Goal: Entertainment & Leisure: Browse casually

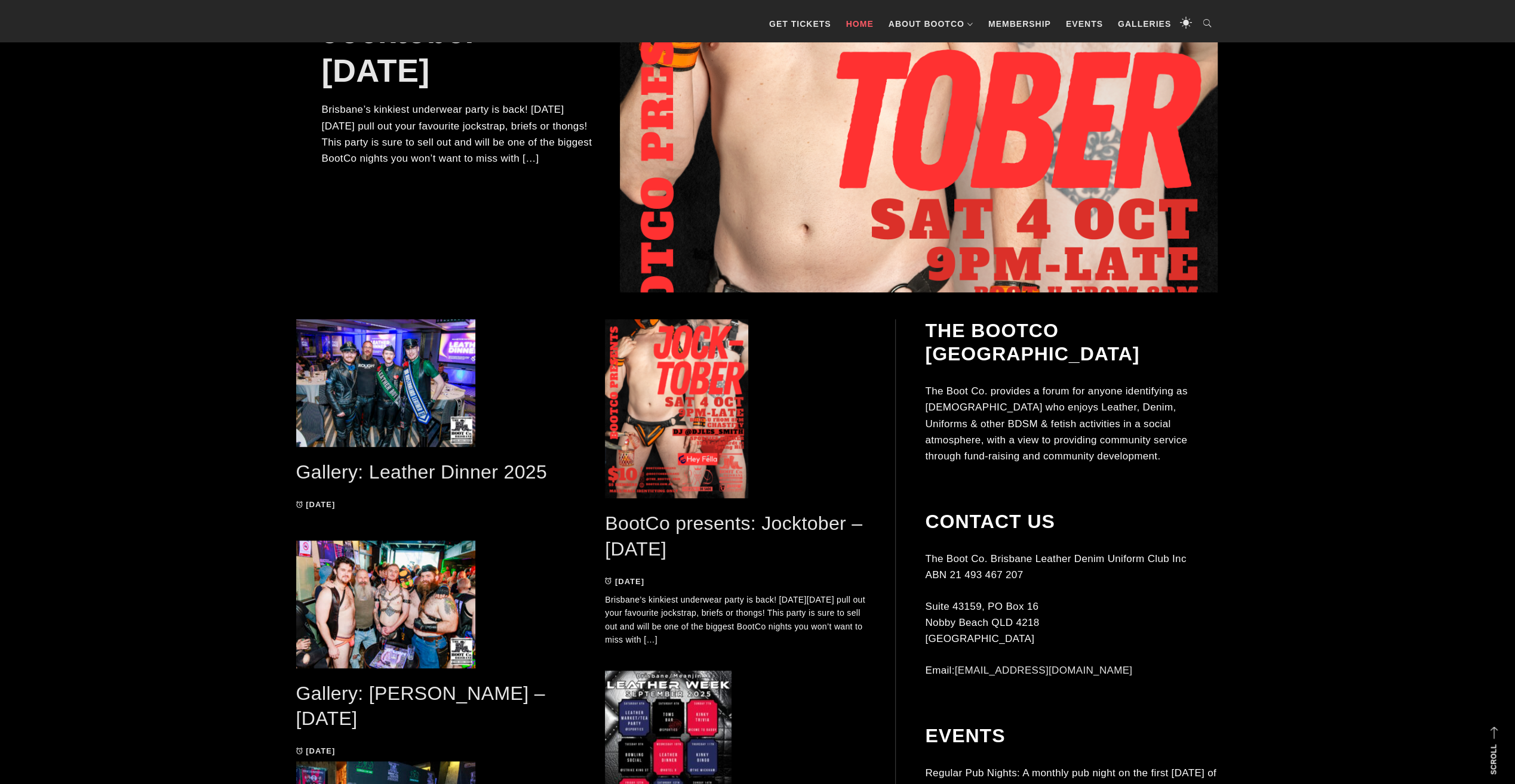
scroll to position [477, 0]
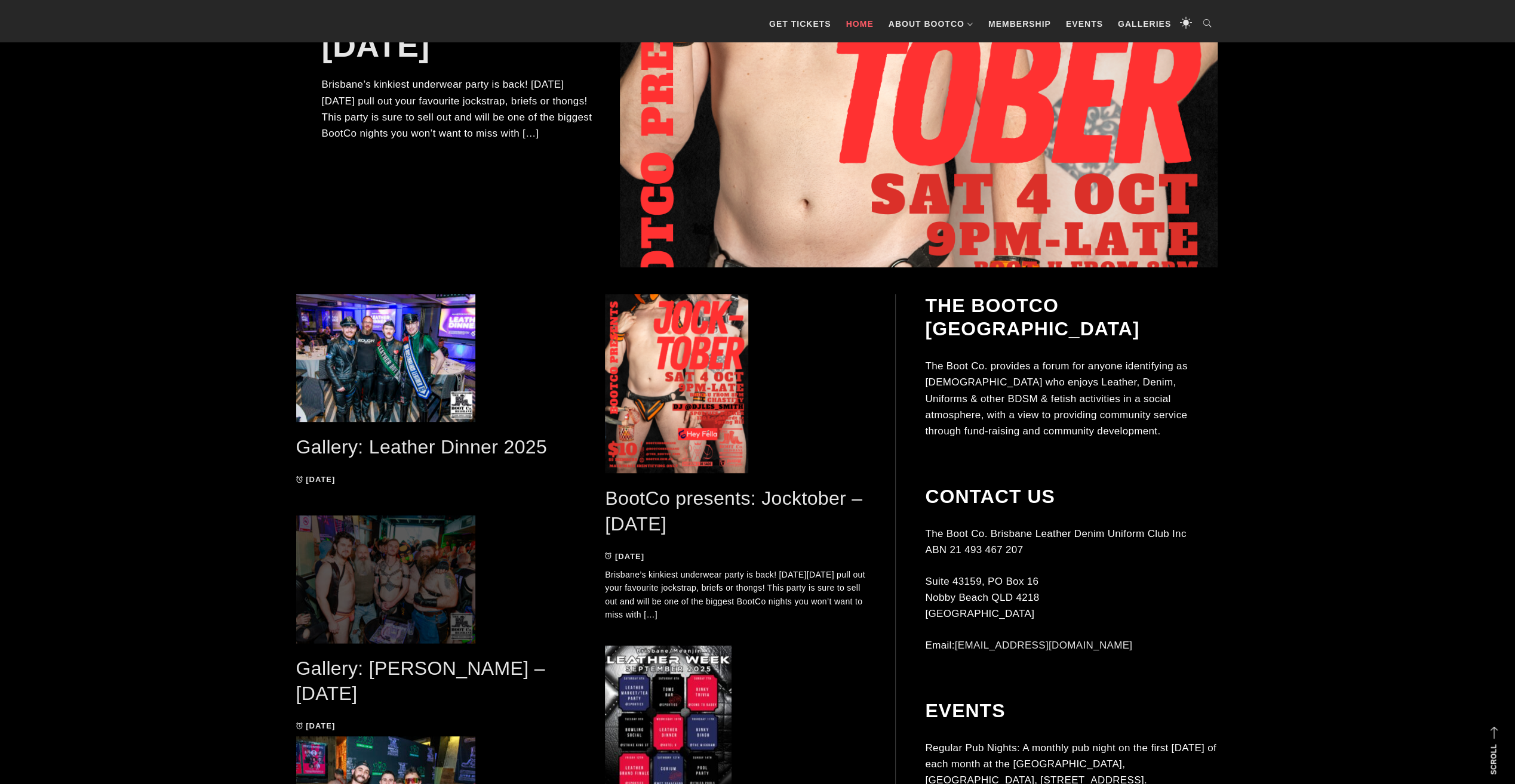
click at [395, 546] on span at bounding box center [426, 579] width 261 height 128
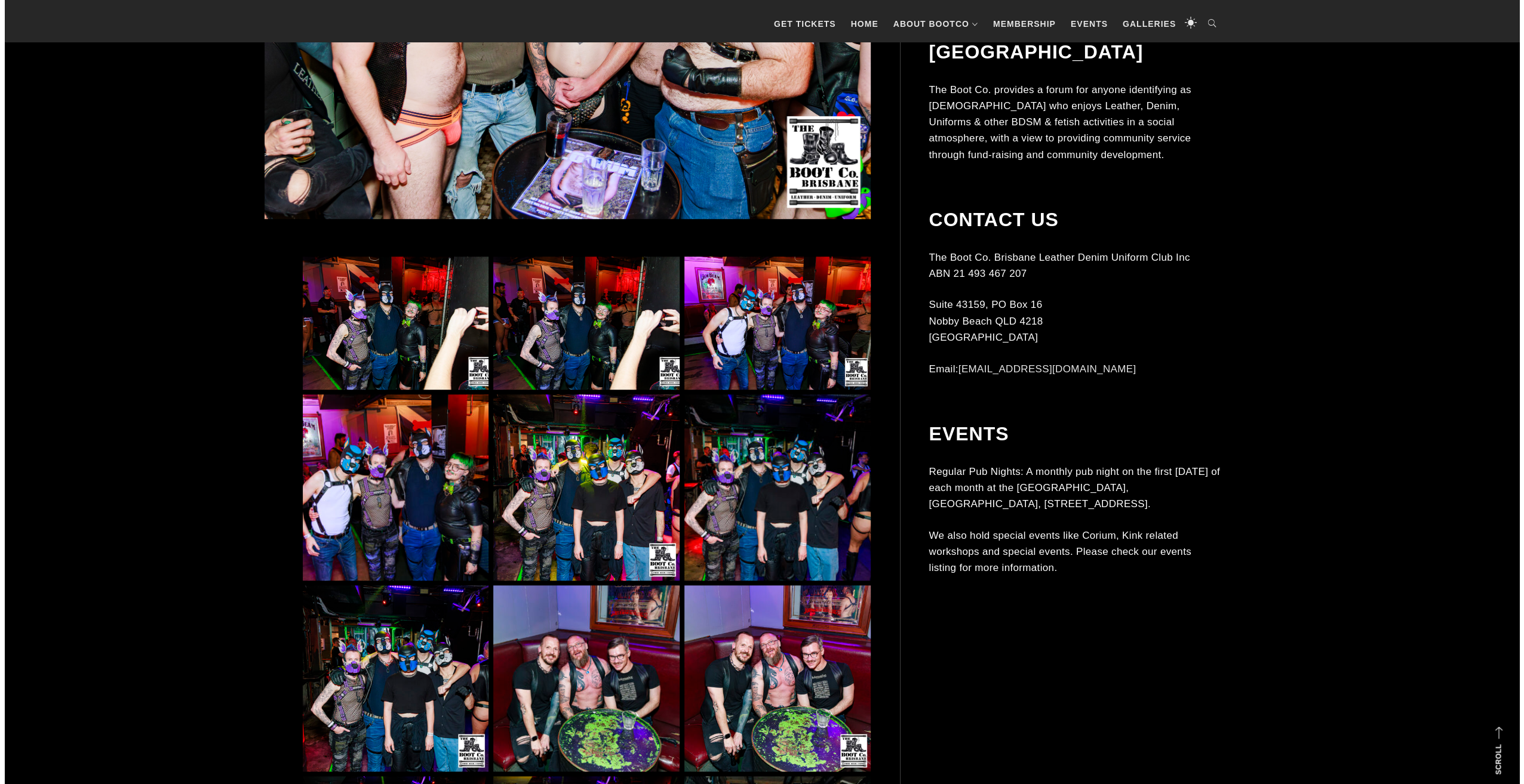
scroll to position [656, 0]
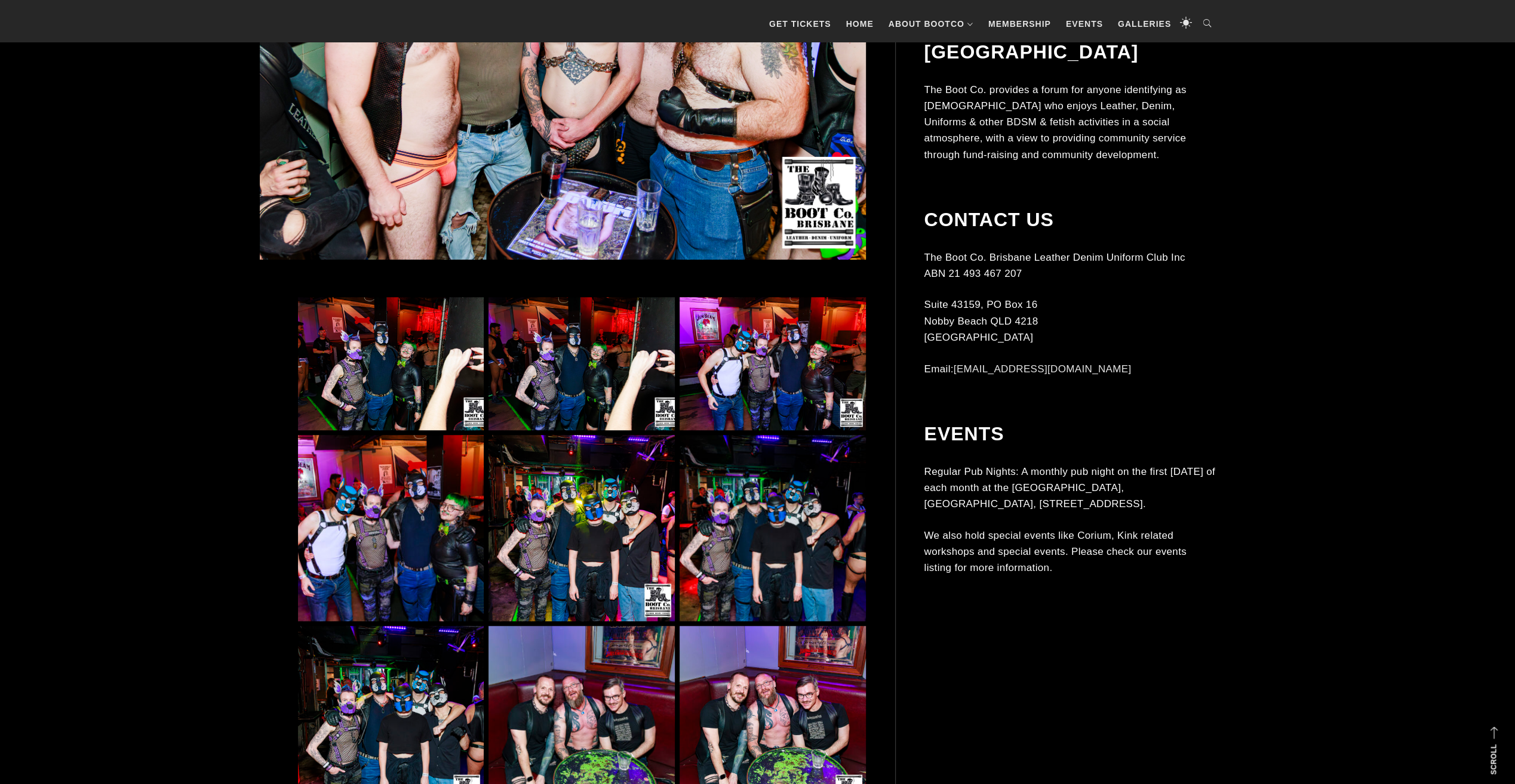
click at [387, 310] on img at bounding box center [390, 364] width 185 height 133
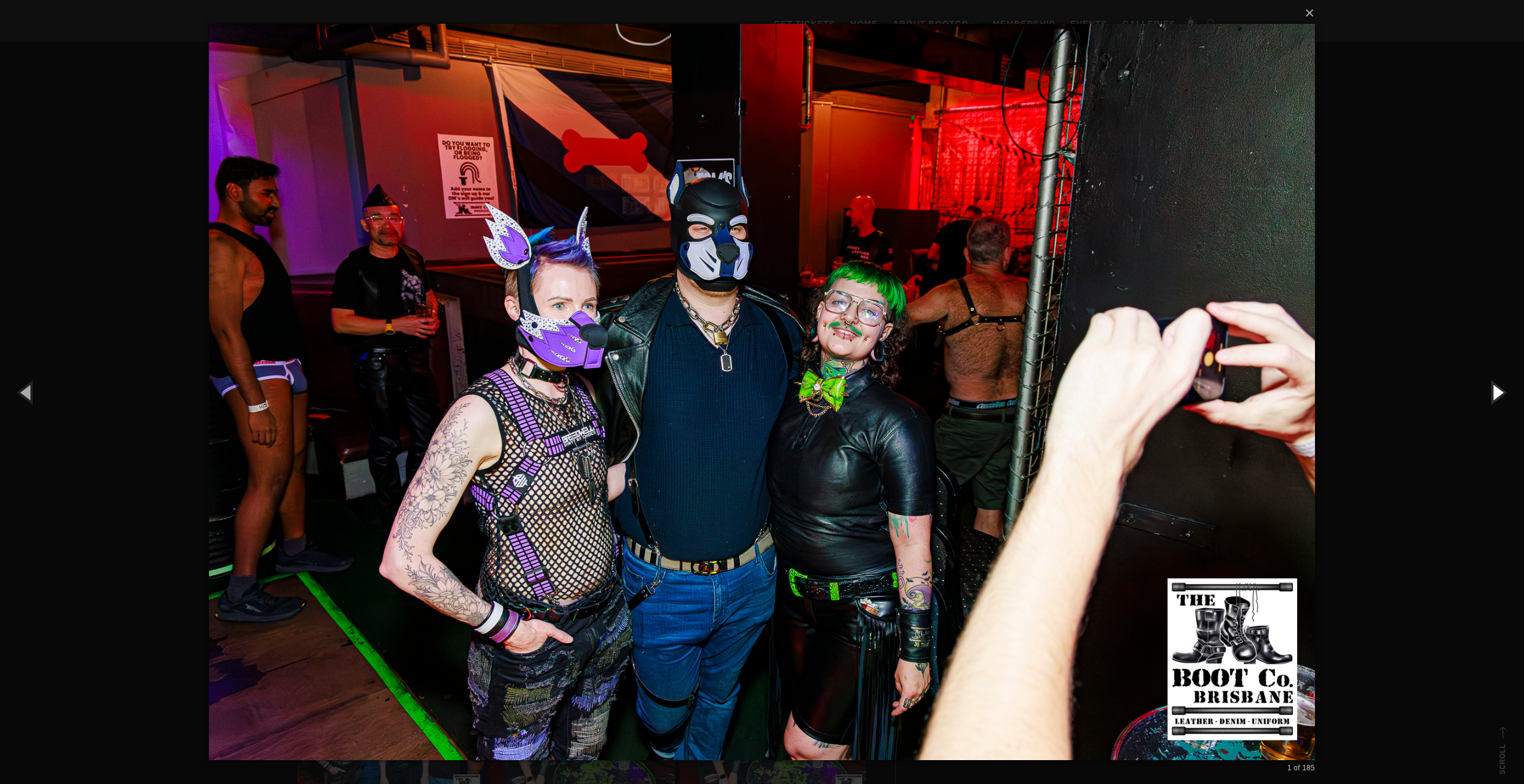
click at [1505, 391] on button "button" at bounding box center [1496, 392] width 53 height 66
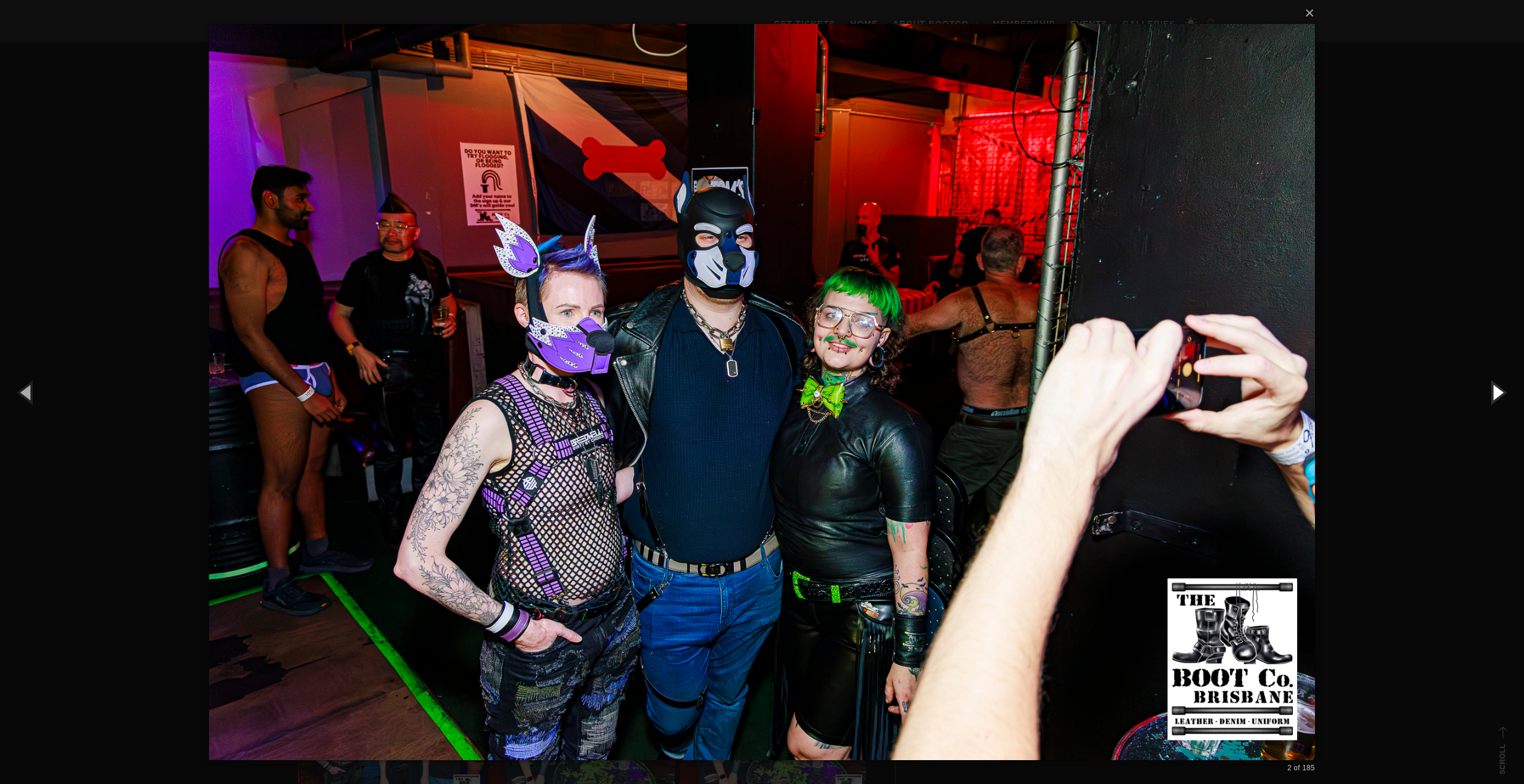
click at [1505, 391] on button "button" at bounding box center [1496, 392] width 53 height 66
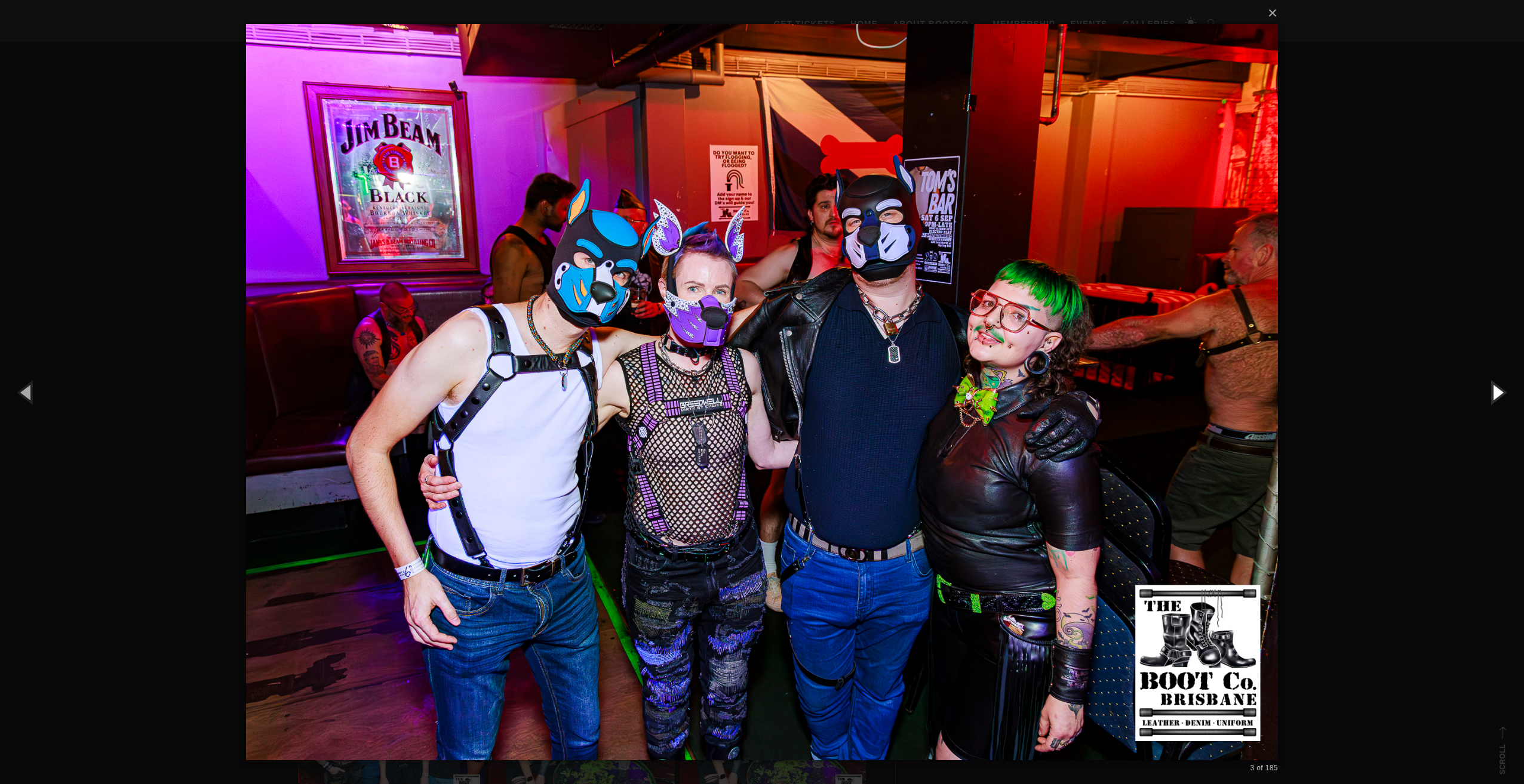
click at [1505, 391] on button "button" at bounding box center [1496, 392] width 53 height 66
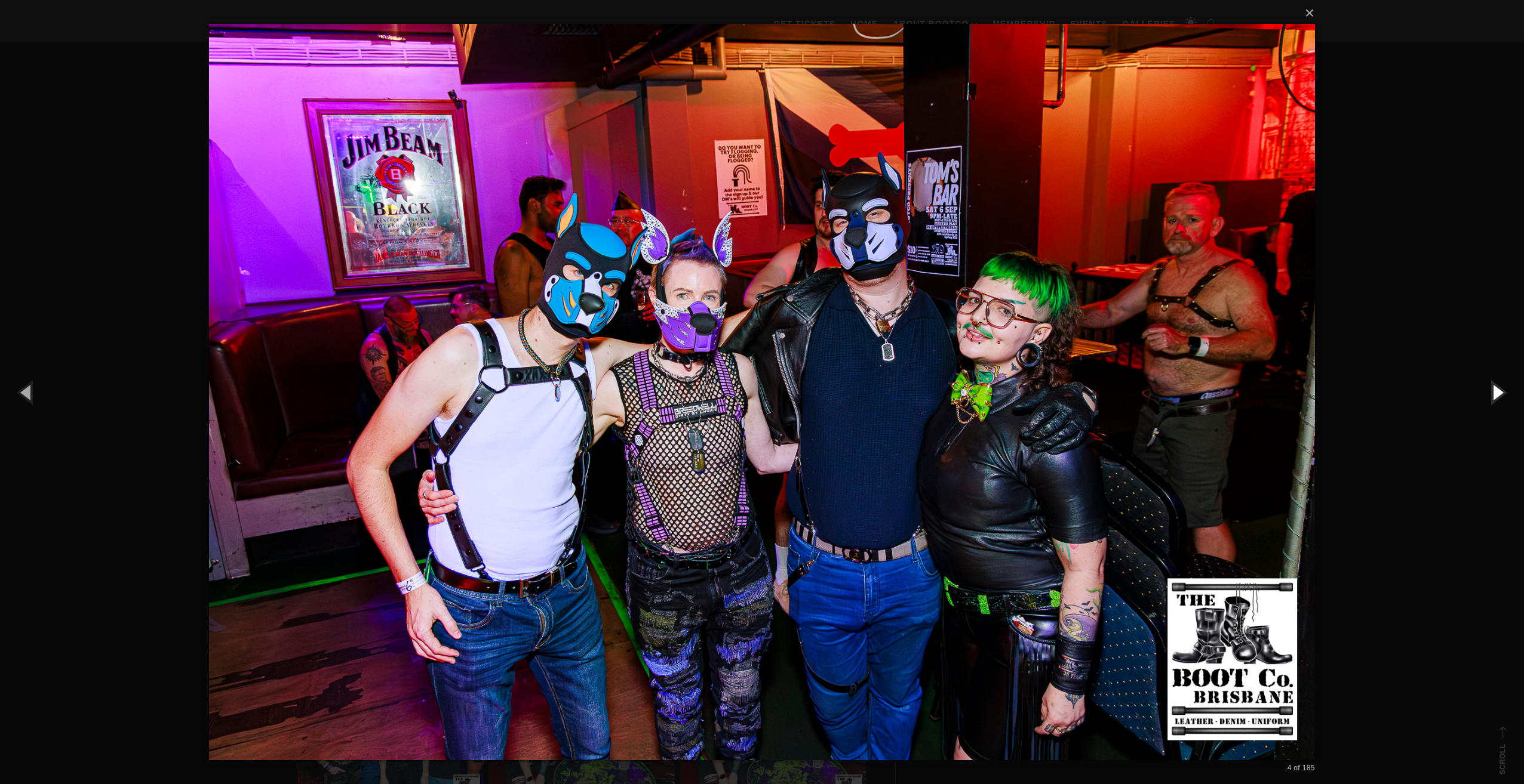
click at [1505, 391] on button "button" at bounding box center [1496, 392] width 53 height 66
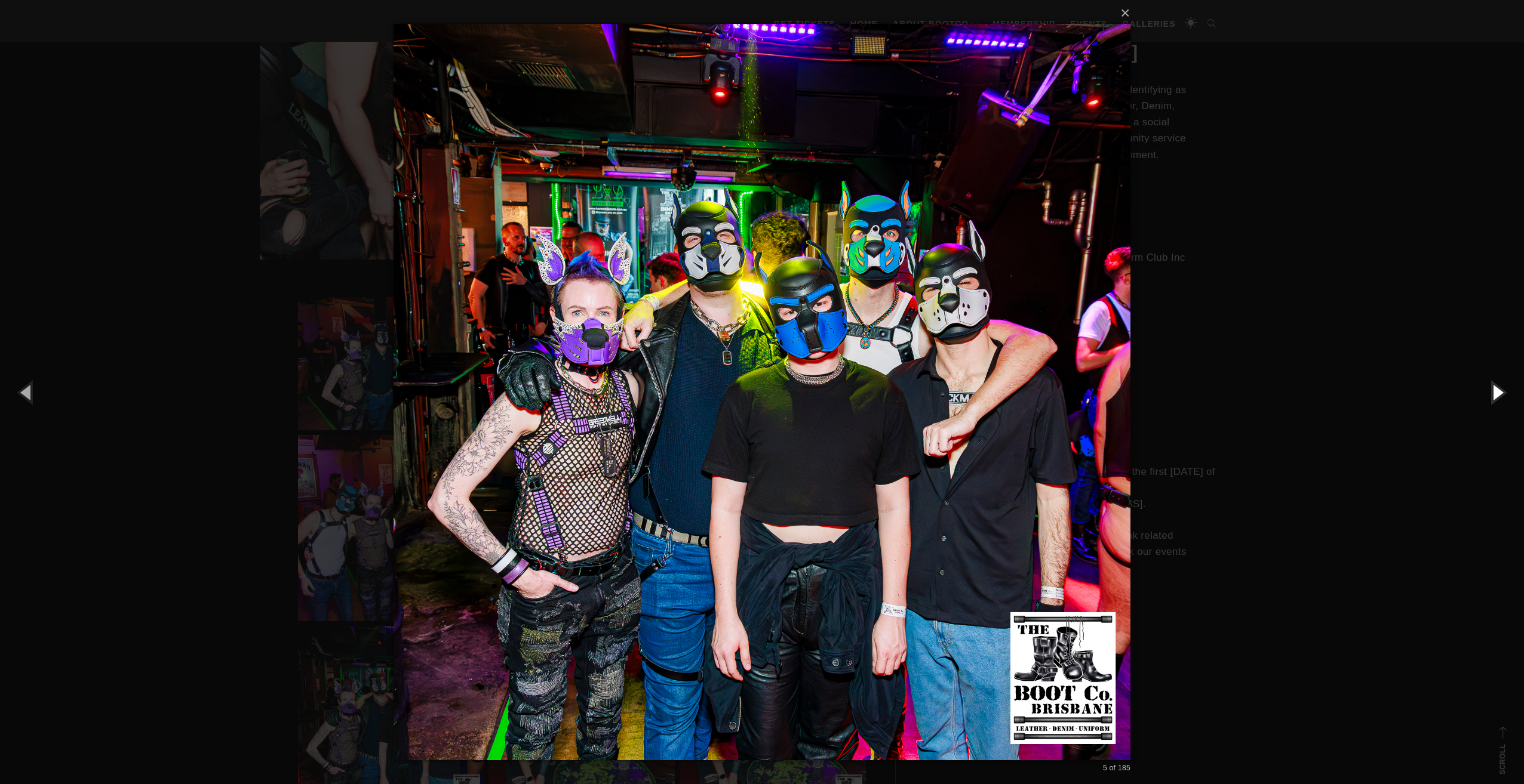
click at [1505, 391] on button "button" at bounding box center [1496, 392] width 53 height 66
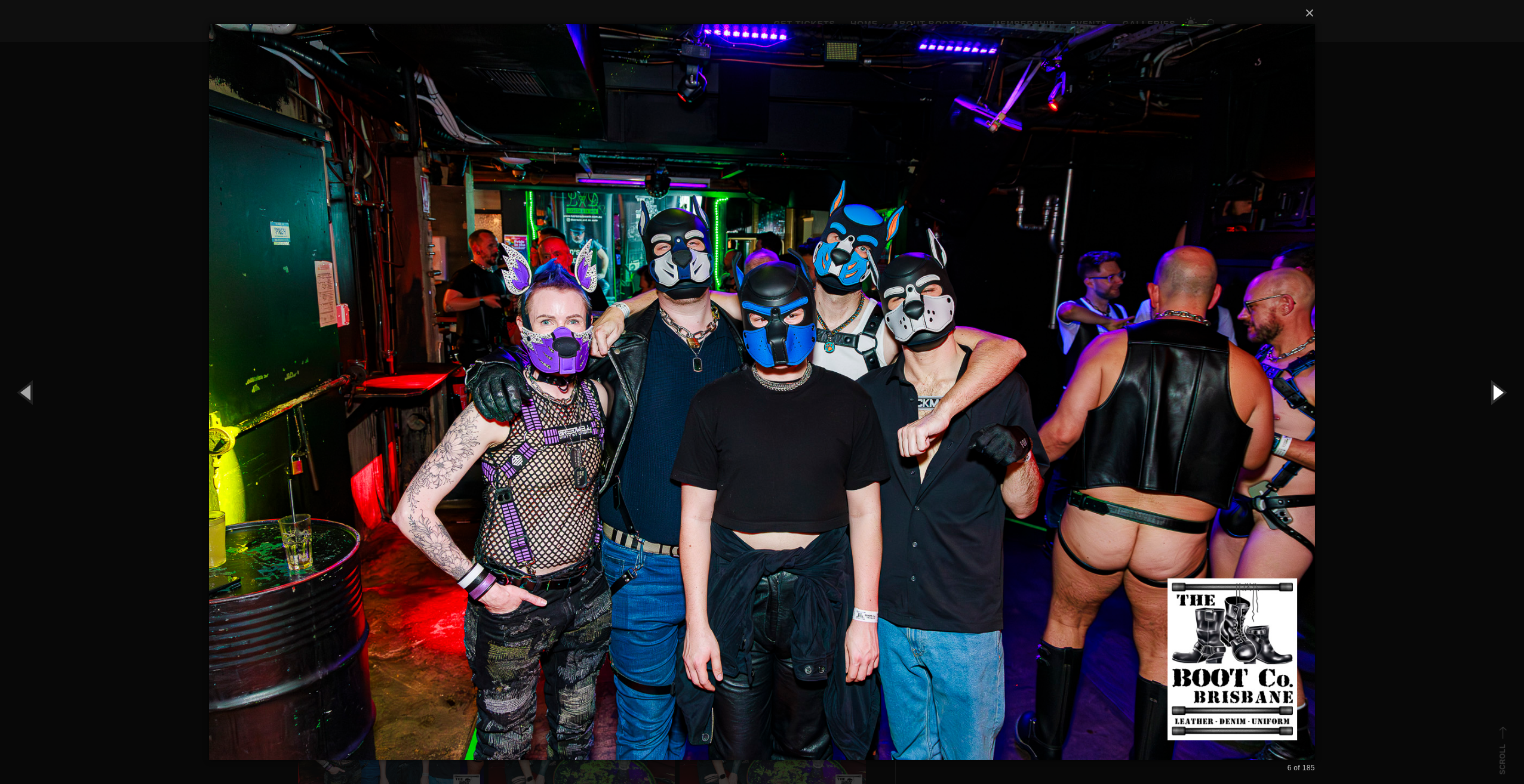
click at [1505, 391] on button "button" at bounding box center [1496, 392] width 53 height 66
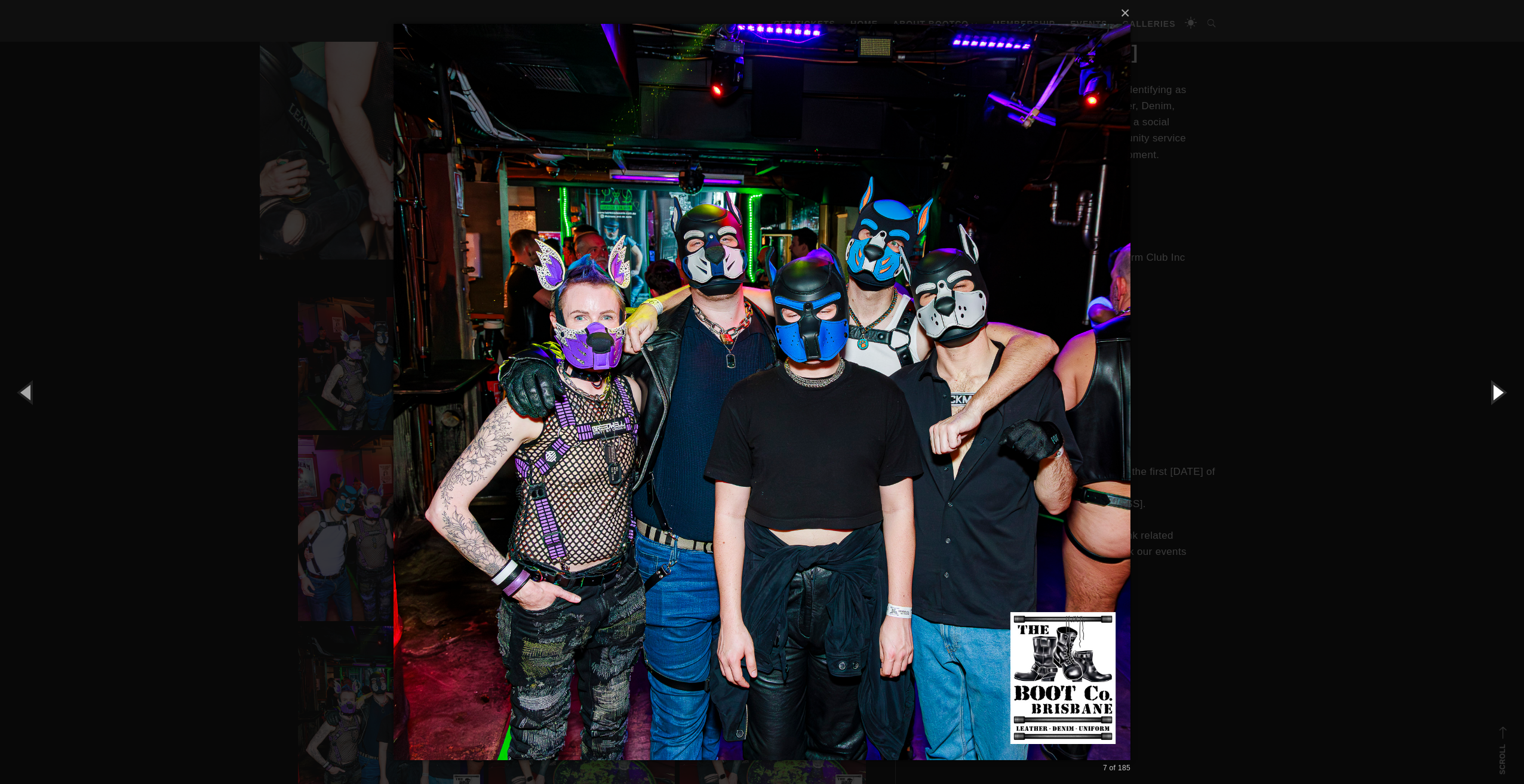
click at [1505, 391] on button "button" at bounding box center [1496, 392] width 53 height 66
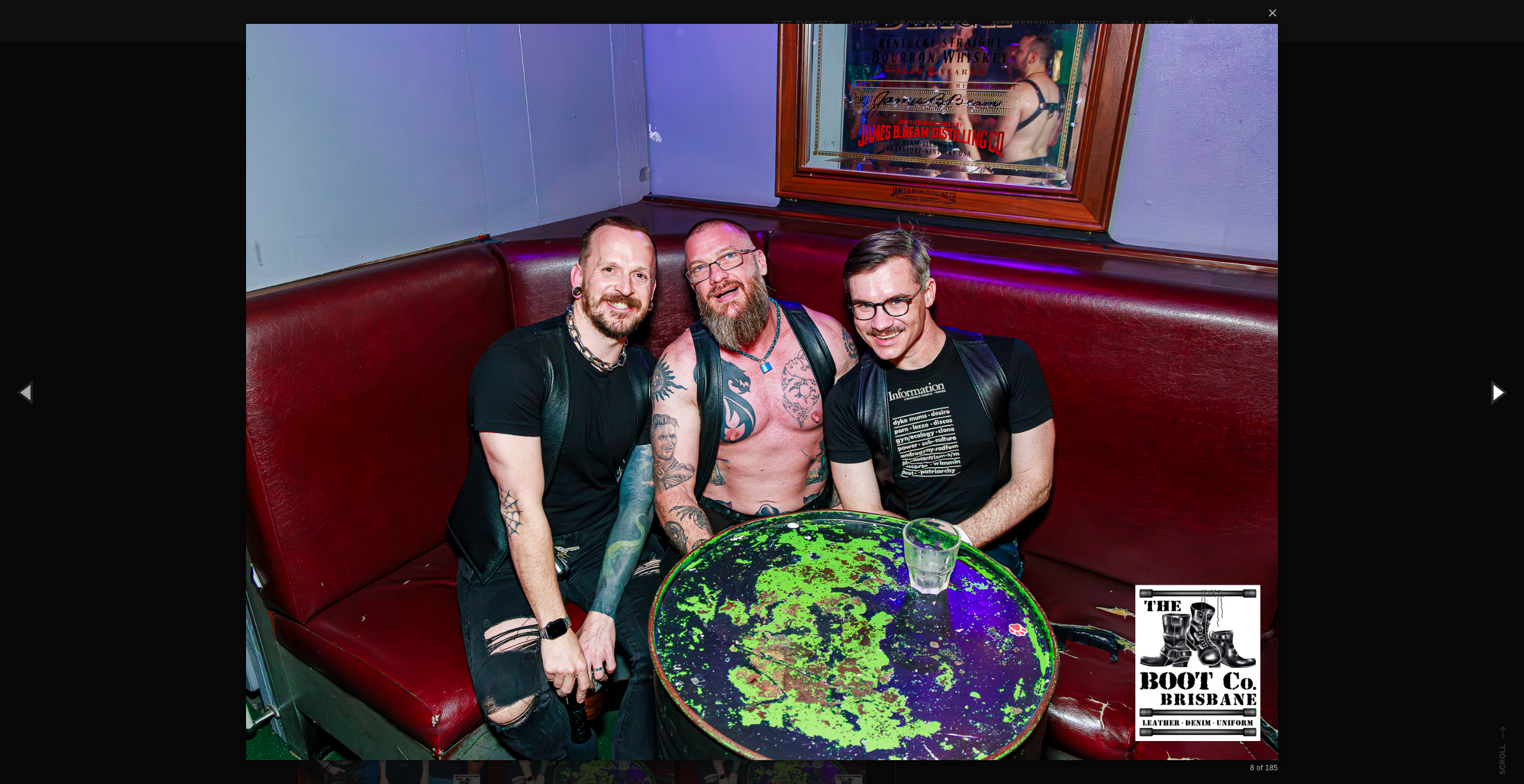
click at [1505, 391] on button "button" at bounding box center [1496, 392] width 53 height 66
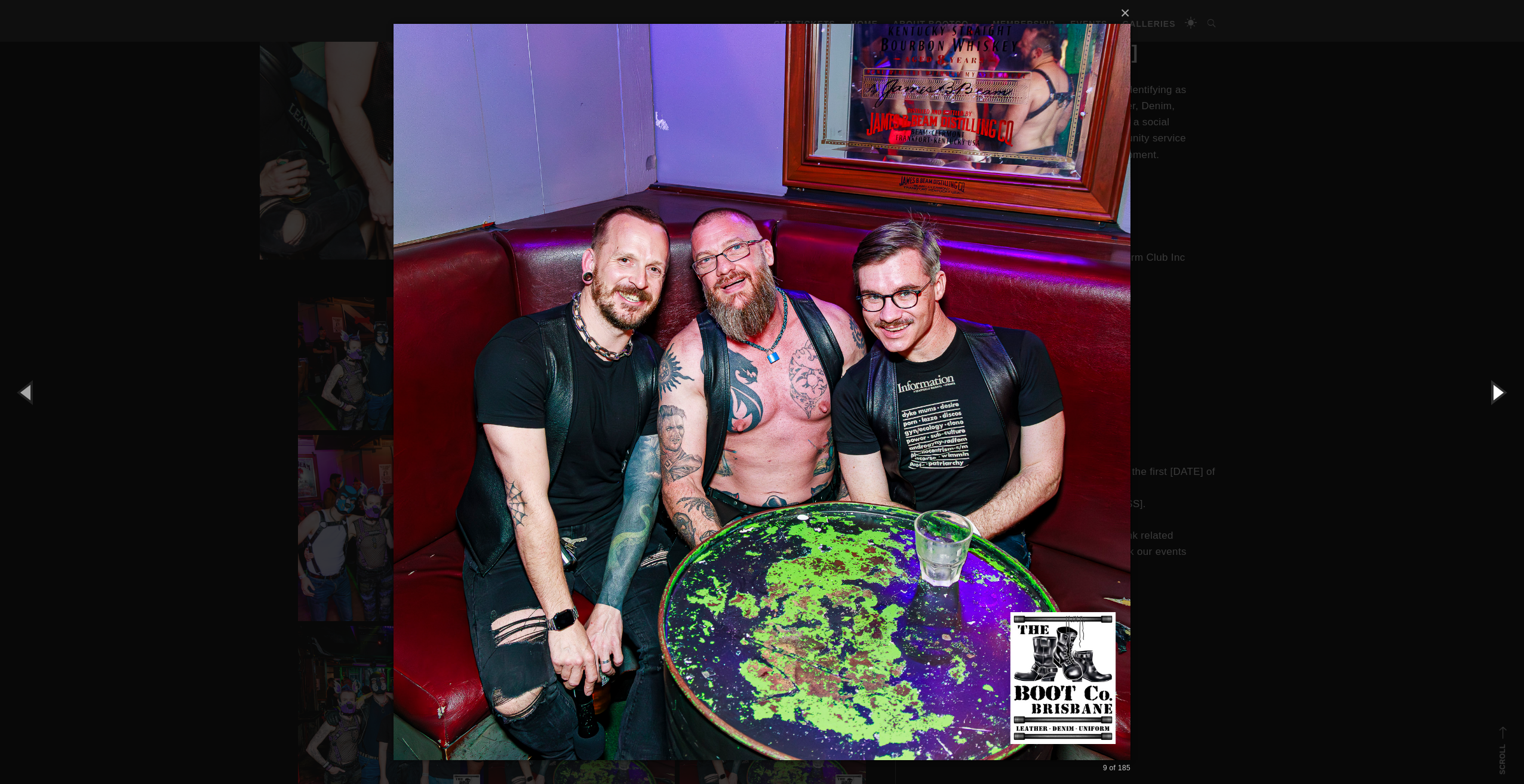
click at [1505, 391] on button "button" at bounding box center [1496, 392] width 53 height 66
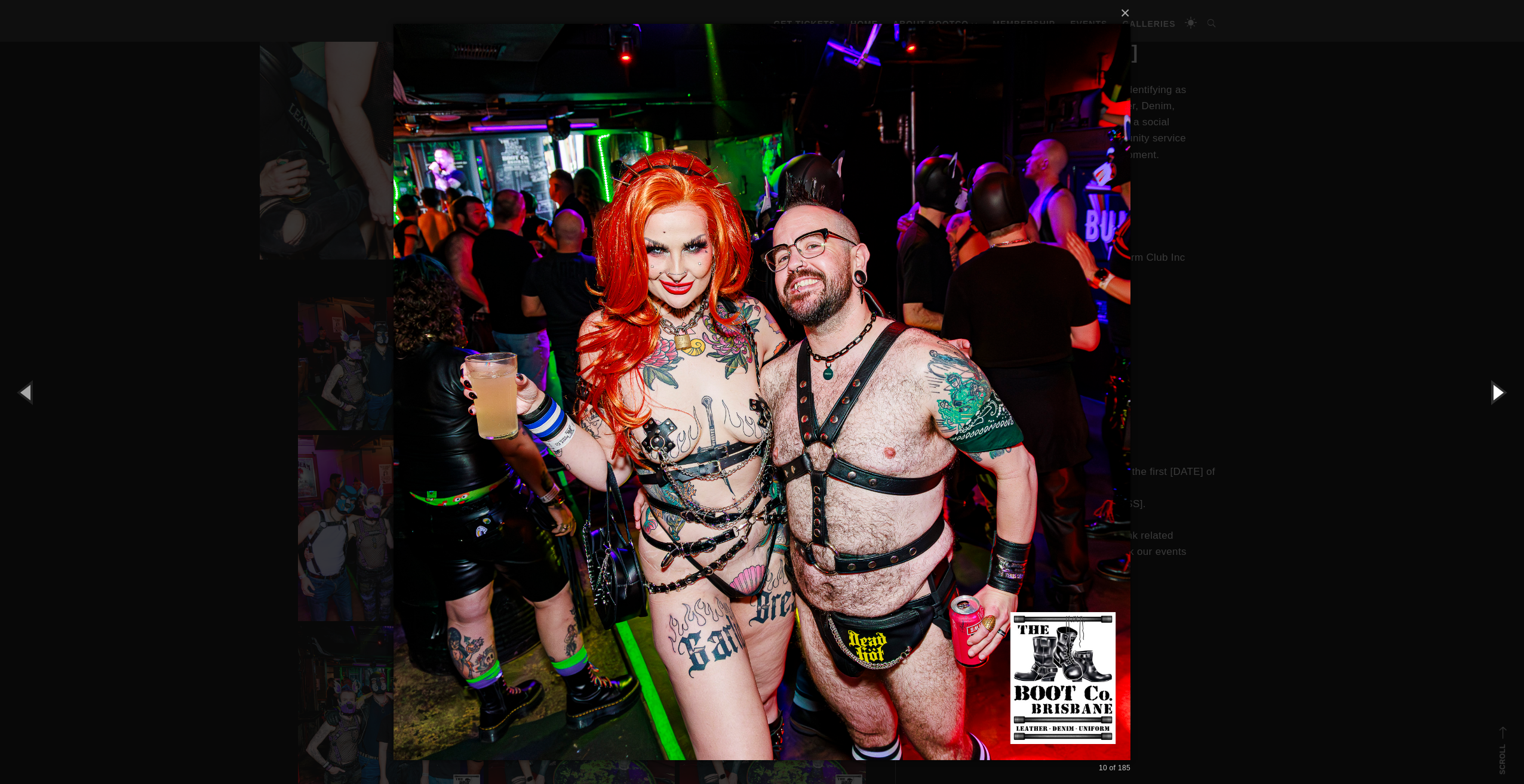
click at [1505, 391] on button "button" at bounding box center [1496, 392] width 53 height 66
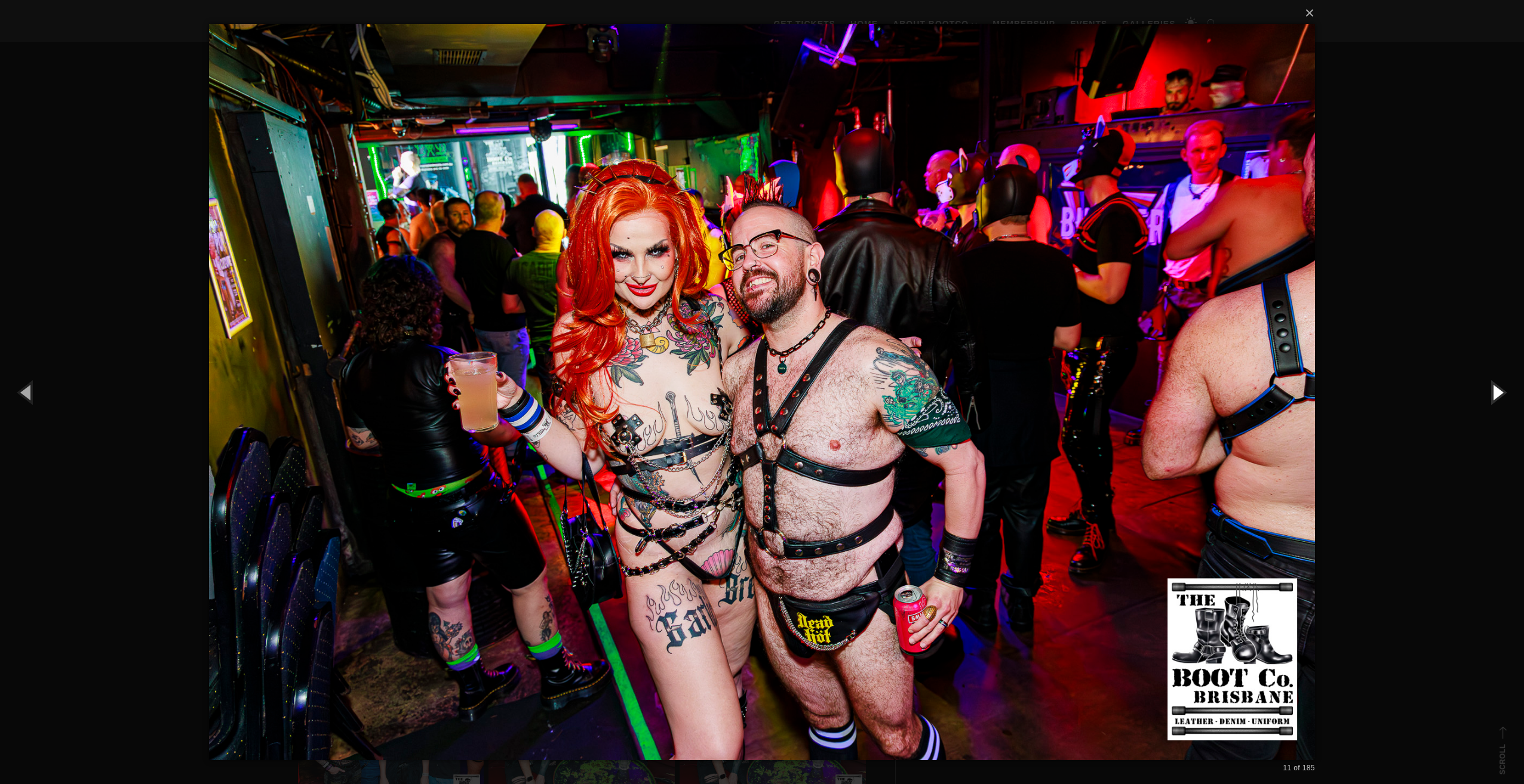
click at [1505, 391] on button "button" at bounding box center [1496, 392] width 53 height 66
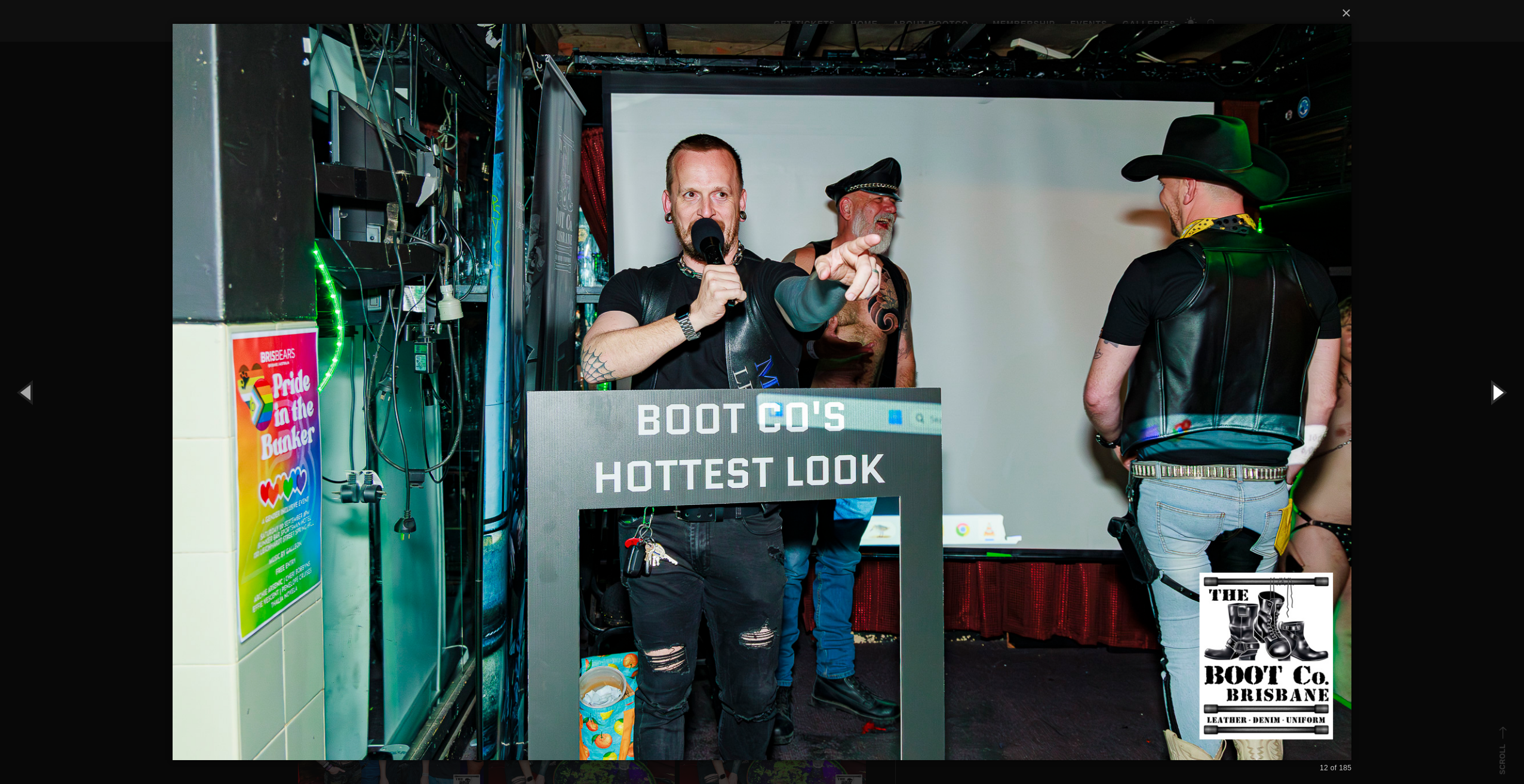
click at [1505, 391] on button "button" at bounding box center [1496, 392] width 53 height 66
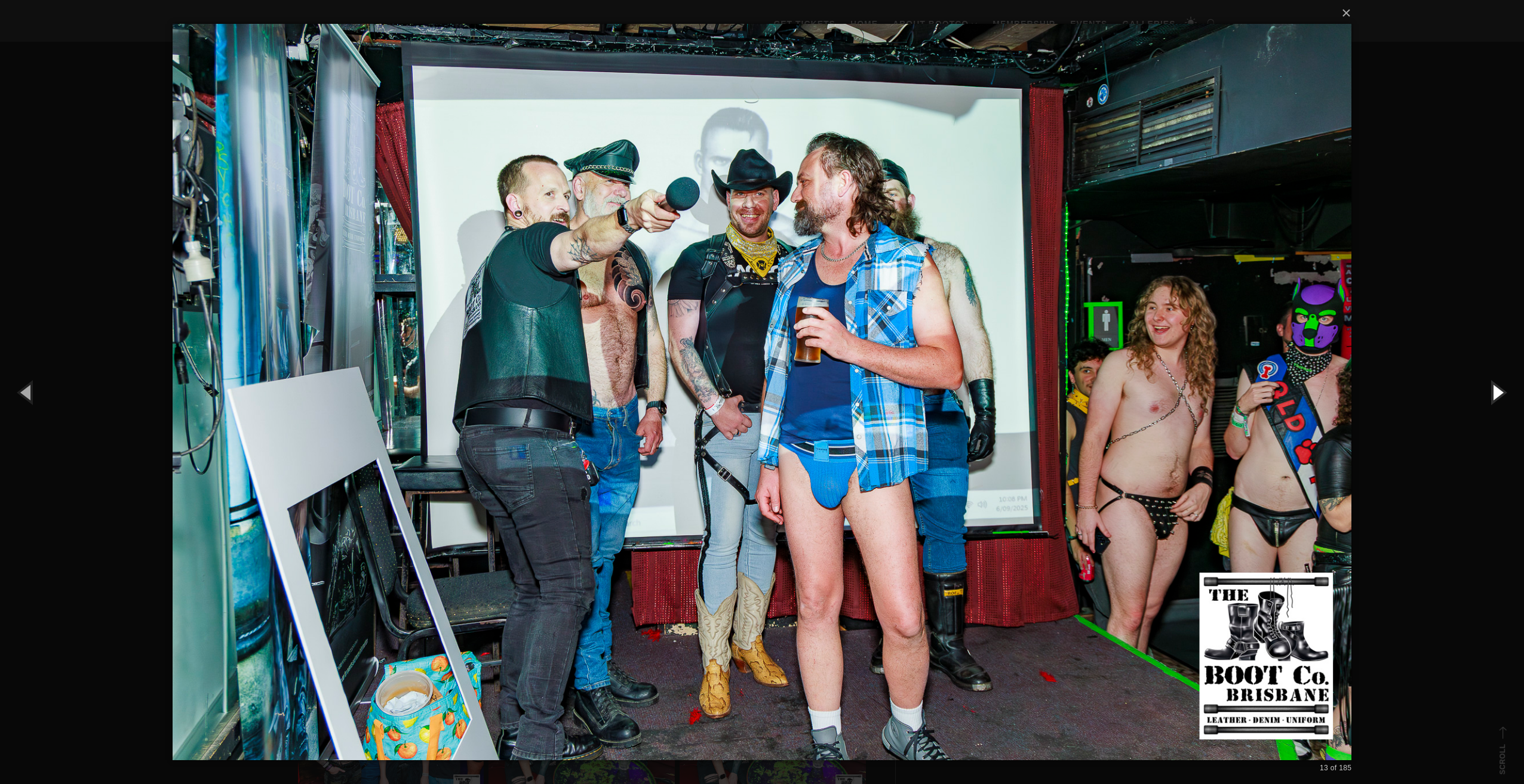
click at [1505, 391] on button "button" at bounding box center [1496, 392] width 53 height 66
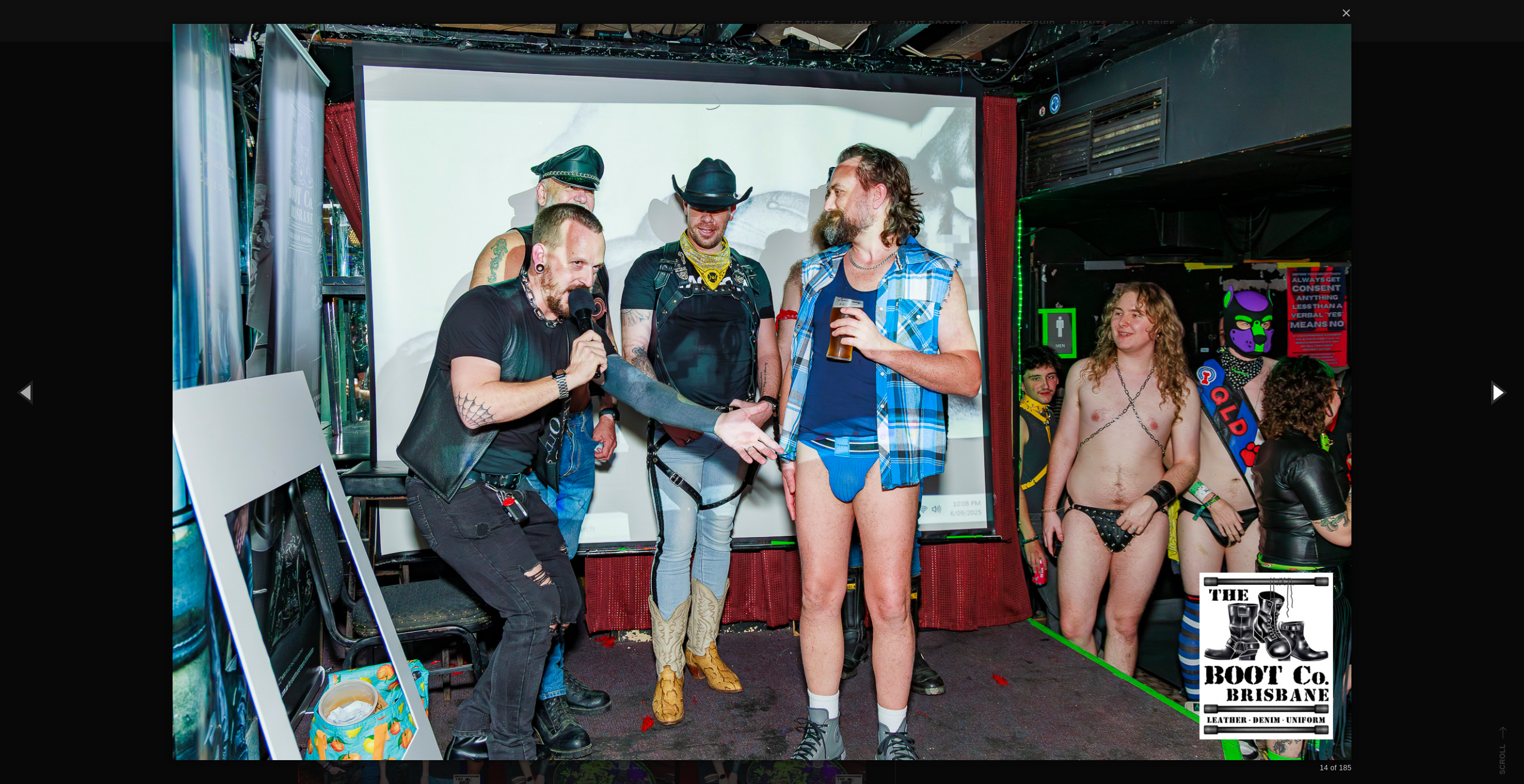
click at [1505, 391] on button "button" at bounding box center [1496, 392] width 53 height 66
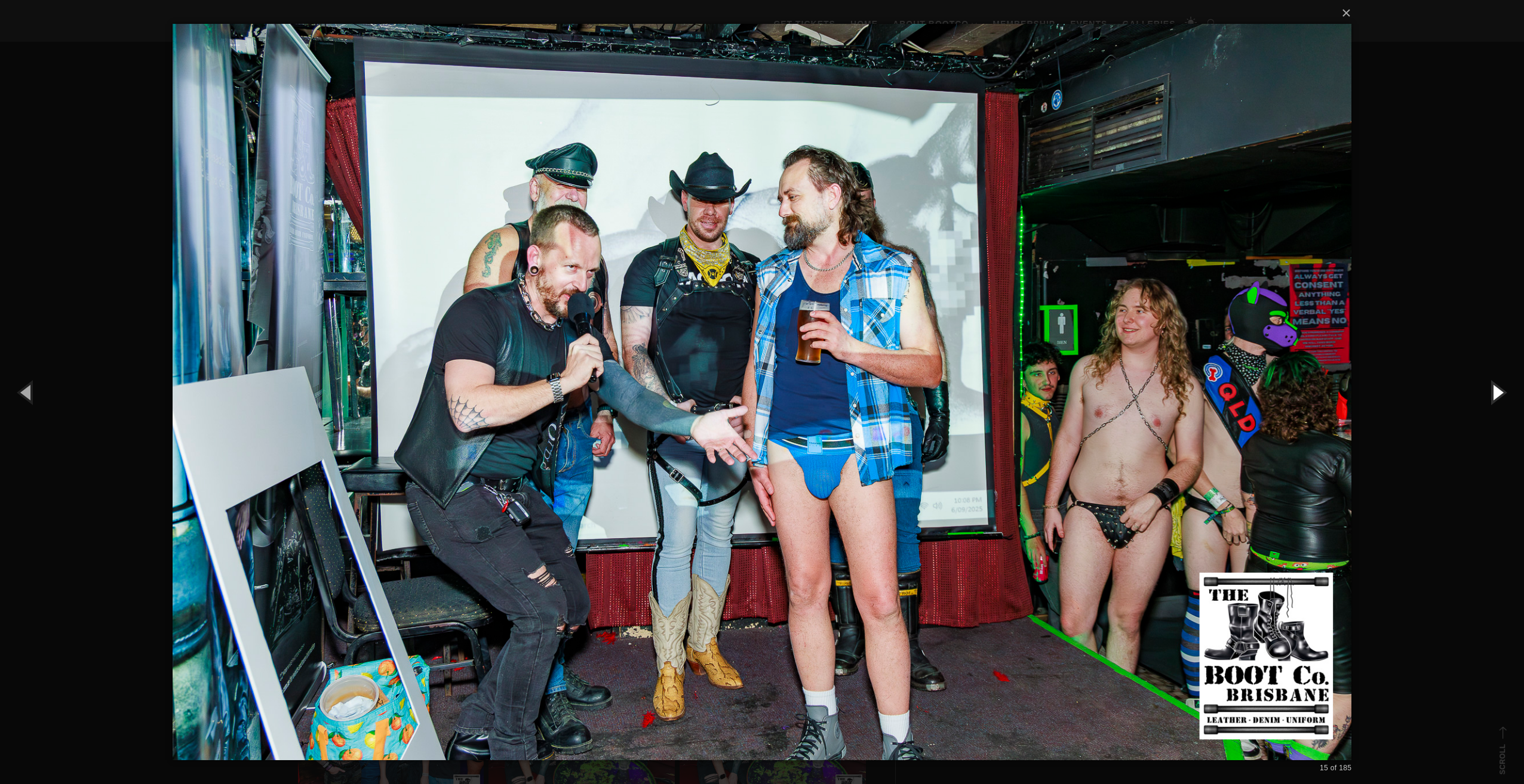
click at [1505, 391] on button "button" at bounding box center [1496, 392] width 53 height 66
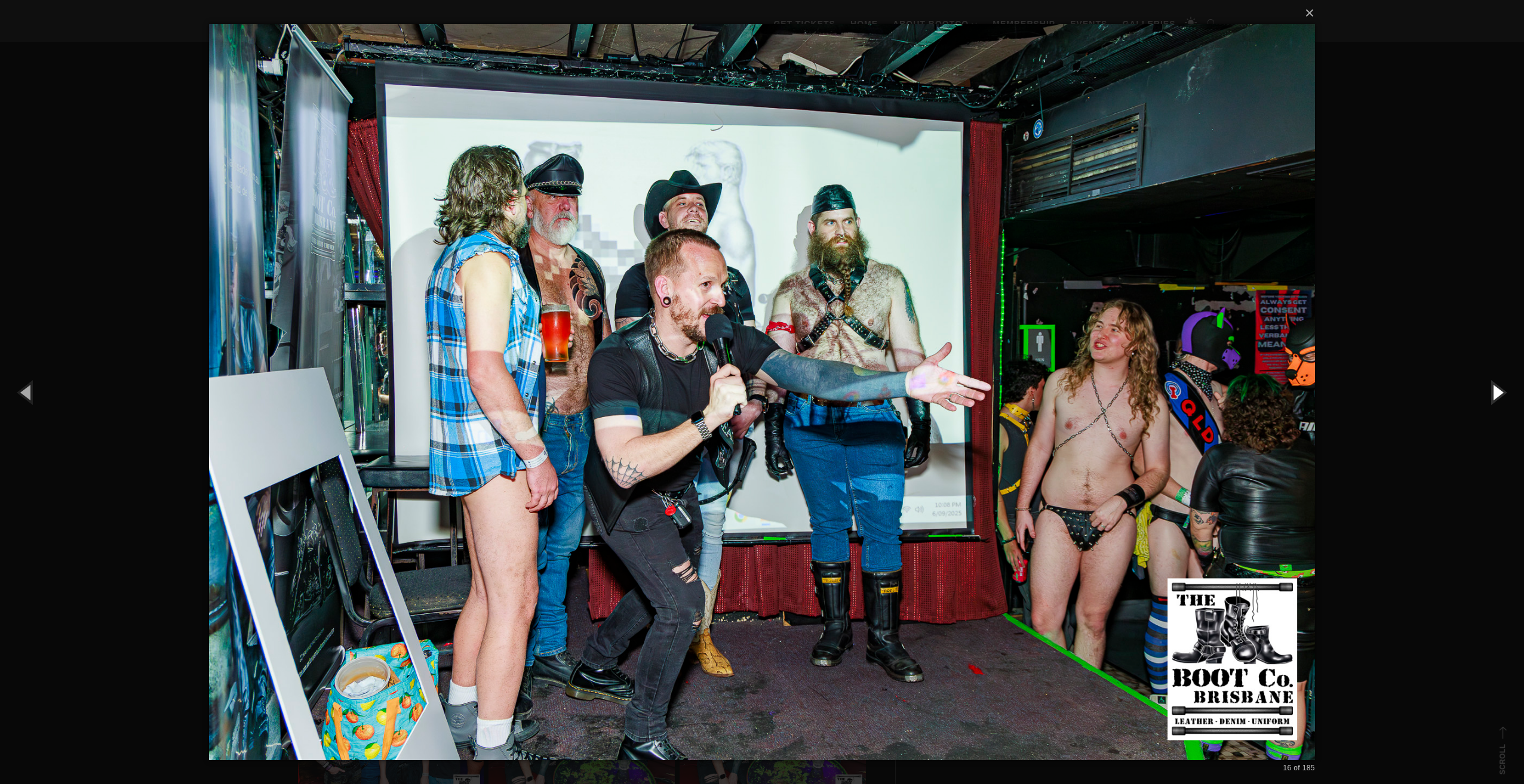
click at [1505, 391] on button "button" at bounding box center [1496, 392] width 53 height 66
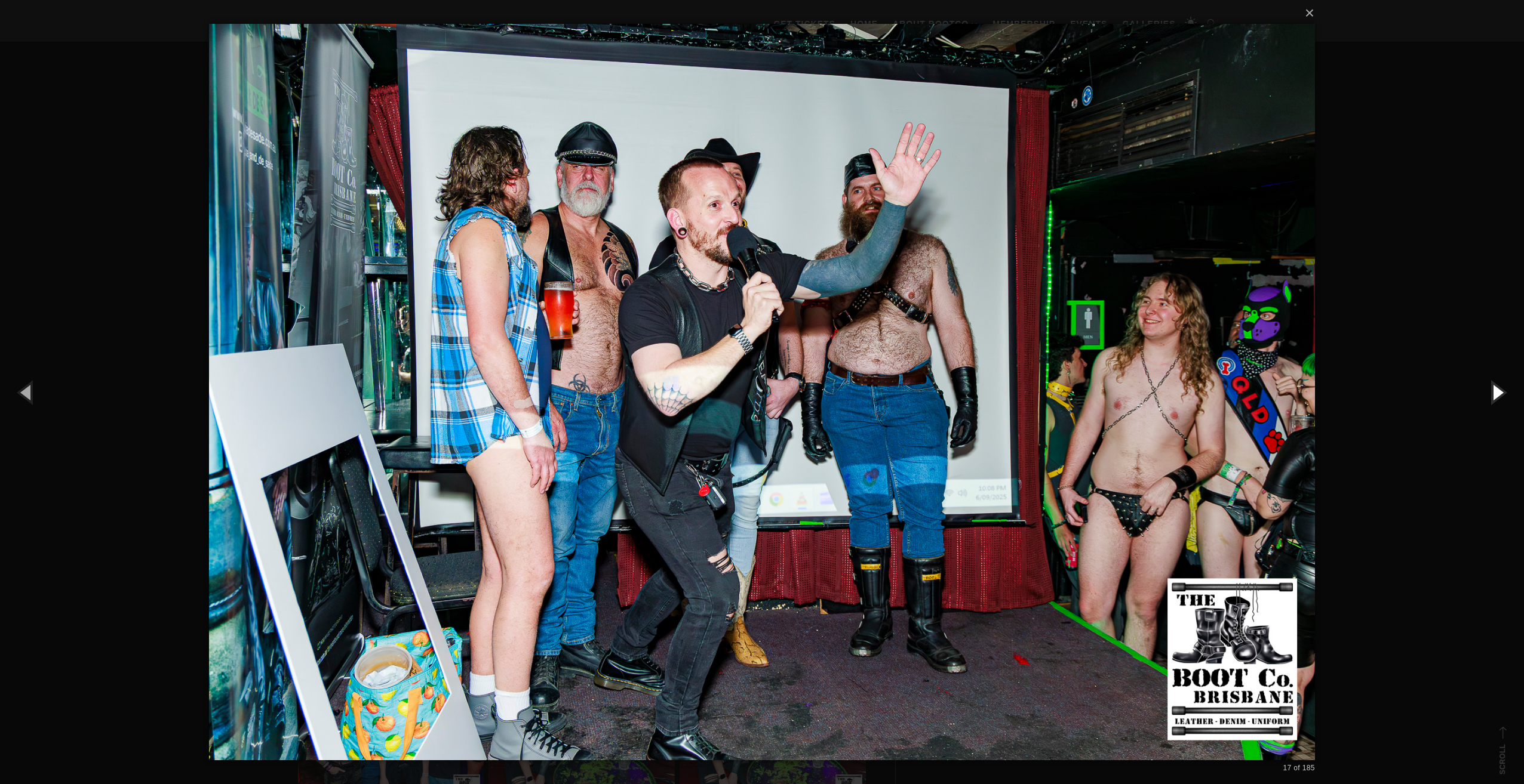
click at [1505, 391] on button "button" at bounding box center [1496, 392] width 53 height 66
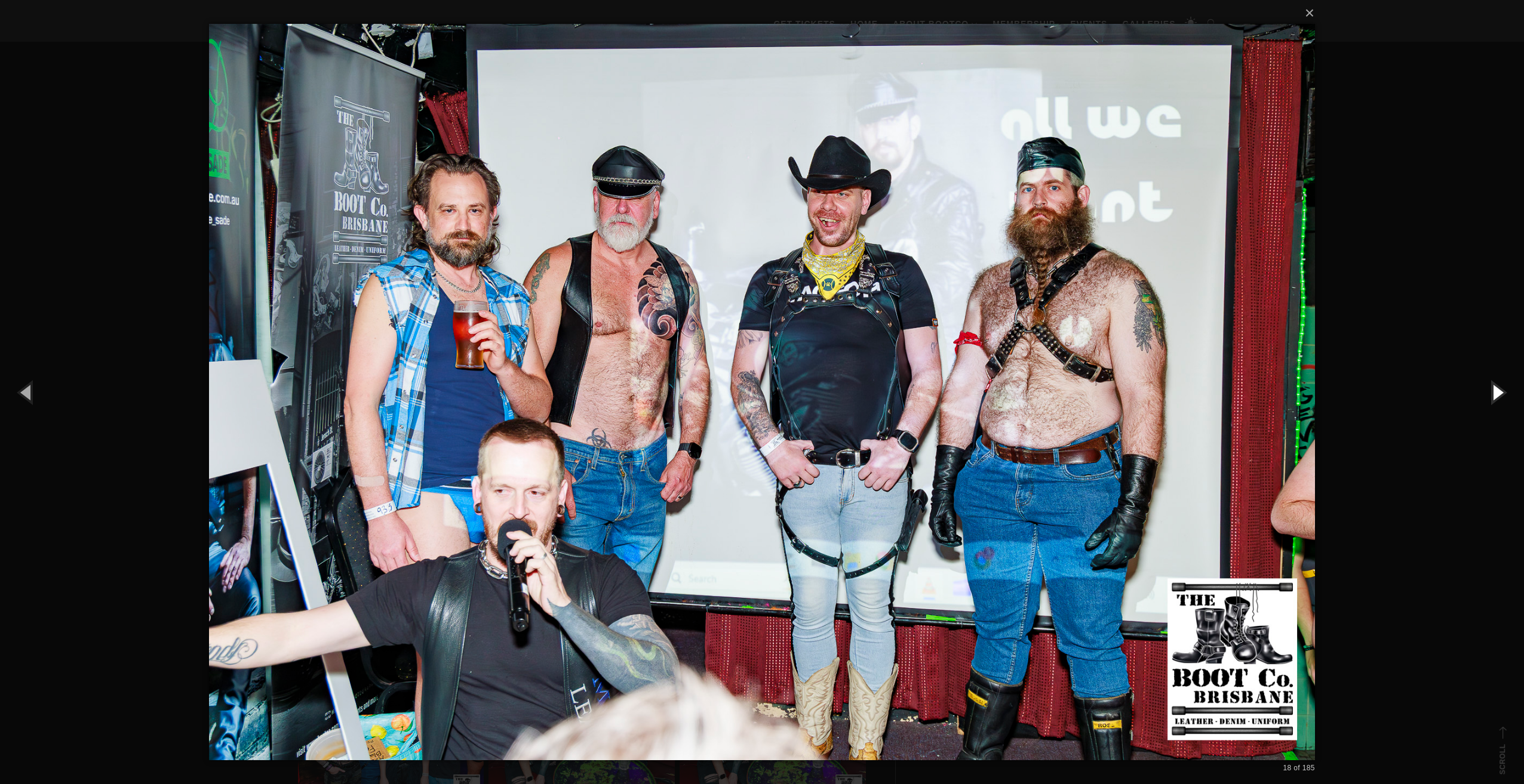
click at [1505, 391] on button "button" at bounding box center [1496, 392] width 53 height 66
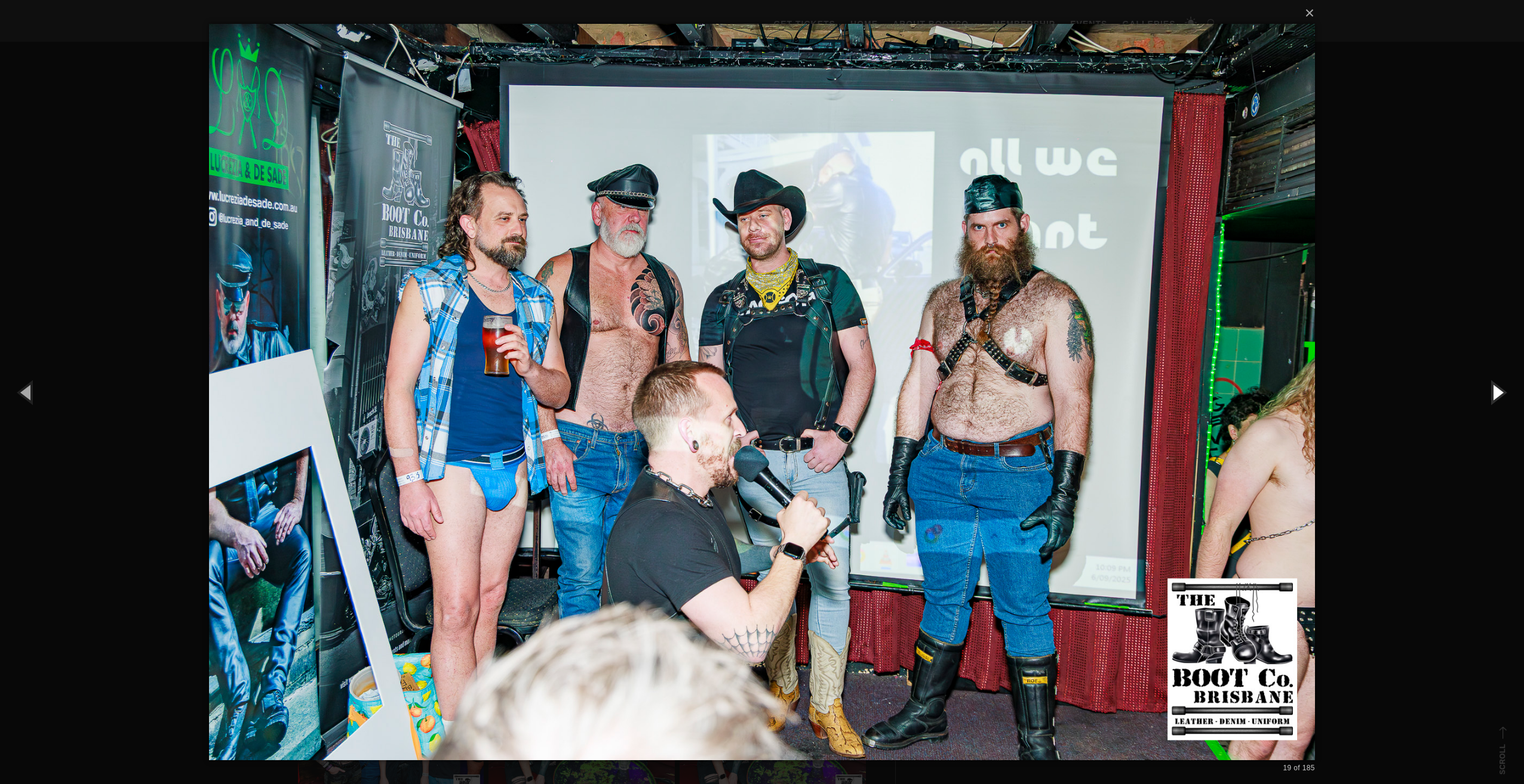
click at [1505, 391] on button "button" at bounding box center [1496, 392] width 53 height 66
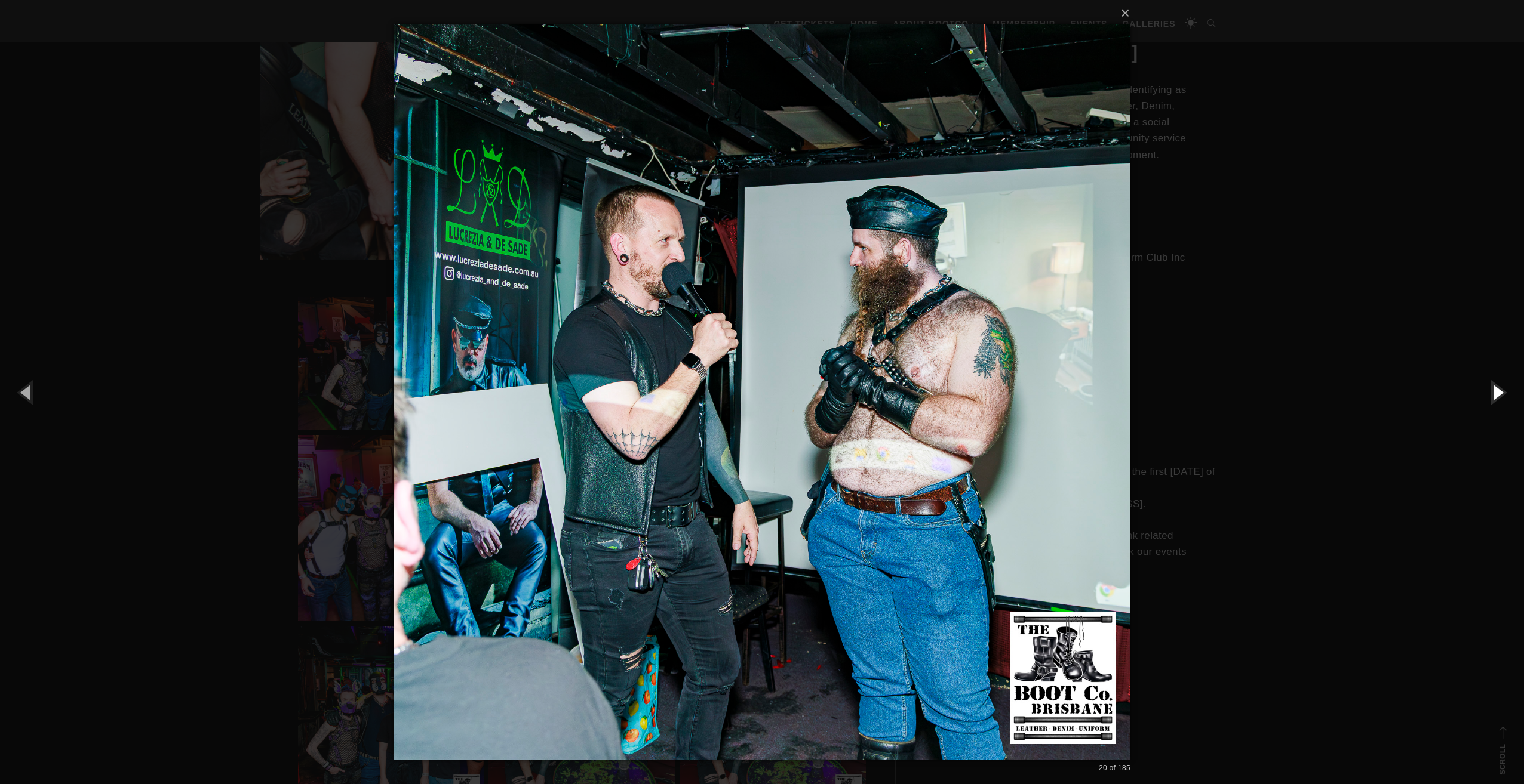
click at [1505, 391] on button "button" at bounding box center [1496, 392] width 53 height 66
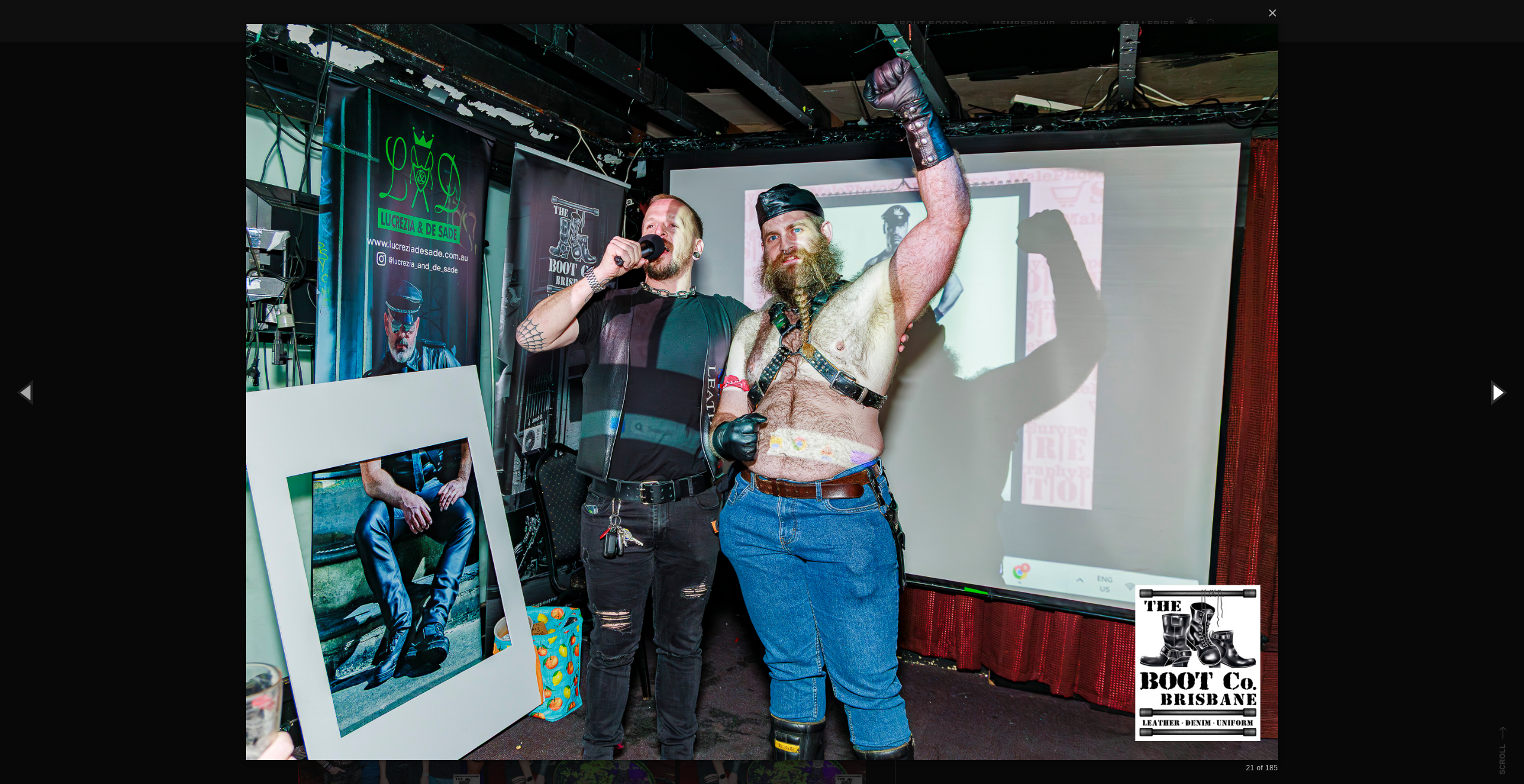
click at [1505, 391] on button "button" at bounding box center [1496, 392] width 53 height 66
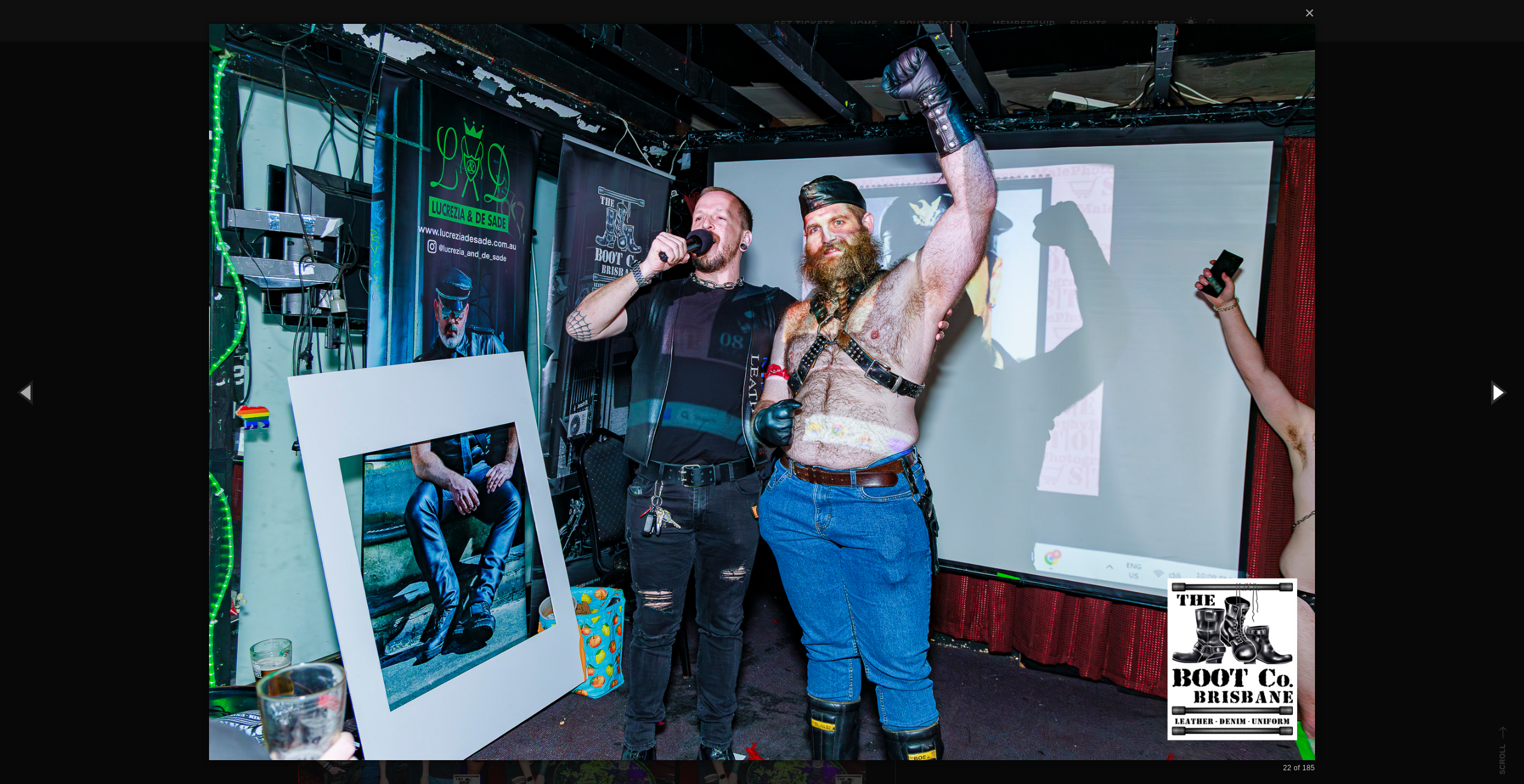
click at [1505, 391] on button "button" at bounding box center [1496, 392] width 53 height 66
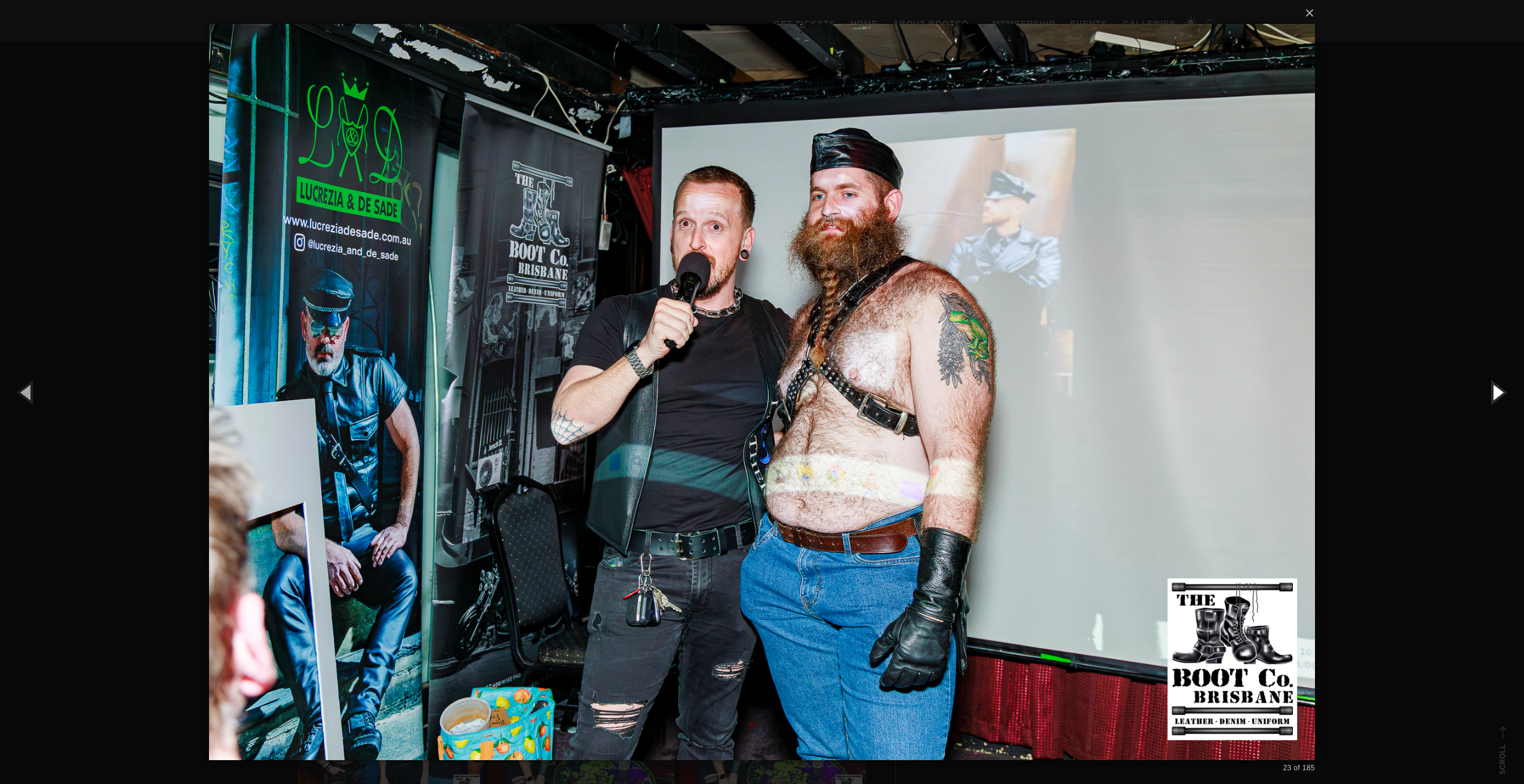
click at [1505, 391] on button "button" at bounding box center [1496, 392] width 53 height 66
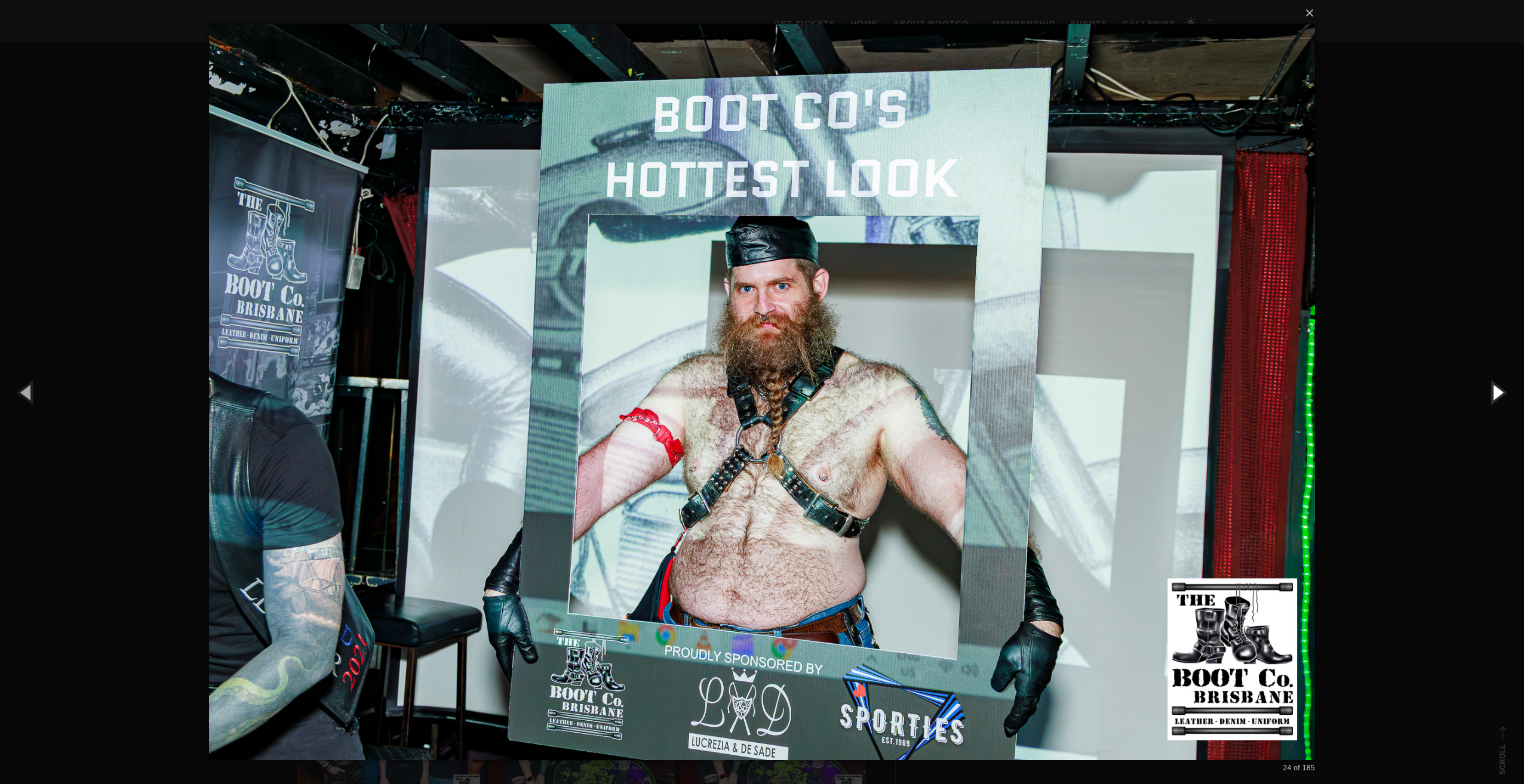
click at [1505, 391] on button "button" at bounding box center [1496, 392] width 53 height 66
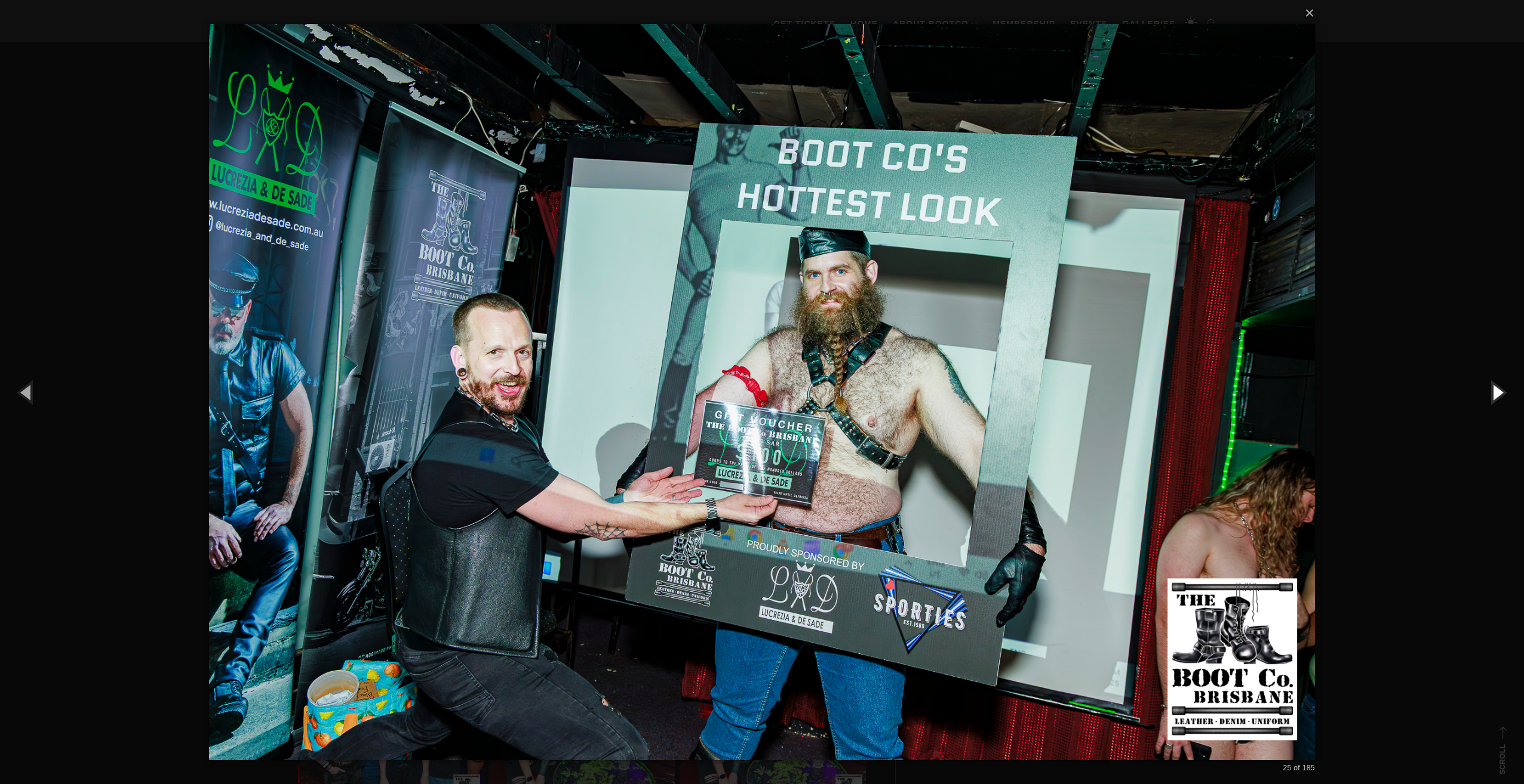
click at [1505, 391] on button "button" at bounding box center [1496, 392] width 53 height 66
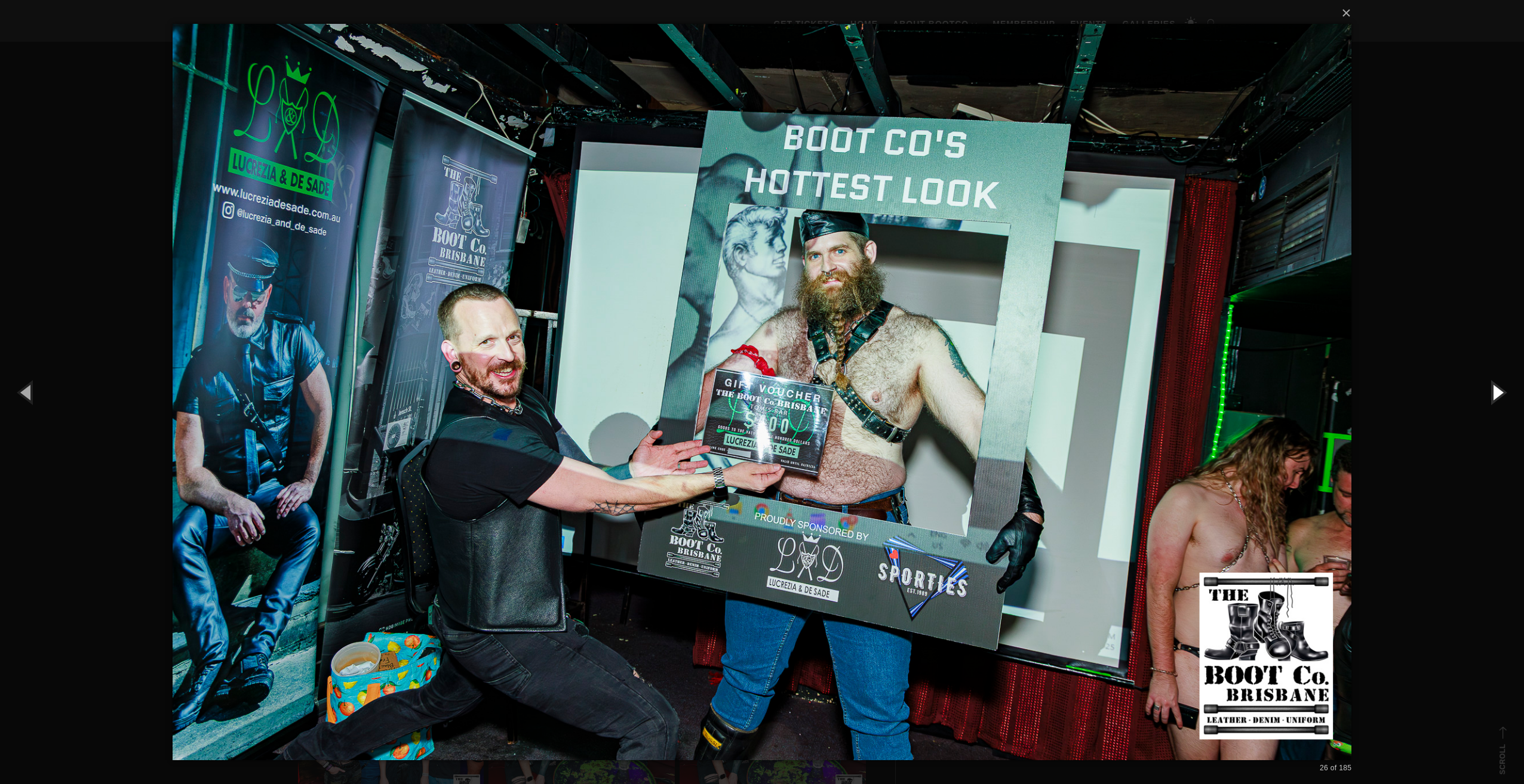
click at [1505, 391] on button "button" at bounding box center [1496, 392] width 53 height 66
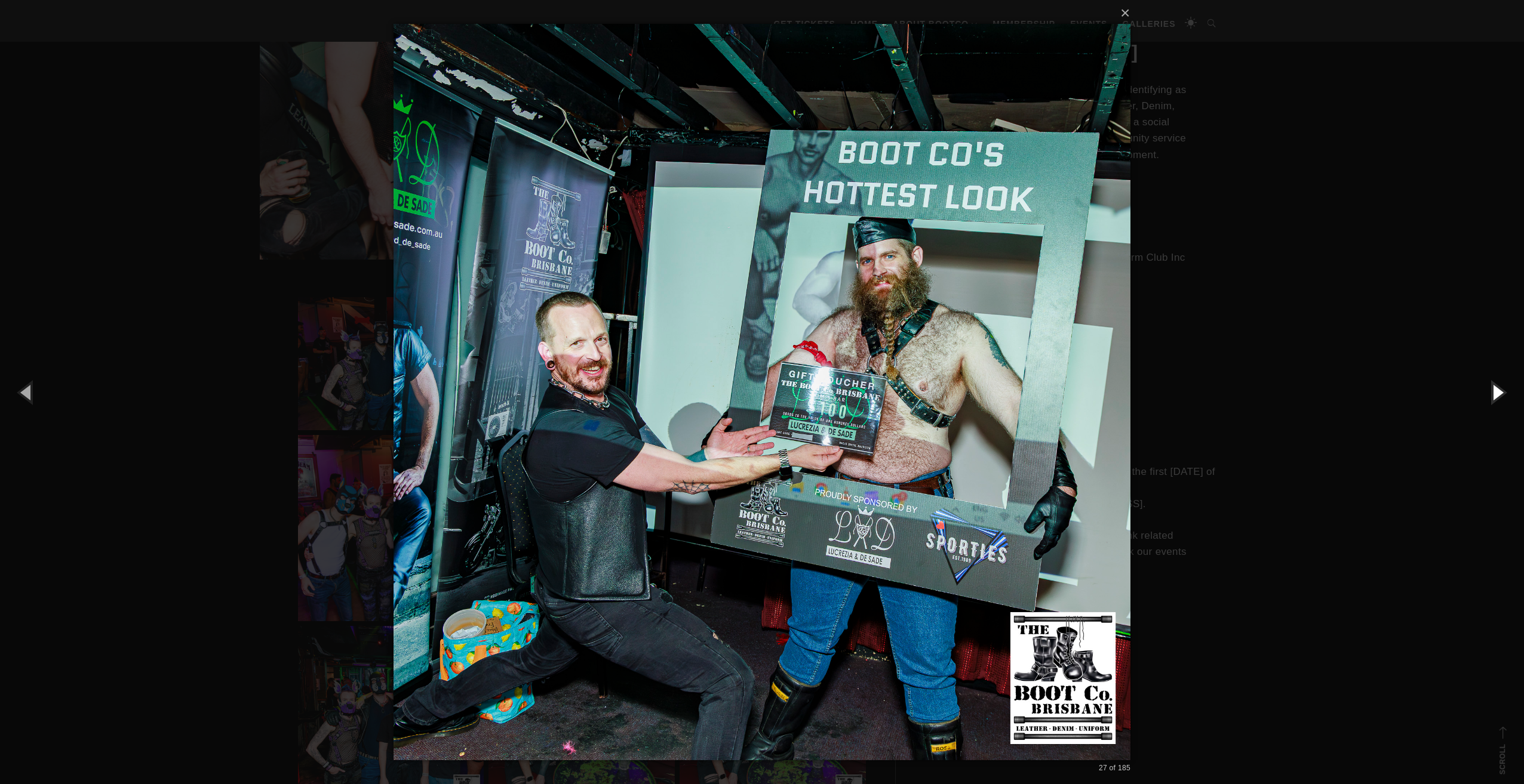
click at [1505, 391] on button "button" at bounding box center [1496, 392] width 53 height 66
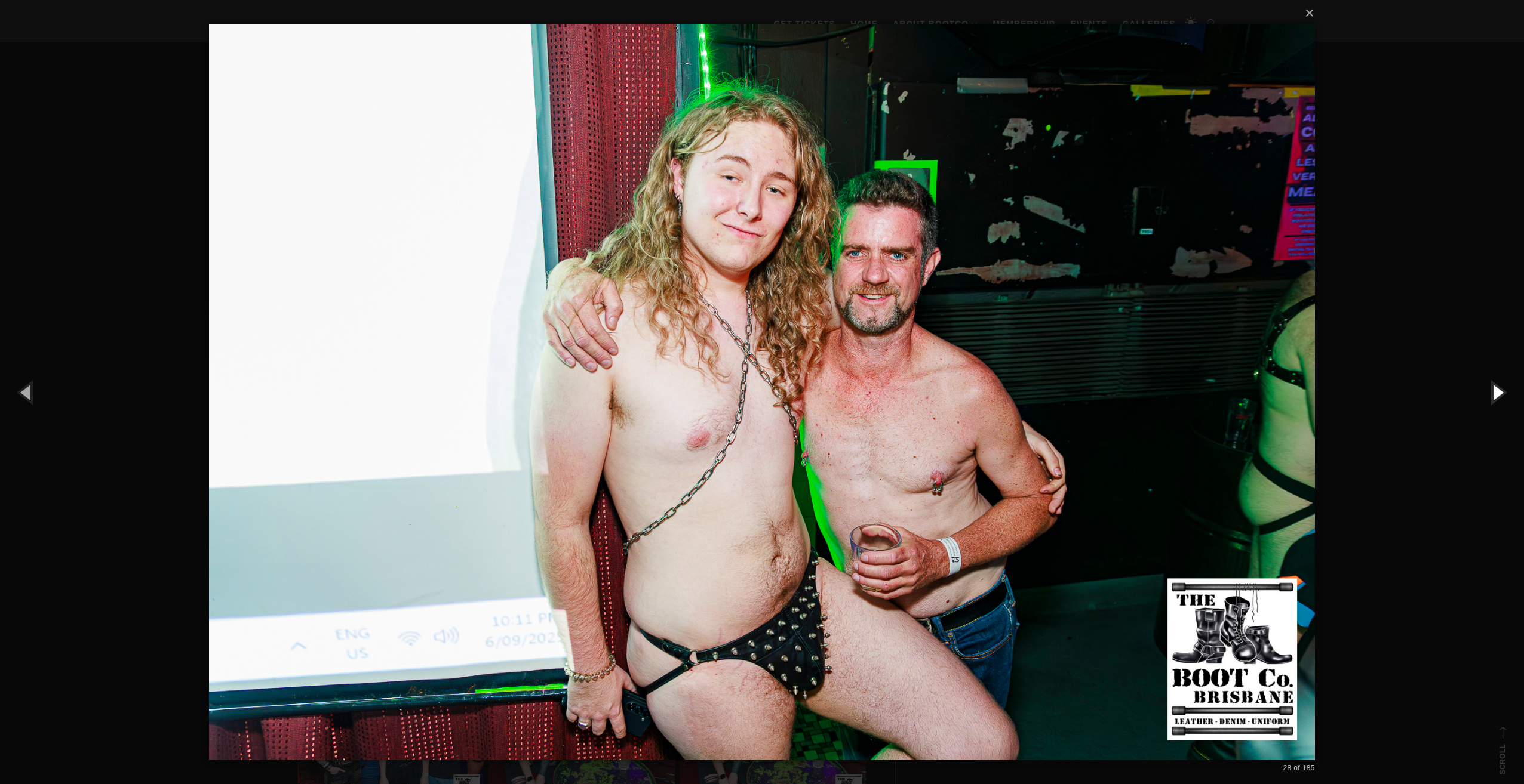
click at [1510, 389] on button "button" at bounding box center [1496, 392] width 53 height 66
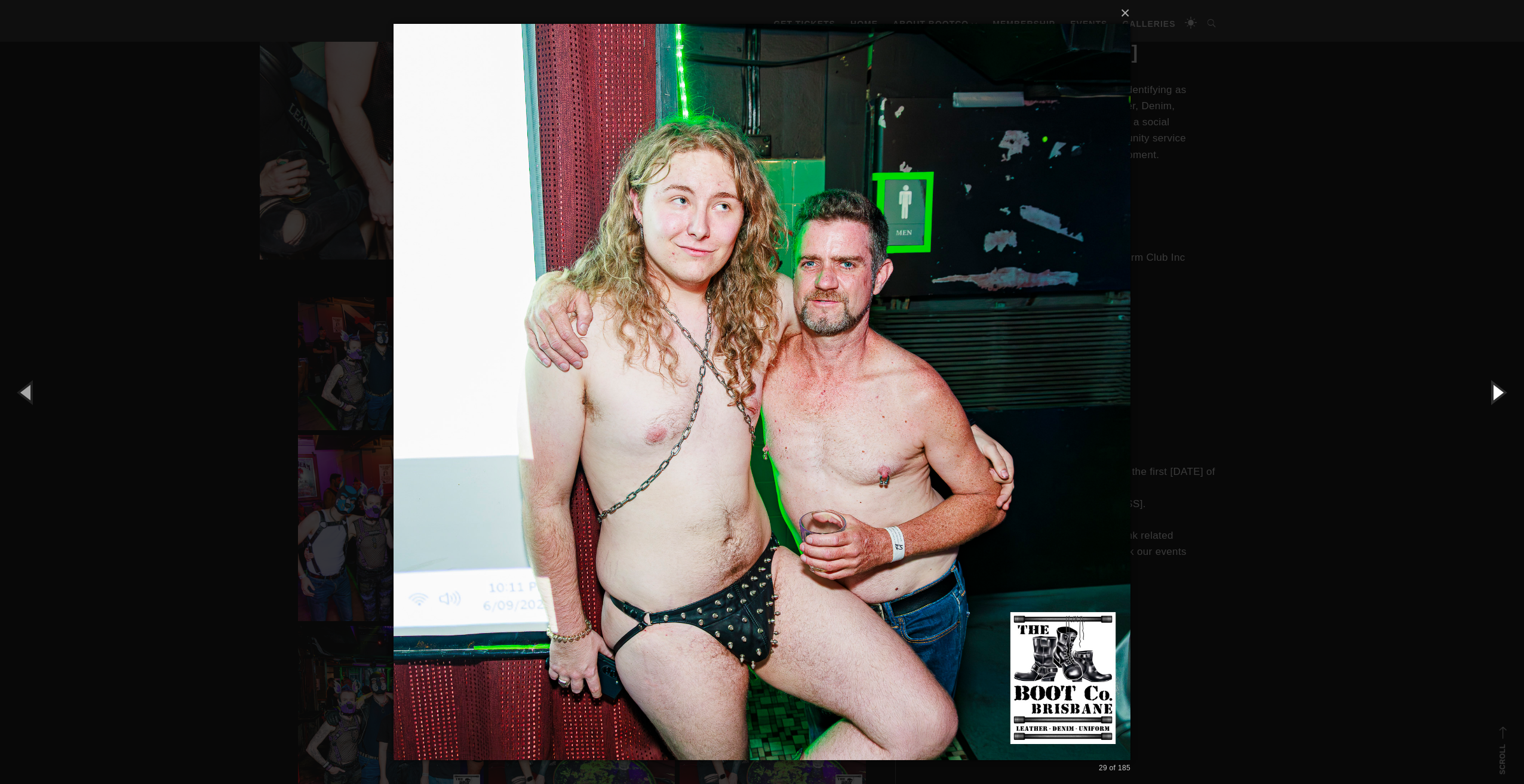
click at [1510, 389] on button "button" at bounding box center [1496, 392] width 53 height 66
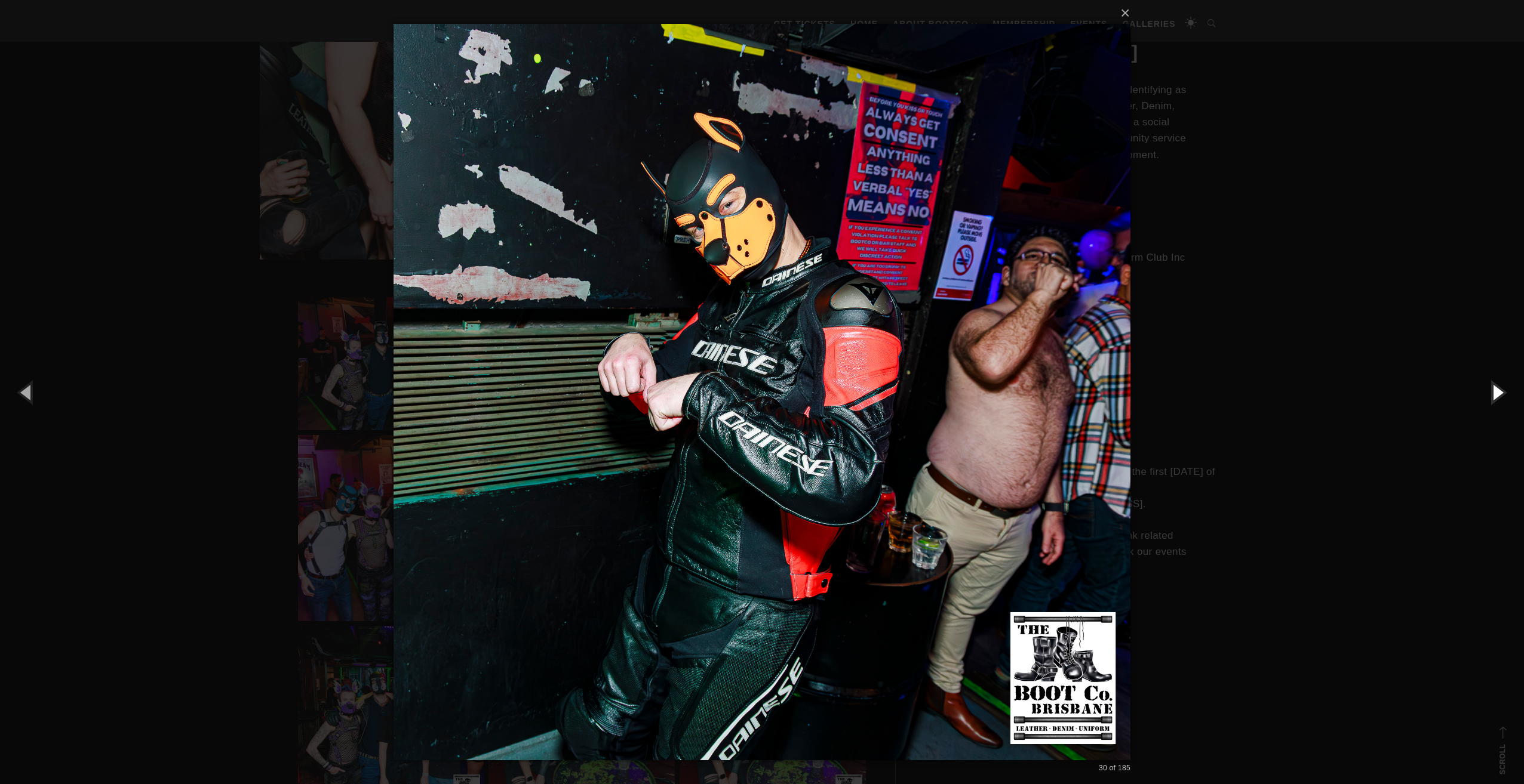
click at [1510, 389] on button "button" at bounding box center [1496, 392] width 53 height 66
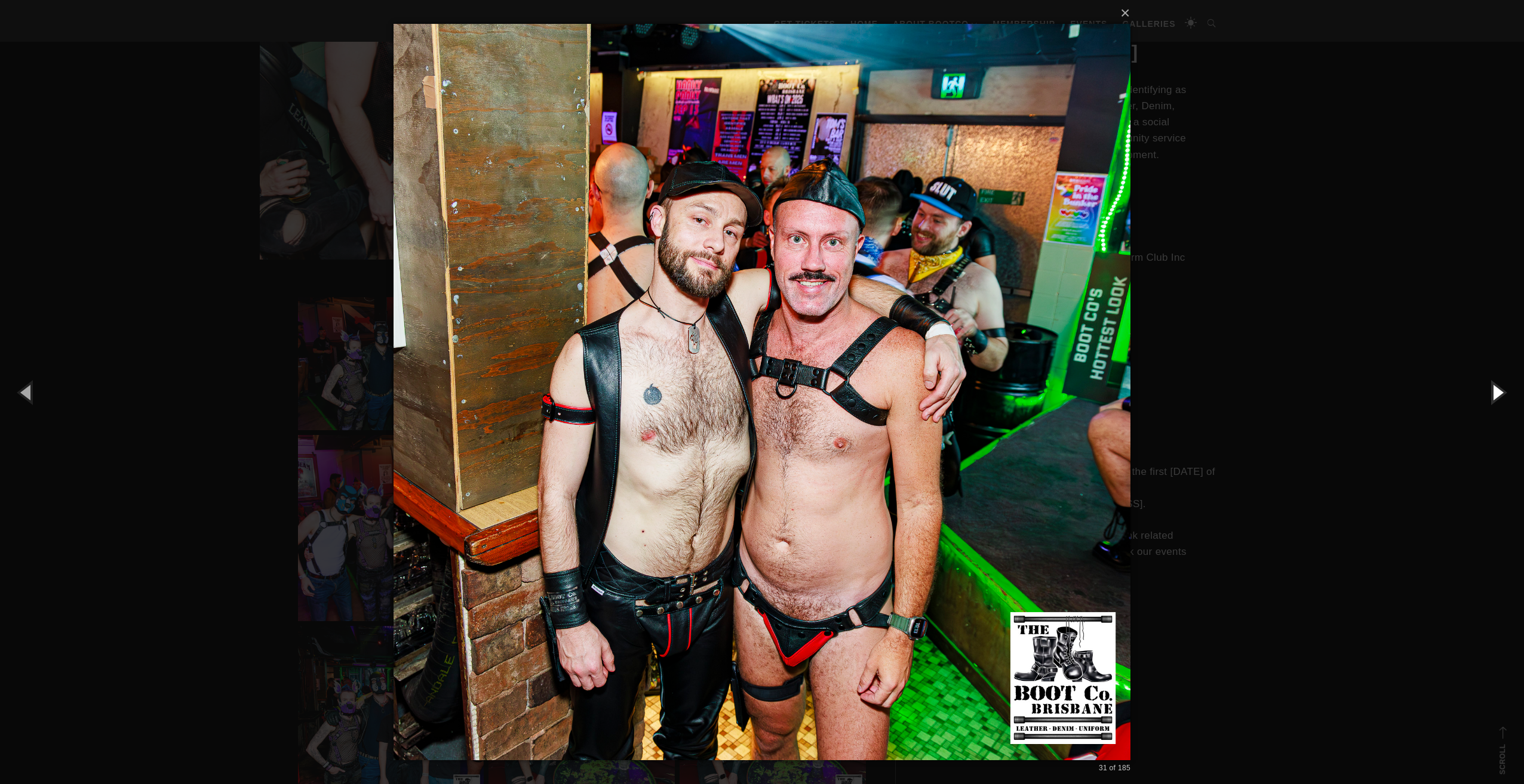
click at [1510, 389] on button "button" at bounding box center [1496, 392] width 53 height 66
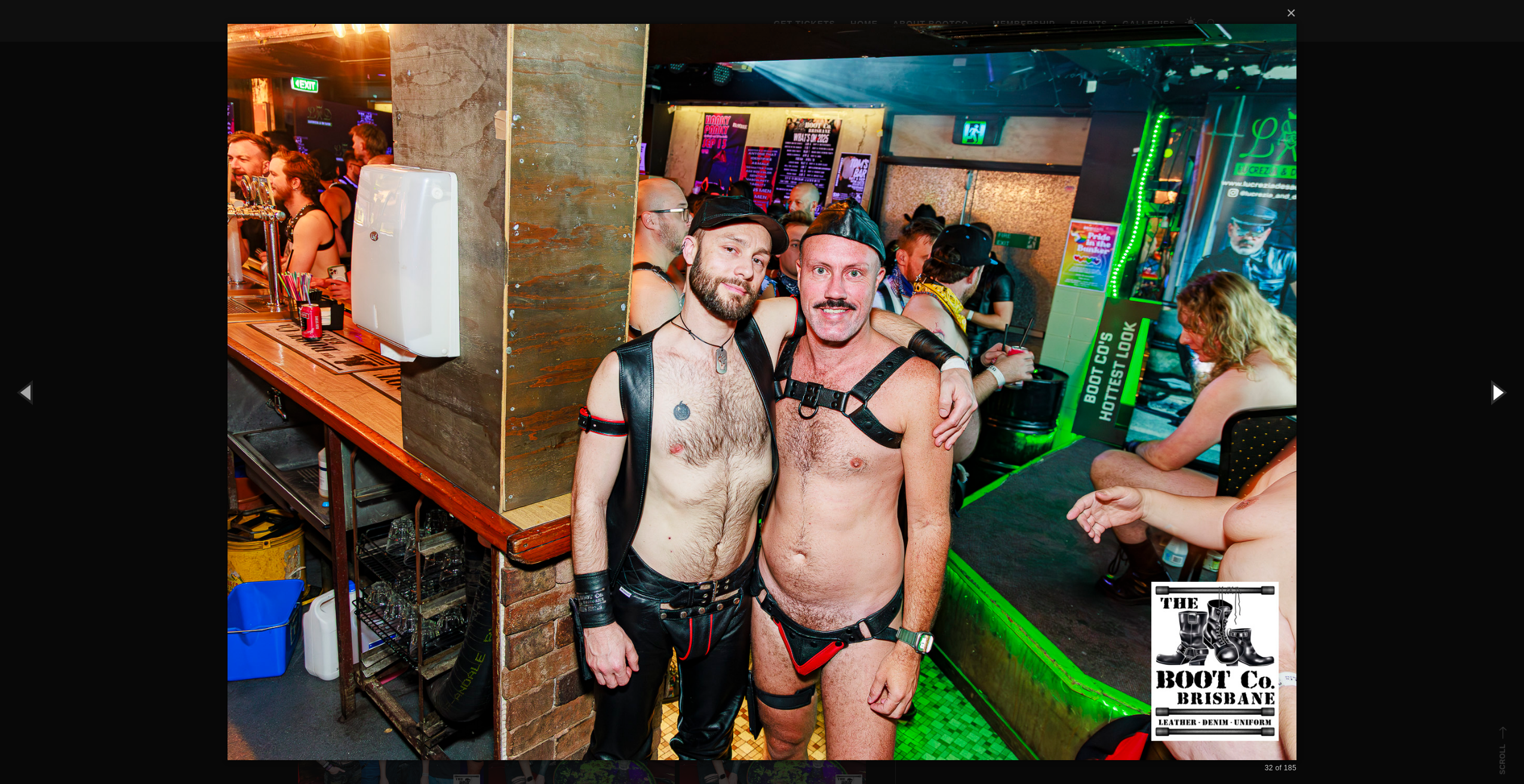
click at [1510, 389] on button "button" at bounding box center [1496, 392] width 53 height 66
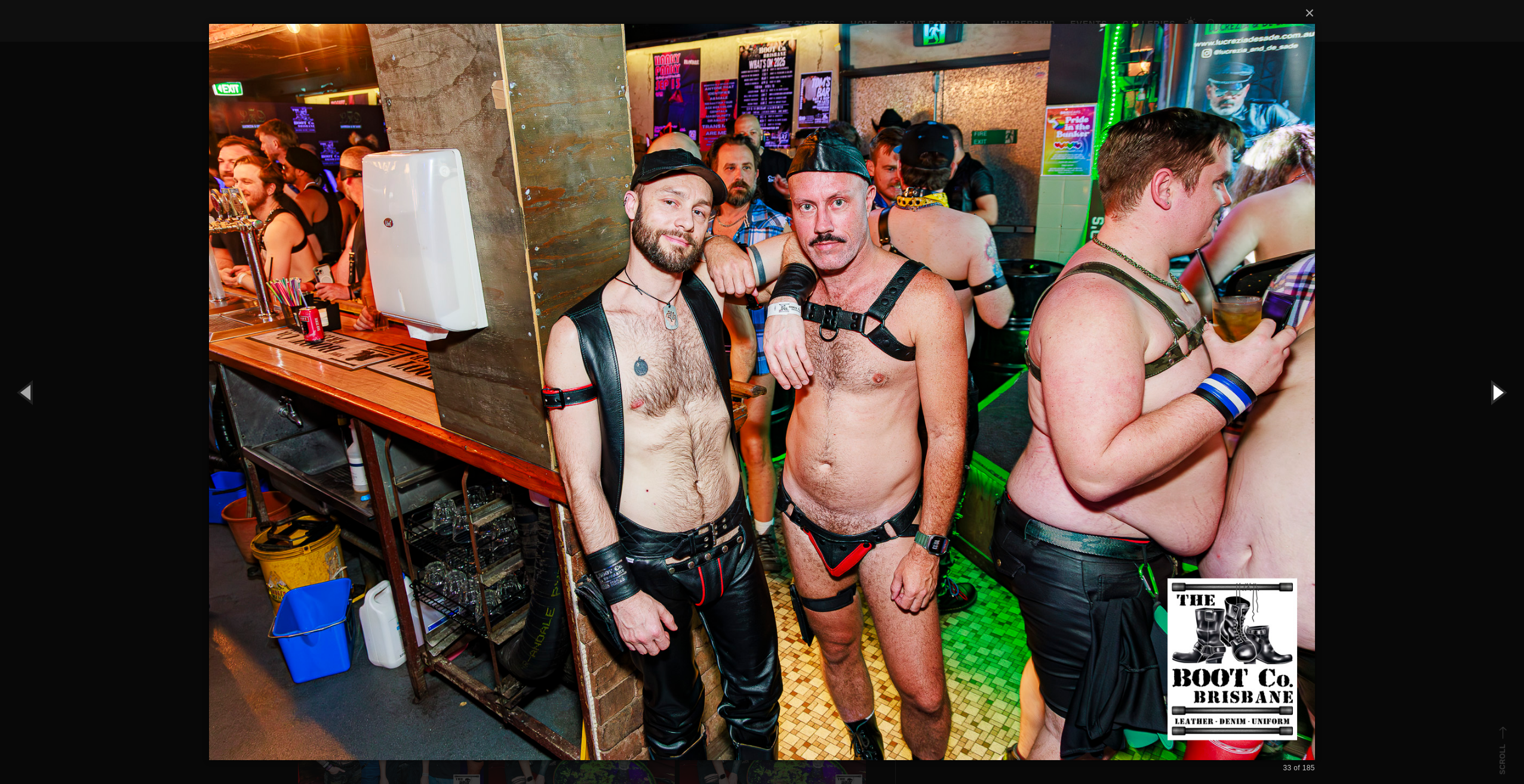
click at [1510, 389] on button "button" at bounding box center [1496, 392] width 53 height 66
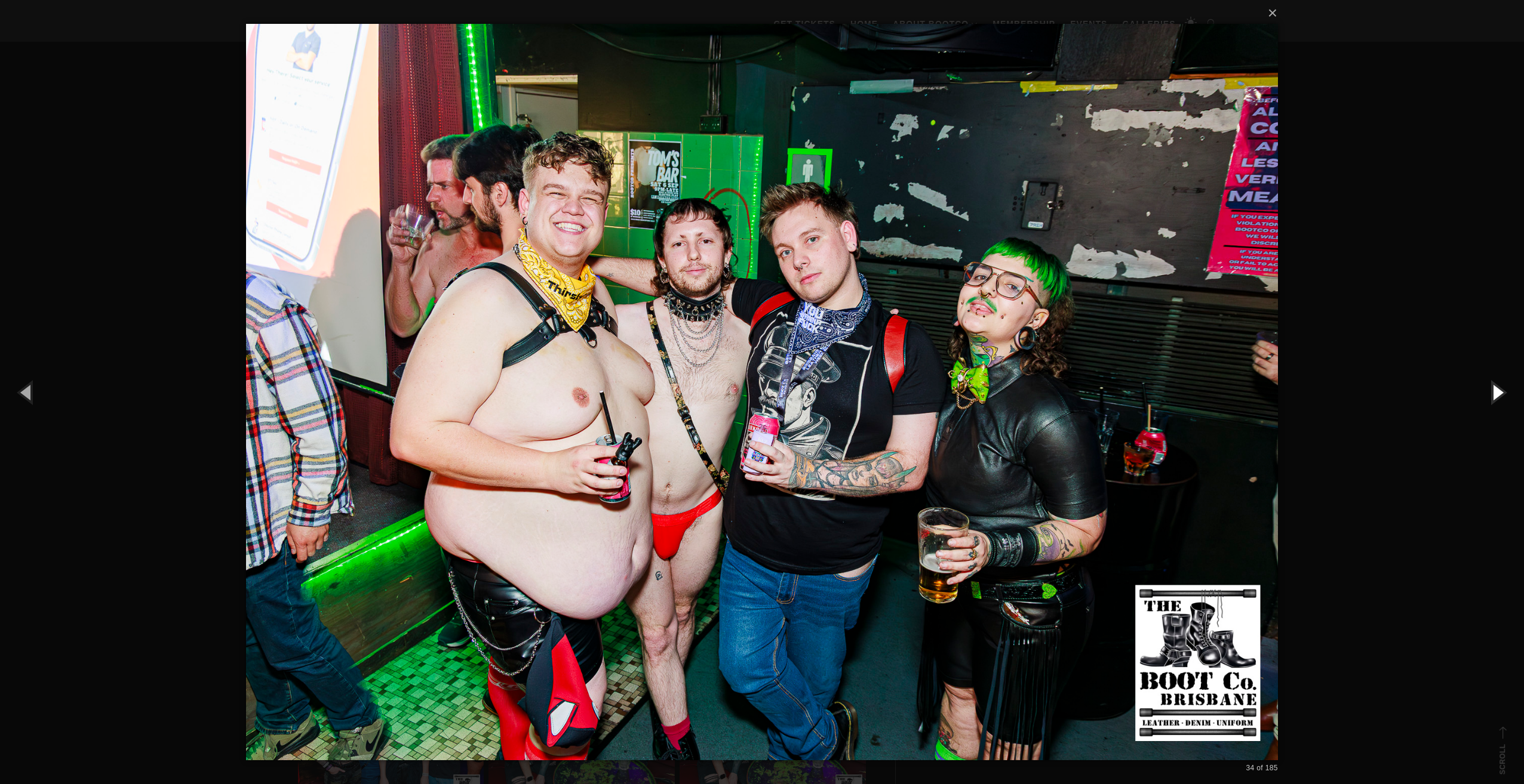
click at [1510, 389] on button "button" at bounding box center [1496, 392] width 53 height 66
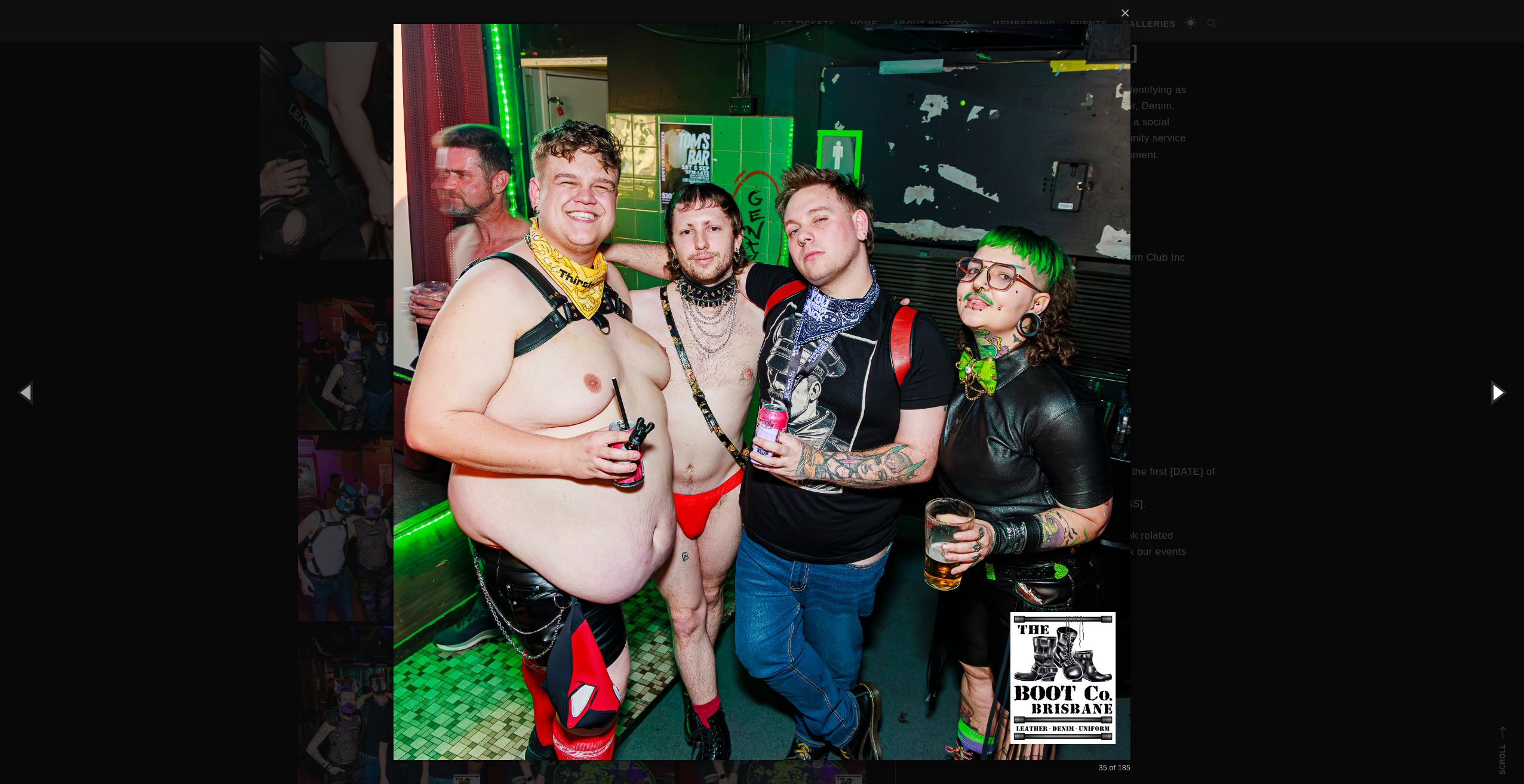
click at [1510, 389] on button "button" at bounding box center [1496, 392] width 53 height 66
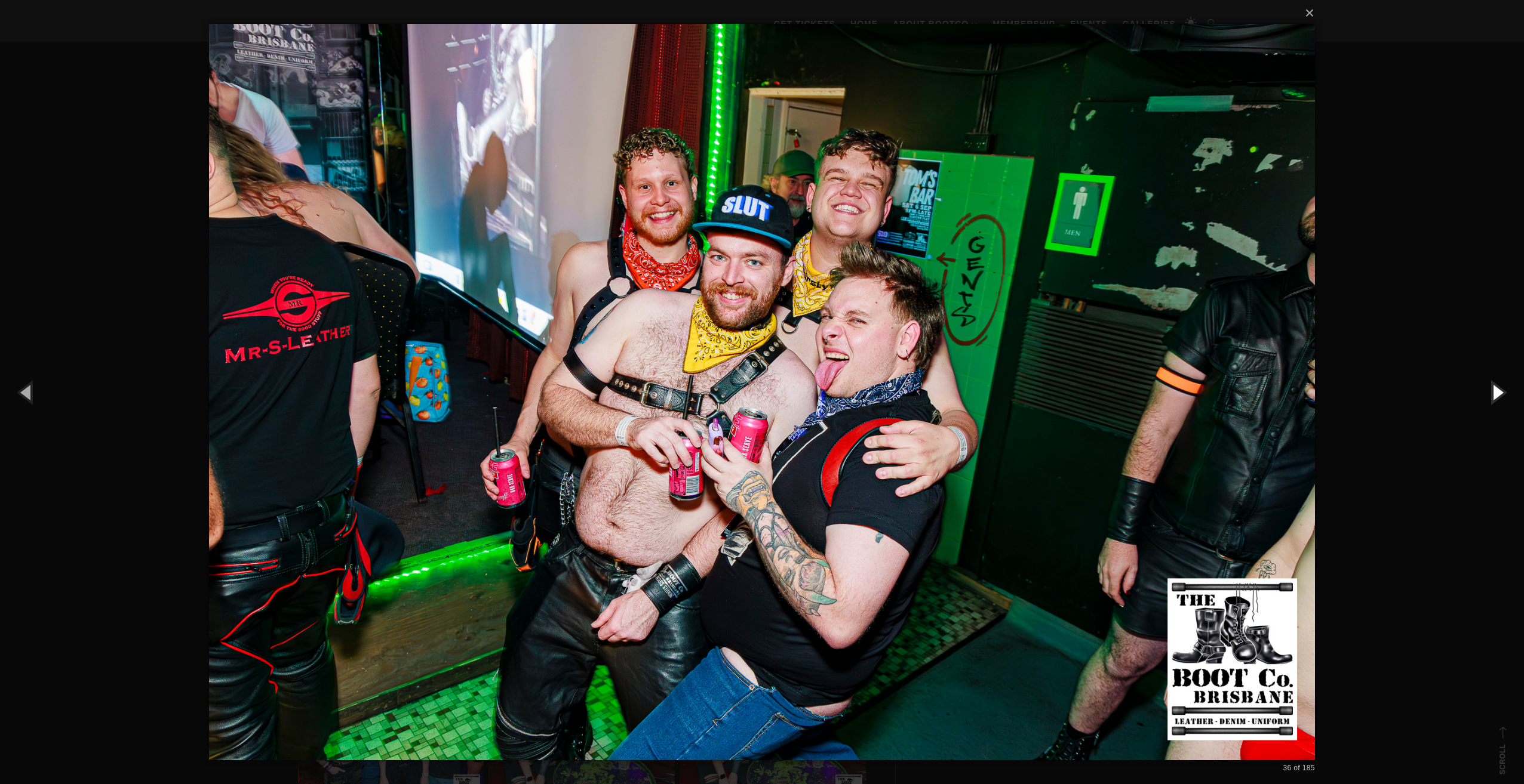
click at [1510, 389] on button "button" at bounding box center [1496, 392] width 53 height 66
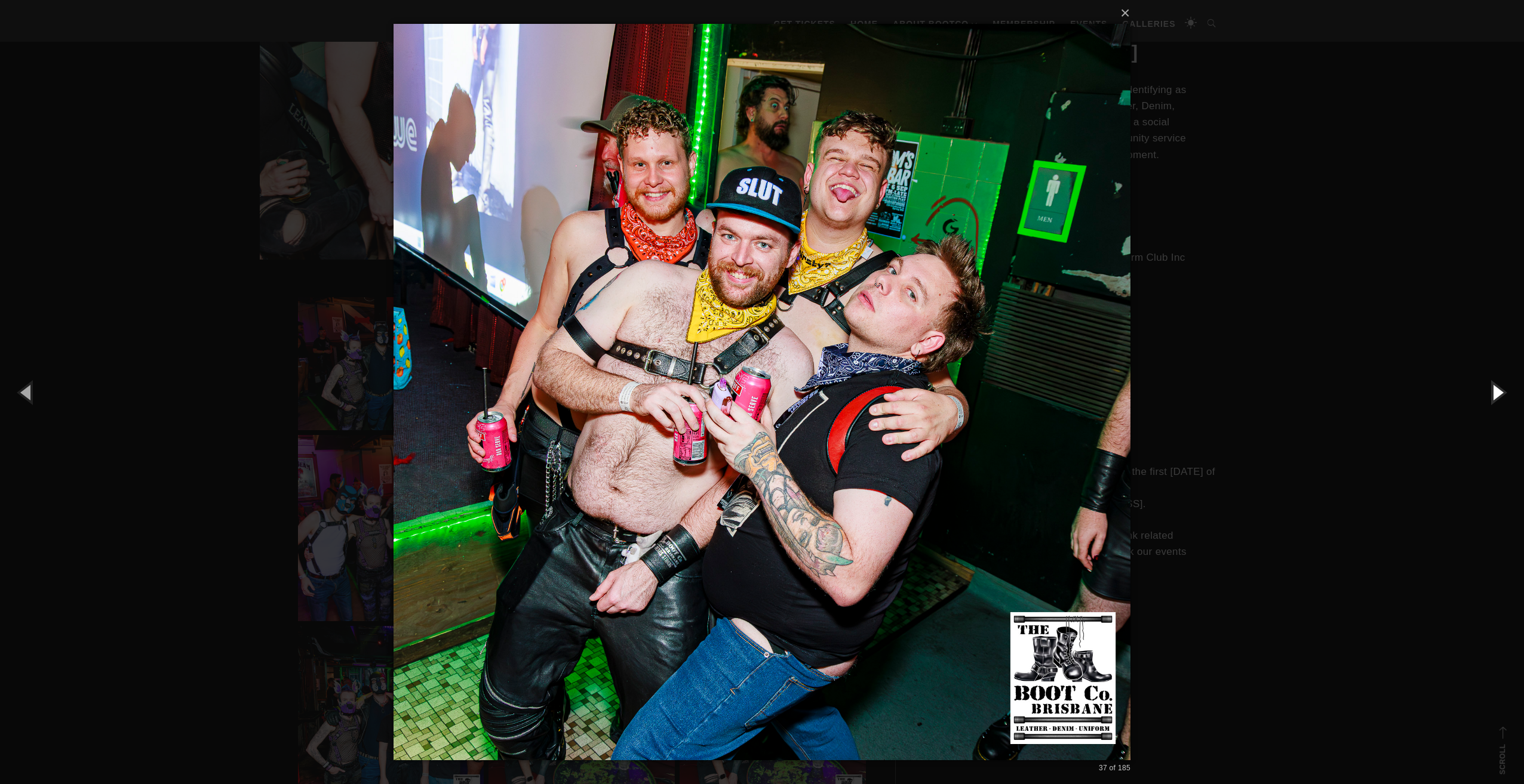
click at [1510, 389] on button "button" at bounding box center [1496, 392] width 53 height 66
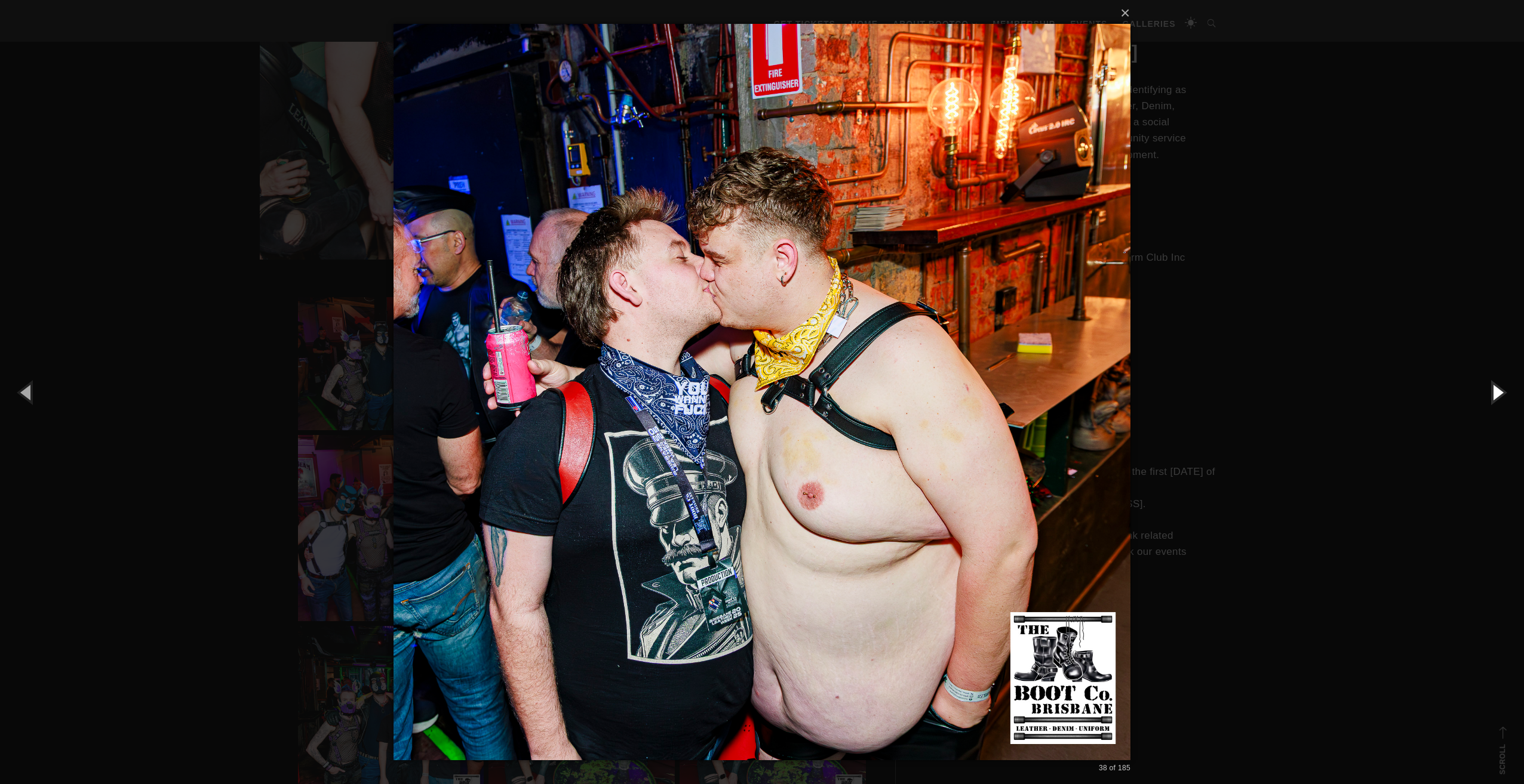
click at [1510, 389] on button "button" at bounding box center [1496, 392] width 53 height 66
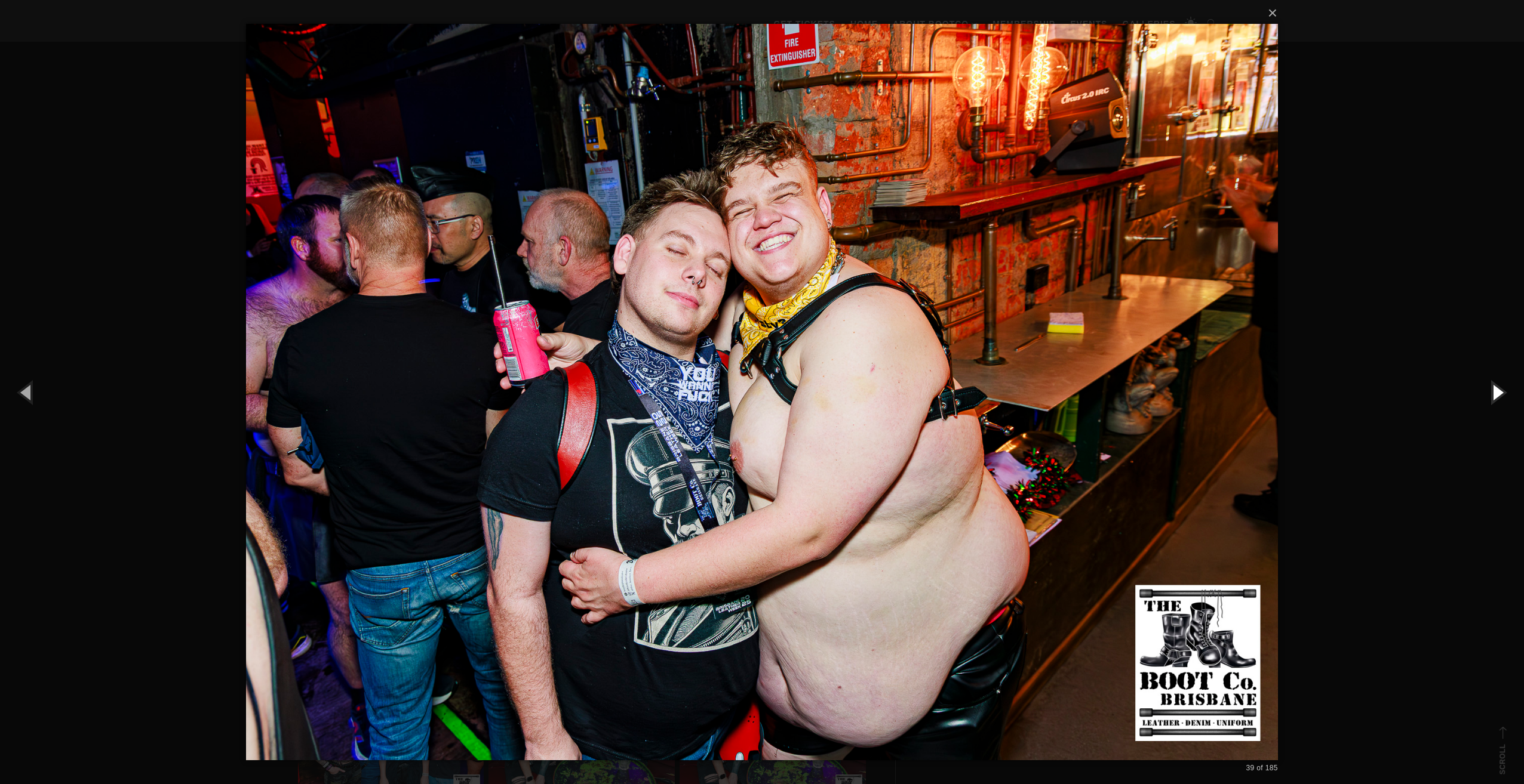
click at [1510, 389] on button "button" at bounding box center [1496, 392] width 53 height 66
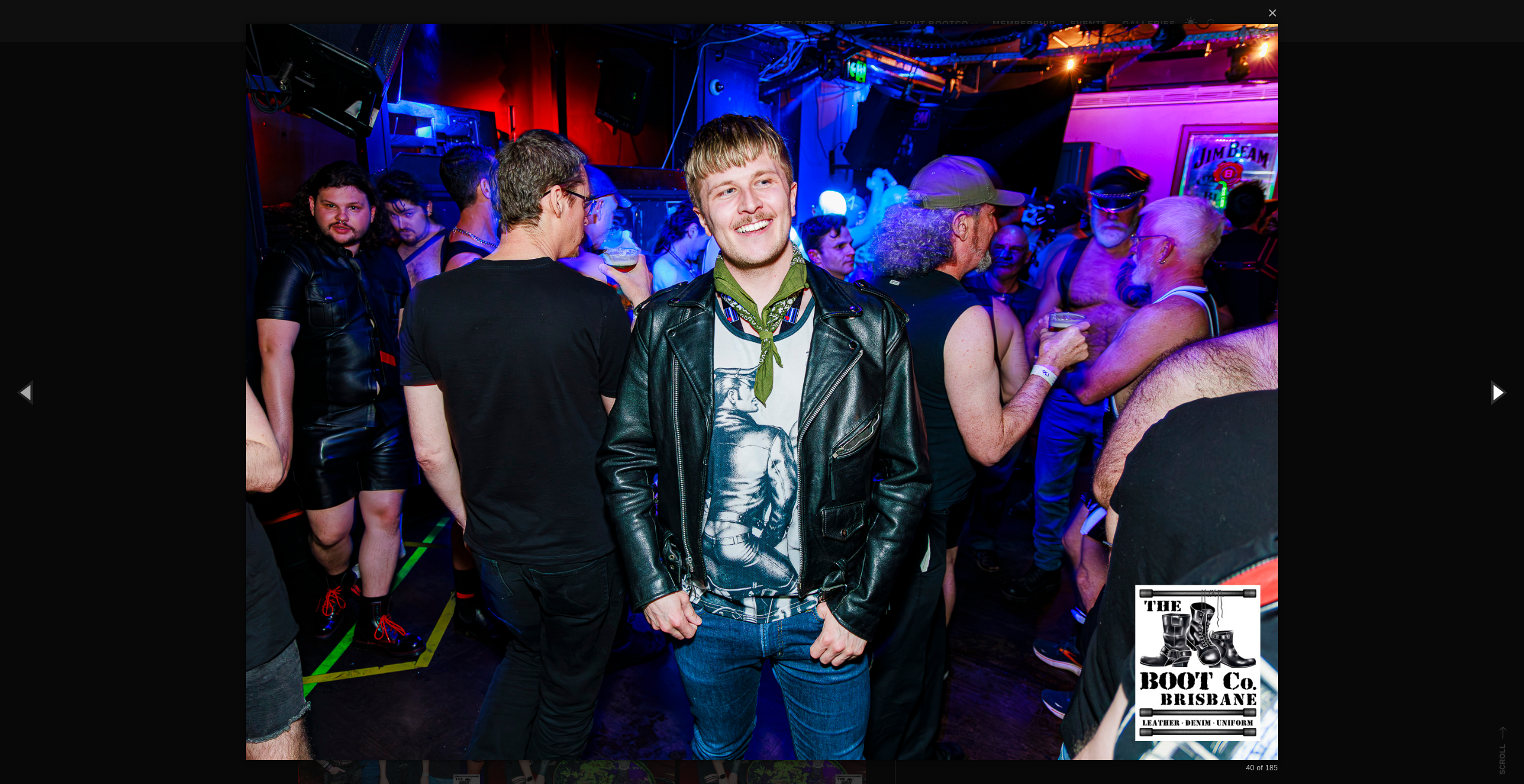
click at [1510, 389] on button "button" at bounding box center [1496, 392] width 53 height 66
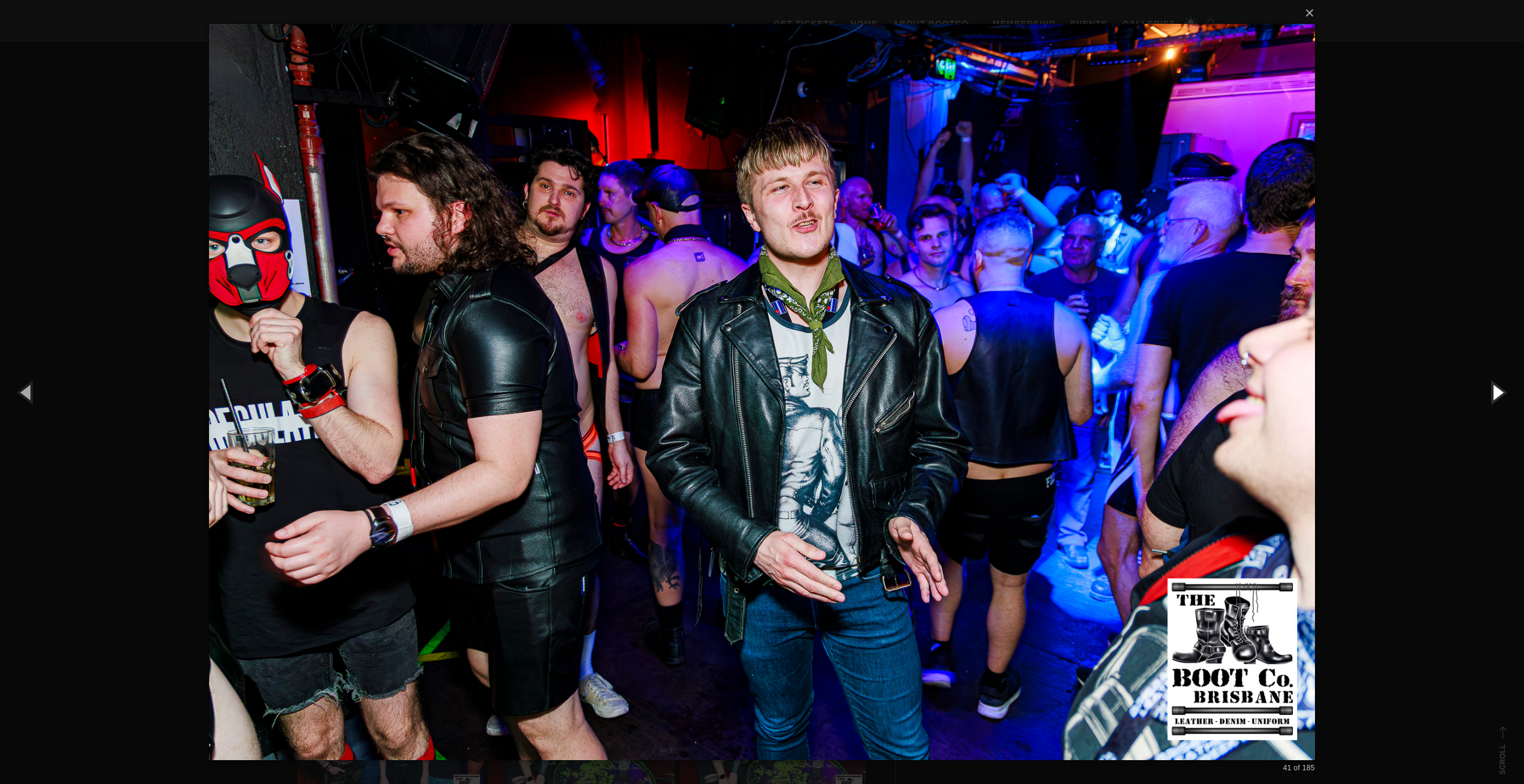
click at [1510, 389] on button "button" at bounding box center [1496, 392] width 53 height 66
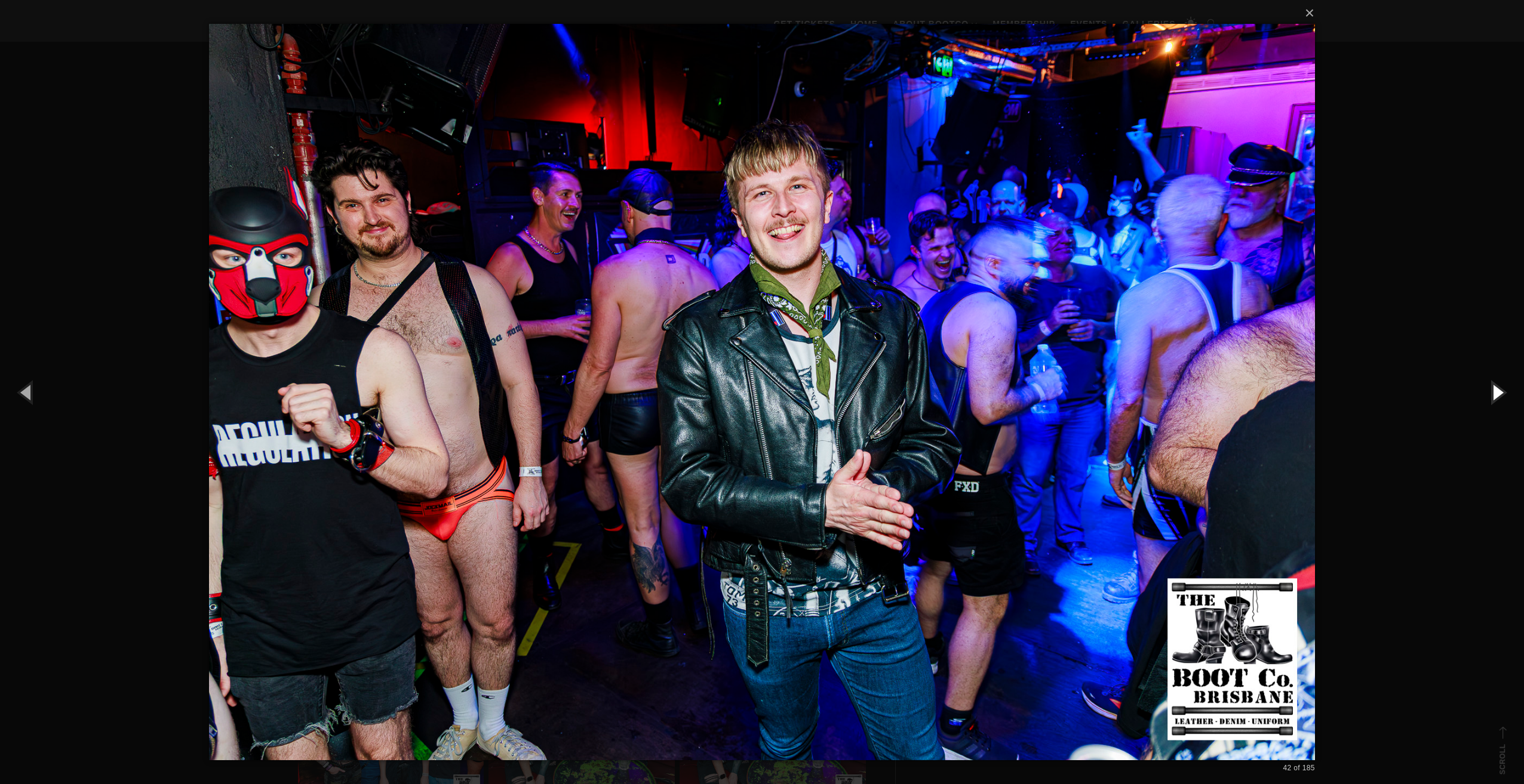
click at [1510, 389] on button "button" at bounding box center [1496, 392] width 53 height 66
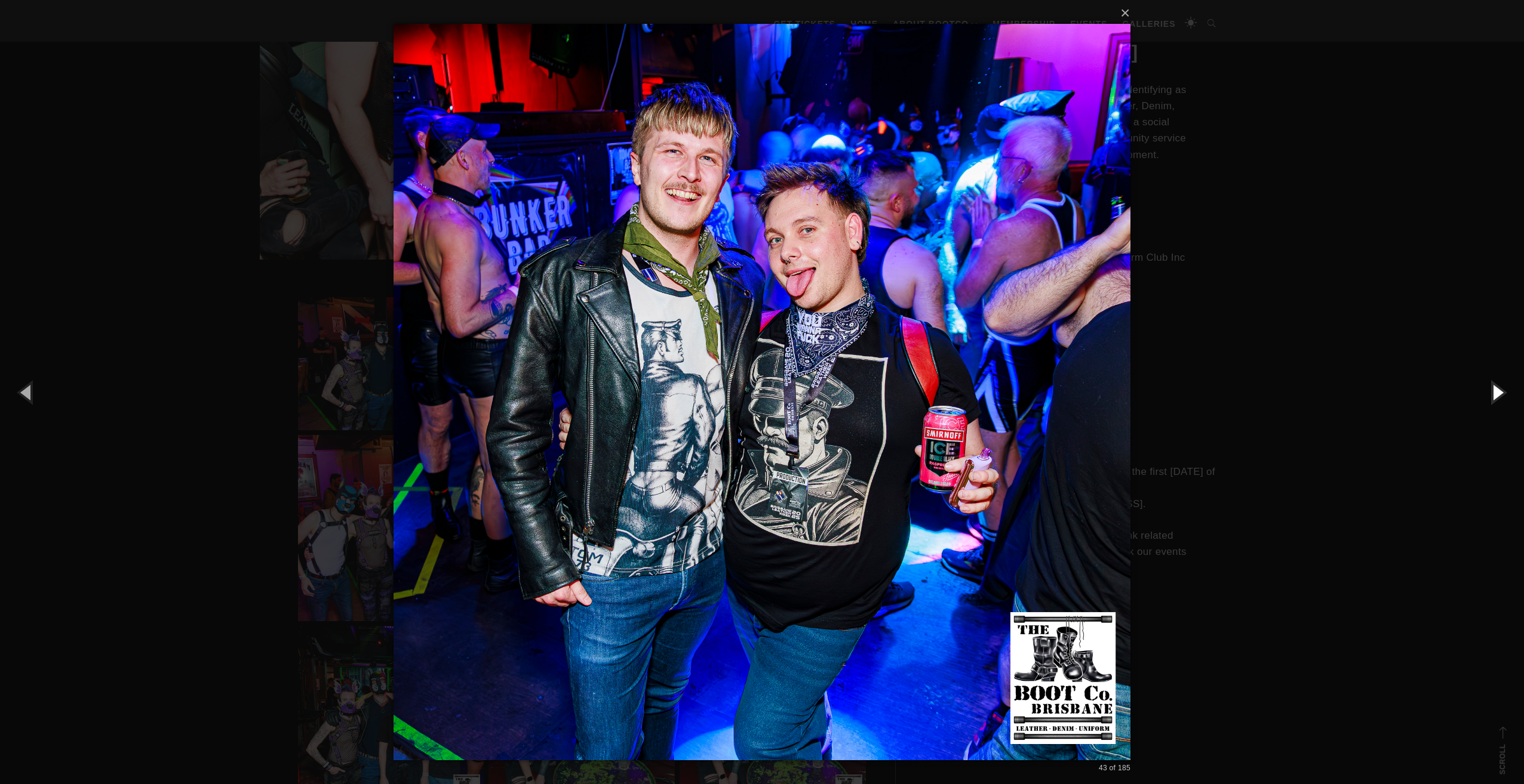
click at [1510, 389] on button "button" at bounding box center [1496, 392] width 53 height 66
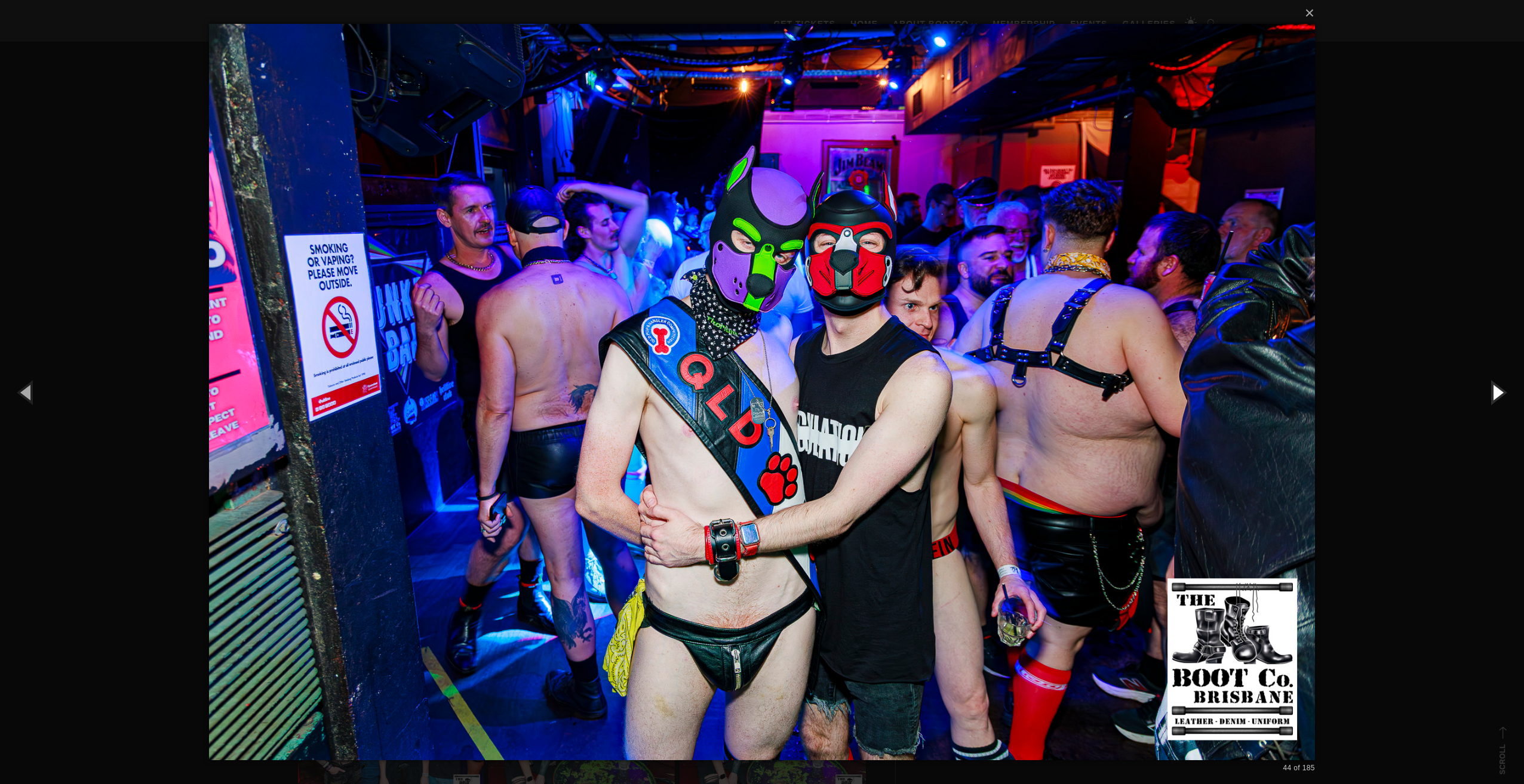
click at [1510, 389] on button "button" at bounding box center [1496, 392] width 53 height 66
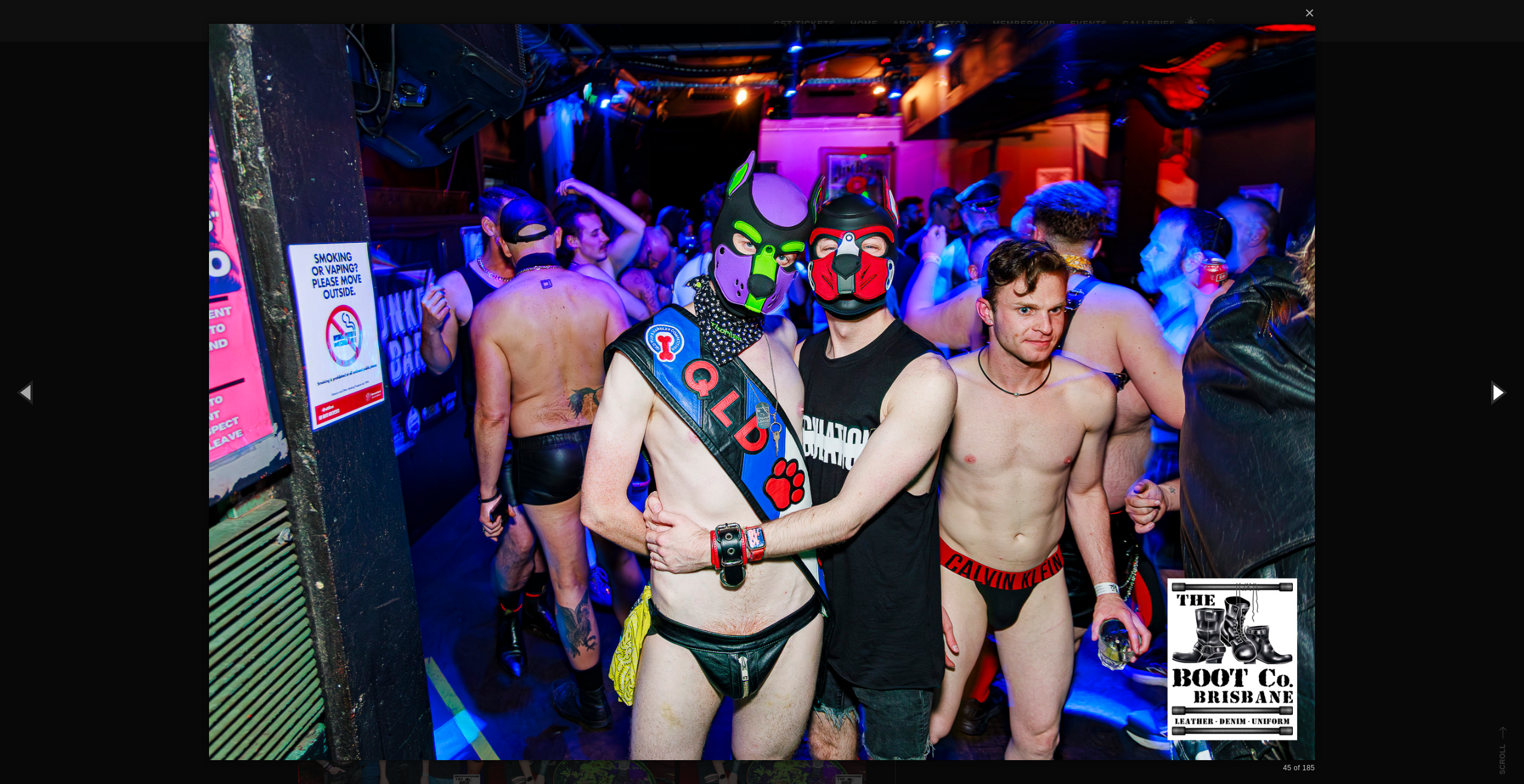
click at [1510, 389] on button "button" at bounding box center [1496, 392] width 53 height 66
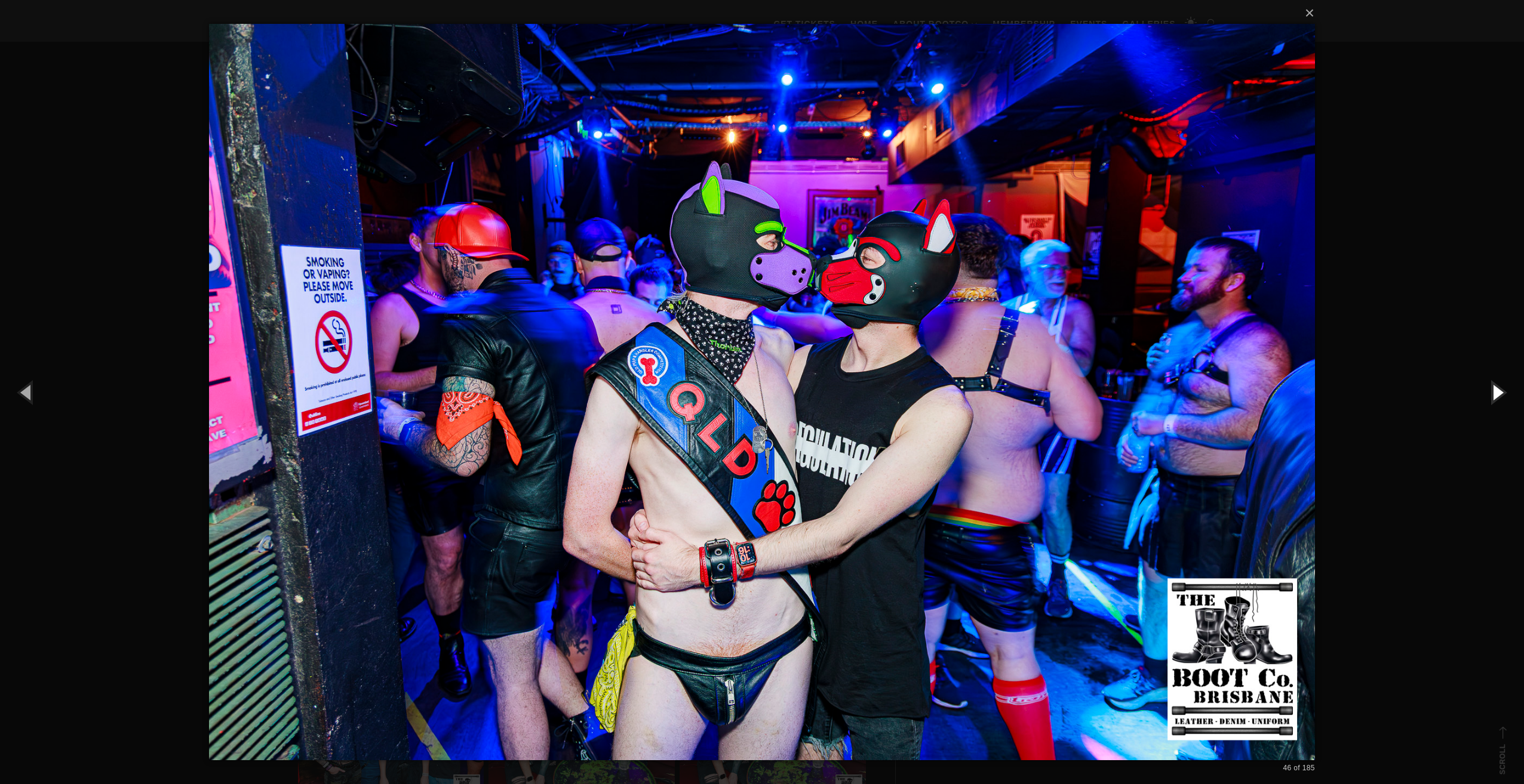
click at [1510, 389] on button "button" at bounding box center [1496, 392] width 53 height 66
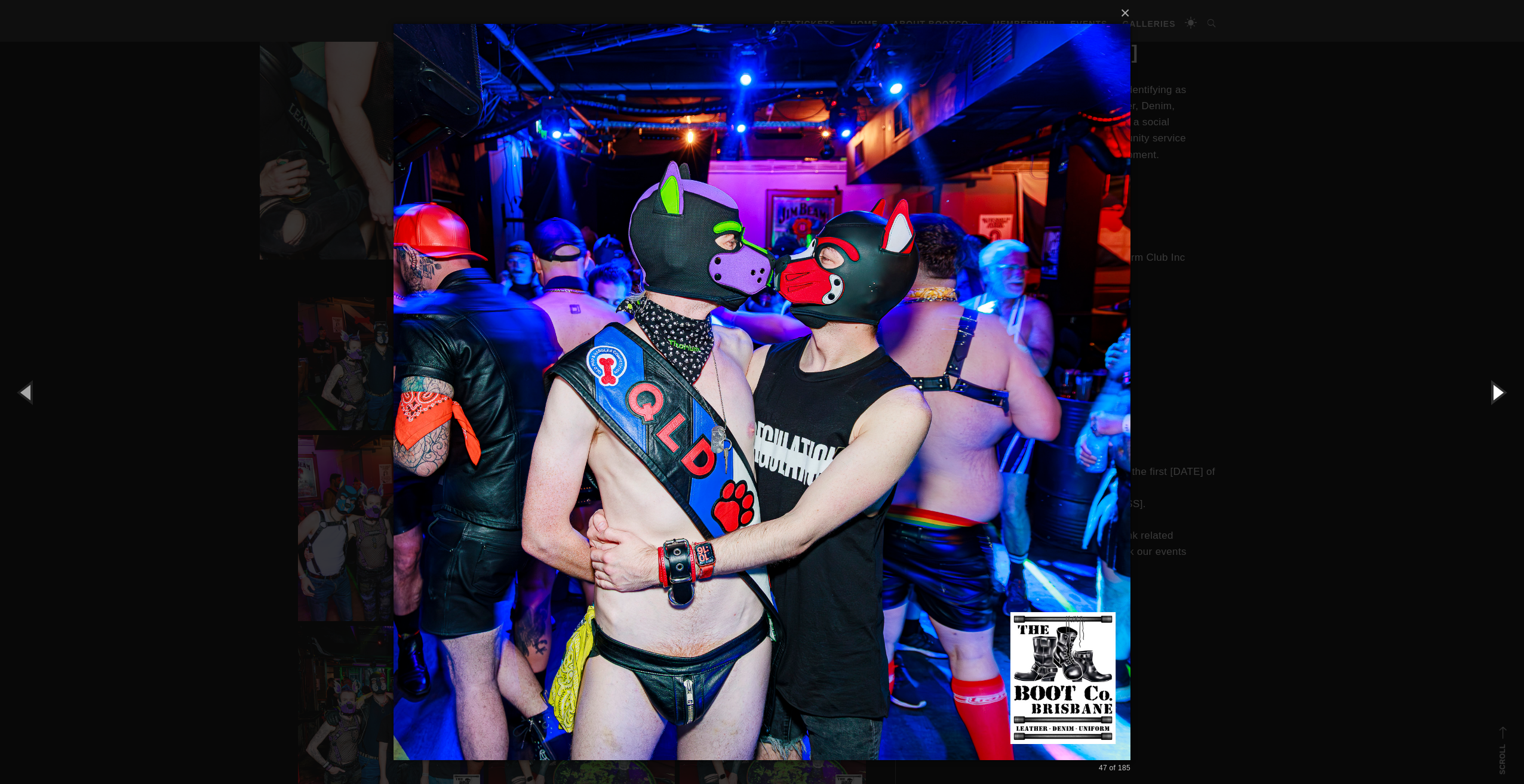
click at [1510, 389] on button "button" at bounding box center [1496, 392] width 53 height 66
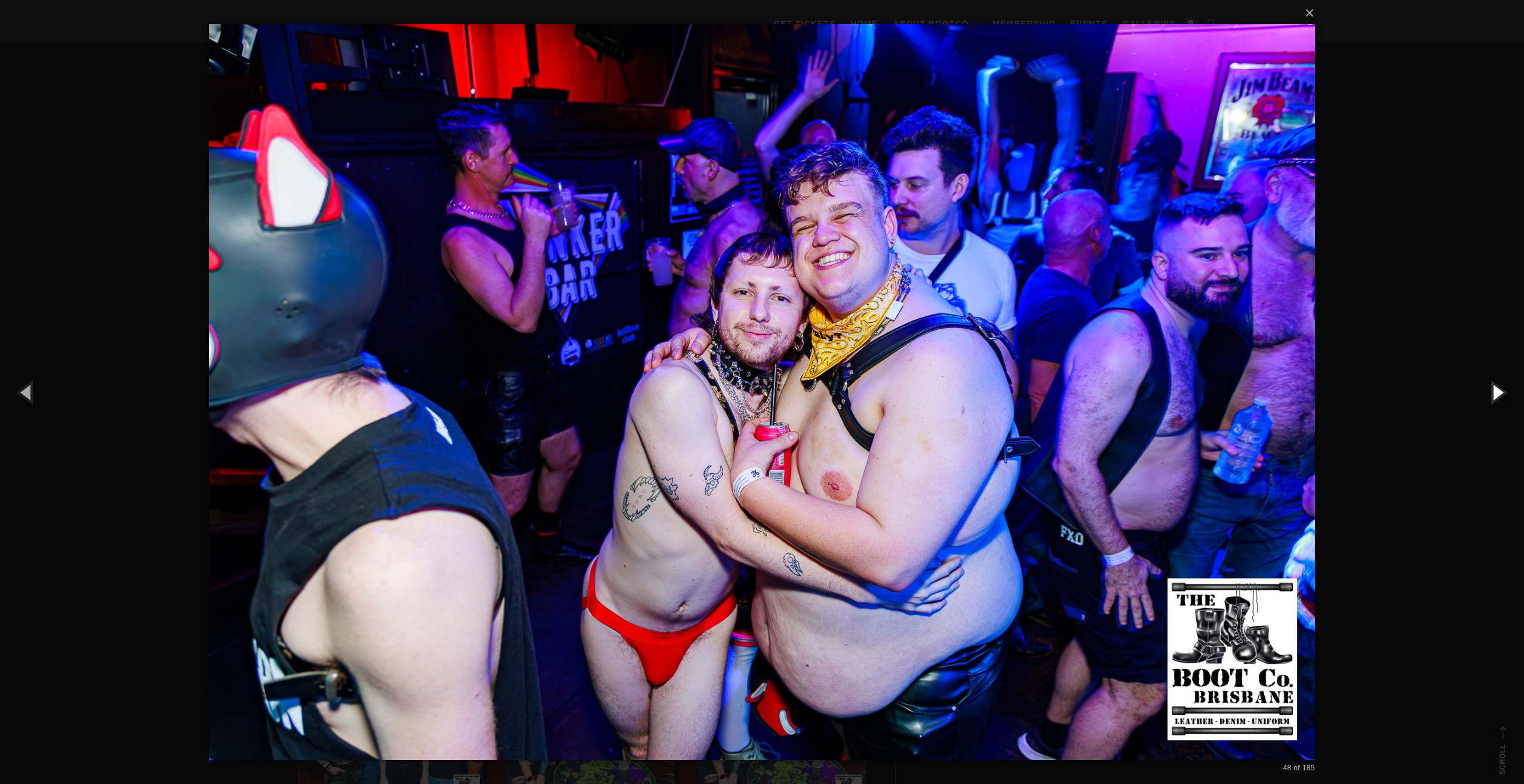
click at [1510, 389] on button "button" at bounding box center [1496, 392] width 53 height 66
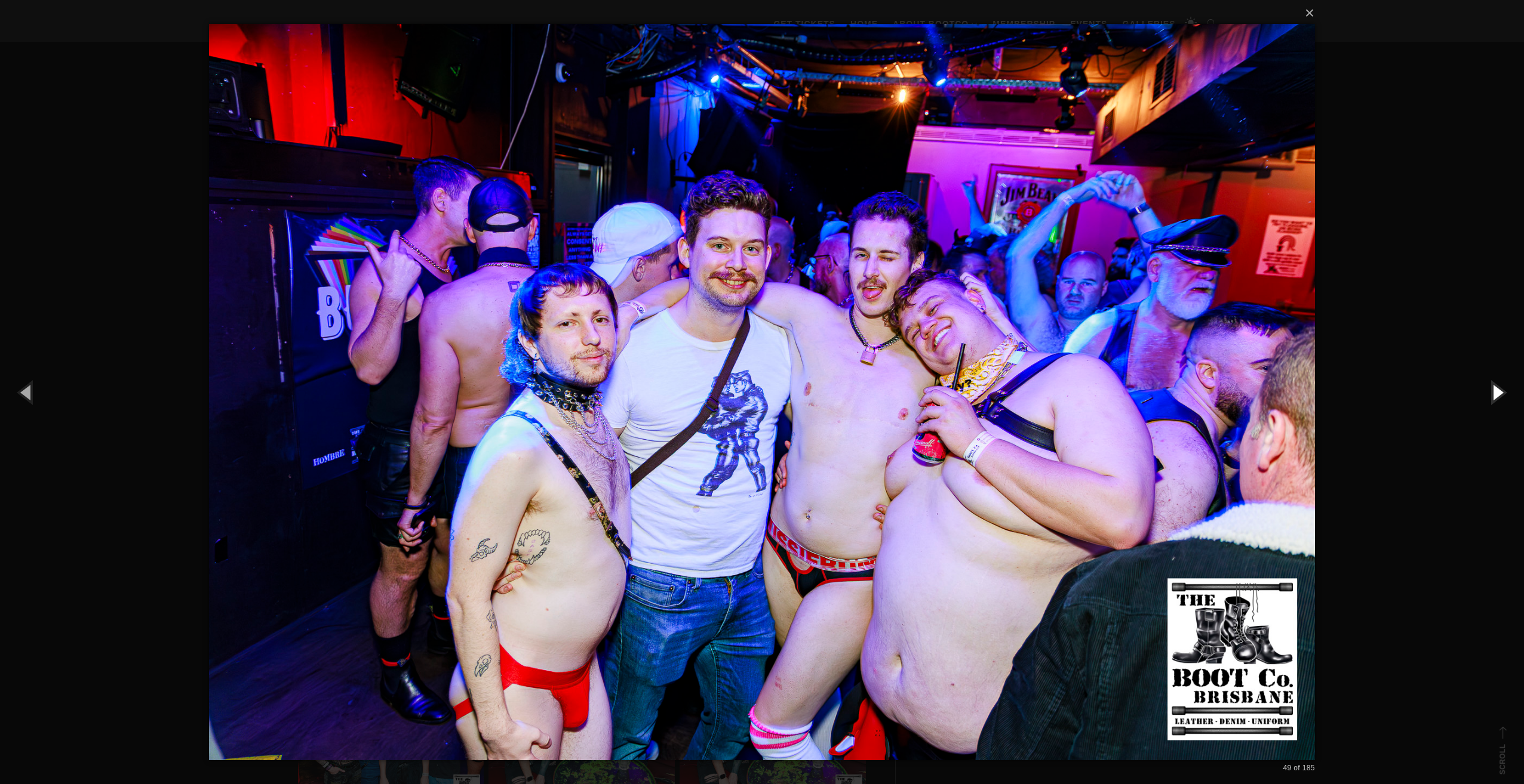
click at [1510, 389] on button "button" at bounding box center [1496, 392] width 53 height 66
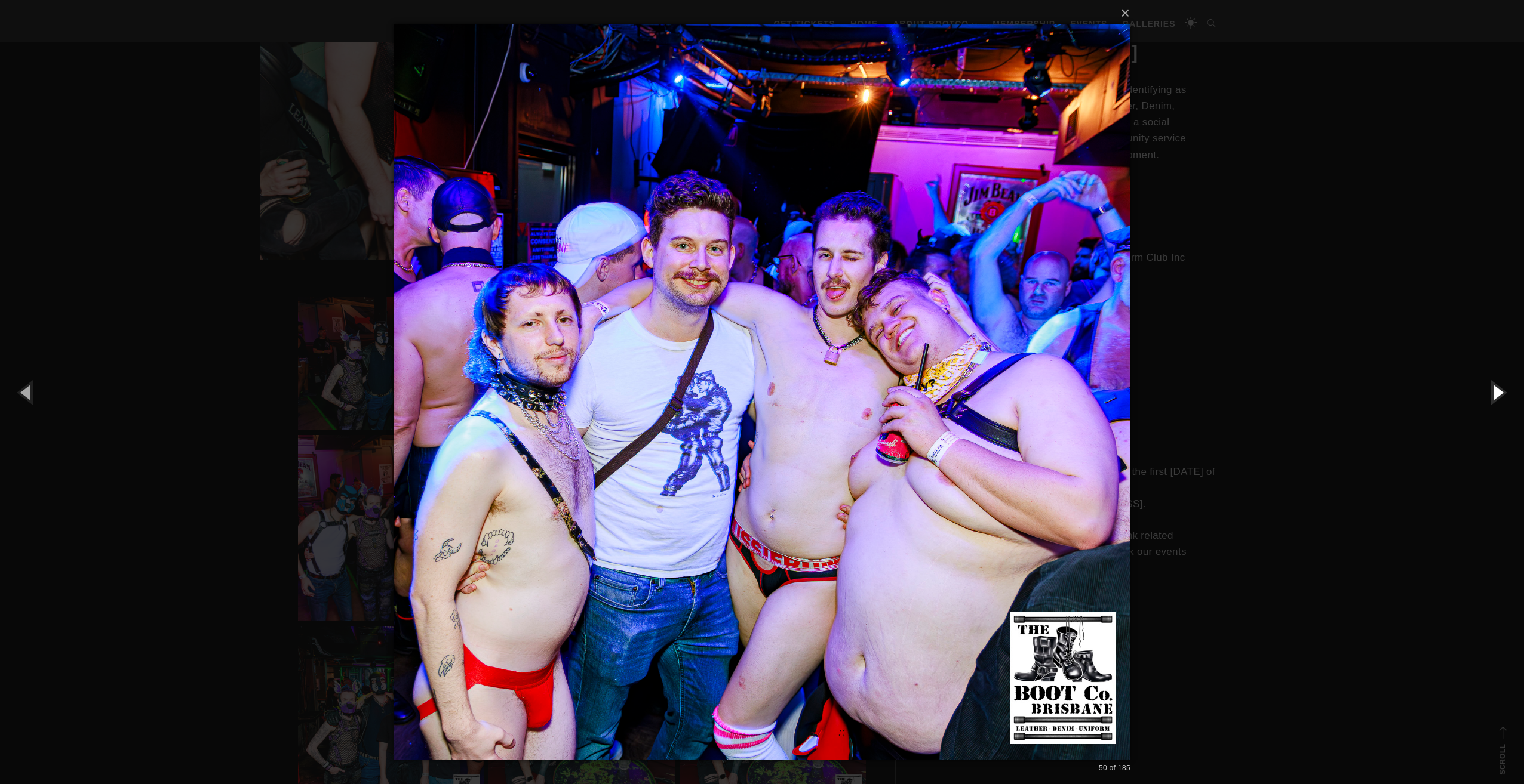
click at [1510, 389] on button "button" at bounding box center [1496, 392] width 53 height 66
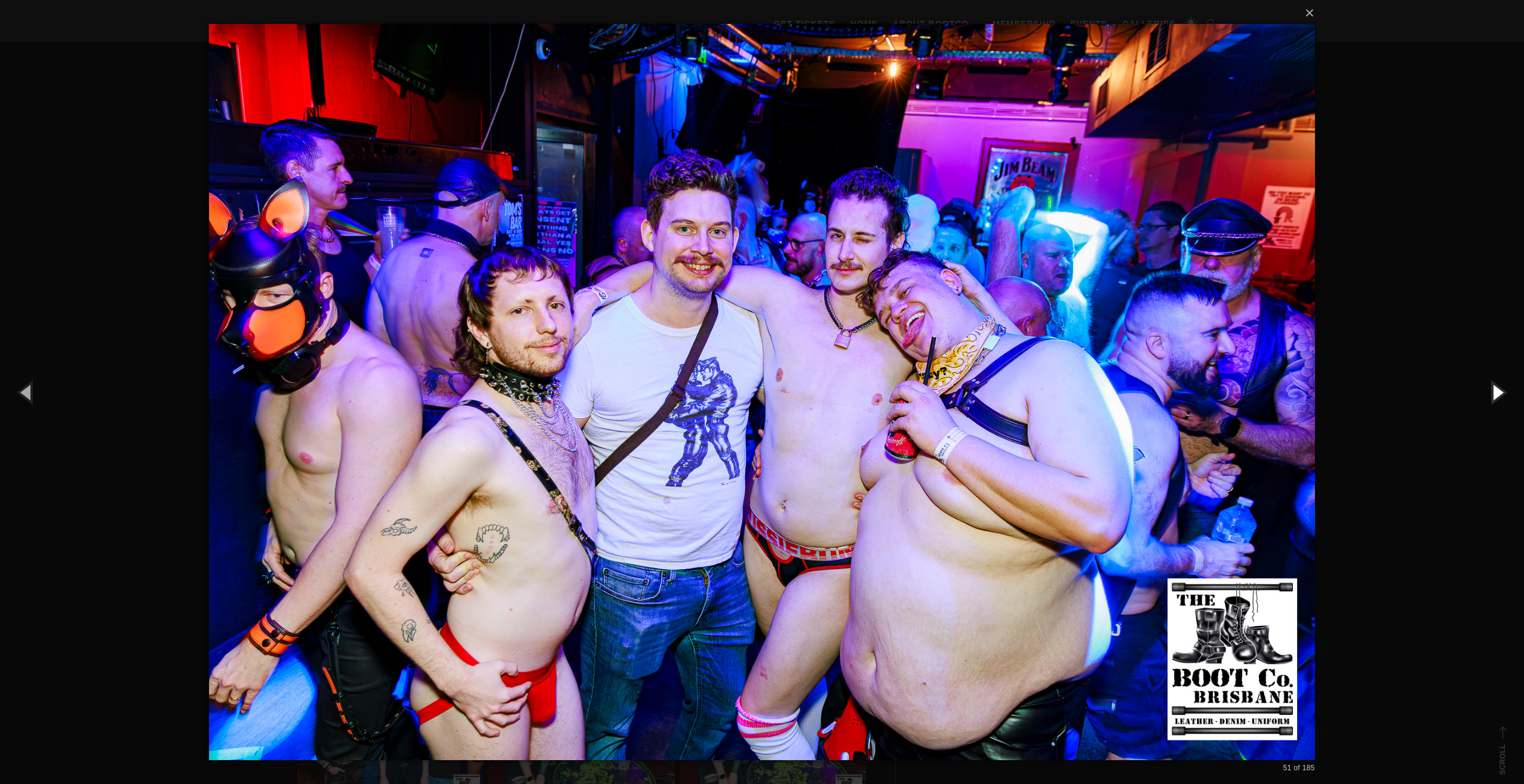
click at [1510, 389] on button "button" at bounding box center [1496, 392] width 53 height 66
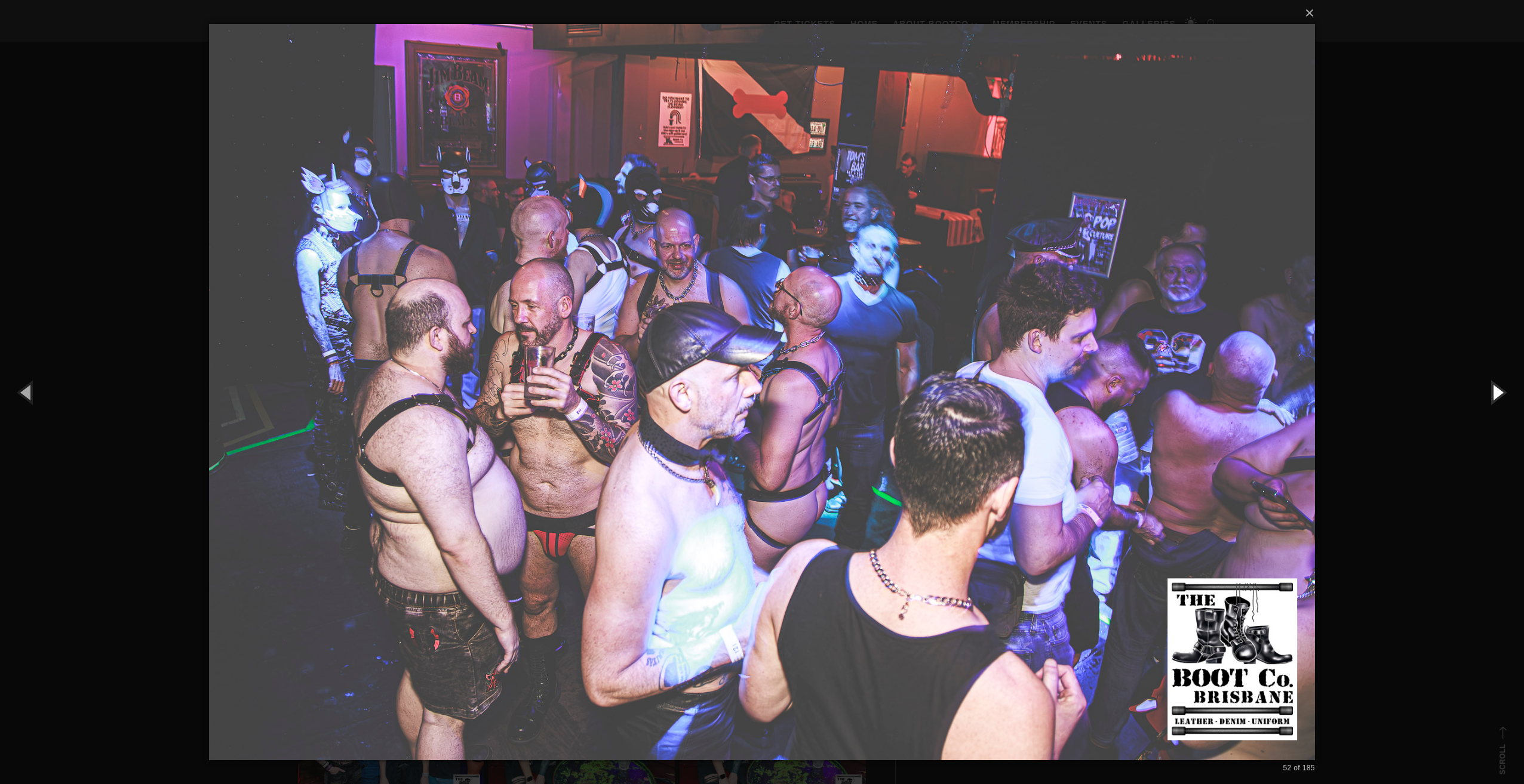
click at [1510, 389] on button "button" at bounding box center [1496, 392] width 53 height 66
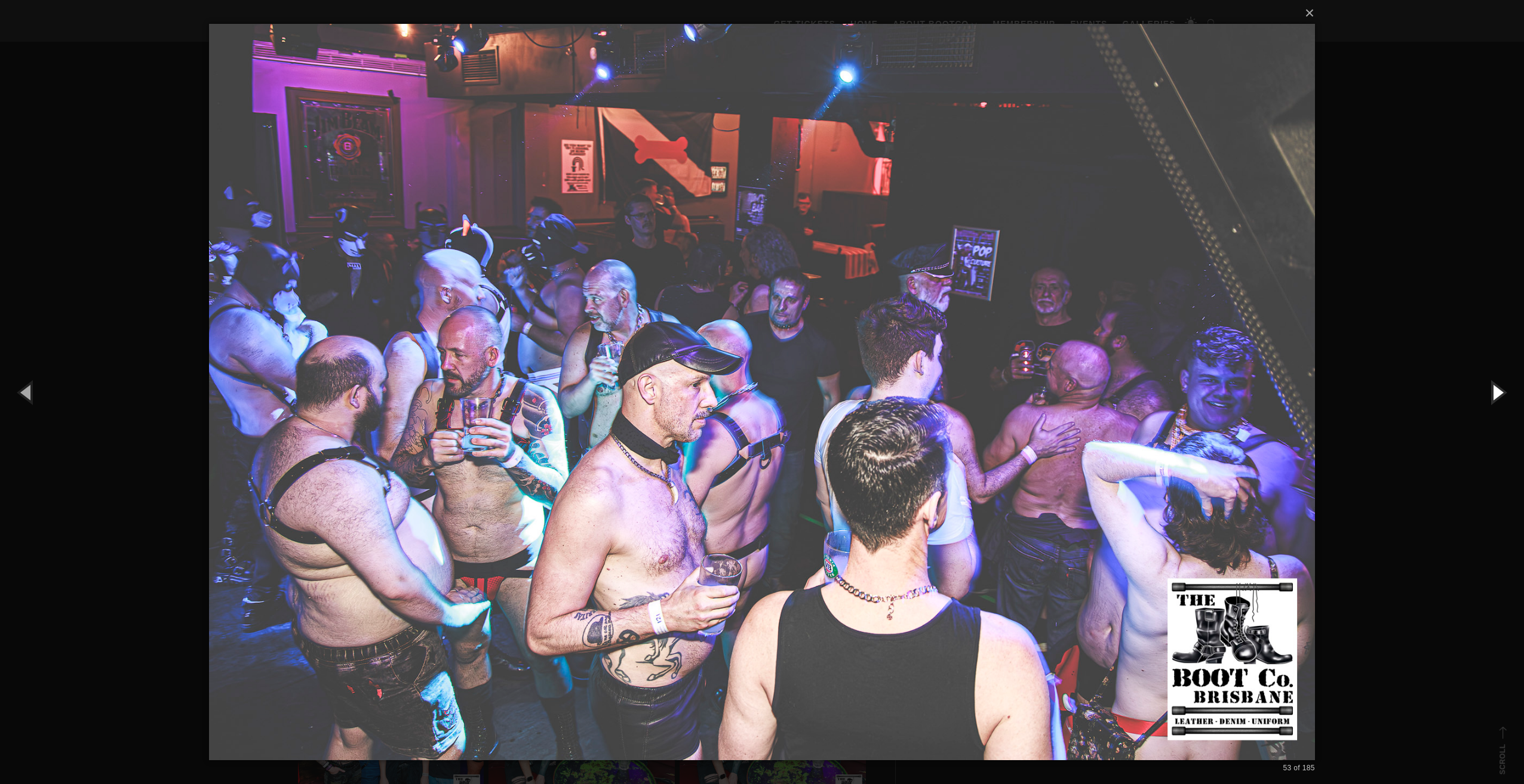
click at [1510, 389] on button "button" at bounding box center [1496, 392] width 53 height 66
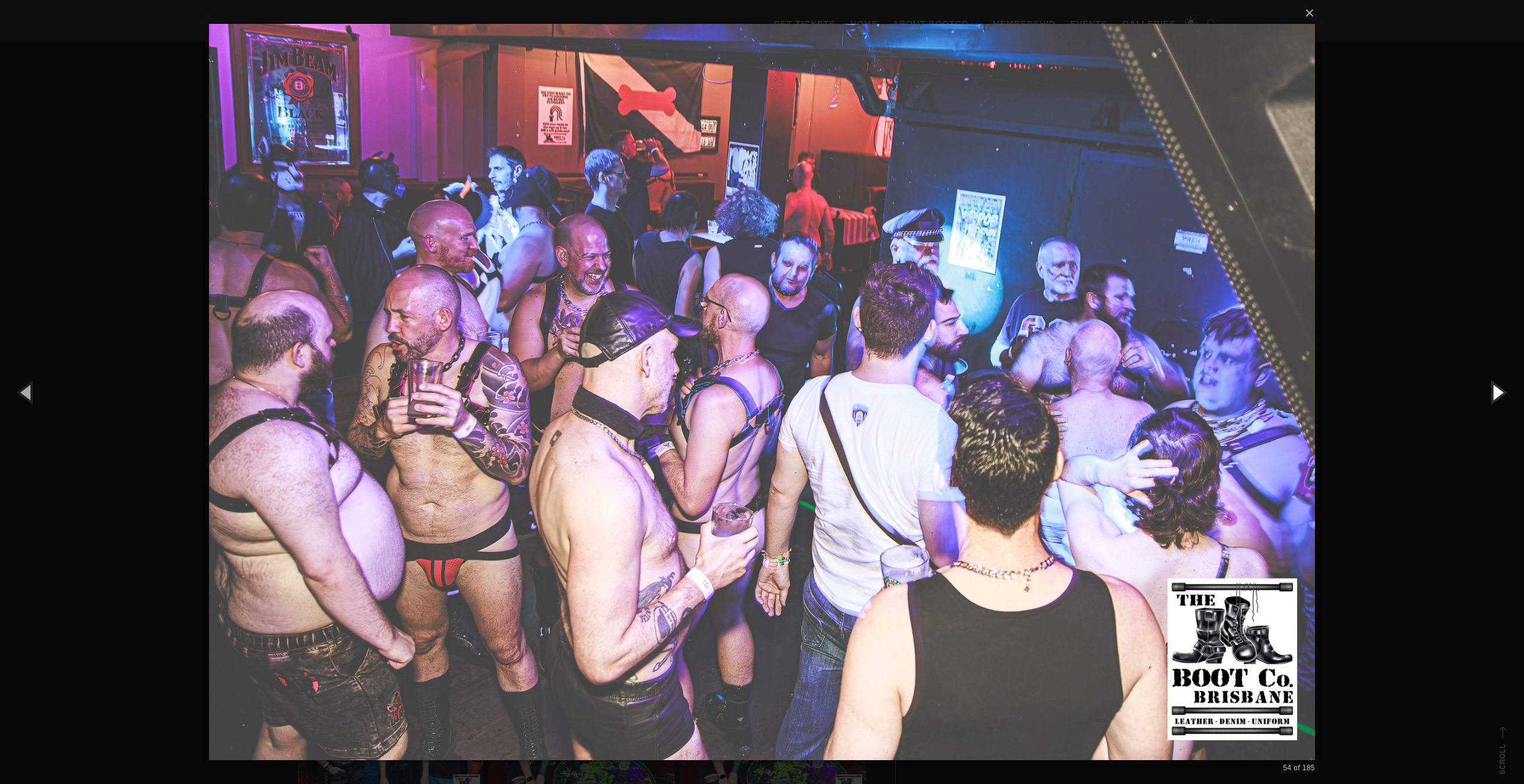
click at [1510, 389] on button "button" at bounding box center [1496, 392] width 53 height 66
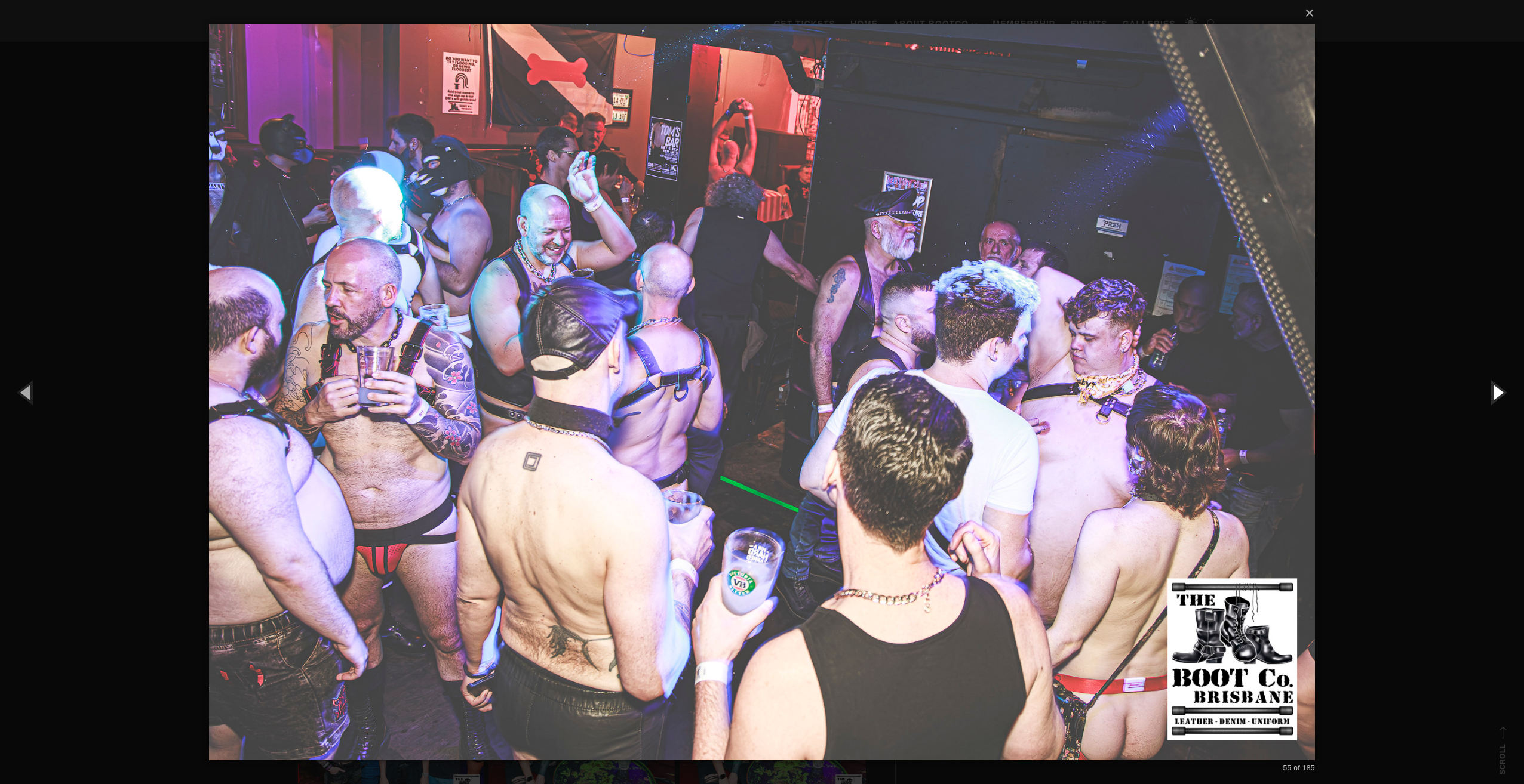
click at [1510, 389] on button "button" at bounding box center [1496, 392] width 53 height 66
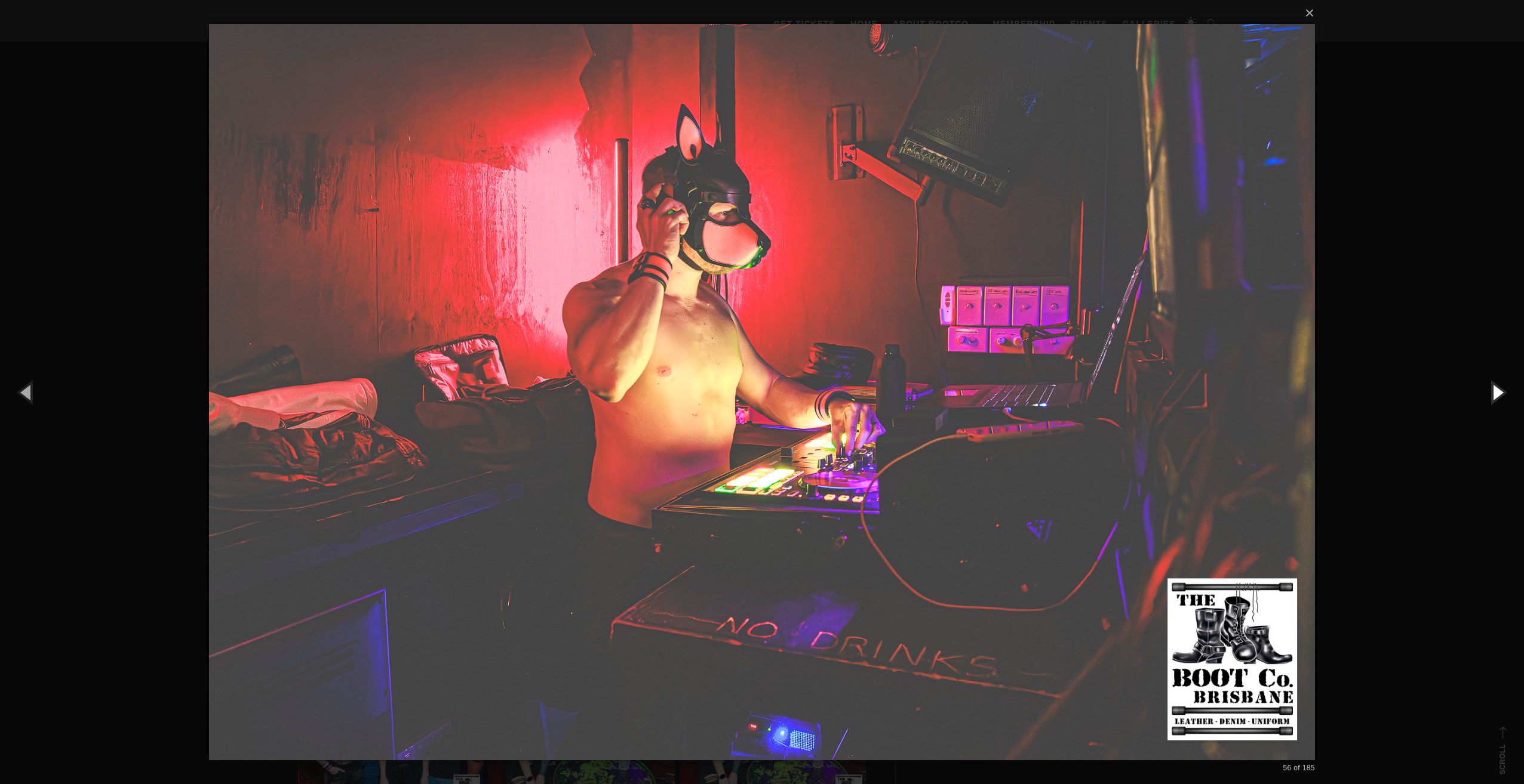
click at [1510, 389] on button "button" at bounding box center [1496, 392] width 53 height 66
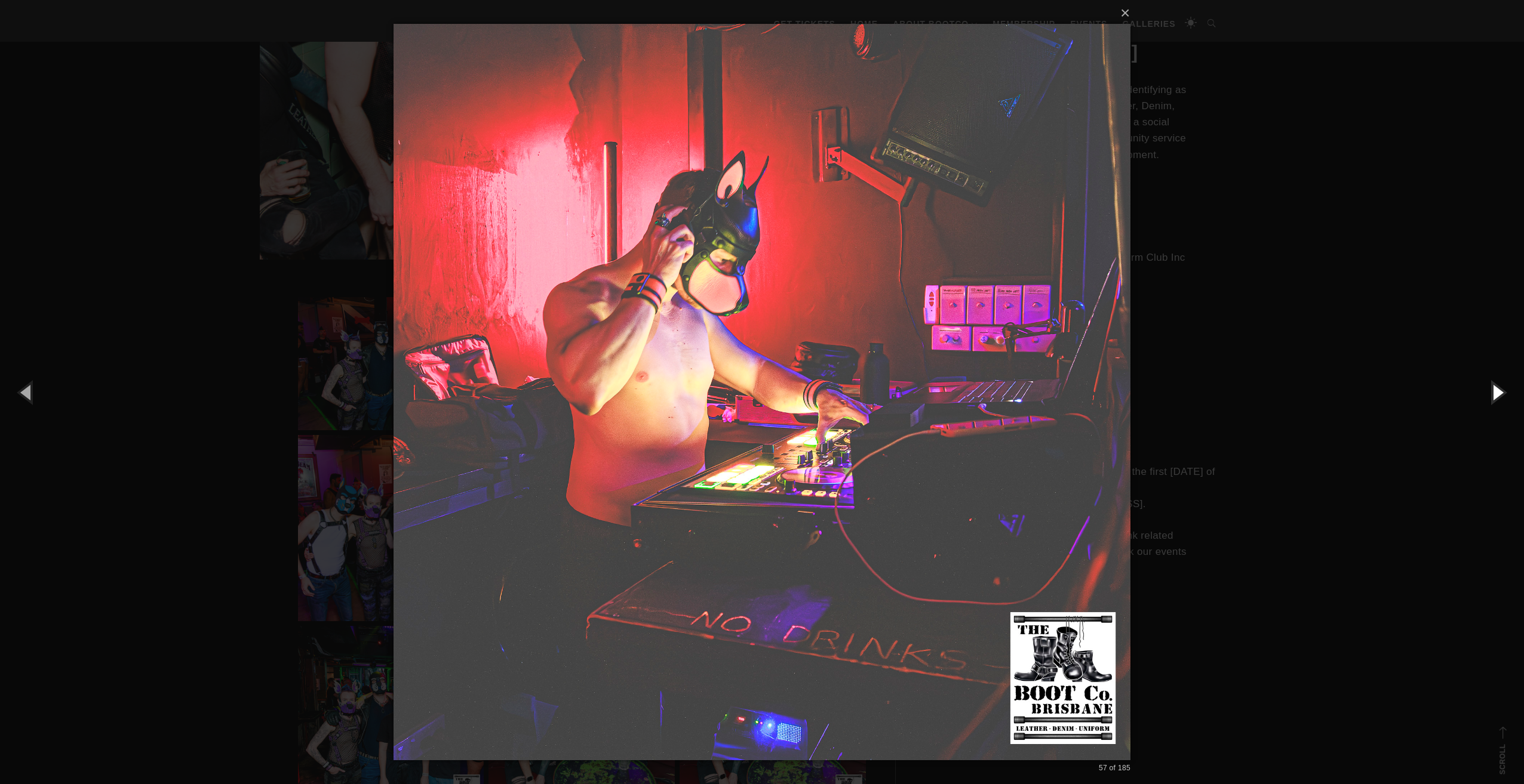
click at [1510, 389] on button "button" at bounding box center [1496, 392] width 53 height 66
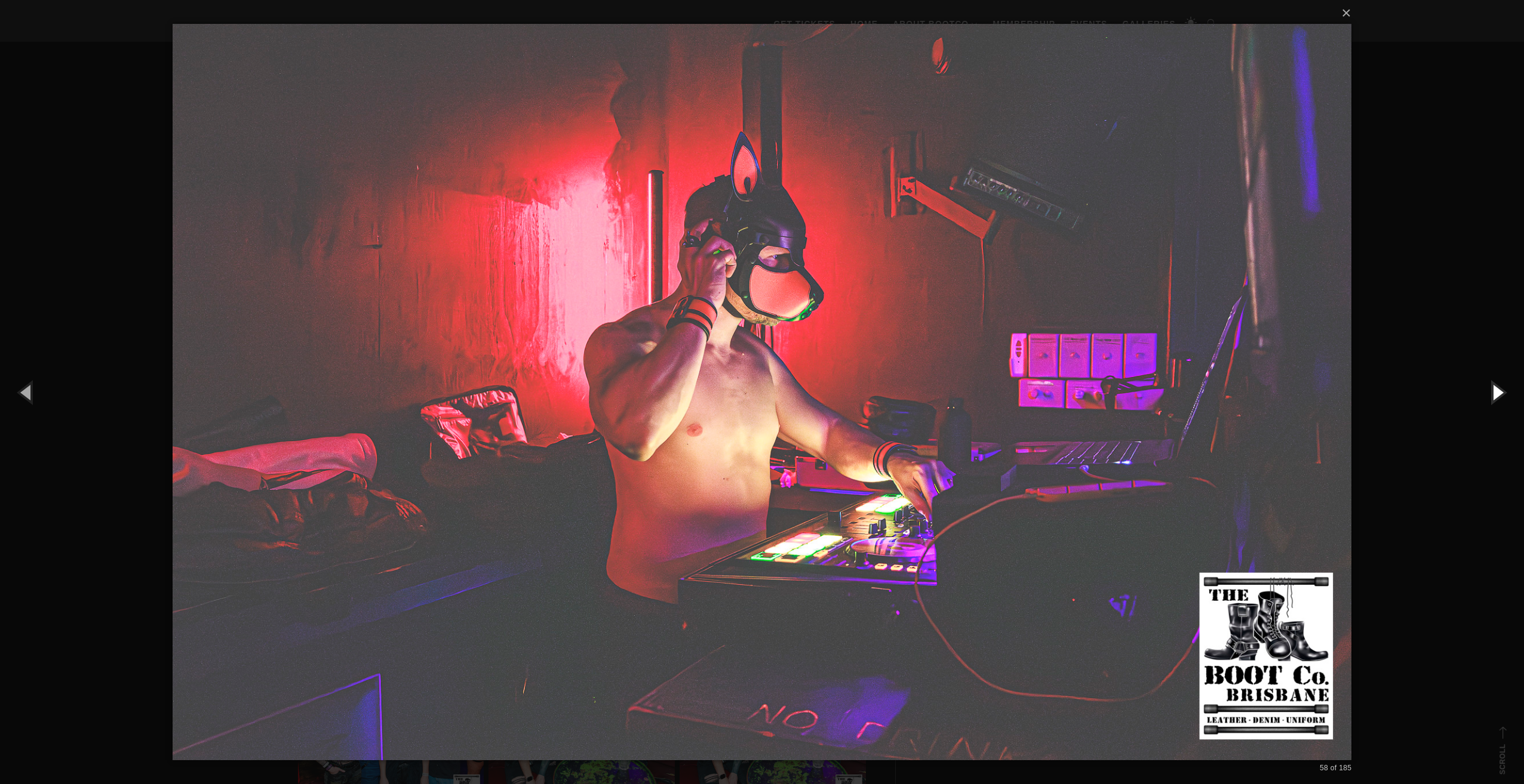
click at [1510, 389] on button "button" at bounding box center [1496, 392] width 53 height 66
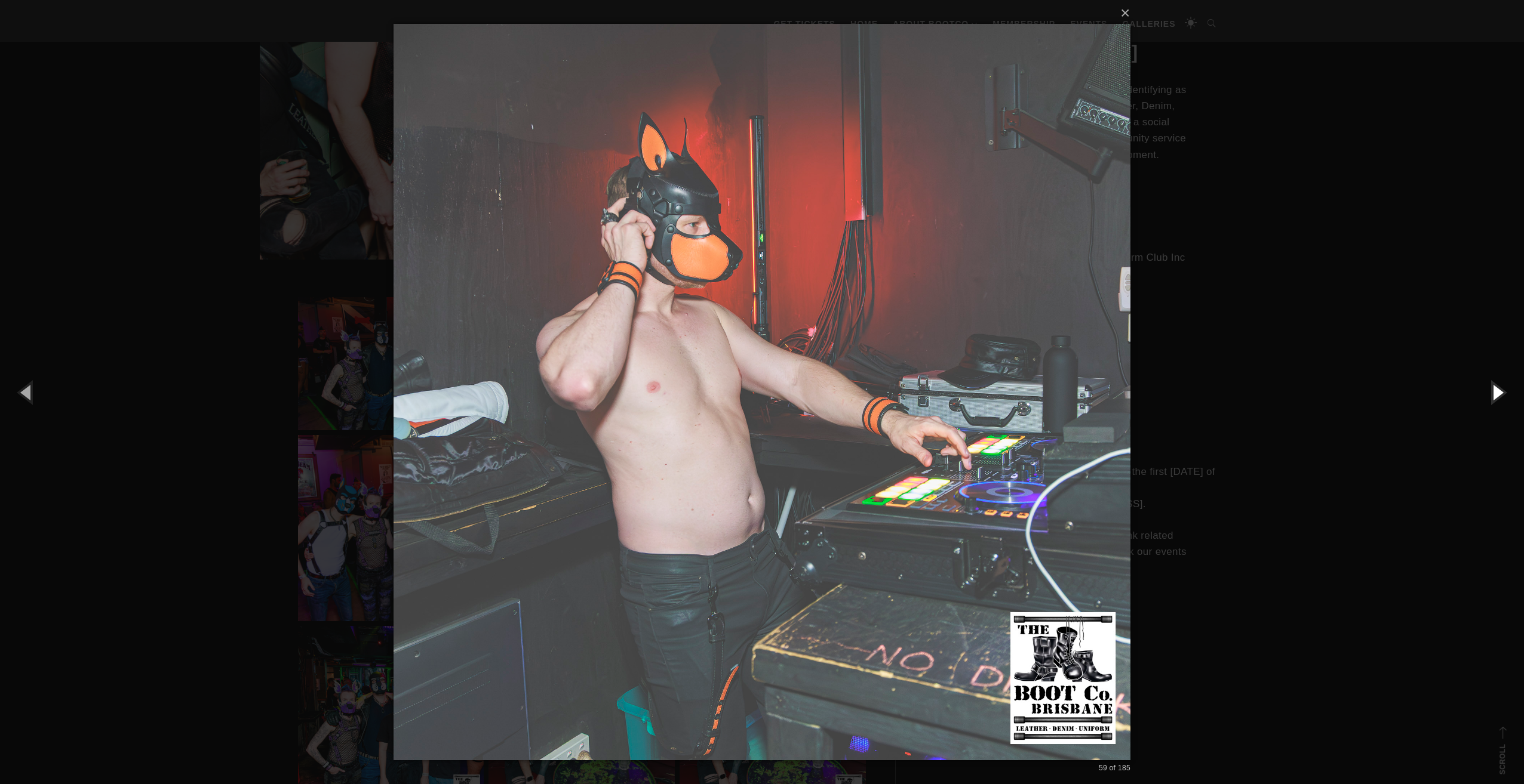
click at [1510, 389] on button "button" at bounding box center [1496, 392] width 53 height 66
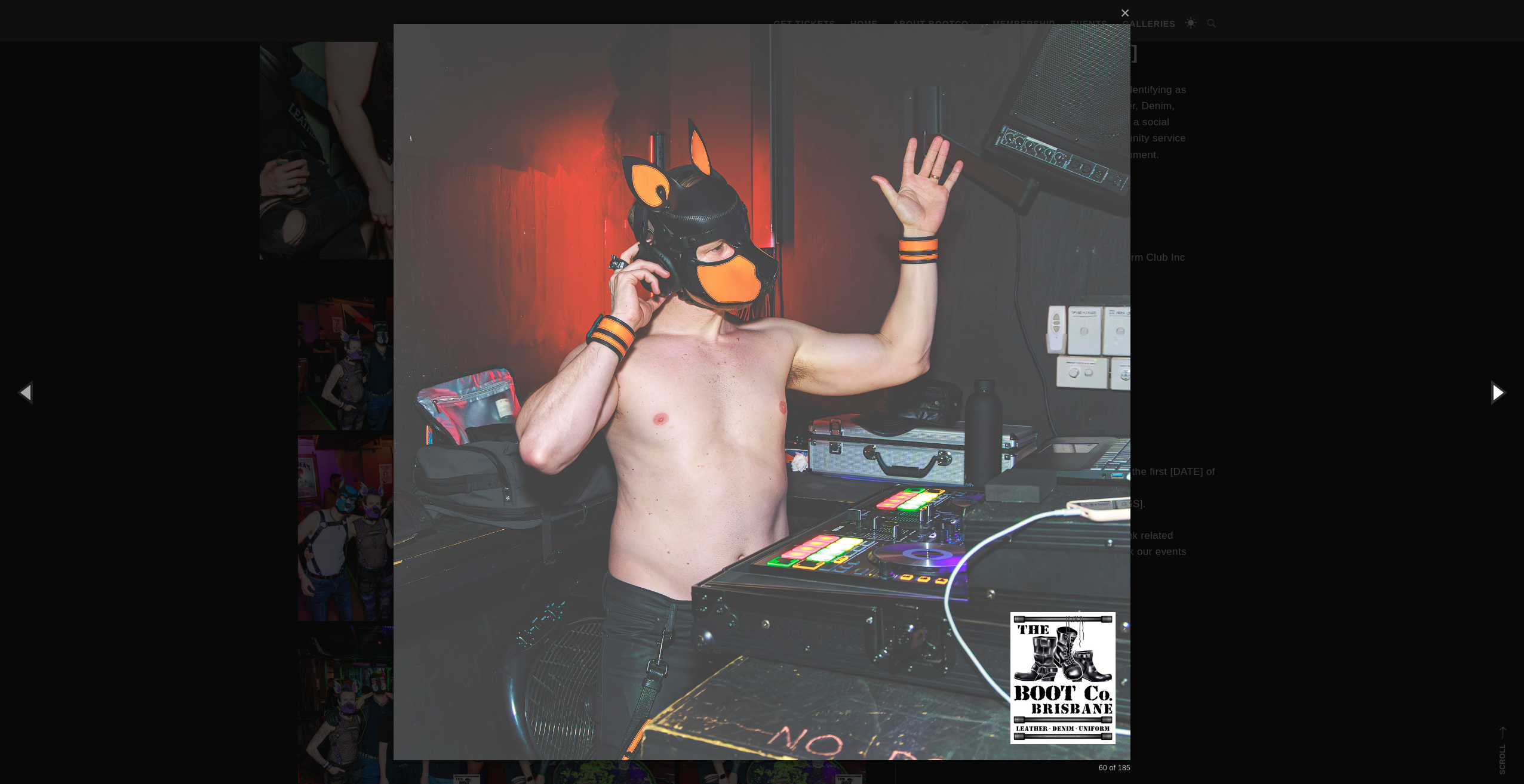
click at [1510, 389] on button "button" at bounding box center [1496, 392] width 53 height 66
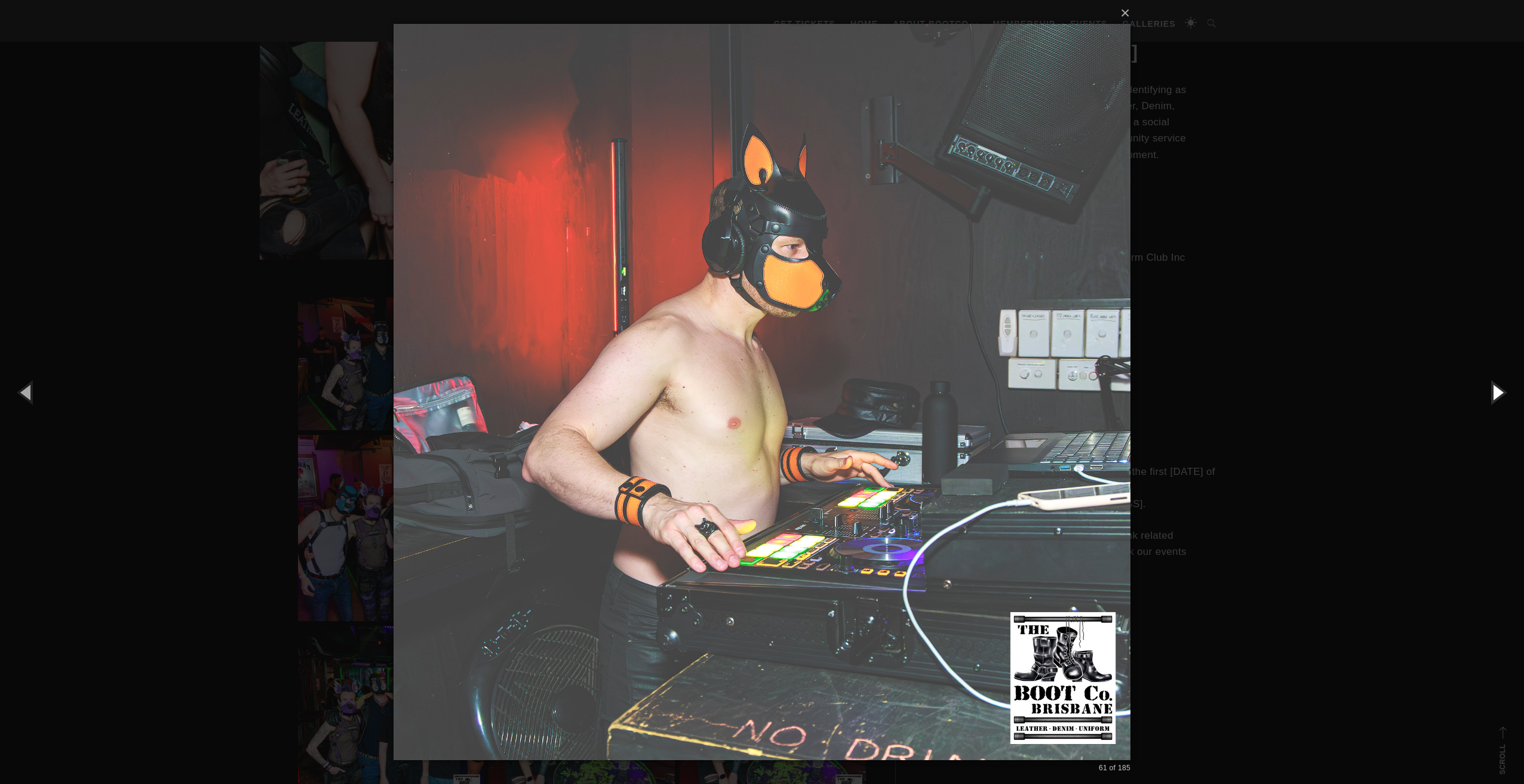
click at [1510, 389] on button "button" at bounding box center [1496, 392] width 53 height 66
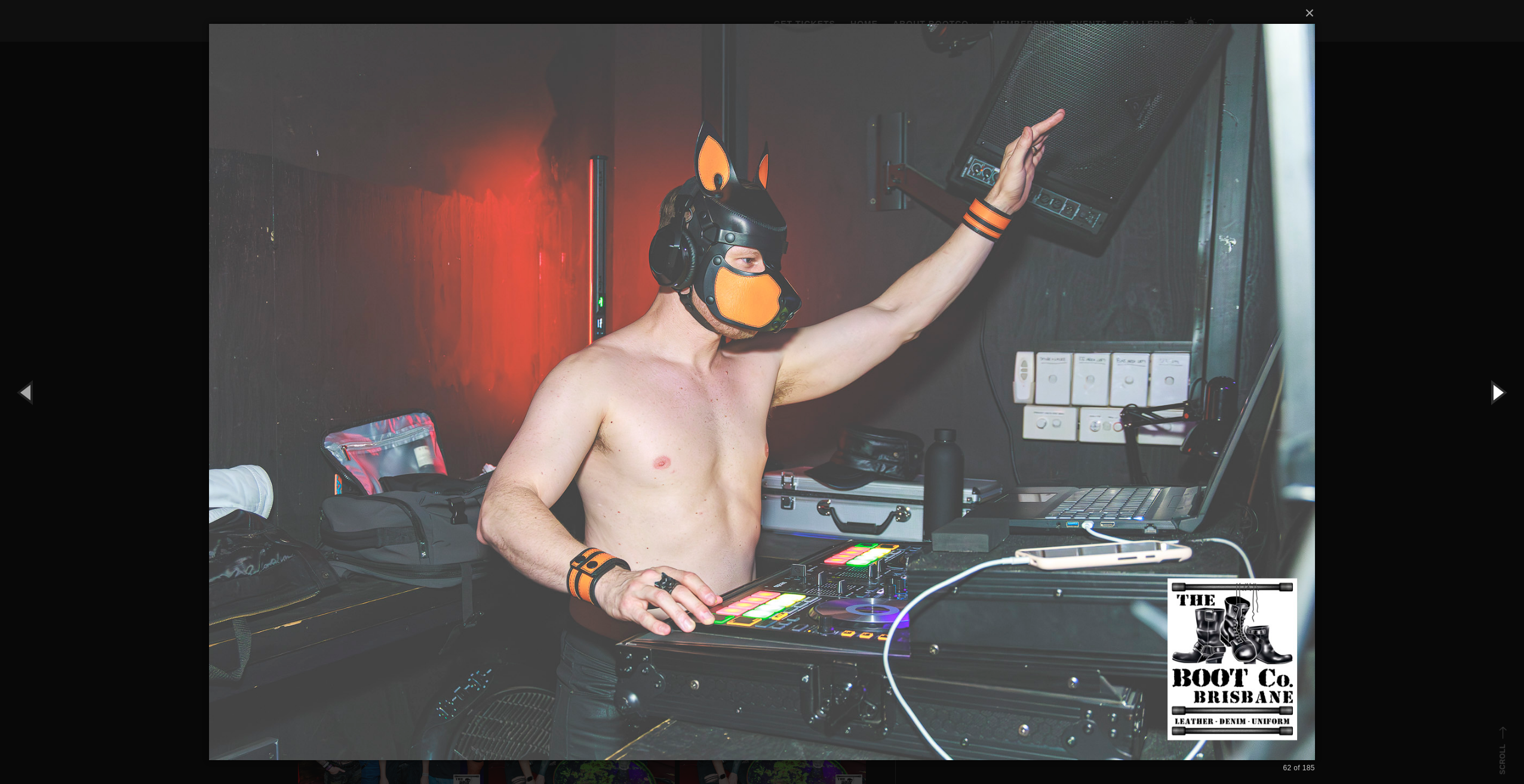
click at [1510, 389] on button "button" at bounding box center [1496, 392] width 53 height 66
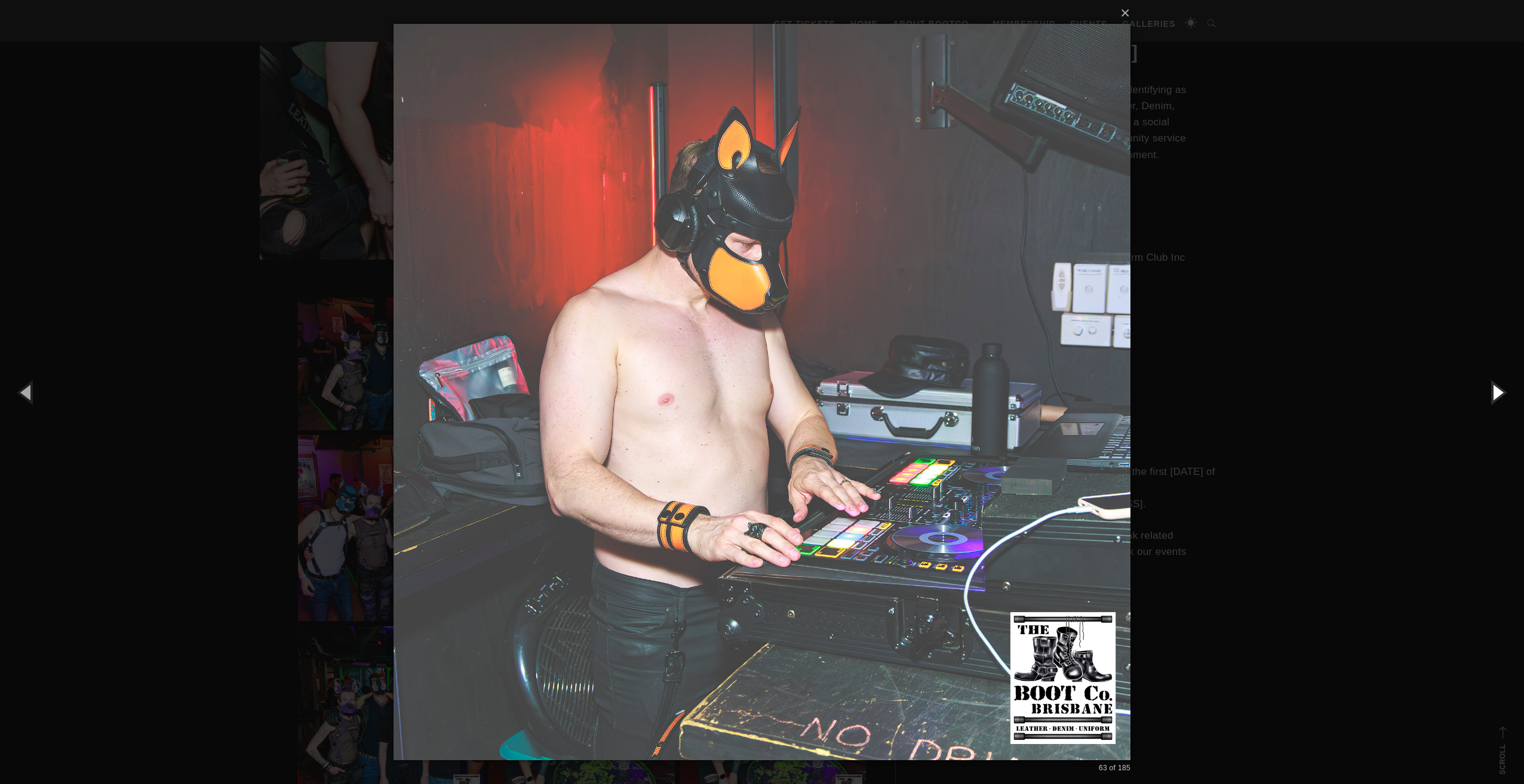
click at [1510, 389] on button "button" at bounding box center [1496, 392] width 53 height 66
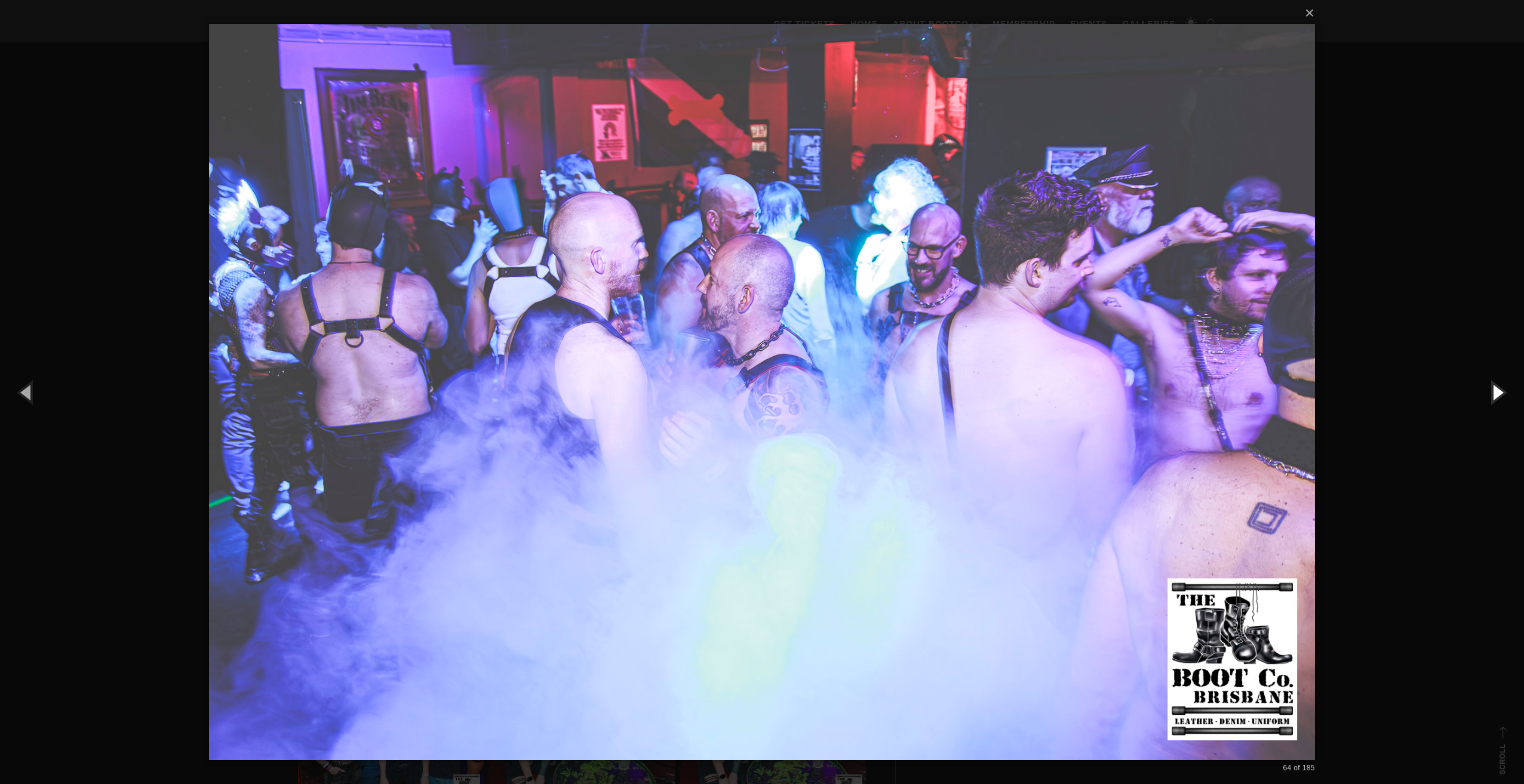
click at [1501, 392] on button "button" at bounding box center [1496, 392] width 53 height 66
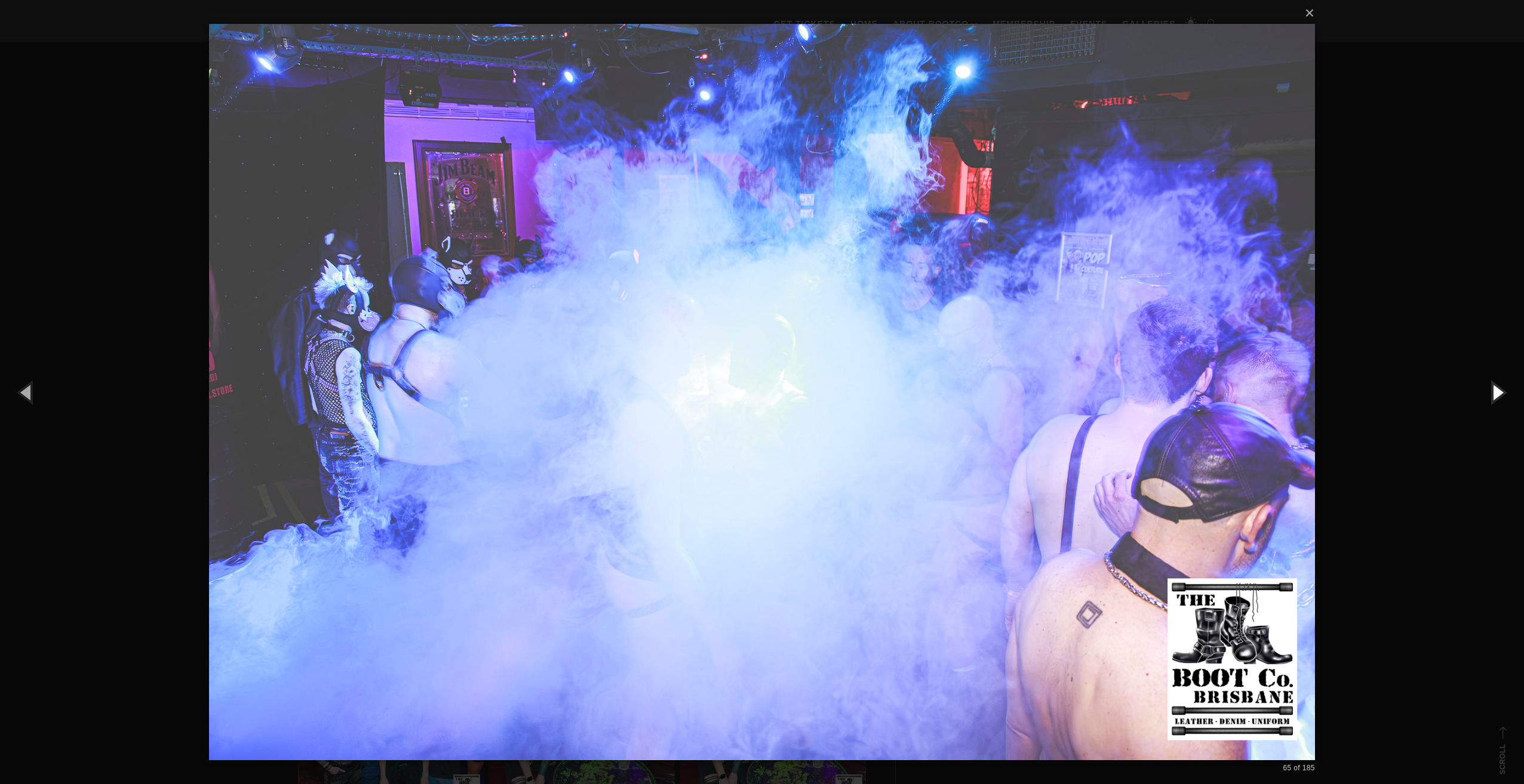
click at [1501, 392] on button "button" at bounding box center [1496, 392] width 53 height 66
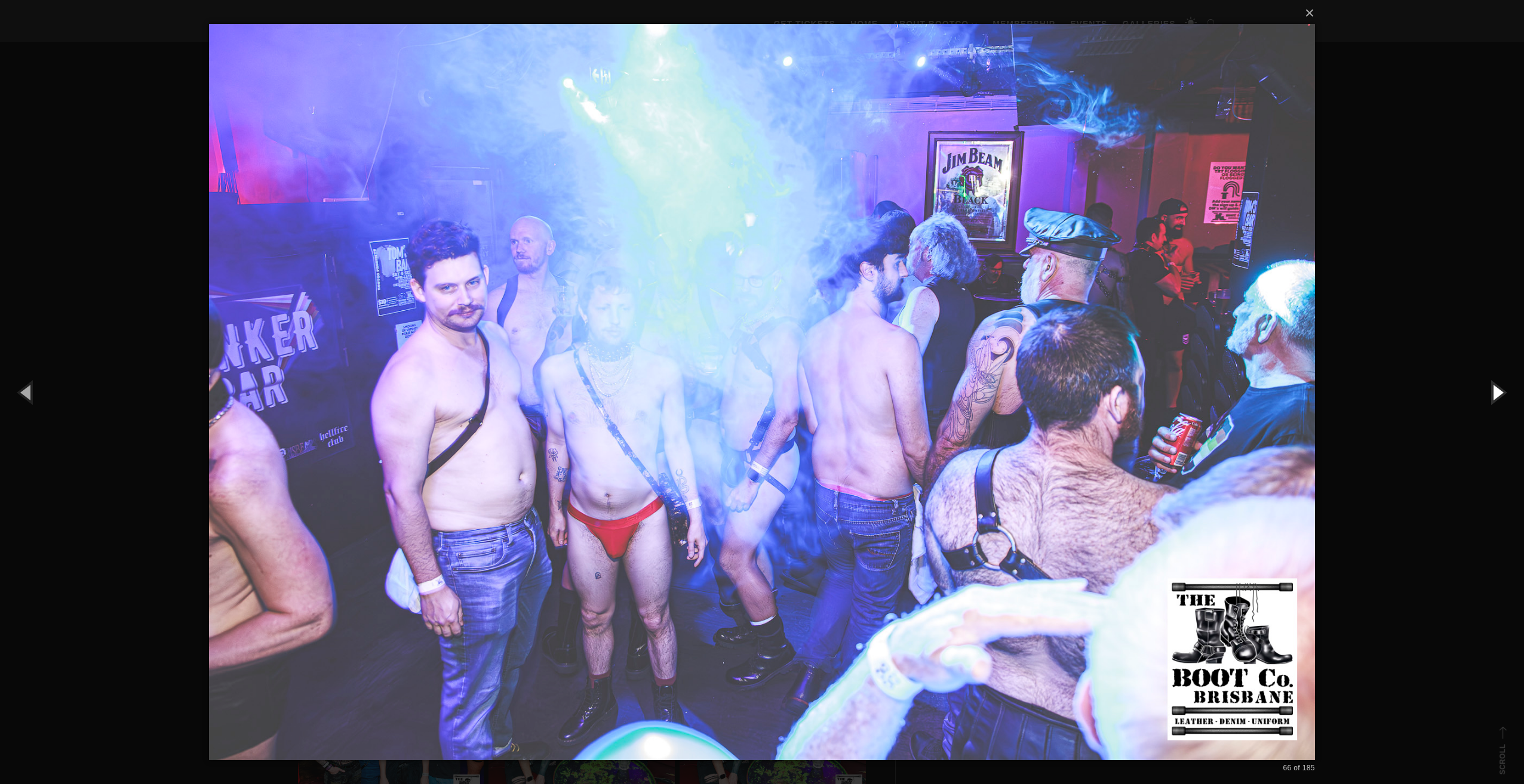
click at [1501, 392] on button "button" at bounding box center [1496, 392] width 53 height 66
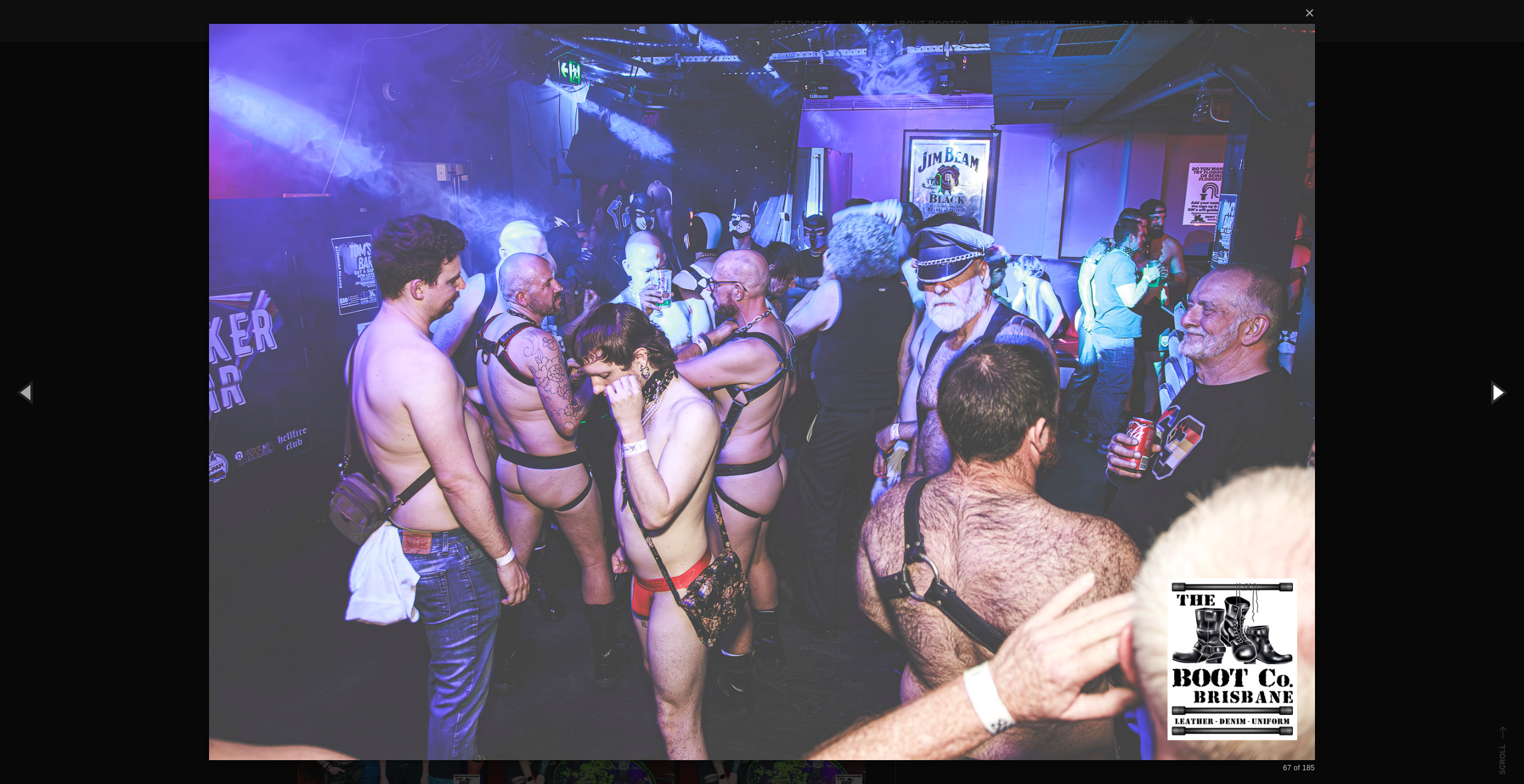
click at [1501, 392] on button "button" at bounding box center [1496, 392] width 53 height 66
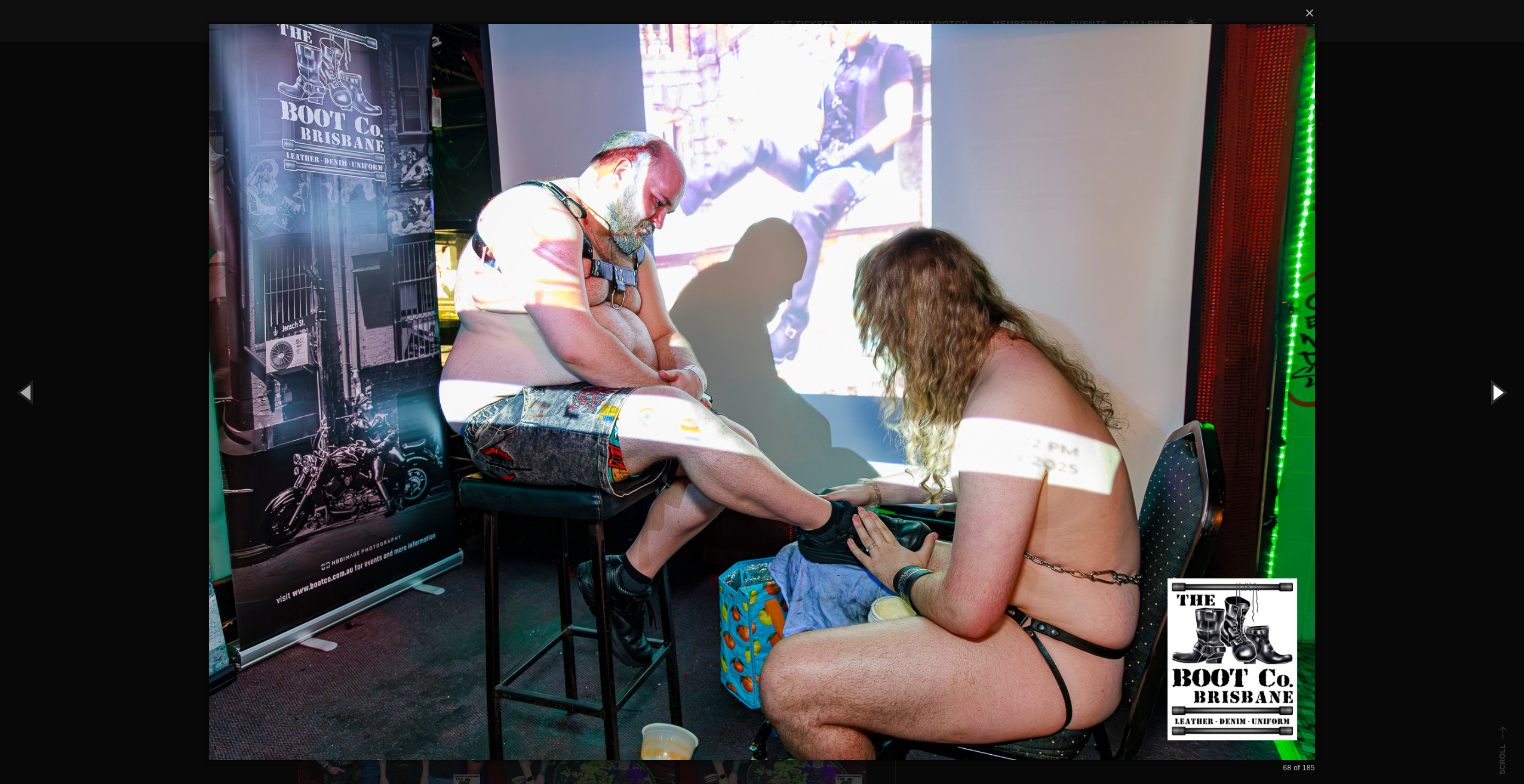
click at [1501, 392] on button "button" at bounding box center [1496, 392] width 53 height 66
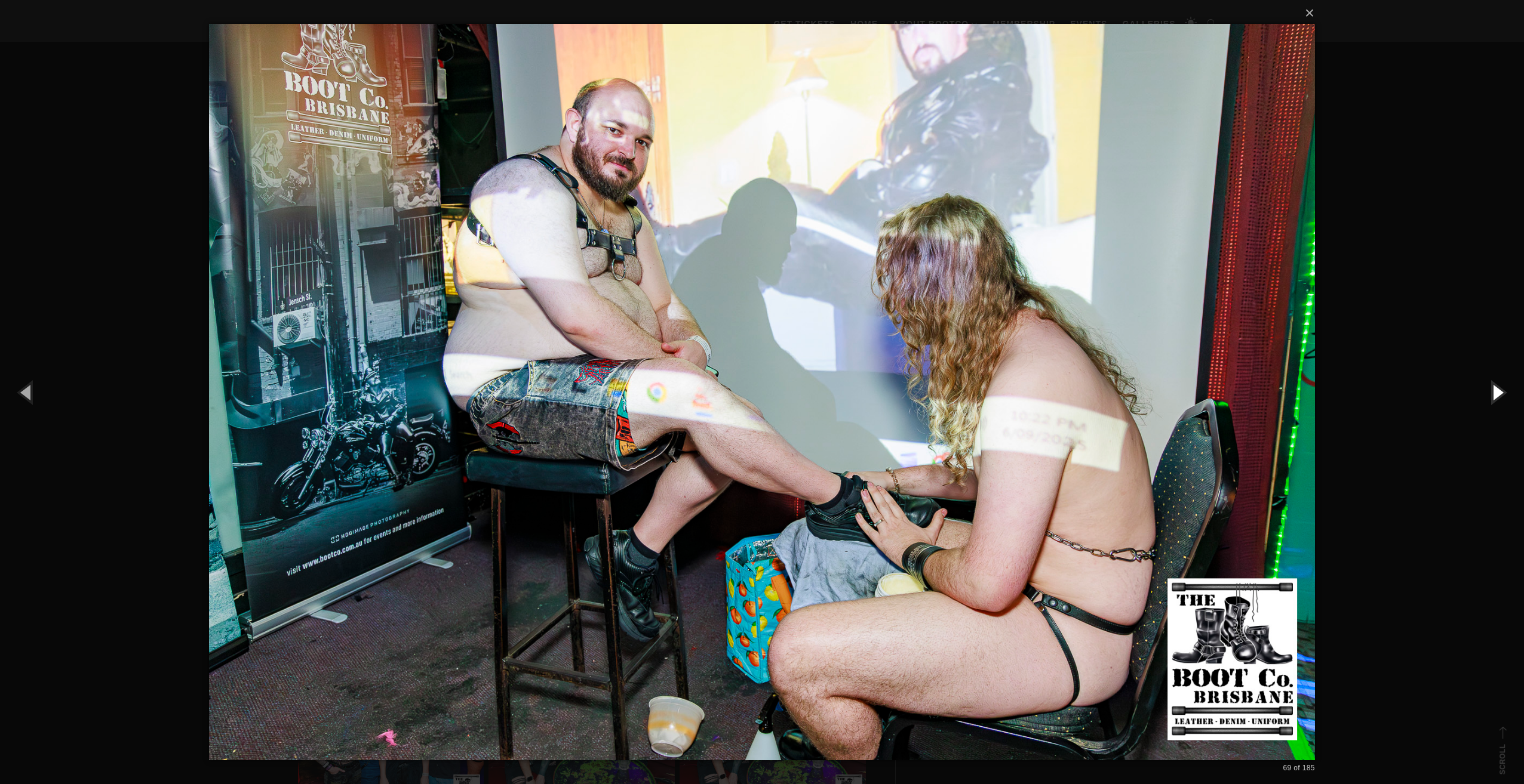
click at [1501, 392] on button "button" at bounding box center [1496, 392] width 53 height 66
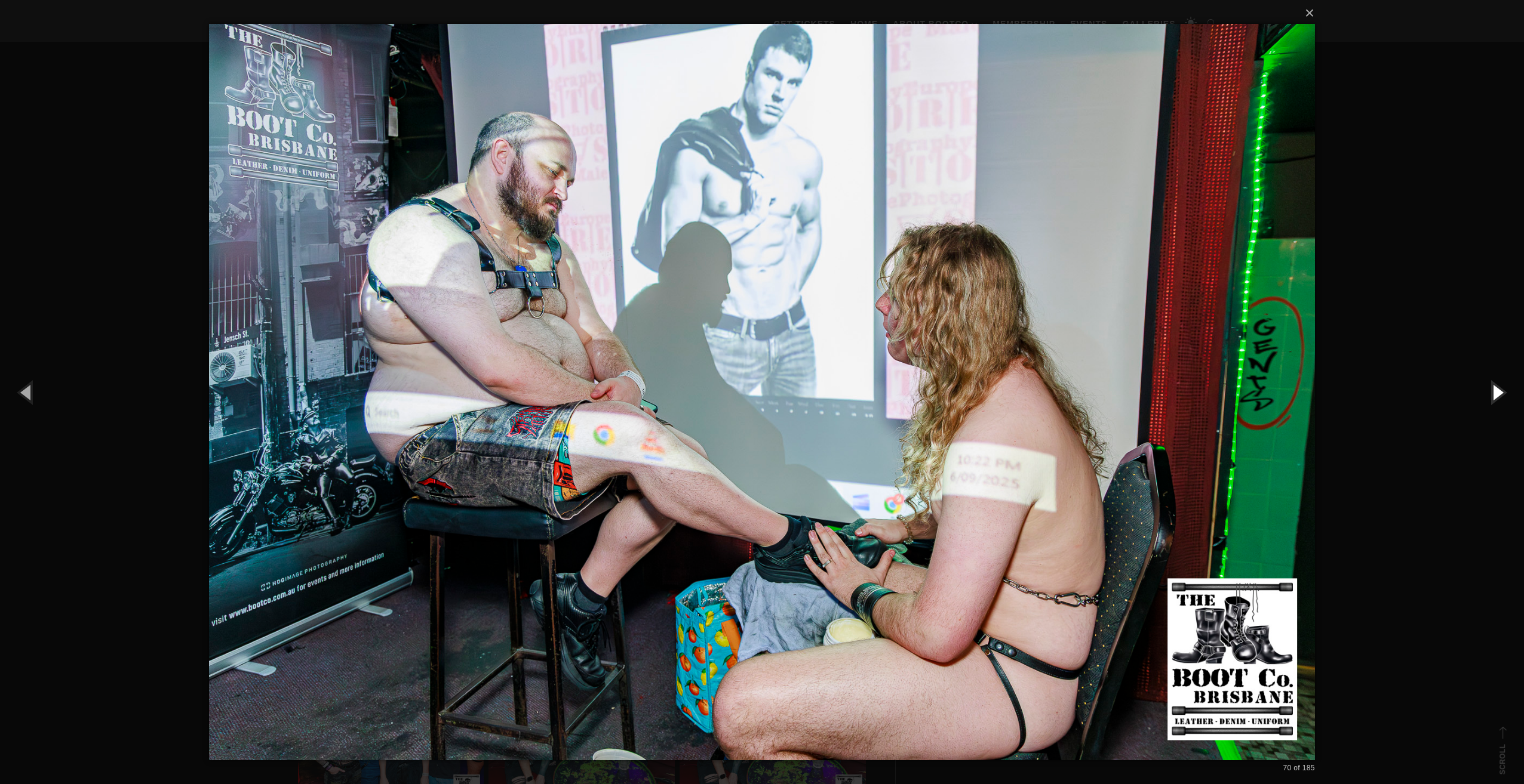
click at [1501, 392] on button "button" at bounding box center [1496, 392] width 53 height 66
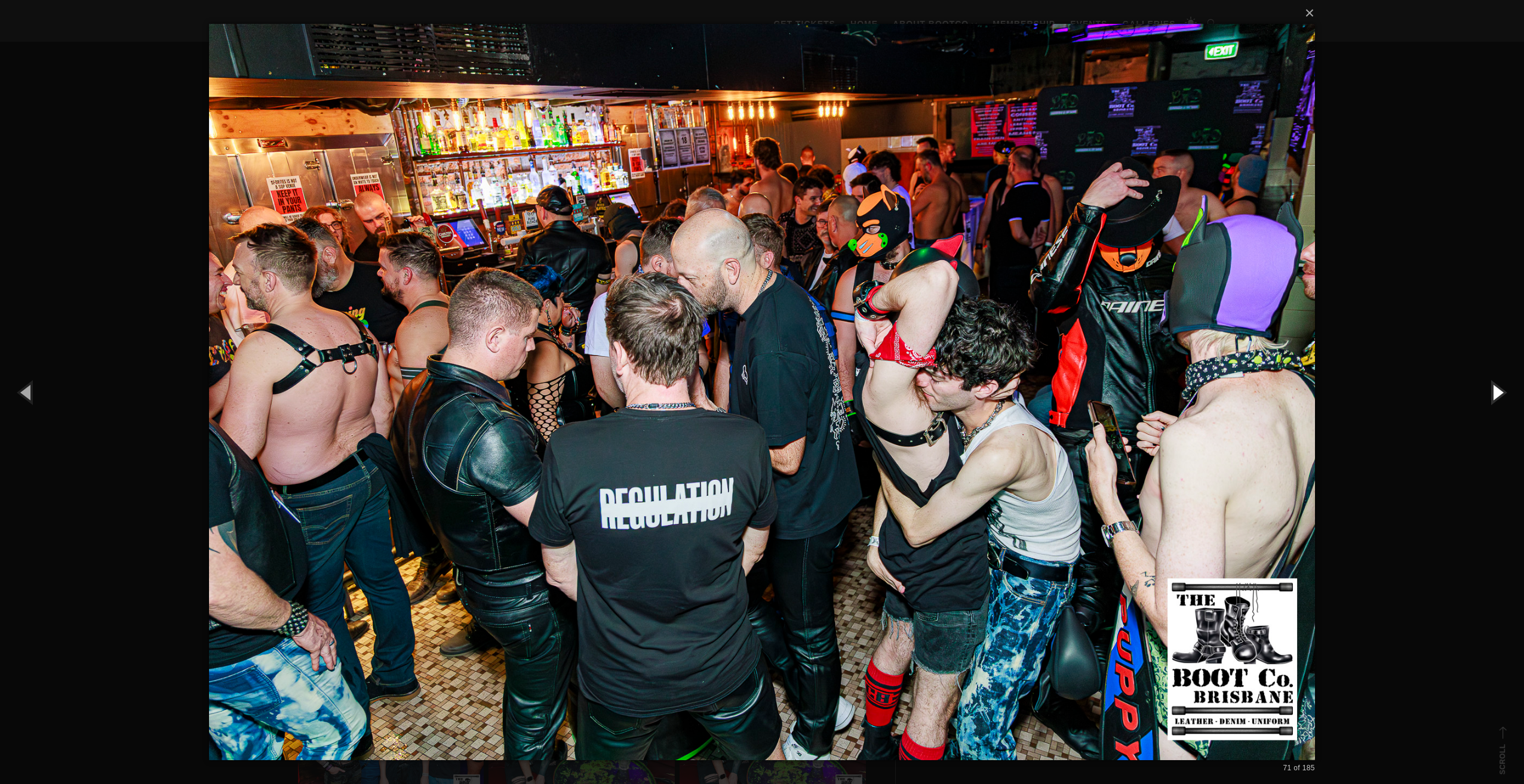
click at [1501, 392] on button "button" at bounding box center [1496, 392] width 53 height 66
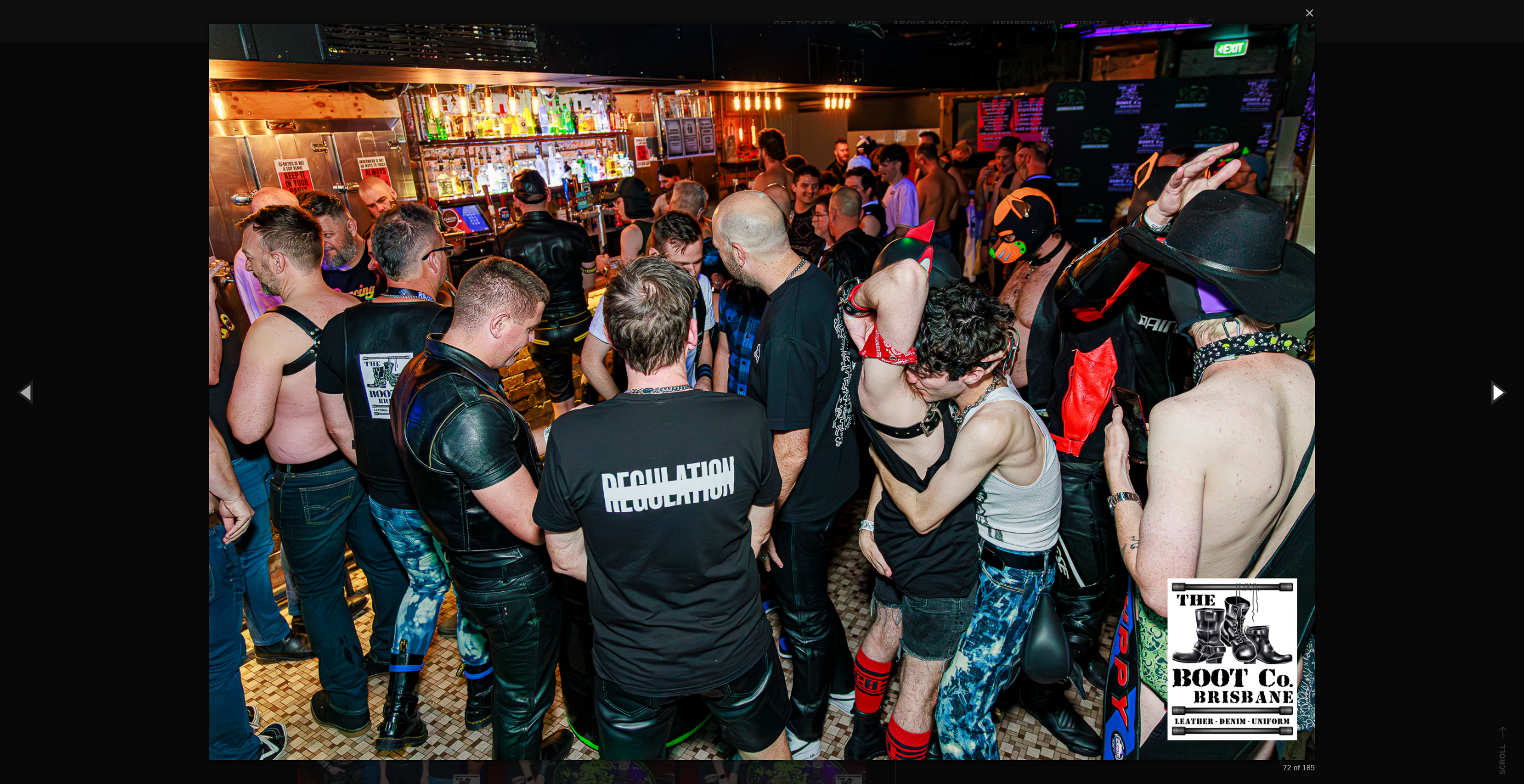
click at [1501, 392] on button "button" at bounding box center [1496, 392] width 53 height 66
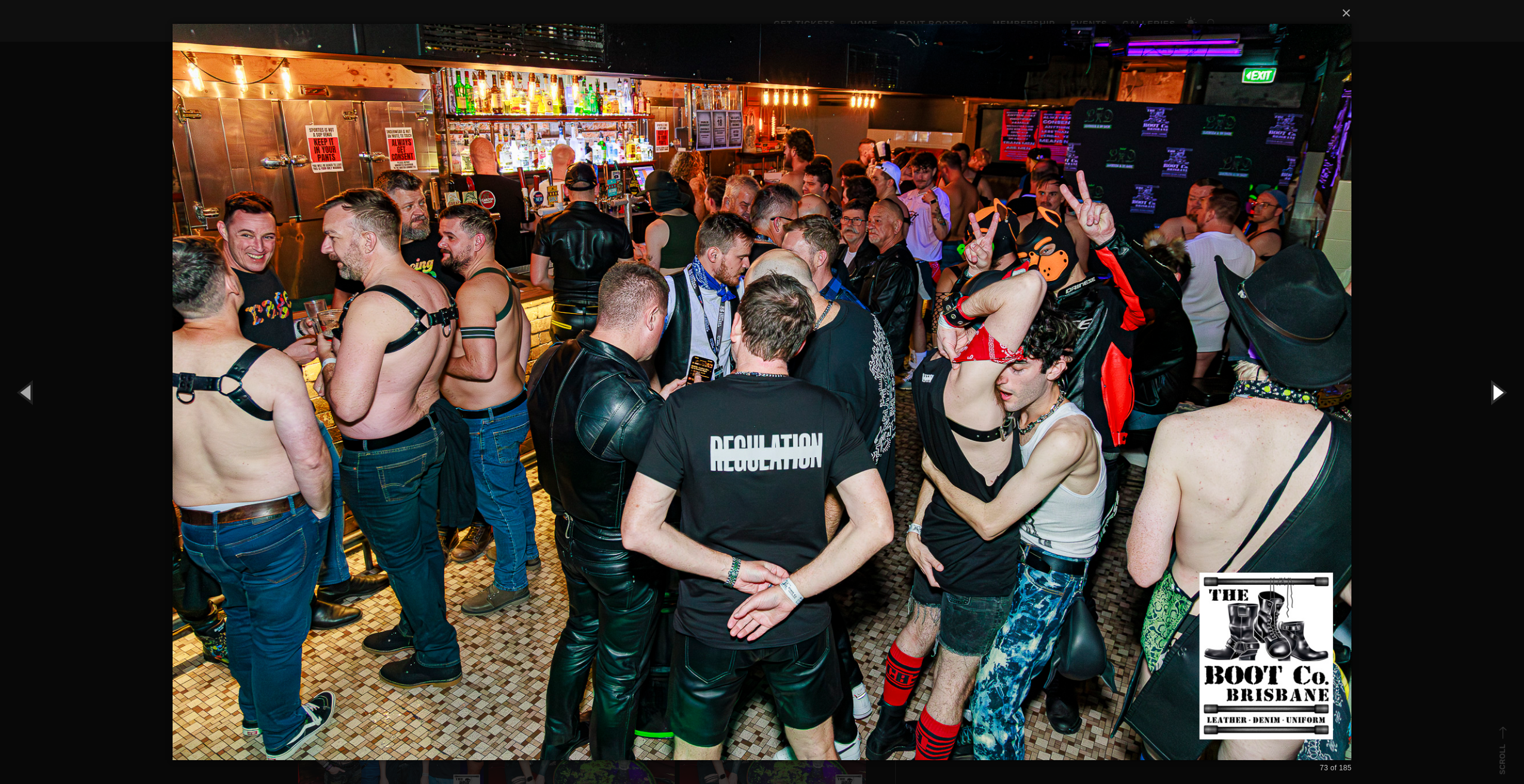
click at [1501, 392] on button "button" at bounding box center [1496, 392] width 53 height 66
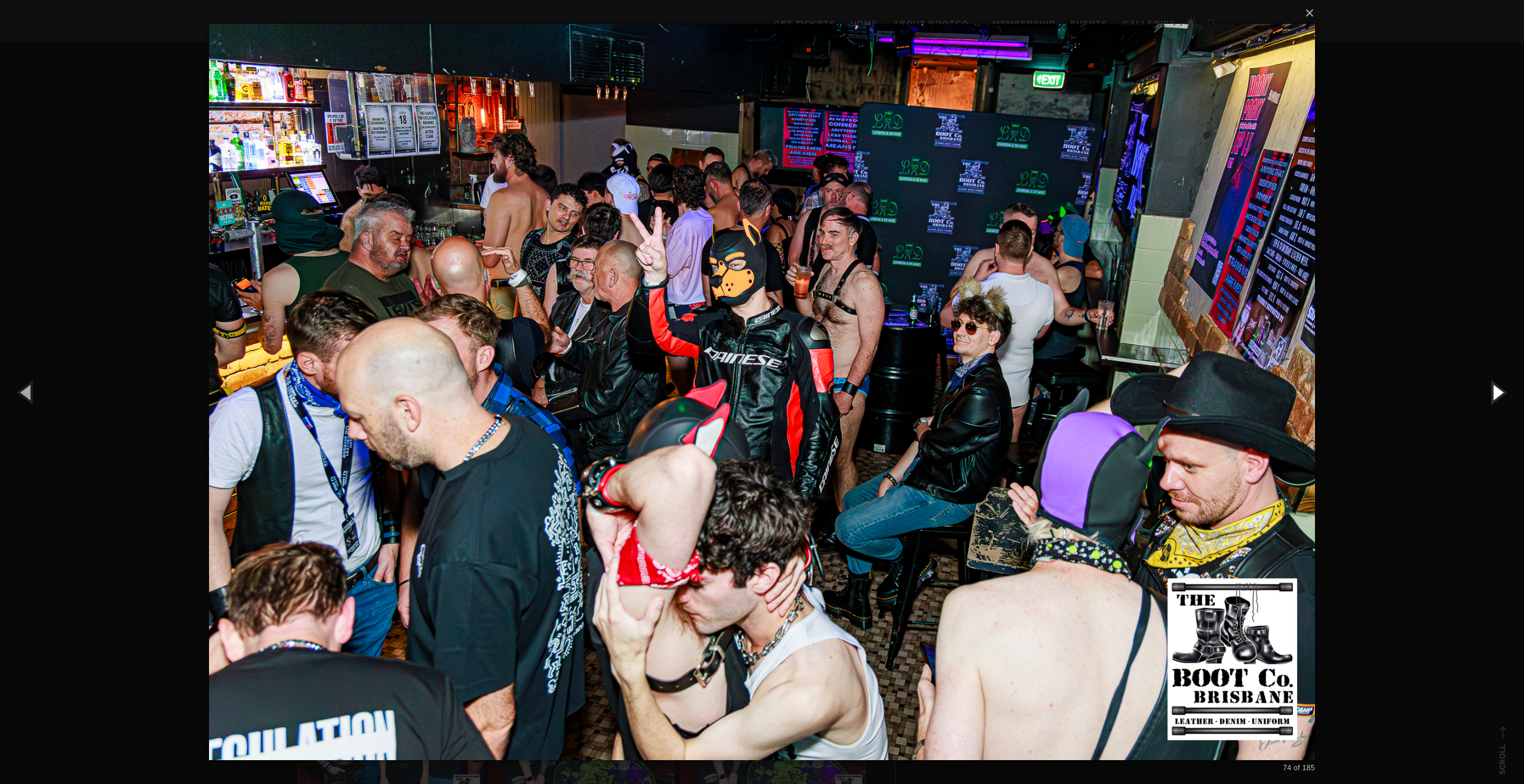
click at [1492, 391] on button "button" at bounding box center [1496, 392] width 53 height 66
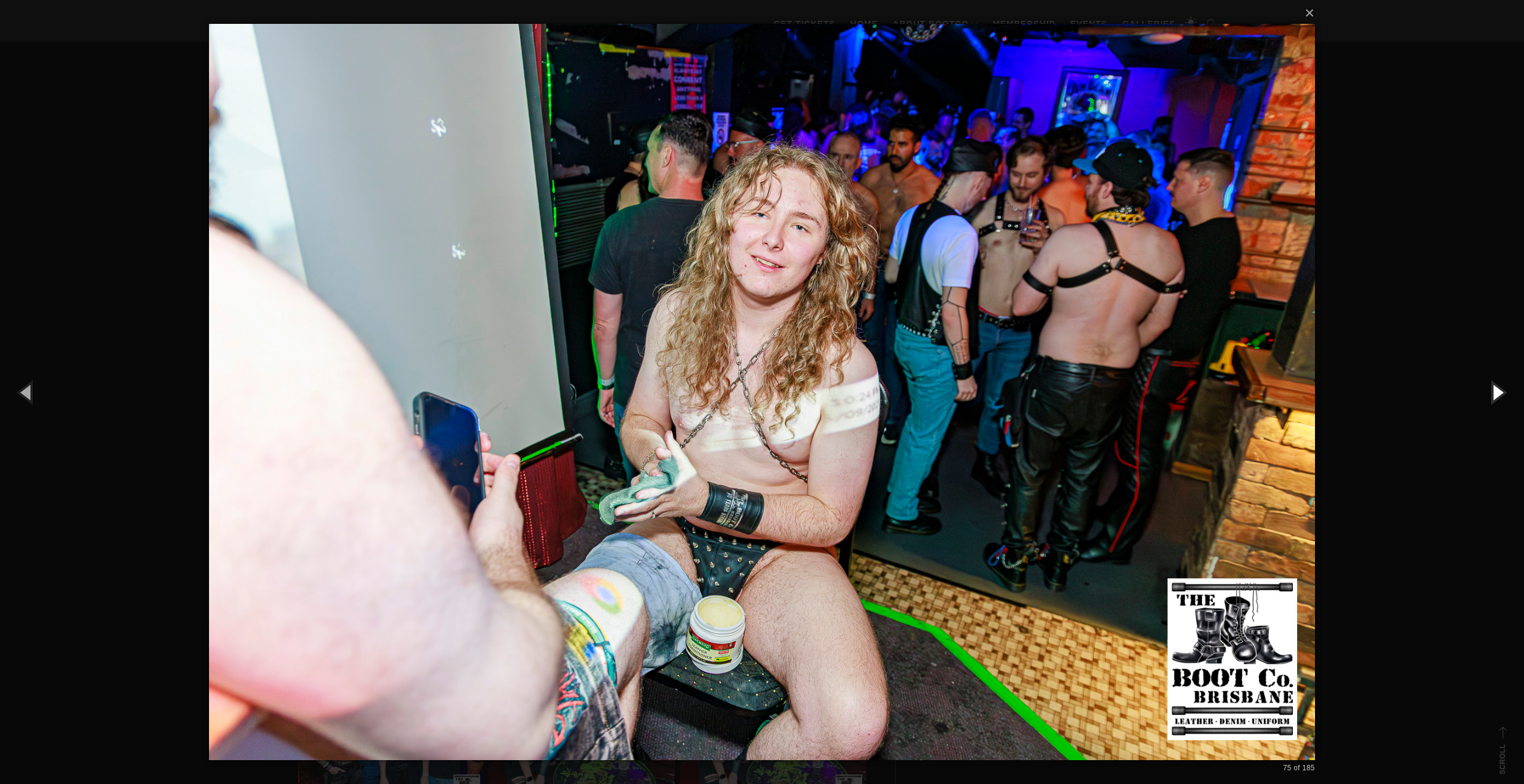
click at [1492, 391] on button "button" at bounding box center [1496, 392] width 53 height 66
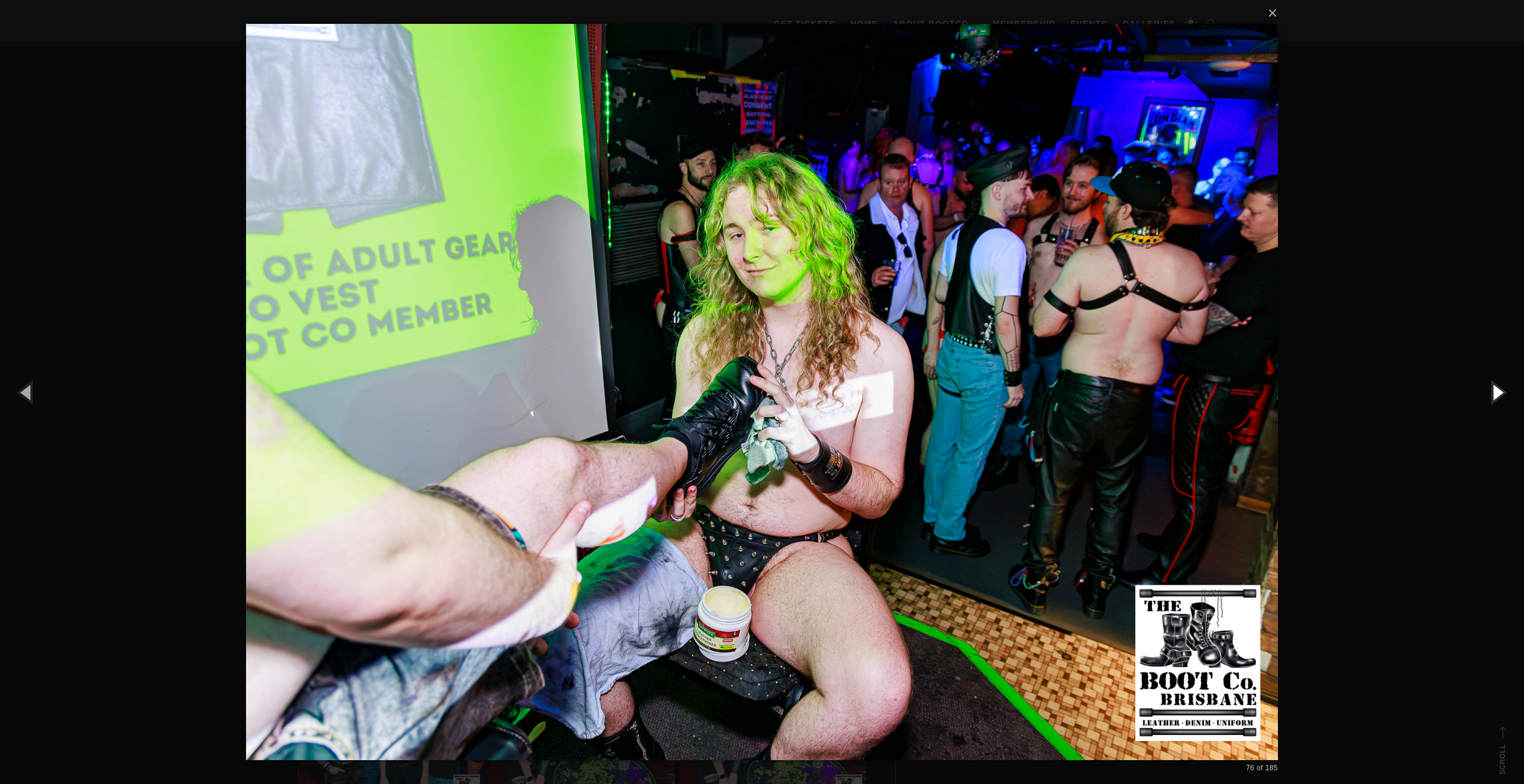
click at [1492, 391] on button "button" at bounding box center [1496, 392] width 53 height 66
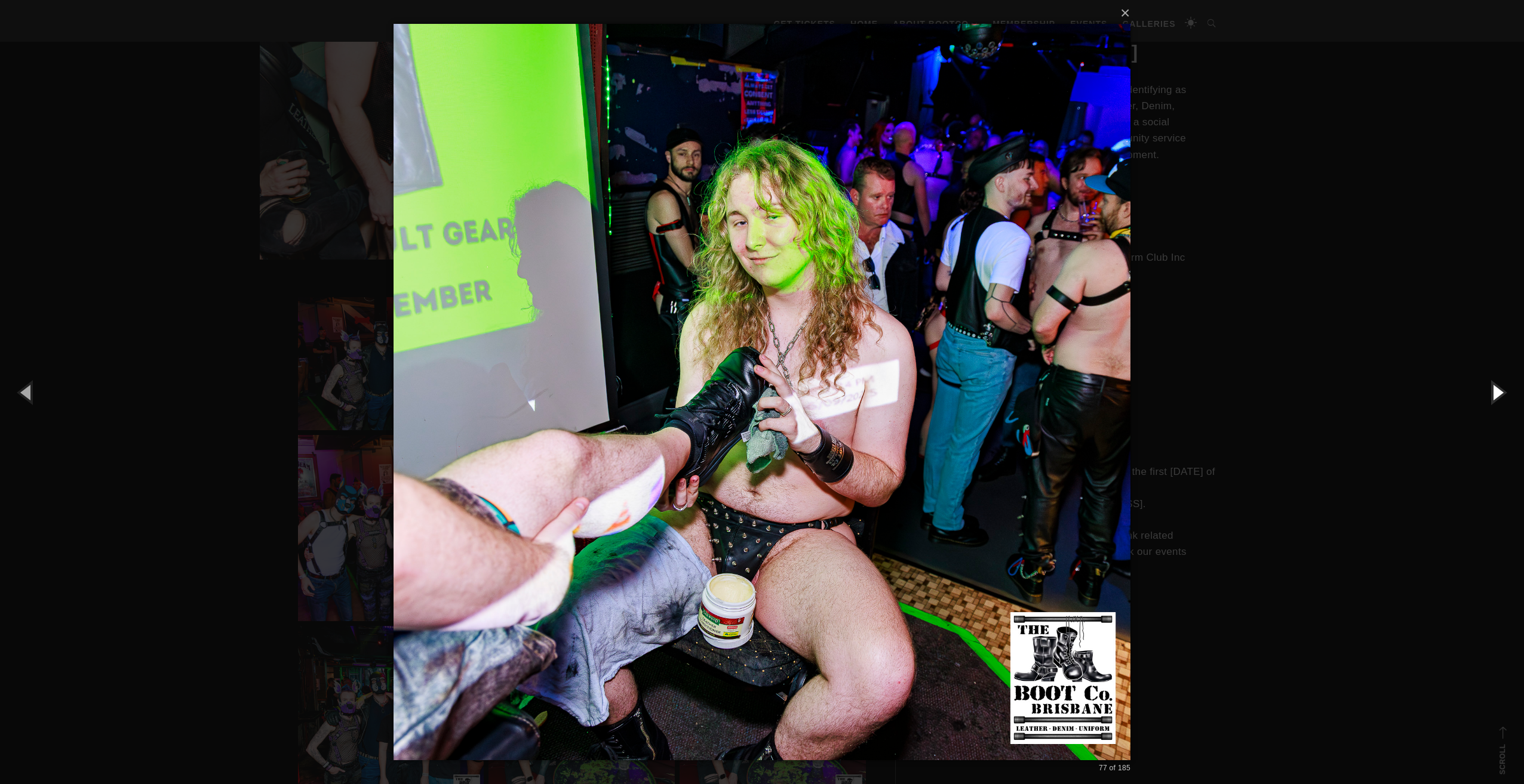
click at [1492, 391] on button "button" at bounding box center [1496, 392] width 53 height 66
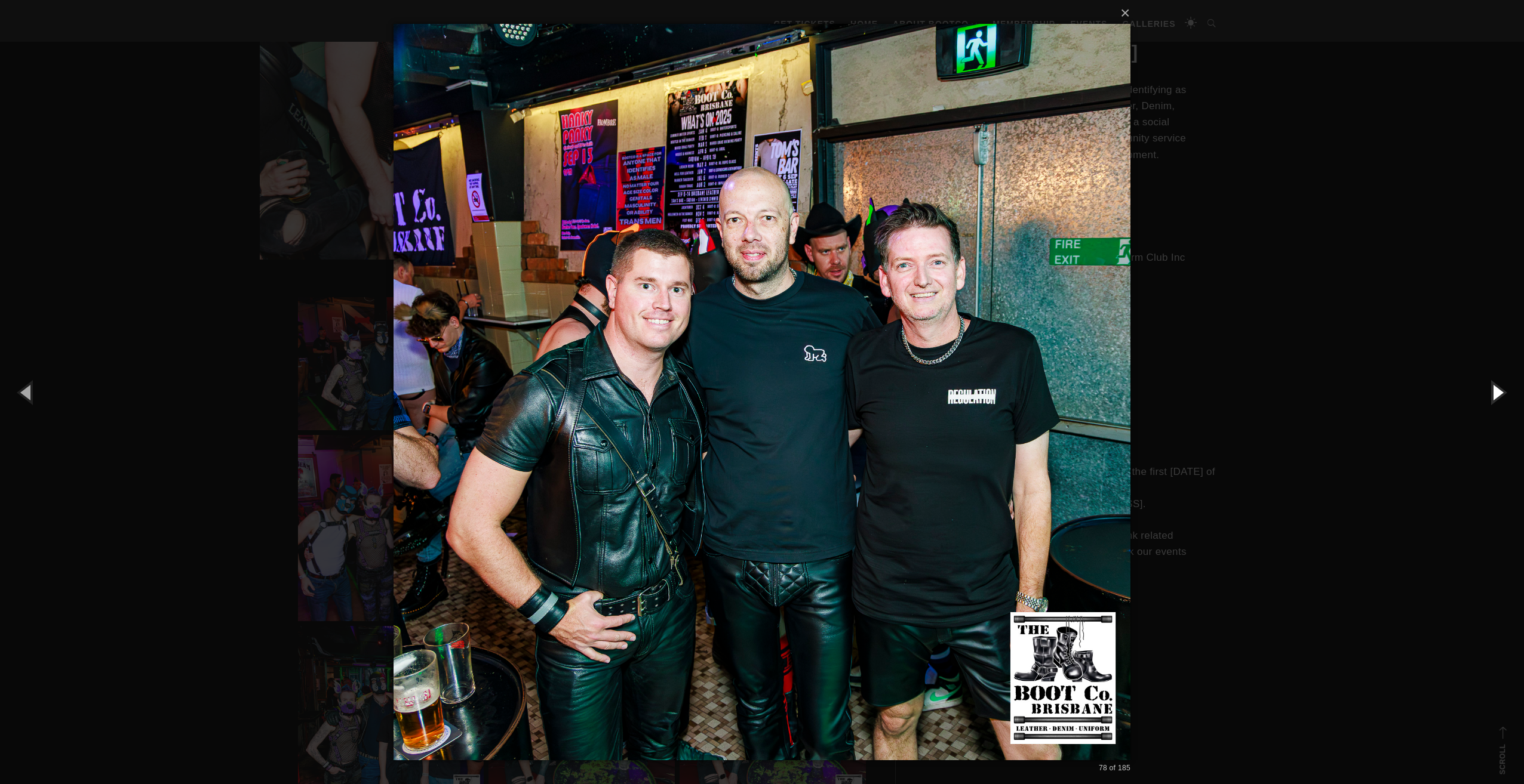
click at [1492, 391] on button "button" at bounding box center [1496, 392] width 53 height 66
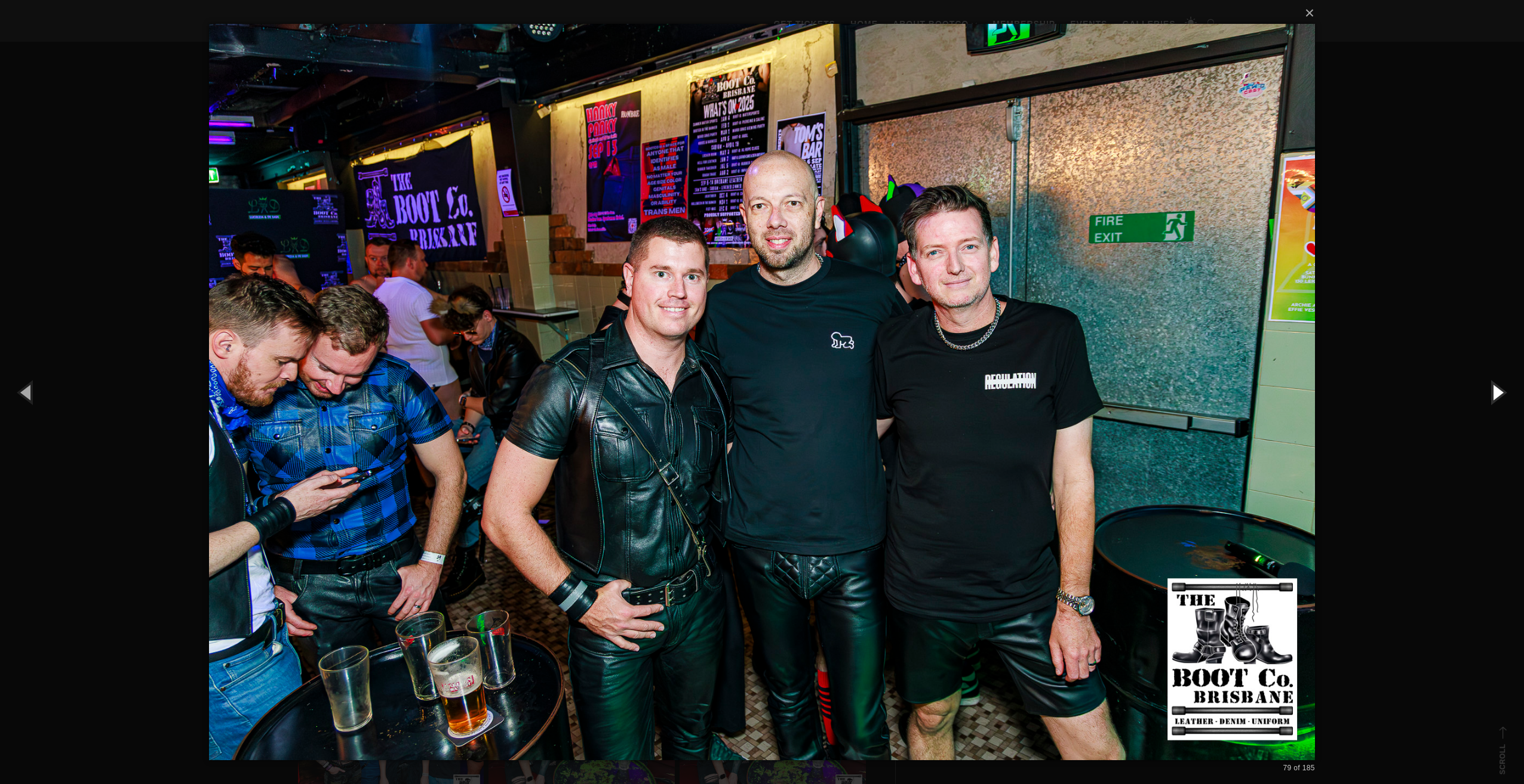
click at [1492, 391] on button "button" at bounding box center [1496, 392] width 53 height 66
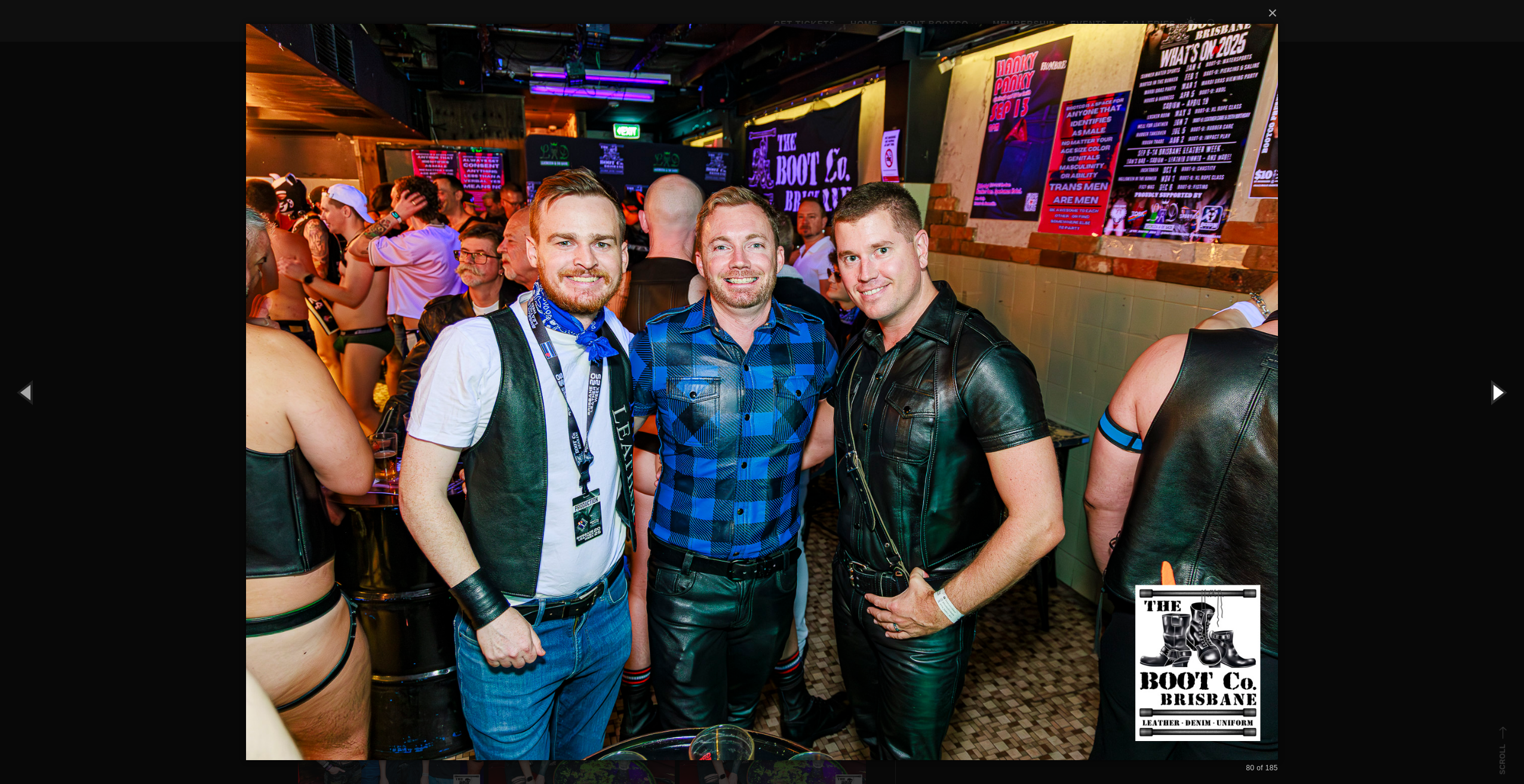
click at [1492, 391] on button "button" at bounding box center [1496, 392] width 53 height 66
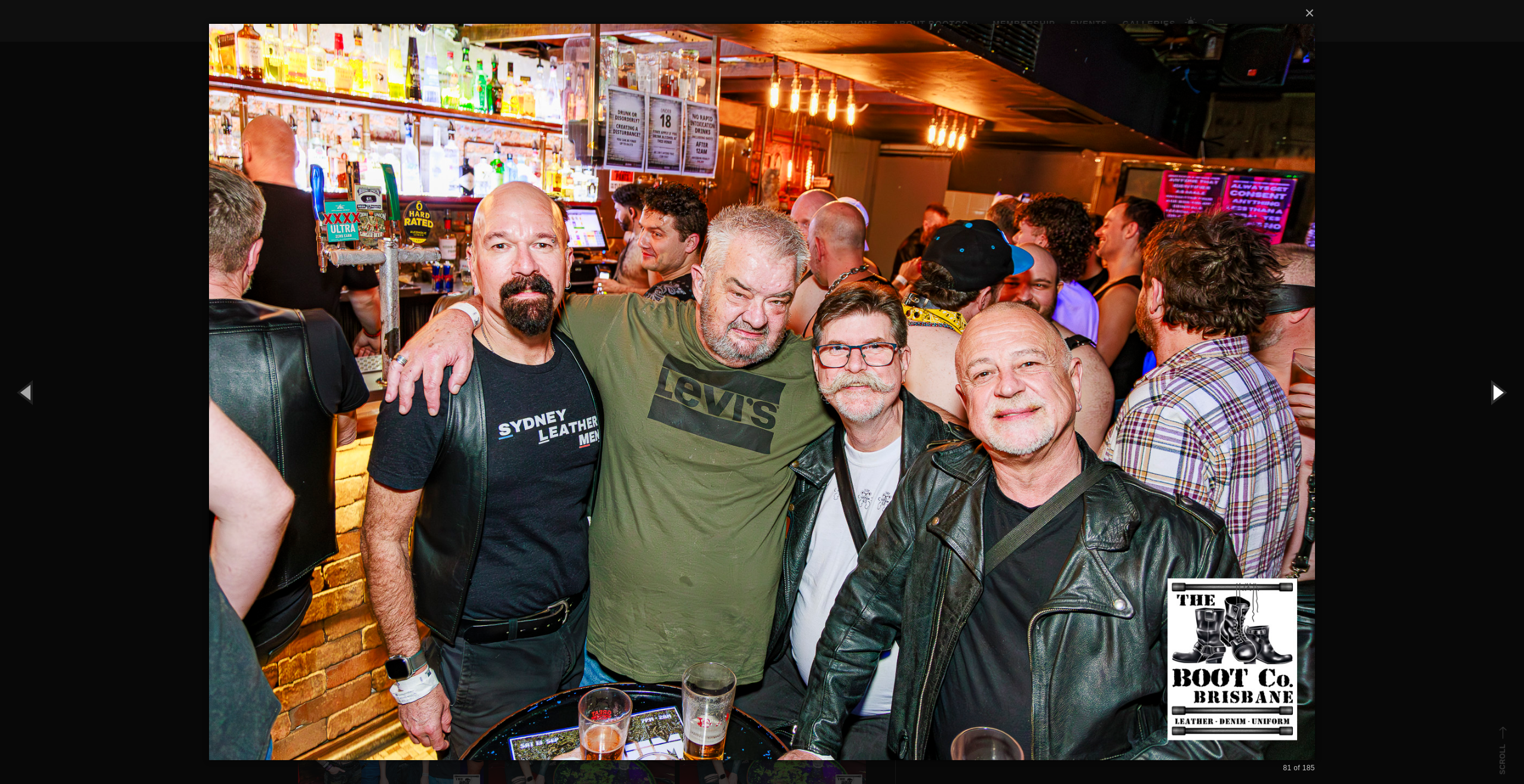
click at [1492, 391] on button "button" at bounding box center [1496, 392] width 53 height 66
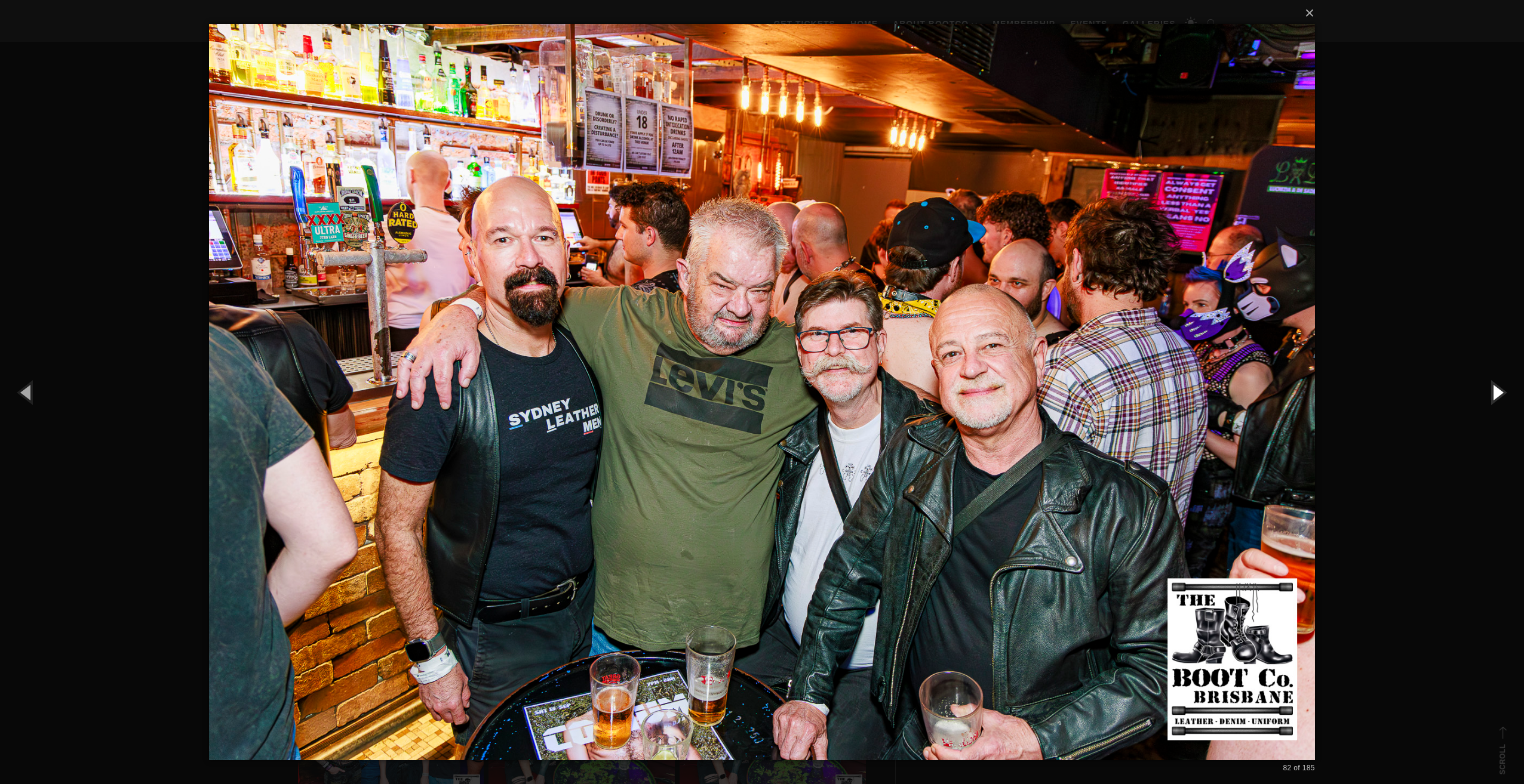
click at [1492, 391] on button "button" at bounding box center [1496, 392] width 53 height 66
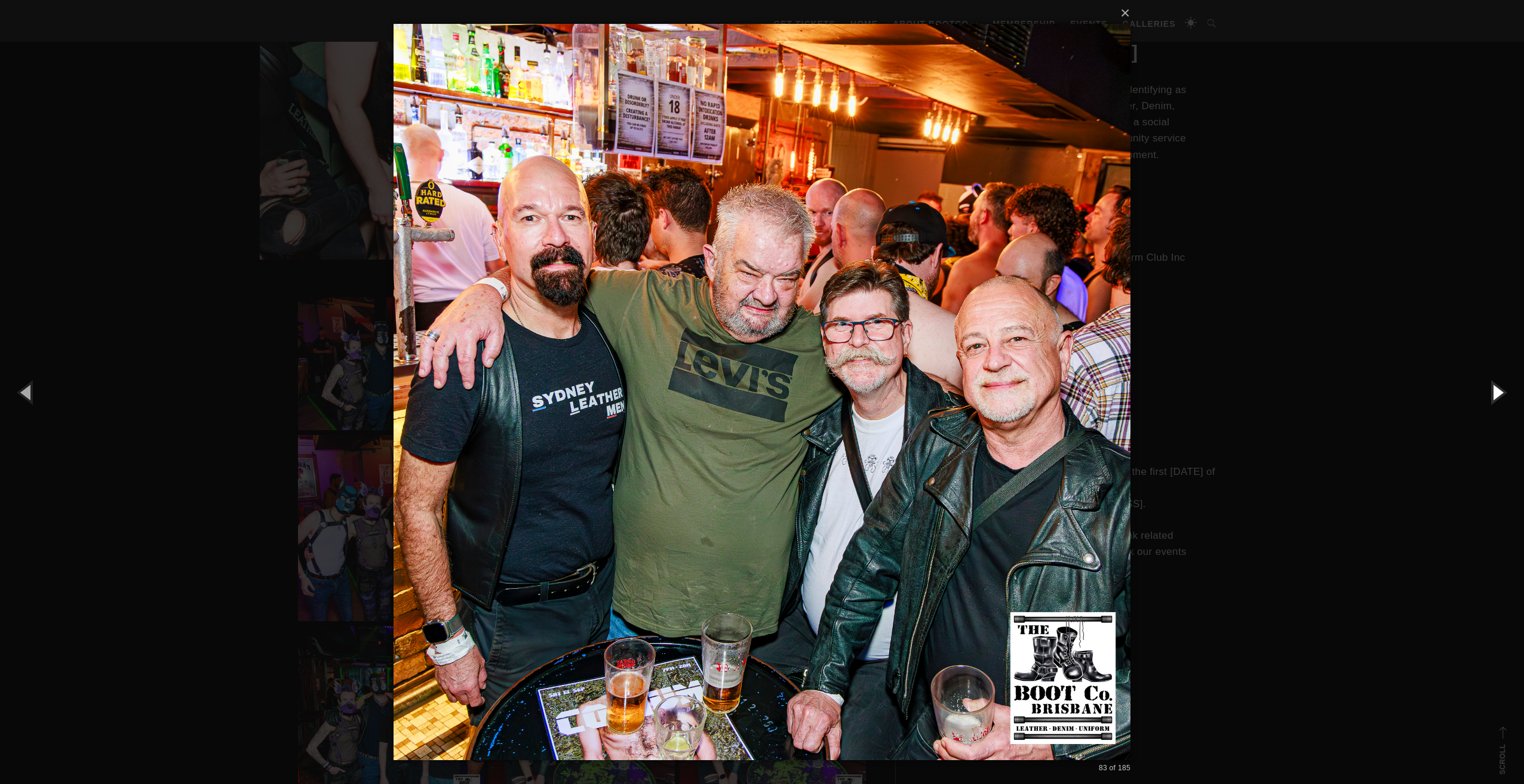
click at [1492, 391] on button "button" at bounding box center [1496, 392] width 53 height 66
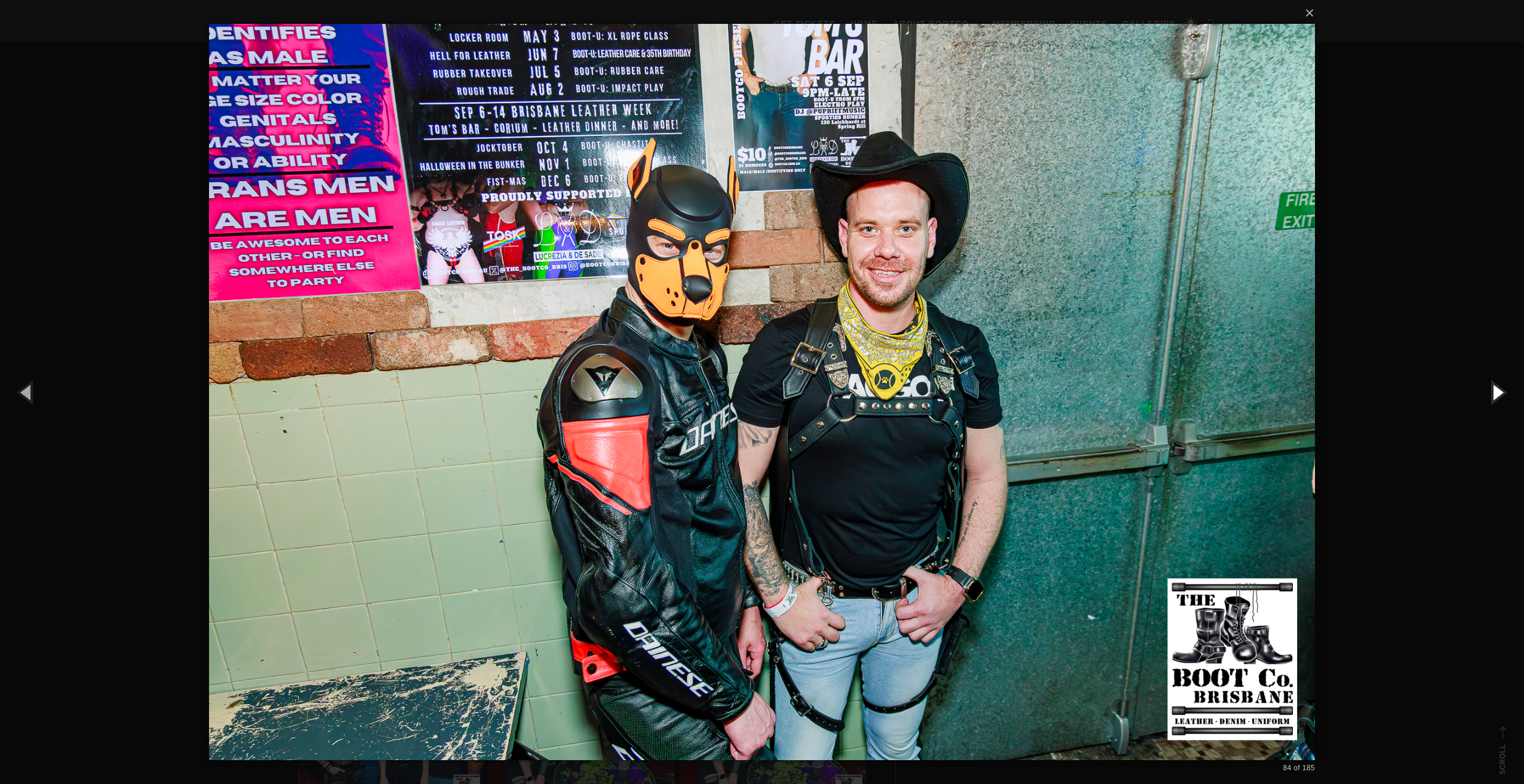
click at [1492, 391] on button "button" at bounding box center [1496, 392] width 53 height 66
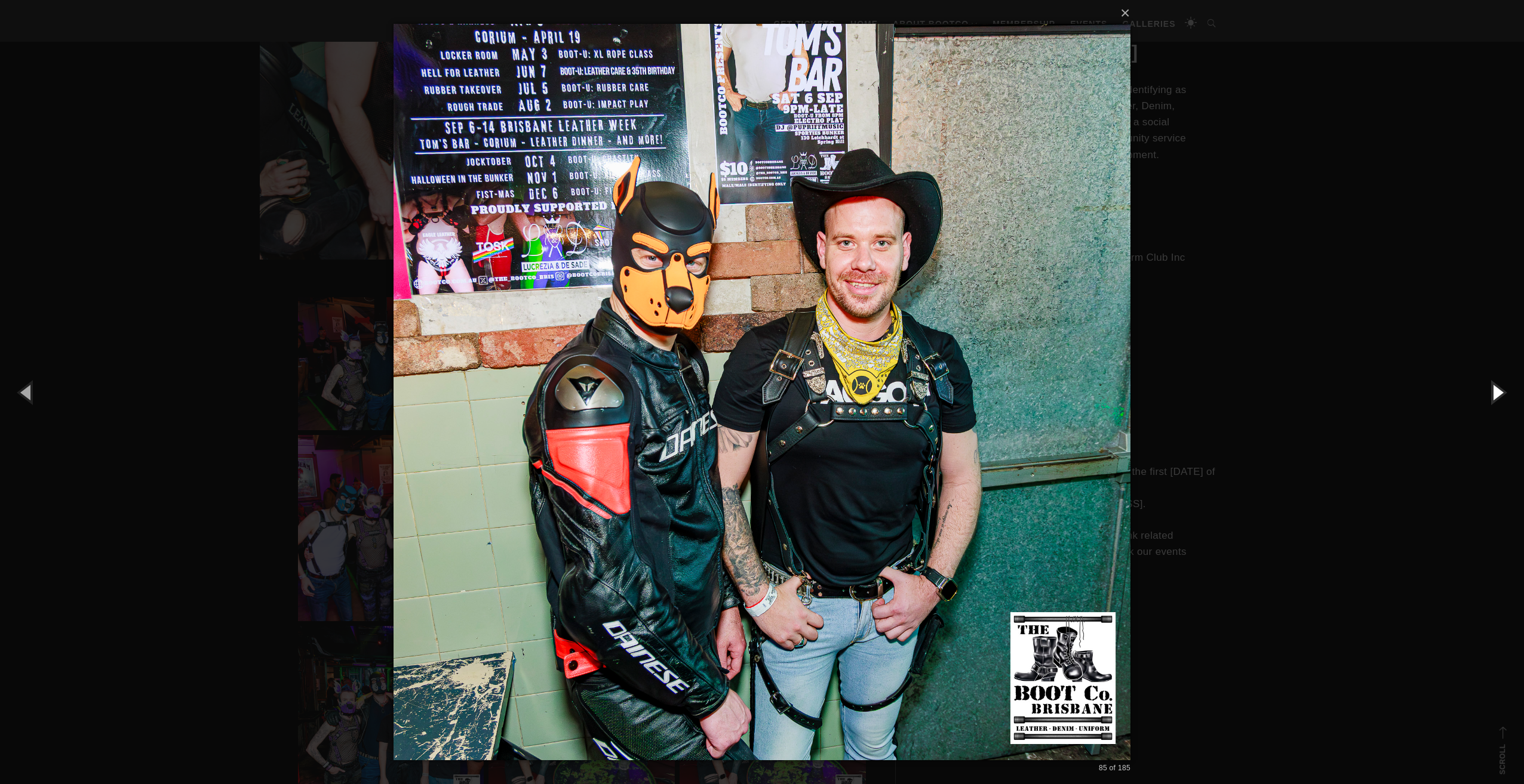
click at [1492, 391] on button "button" at bounding box center [1496, 392] width 53 height 66
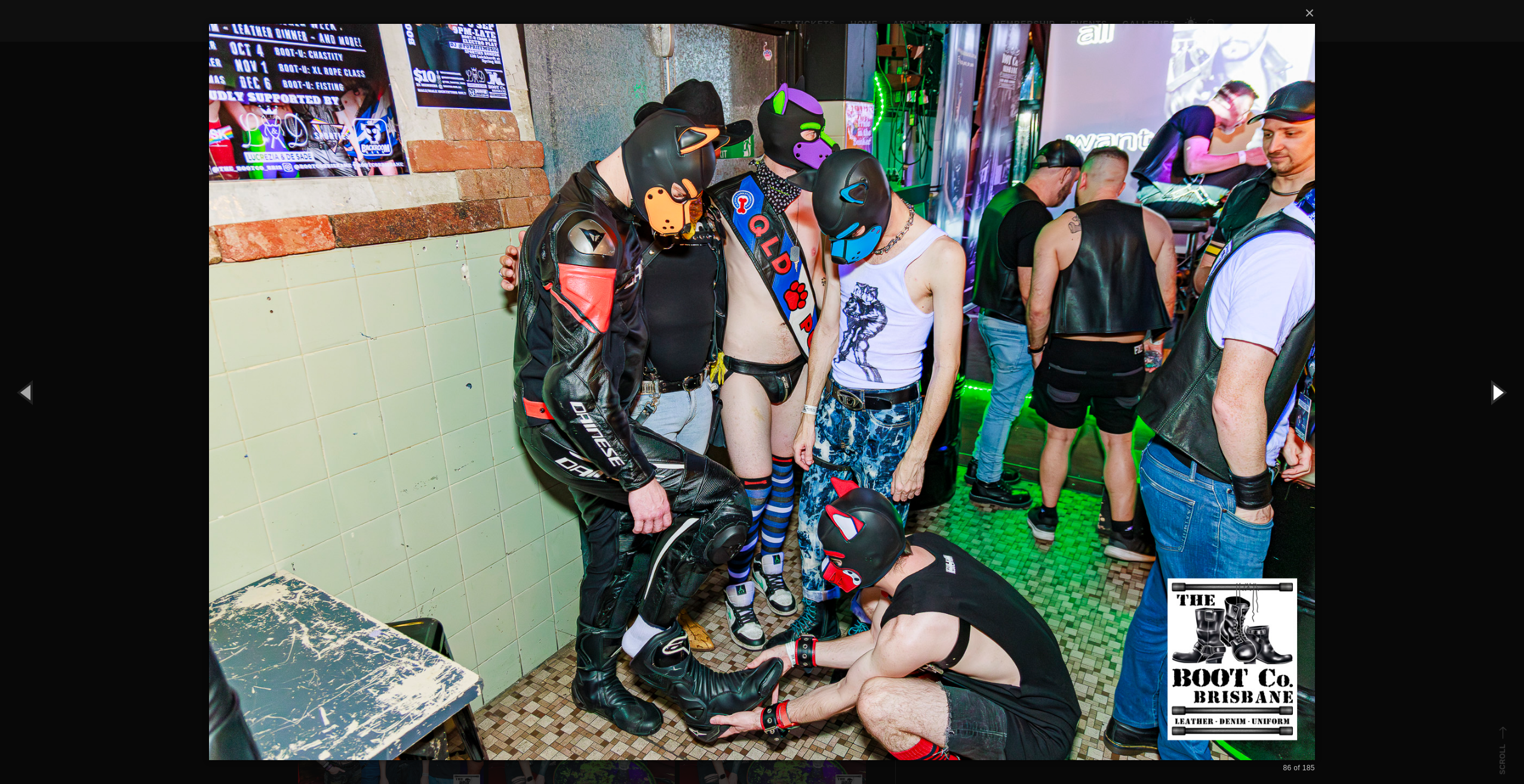
click at [1492, 391] on button "button" at bounding box center [1496, 392] width 53 height 66
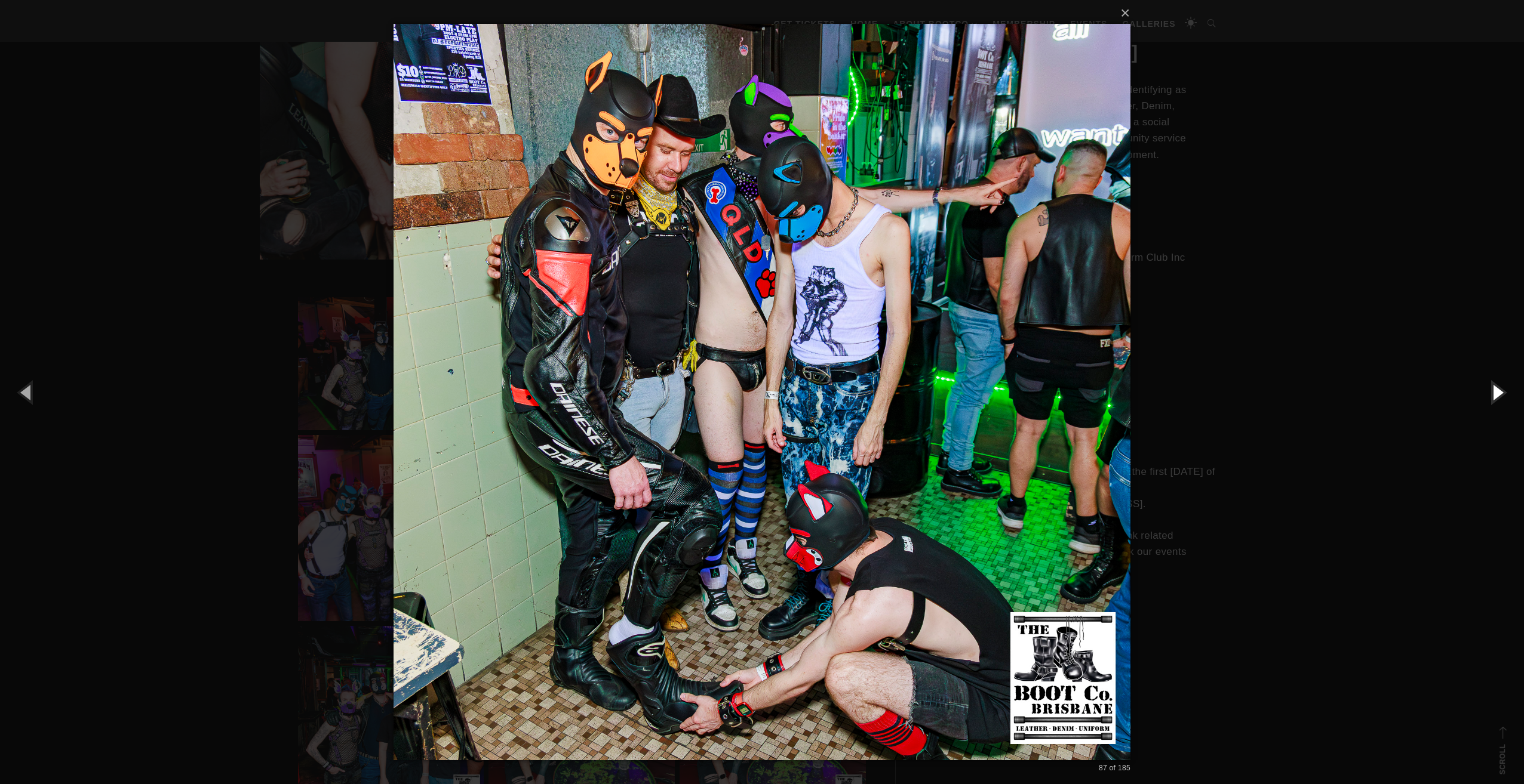
click at [1492, 391] on button "button" at bounding box center [1496, 392] width 53 height 66
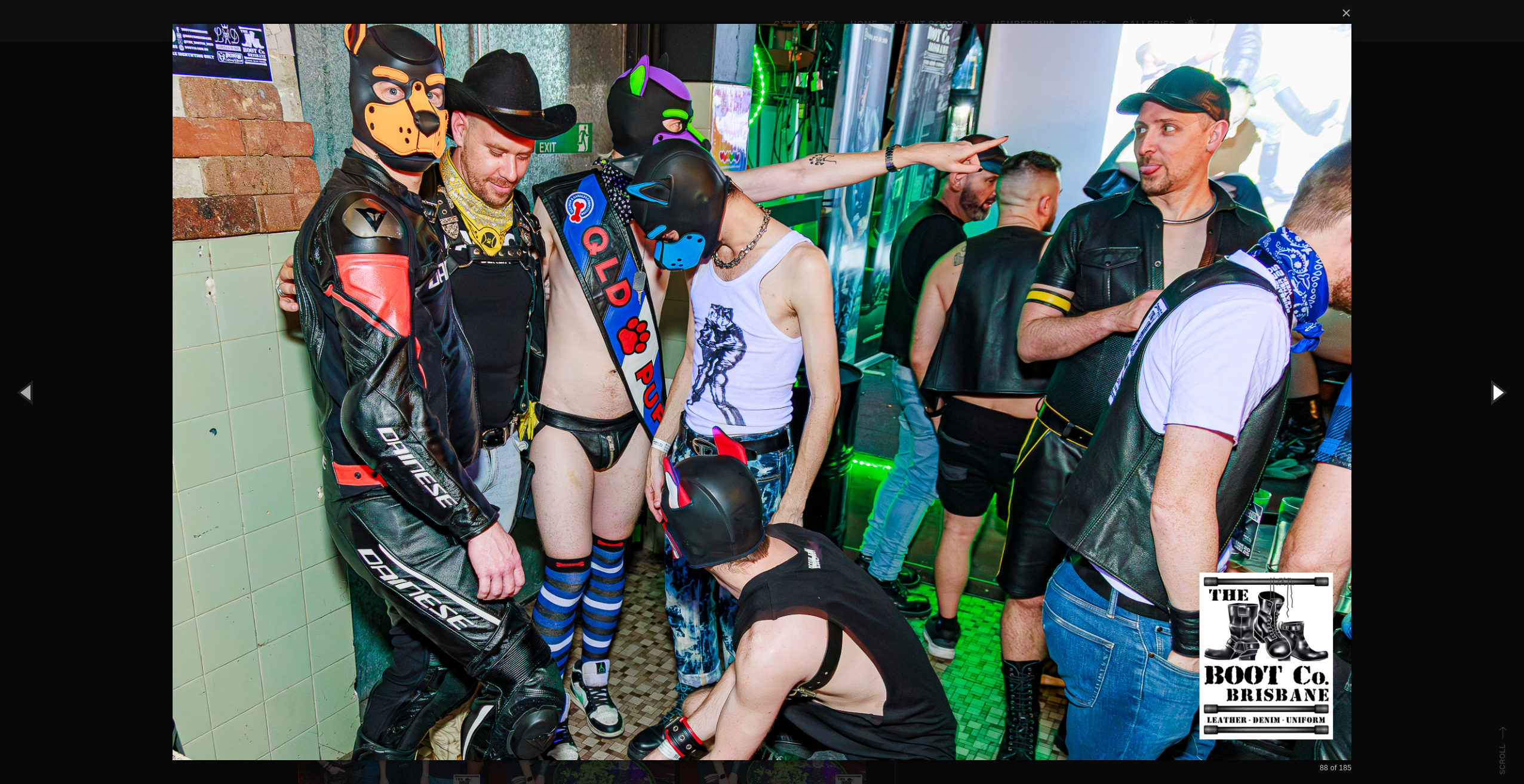
click at [1492, 391] on button "button" at bounding box center [1496, 392] width 53 height 66
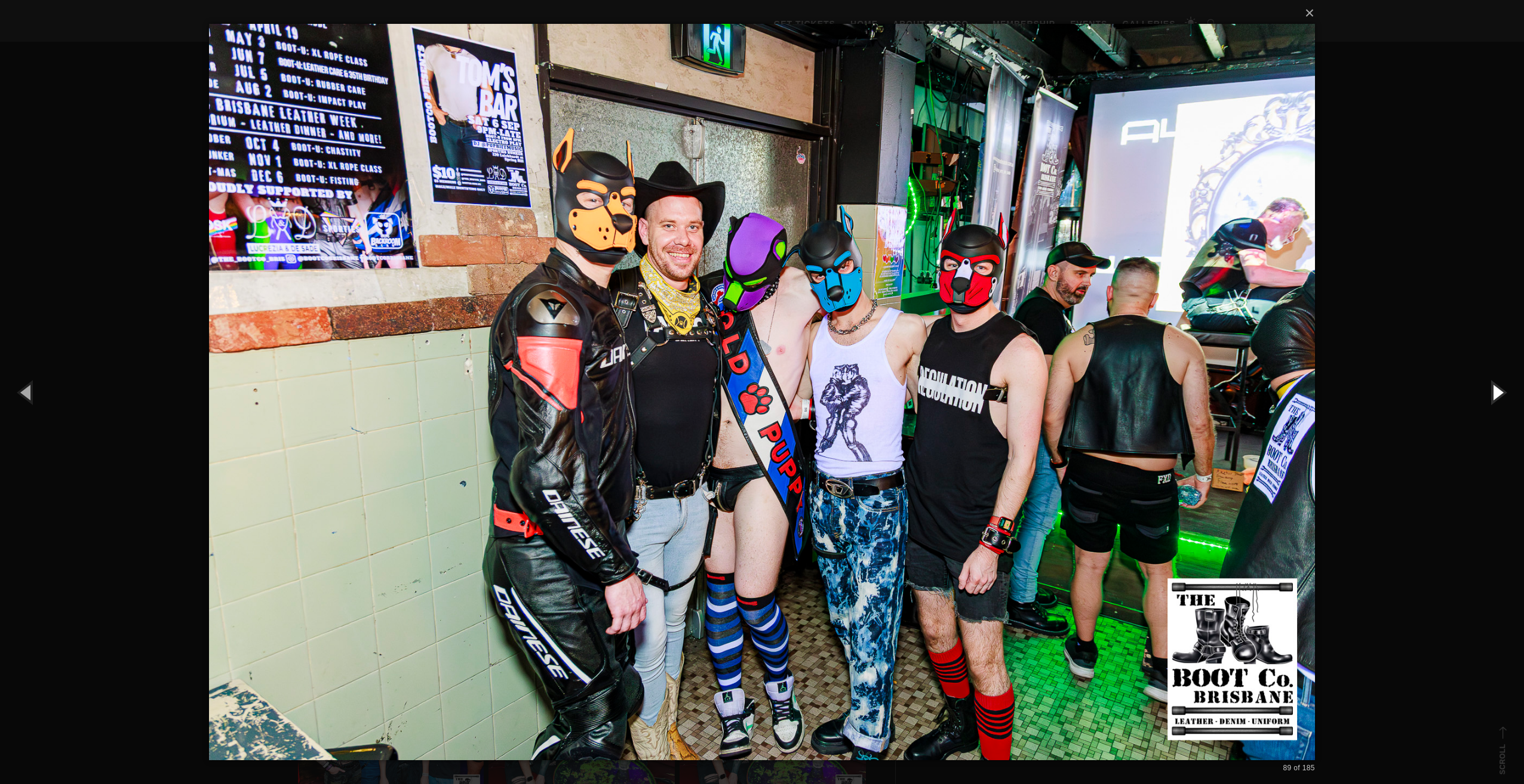
click at [1492, 391] on button "button" at bounding box center [1496, 392] width 53 height 66
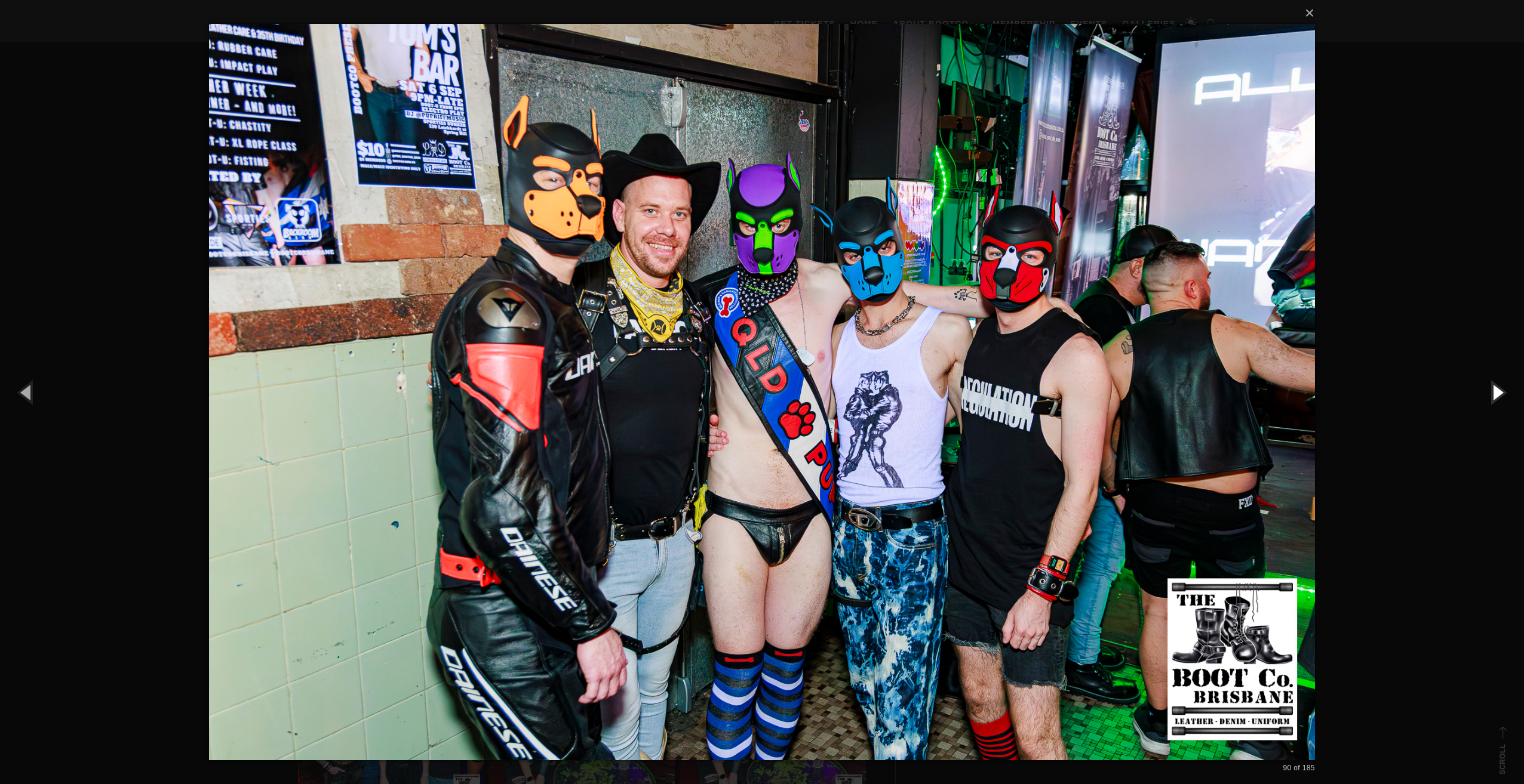
click at [1492, 391] on button "button" at bounding box center [1496, 392] width 53 height 66
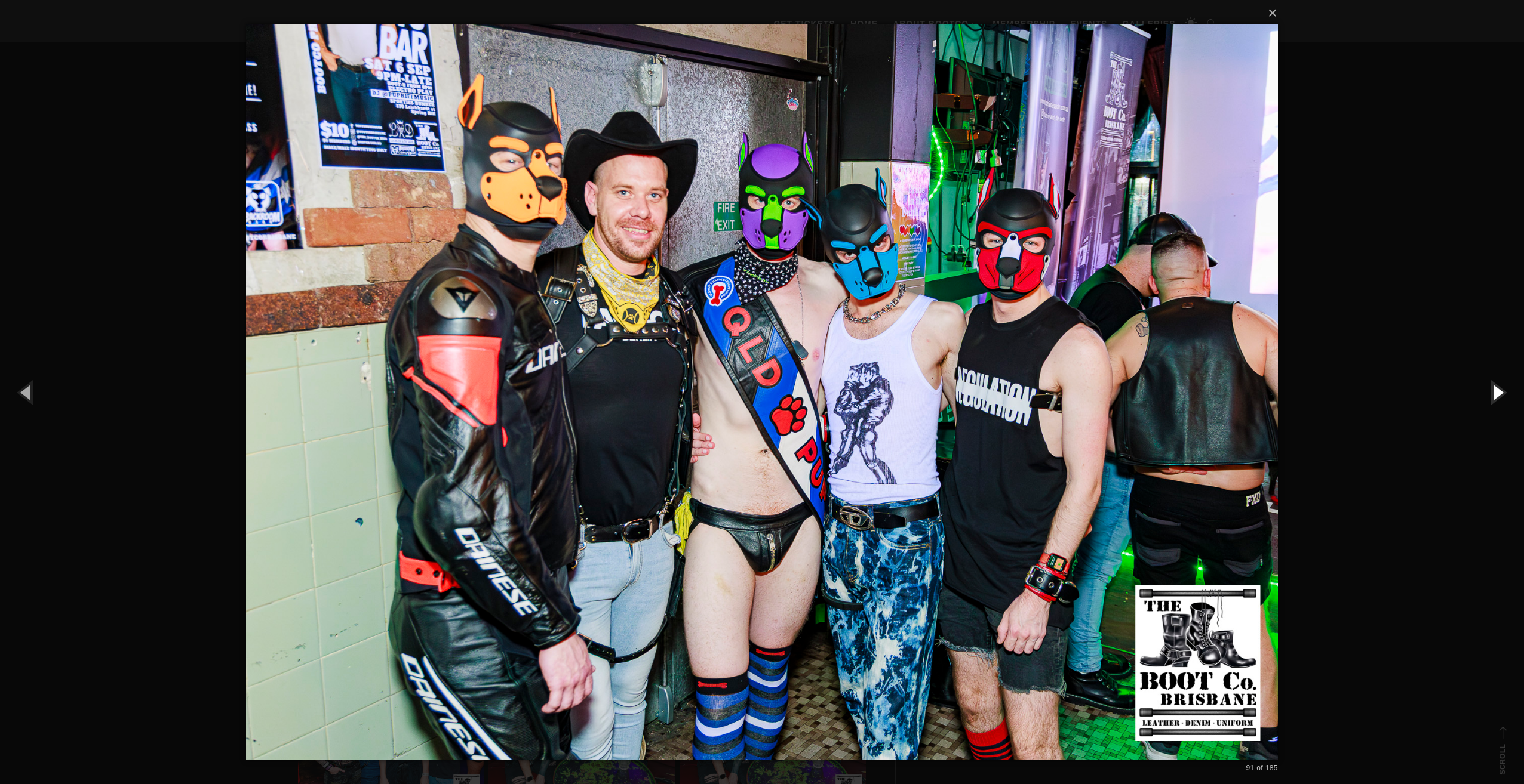
click at [1492, 391] on button "button" at bounding box center [1496, 392] width 53 height 66
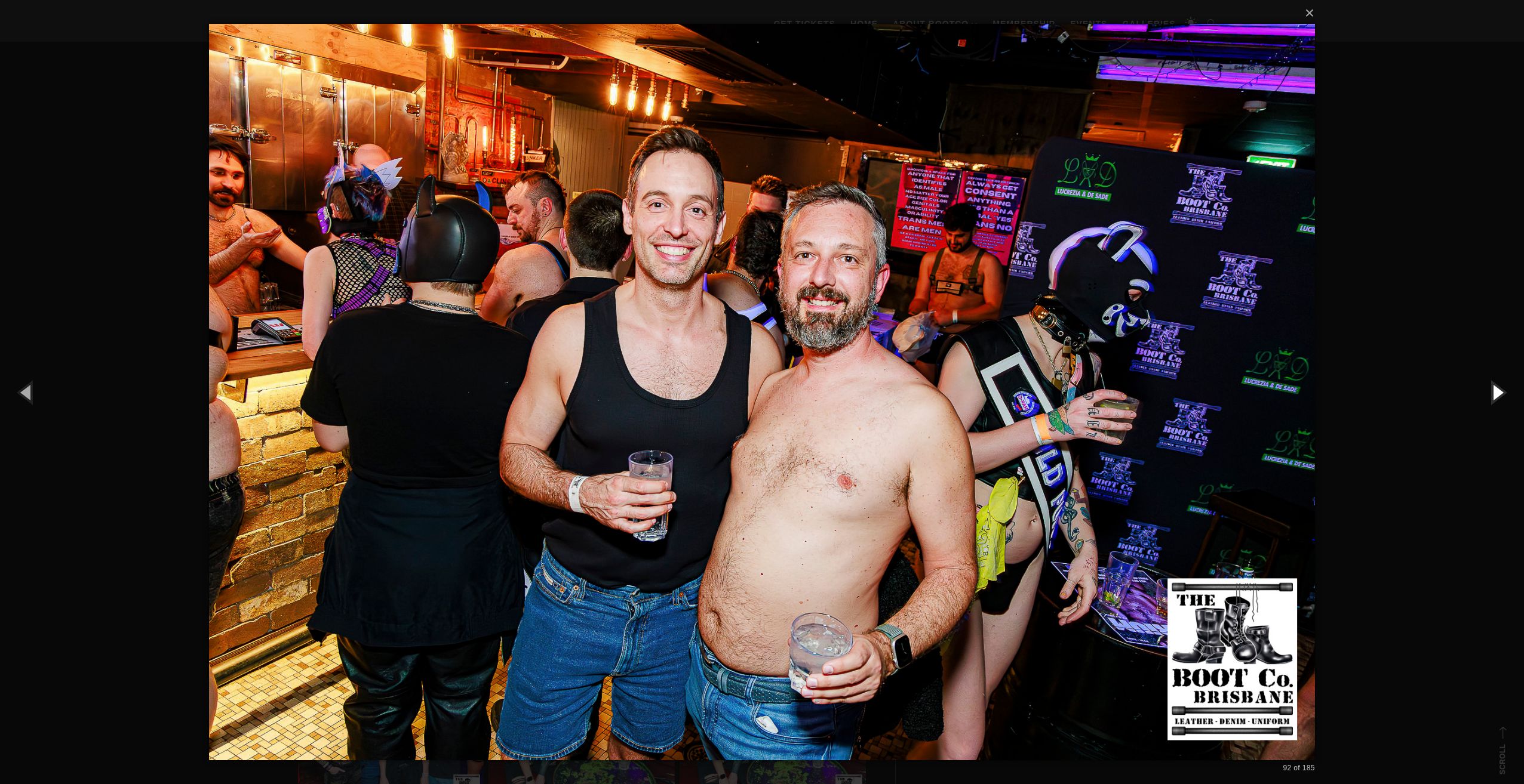
click at [1491, 391] on button "button" at bounding box center [1496, 392] width 53 height 66
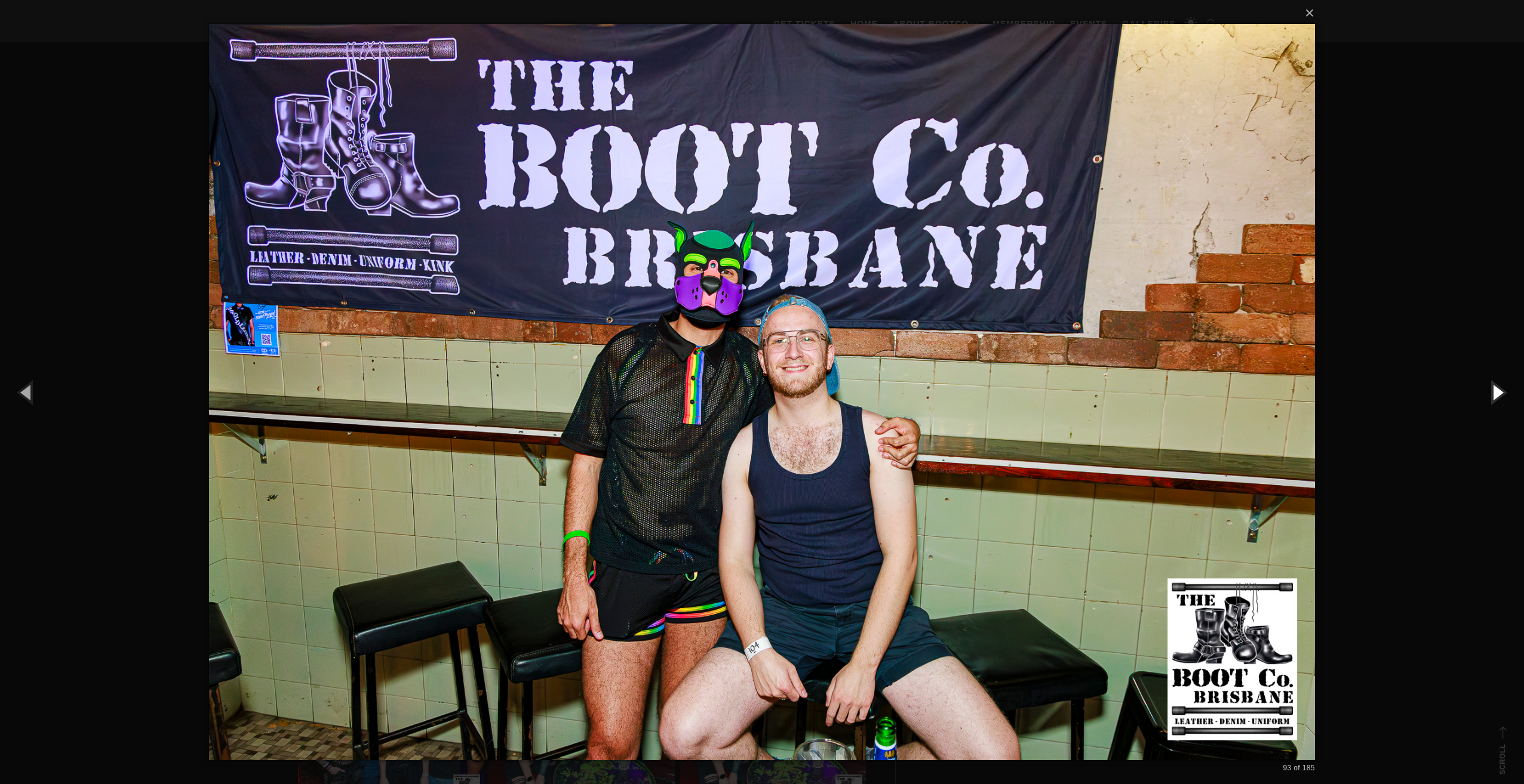
click at [1491, 391] on button "button" at bounding box center [1496, 392] width 53 height 66
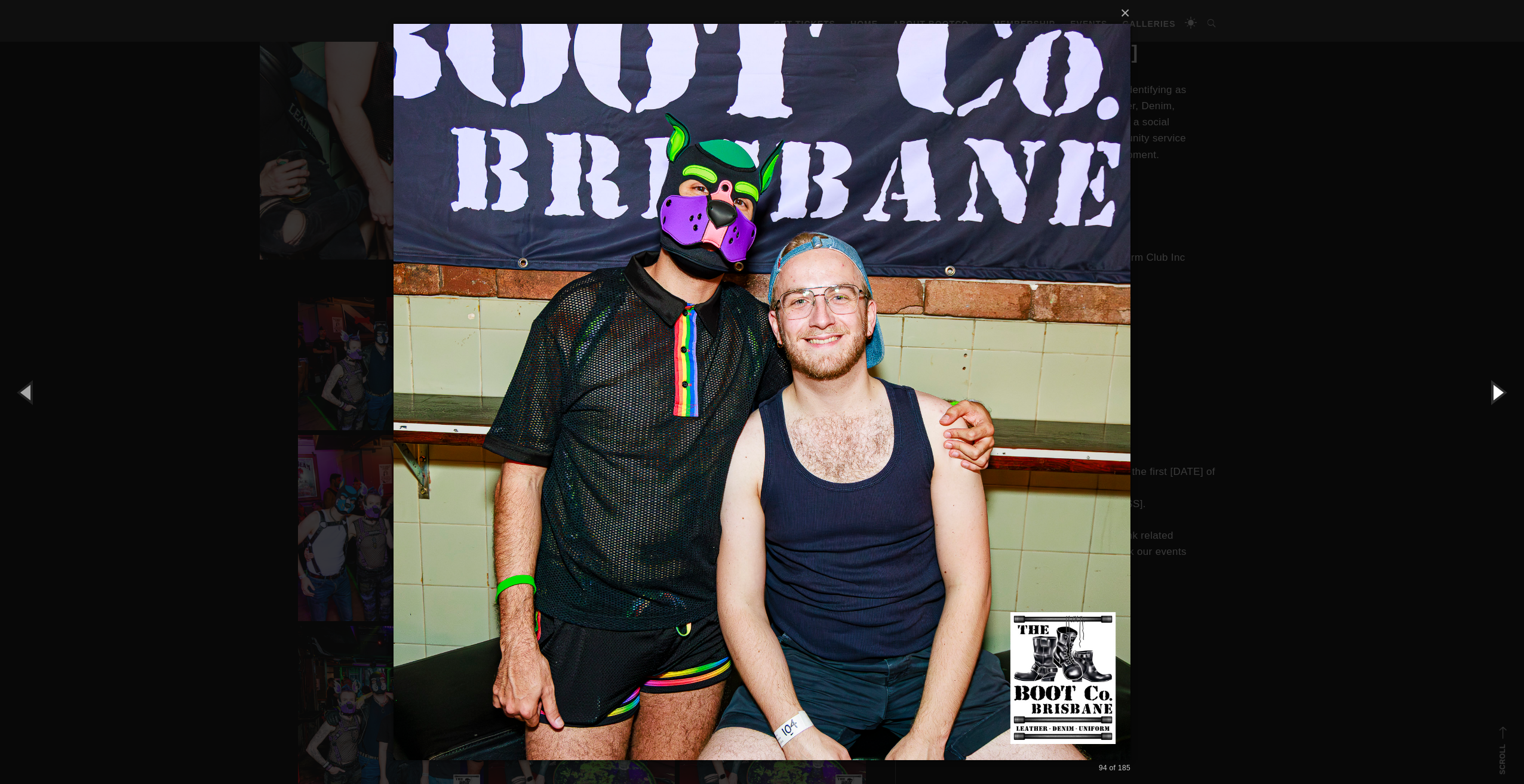
click at [1491, 391] on button "button" at bounding box center [1496, 392] width 53 height 66
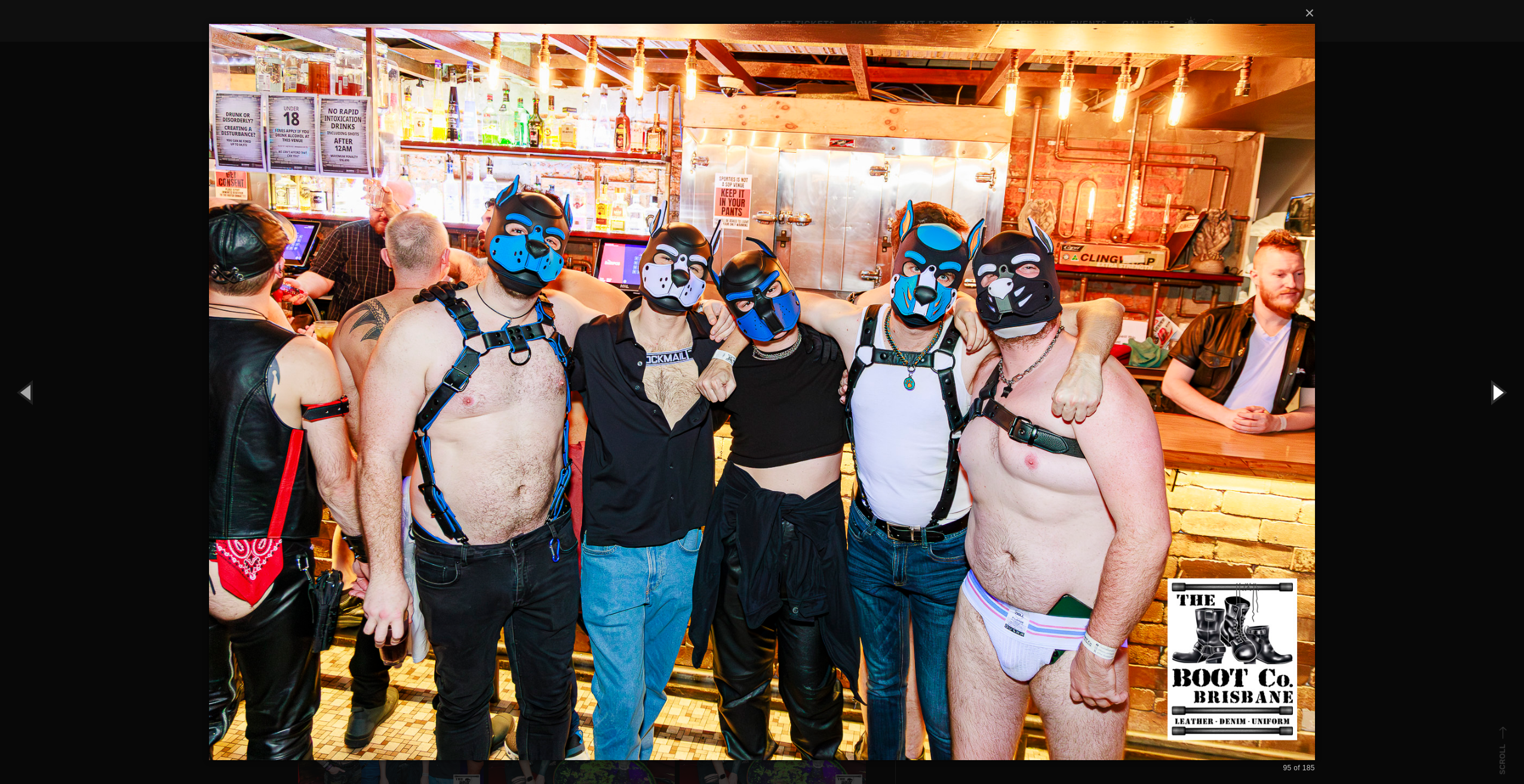
click at [1491, 391] on button "button" at bounding box center [1496, 392] width 53 height 66
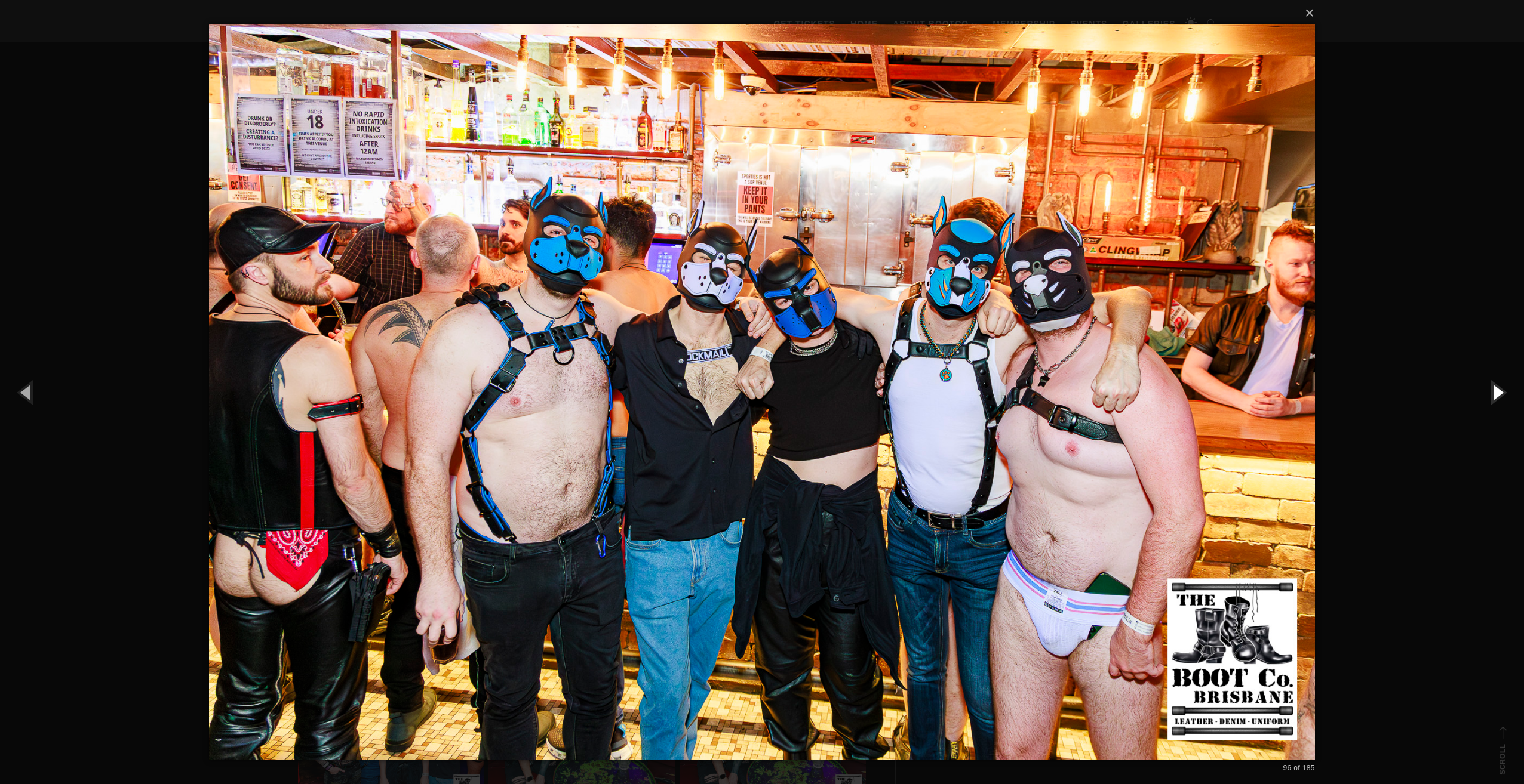
click at [1491, 391] on button "button" at bounding box center [1496, 392] width 53 height 66
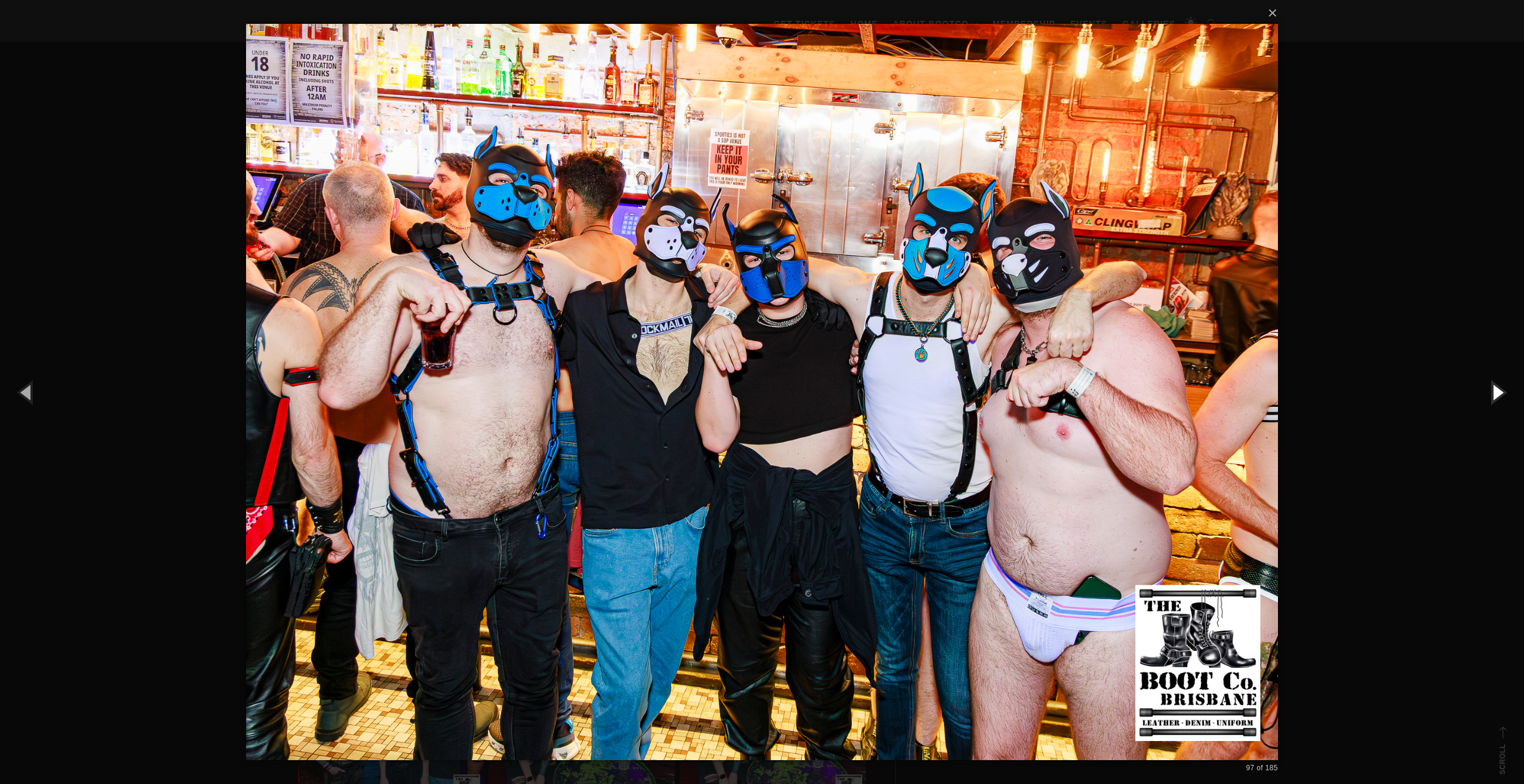
click at [1491, 391] on button "button" at bounding box center [1496, 392] width 53 height 66
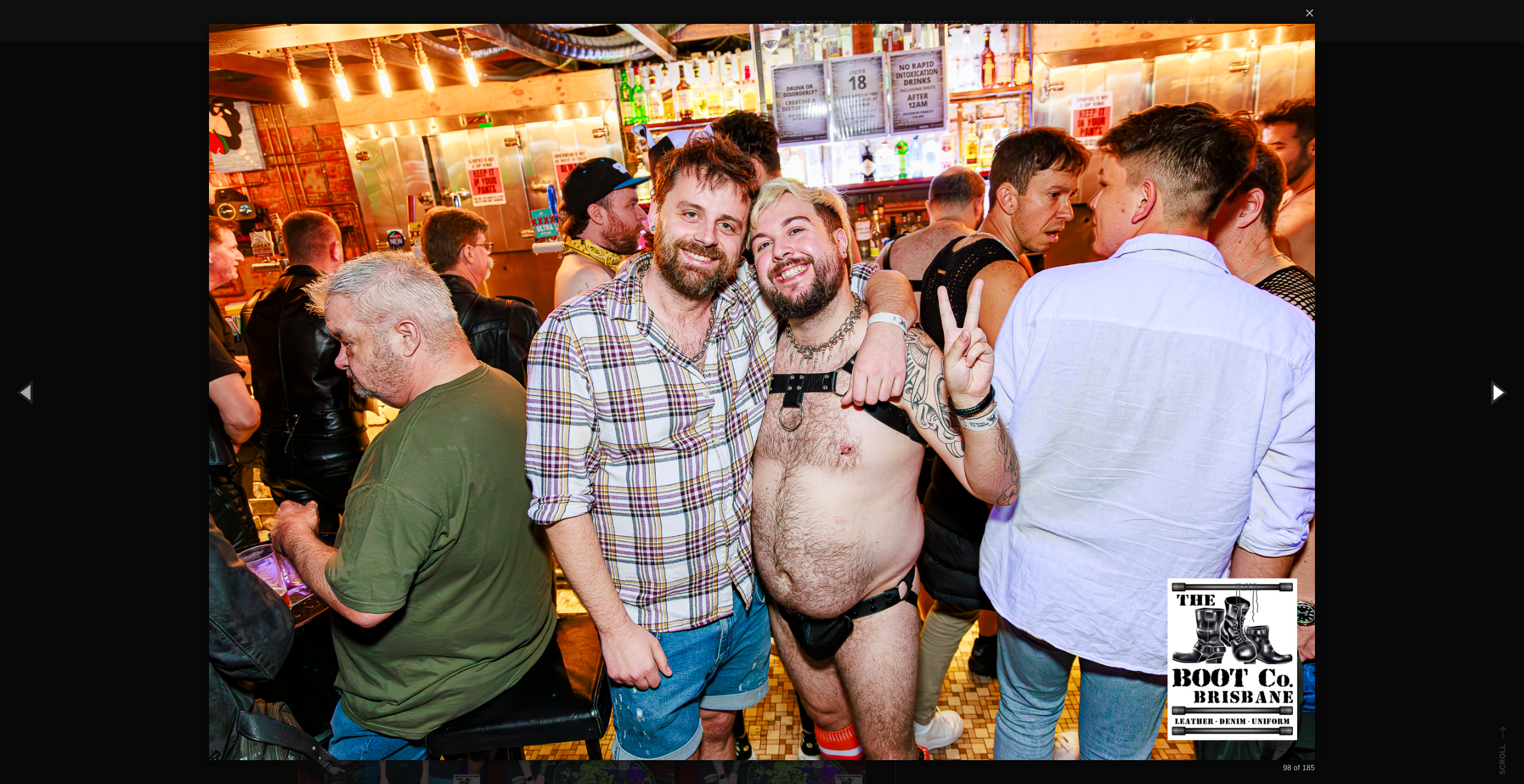
click at [1491, 391] on button "button" at bounding box center [1496, 392] width 53 height 66
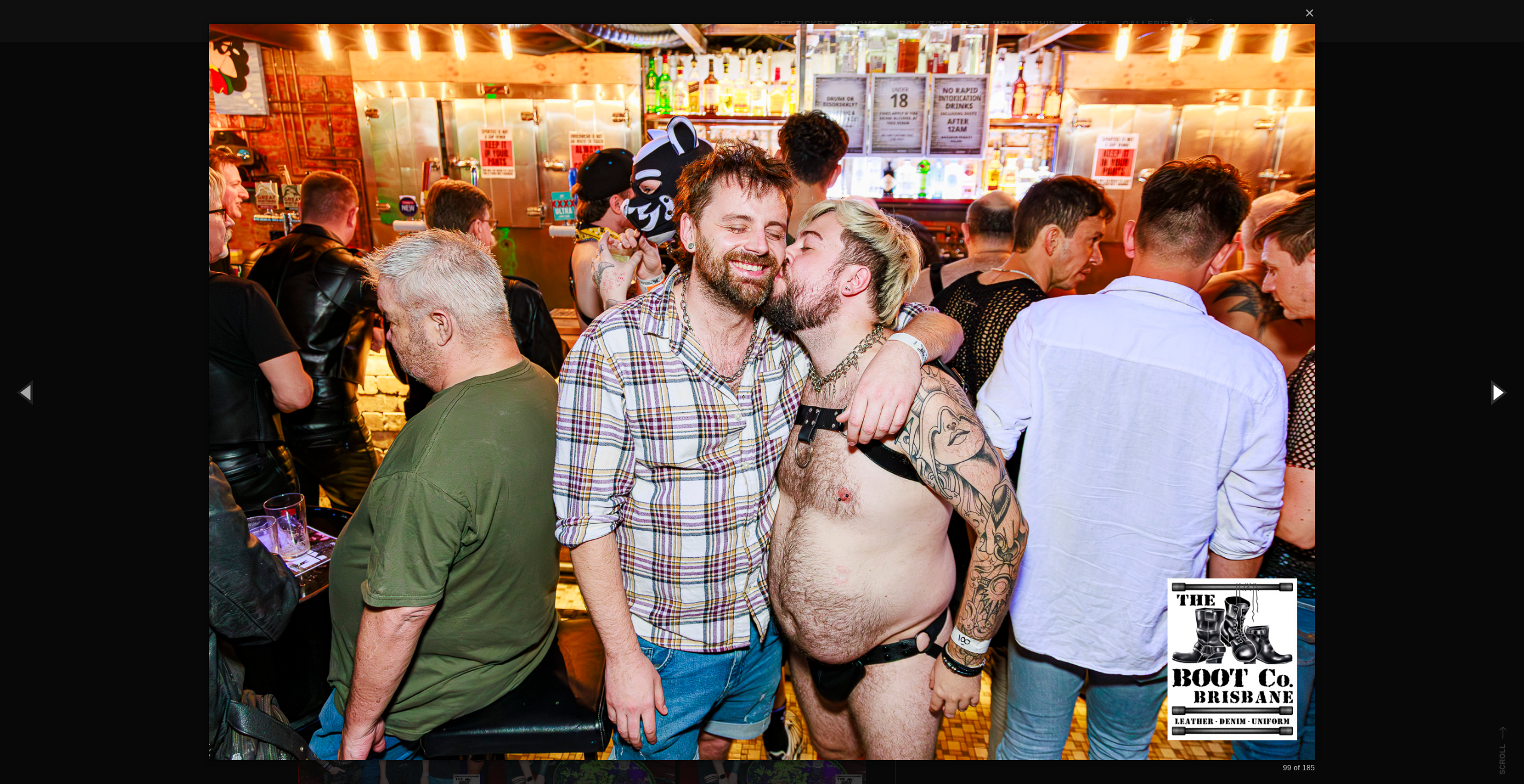
click at [1491, 391] on button "button" at bounding box center [1496, 392] width 53 height 66
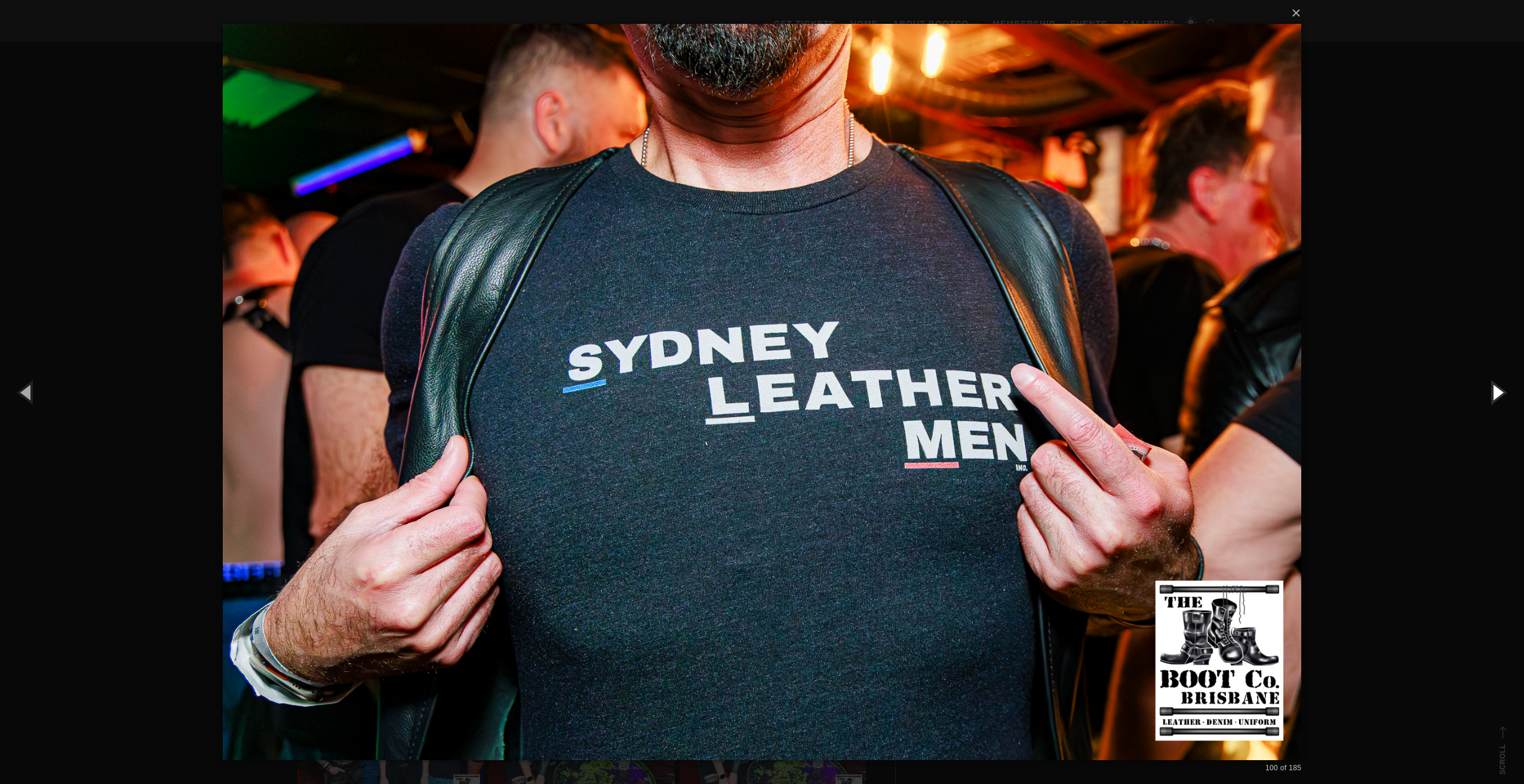
click at [1491, 391] on button "button" at bounding box center [1496, 392] width 53 height 66
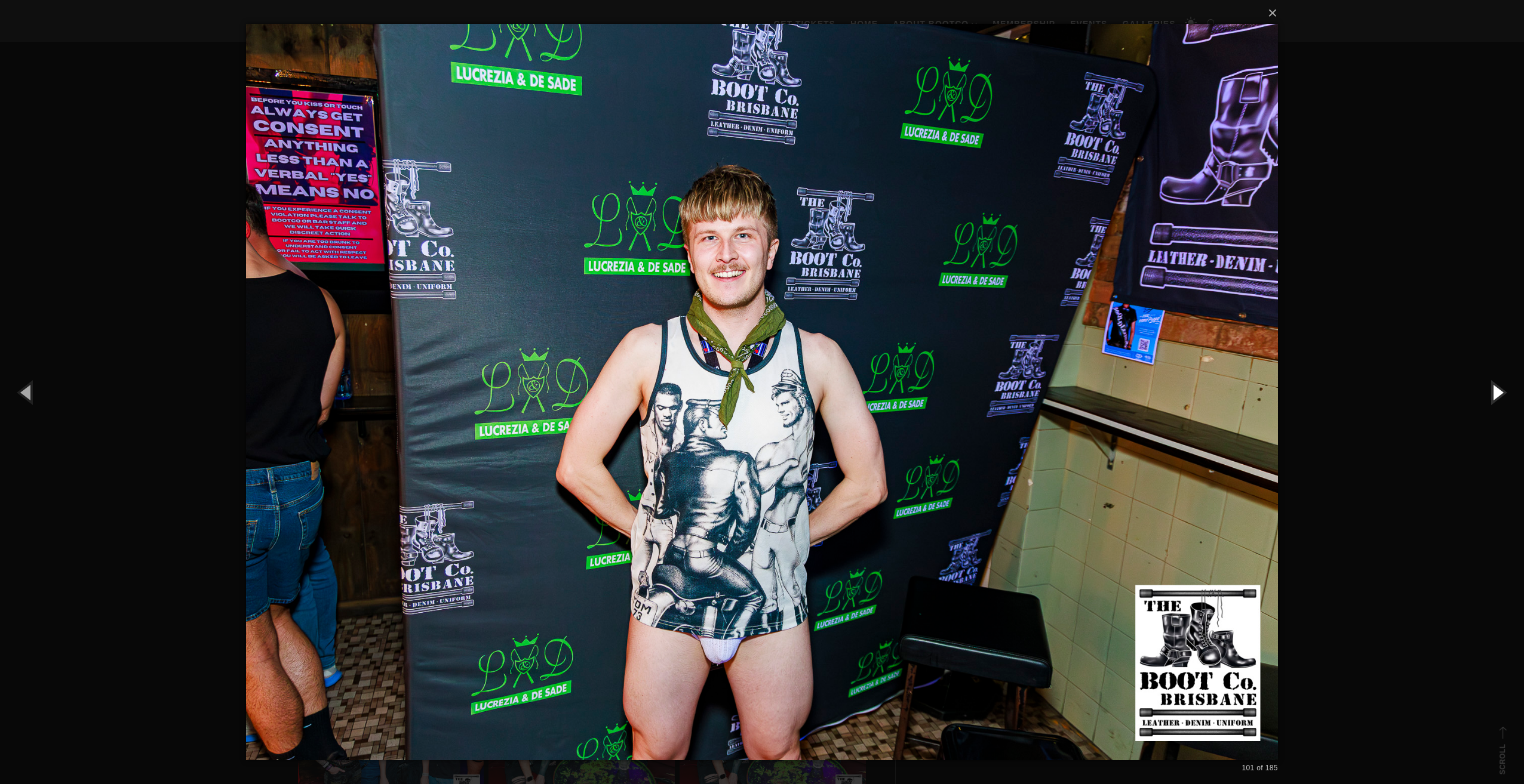
click at [1491, 391] on button "button" at bounding box center [1496, 392] width 53 height 66
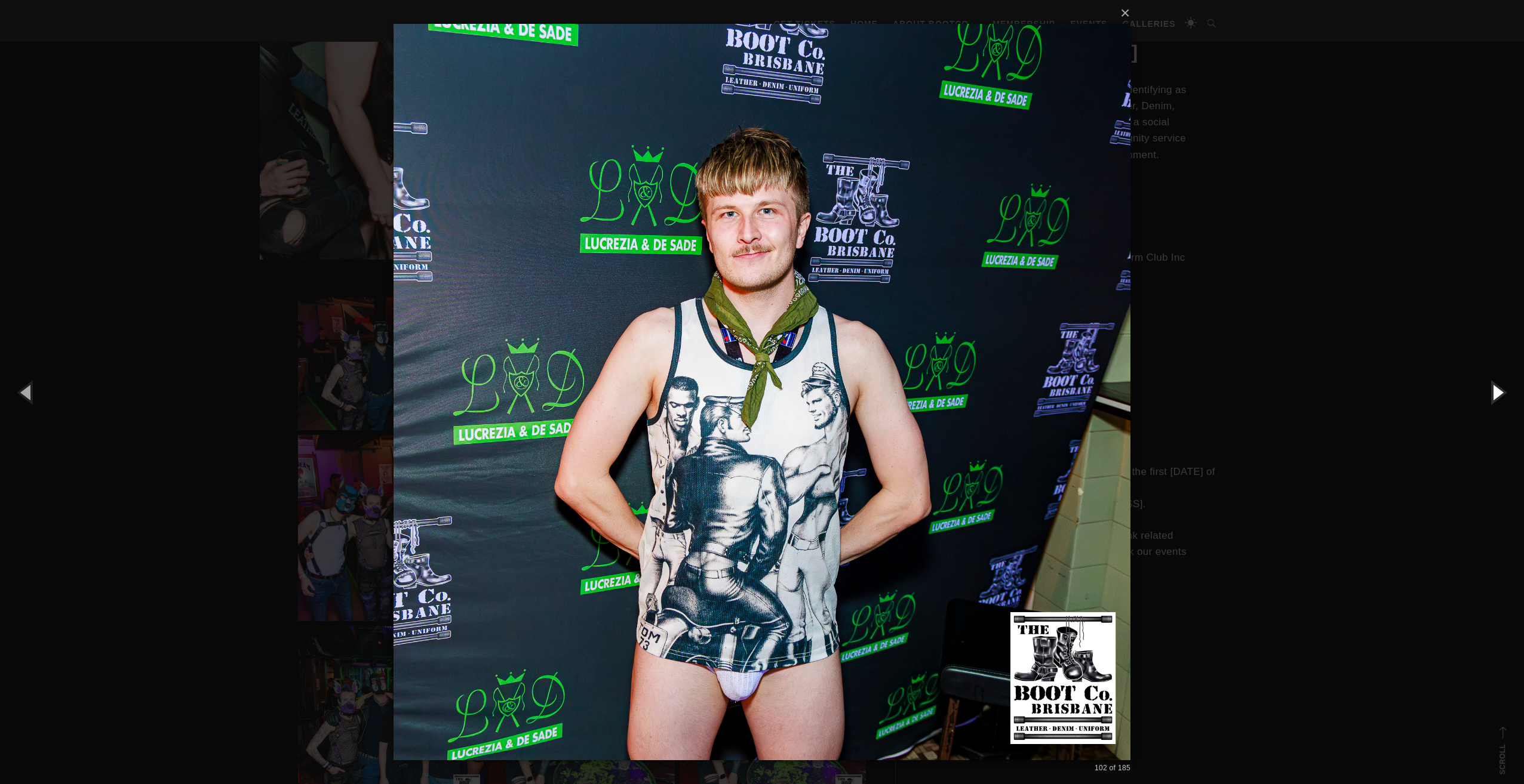
click at [1491, 391] on button "button" at bounding box center [1496, 392] width 53 height 66
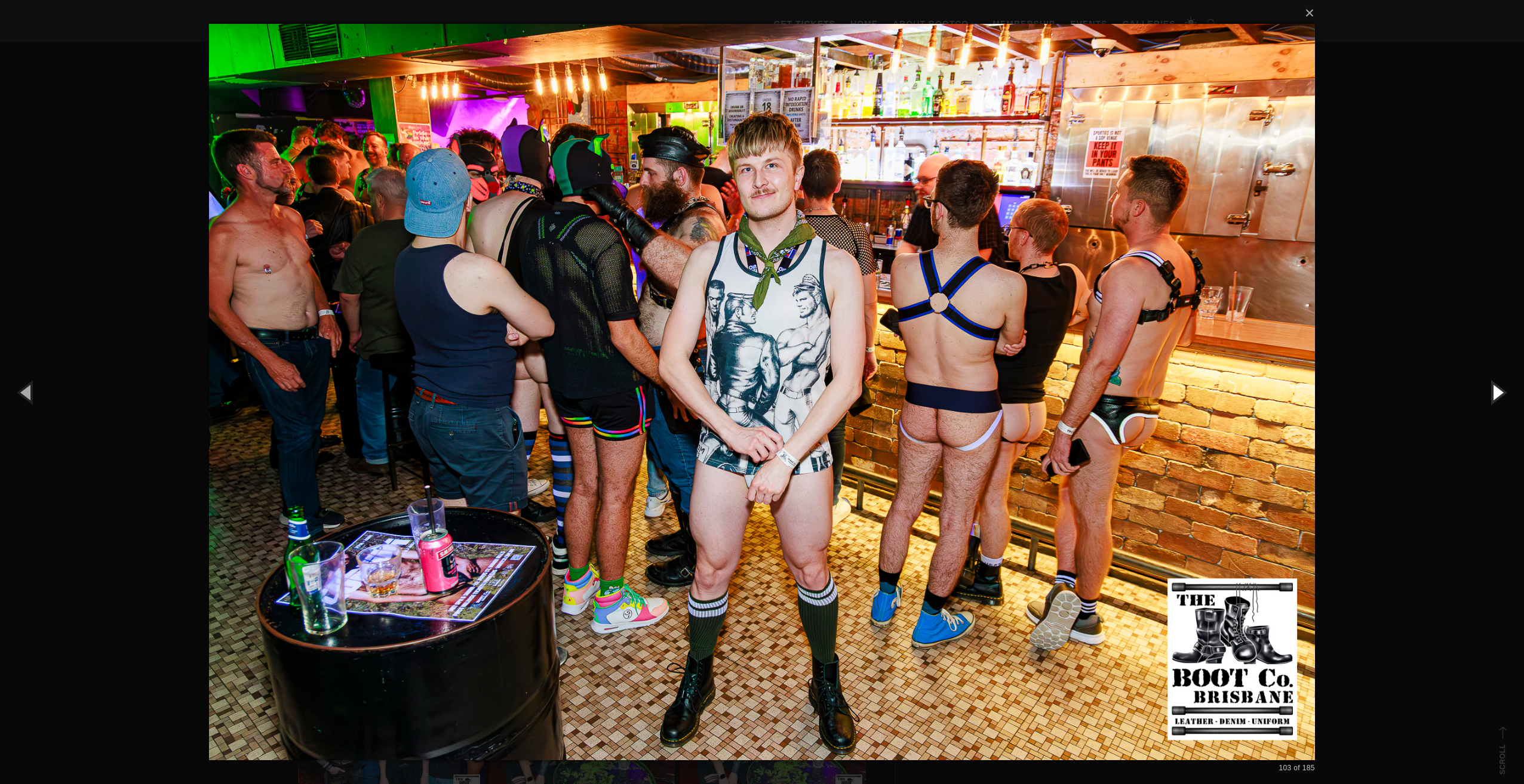
click at [1491, 391] on button "button" at bounding box center [1496, 392] width 53 height 66
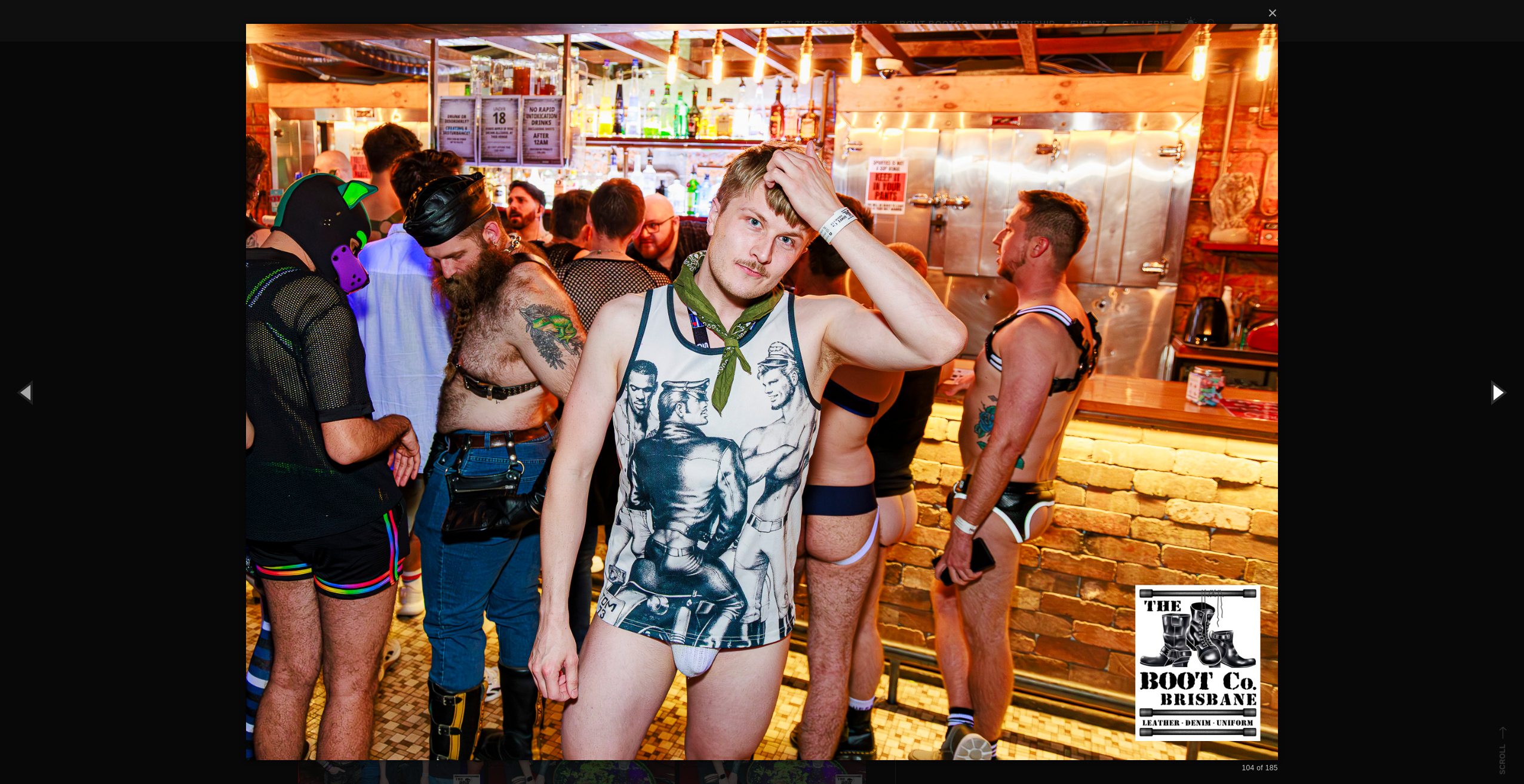
click at [1491, 391] on button "button" at bounding box center [1496, 392] width 53 height 66
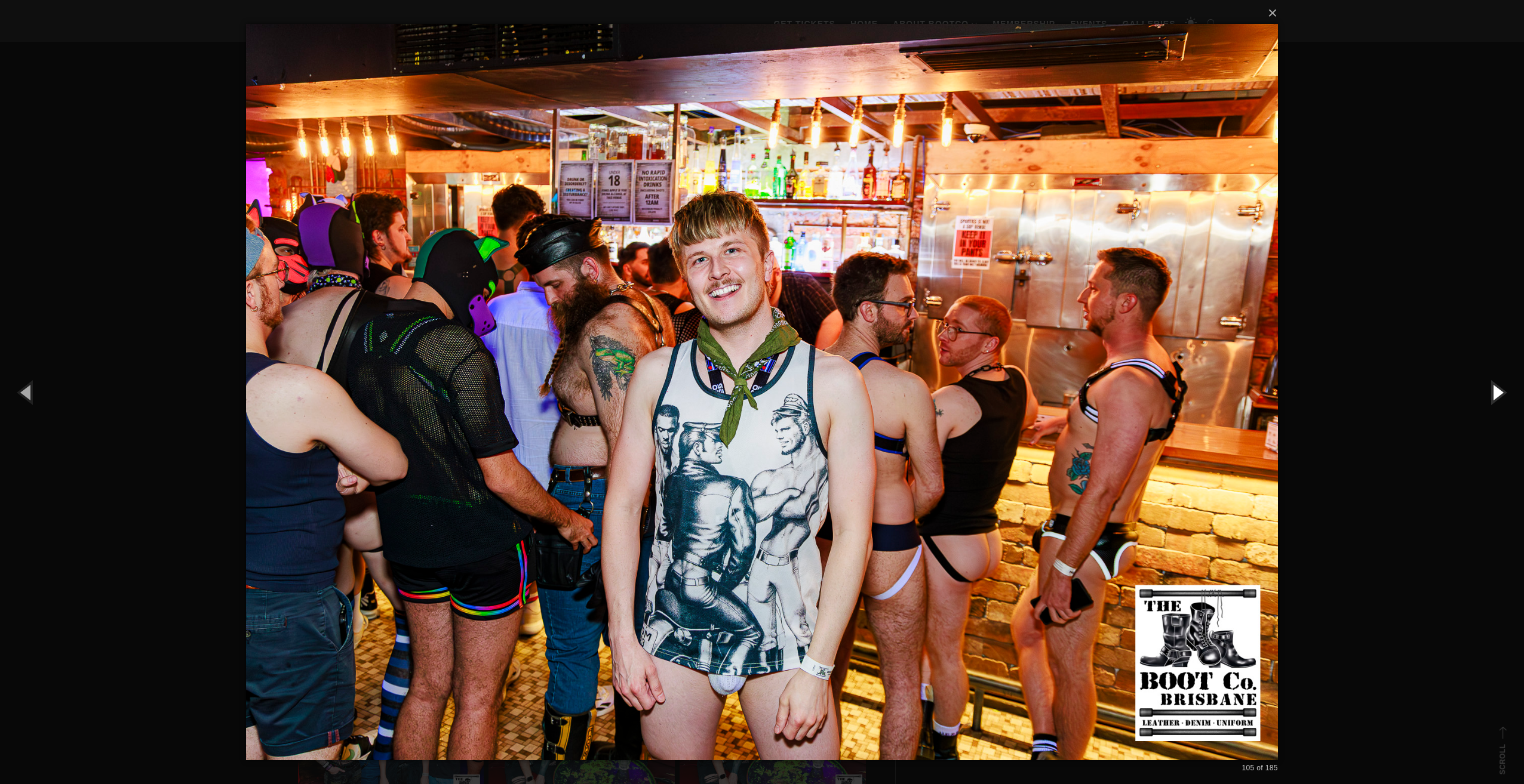
click at [1491, 391] on button "button" at bounding box center [1496, 392] width 53 height 66
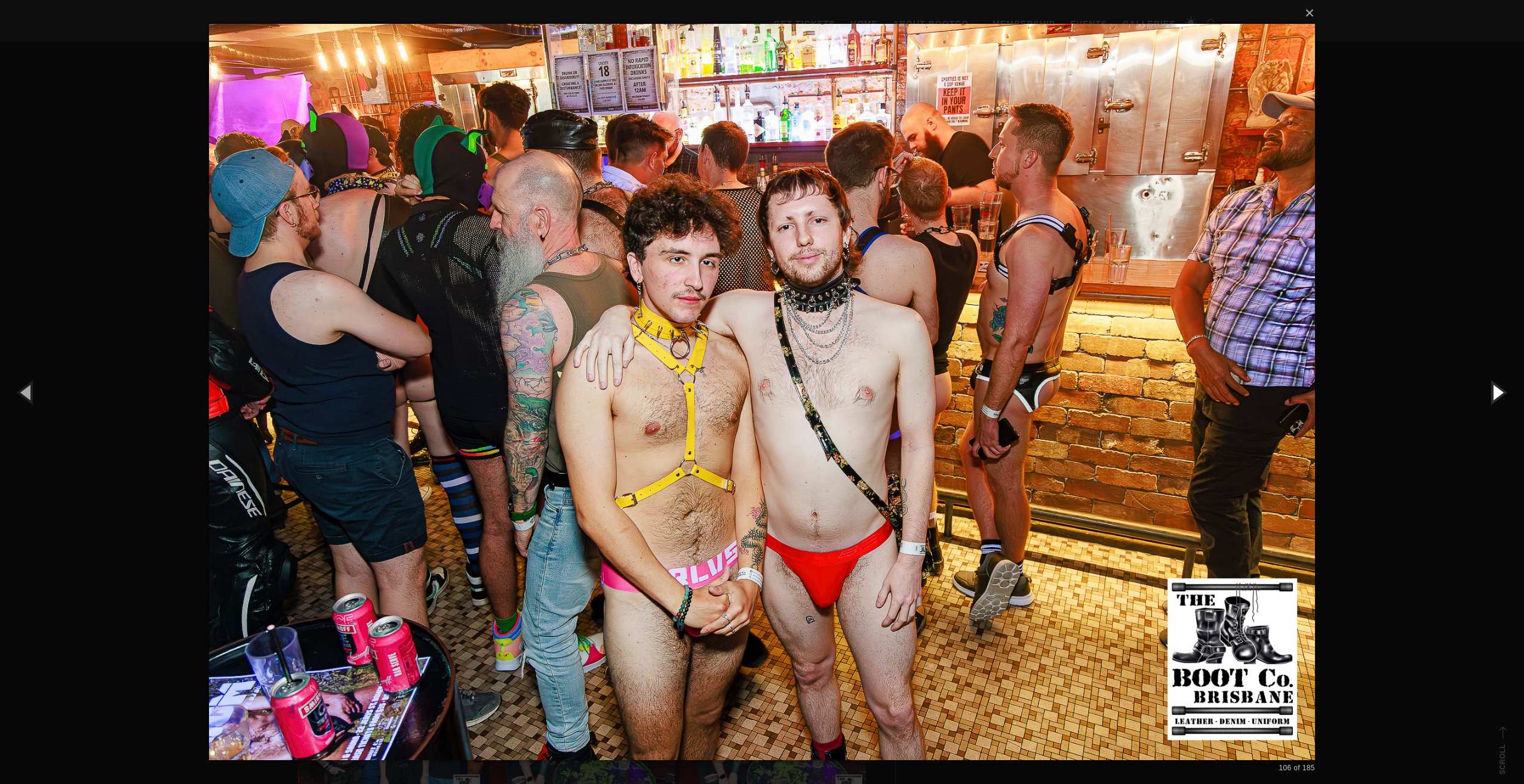
click at [1491, 394] on button "button" at bounding box center [1496, 392] width 53 height 66
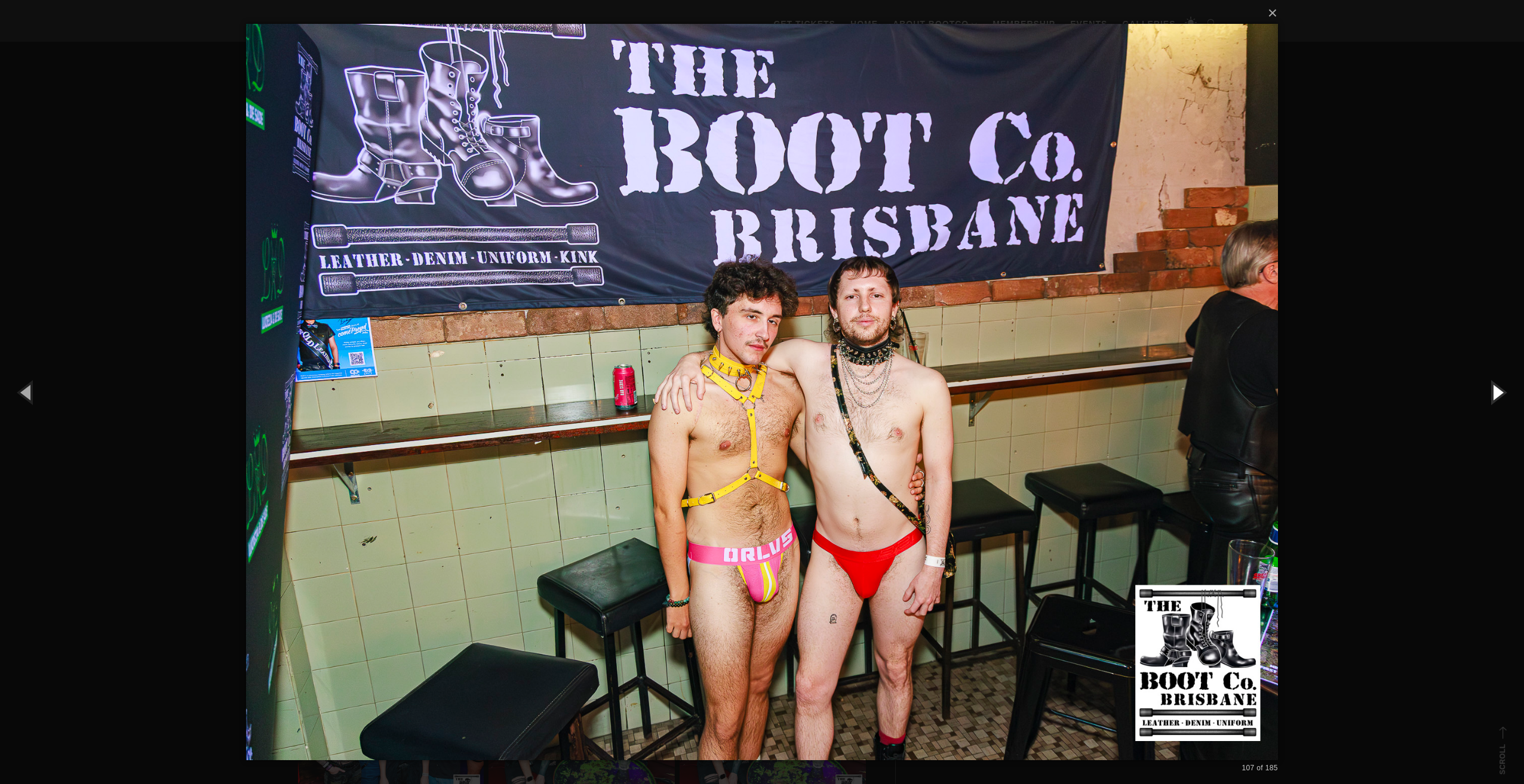
click at [1491, 394] on button "button" at bounding box center [1496, 392] width 53 height 66
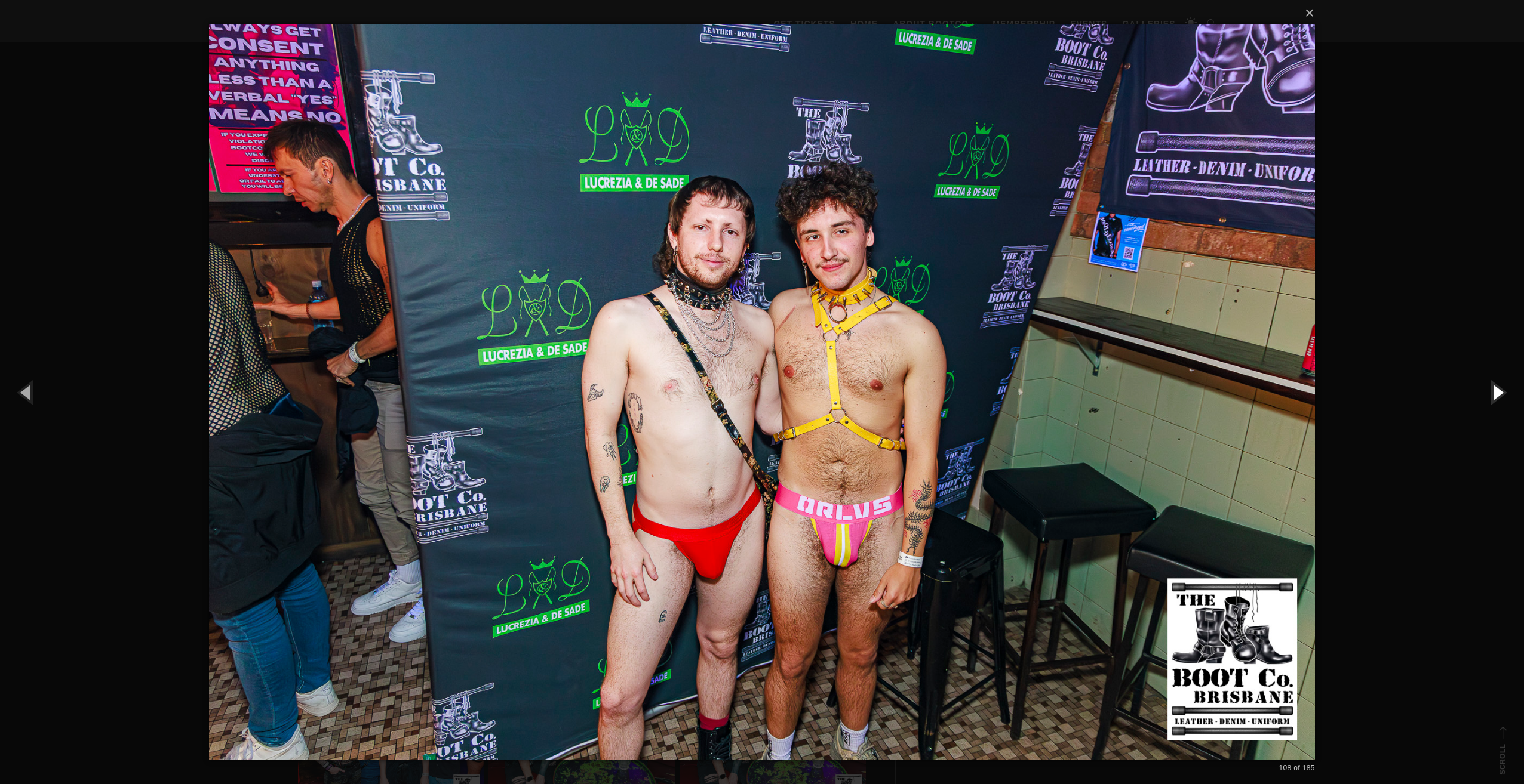
click at [1491, 394] on button "button" at bounding box center [1496, 392] width 53 height 66
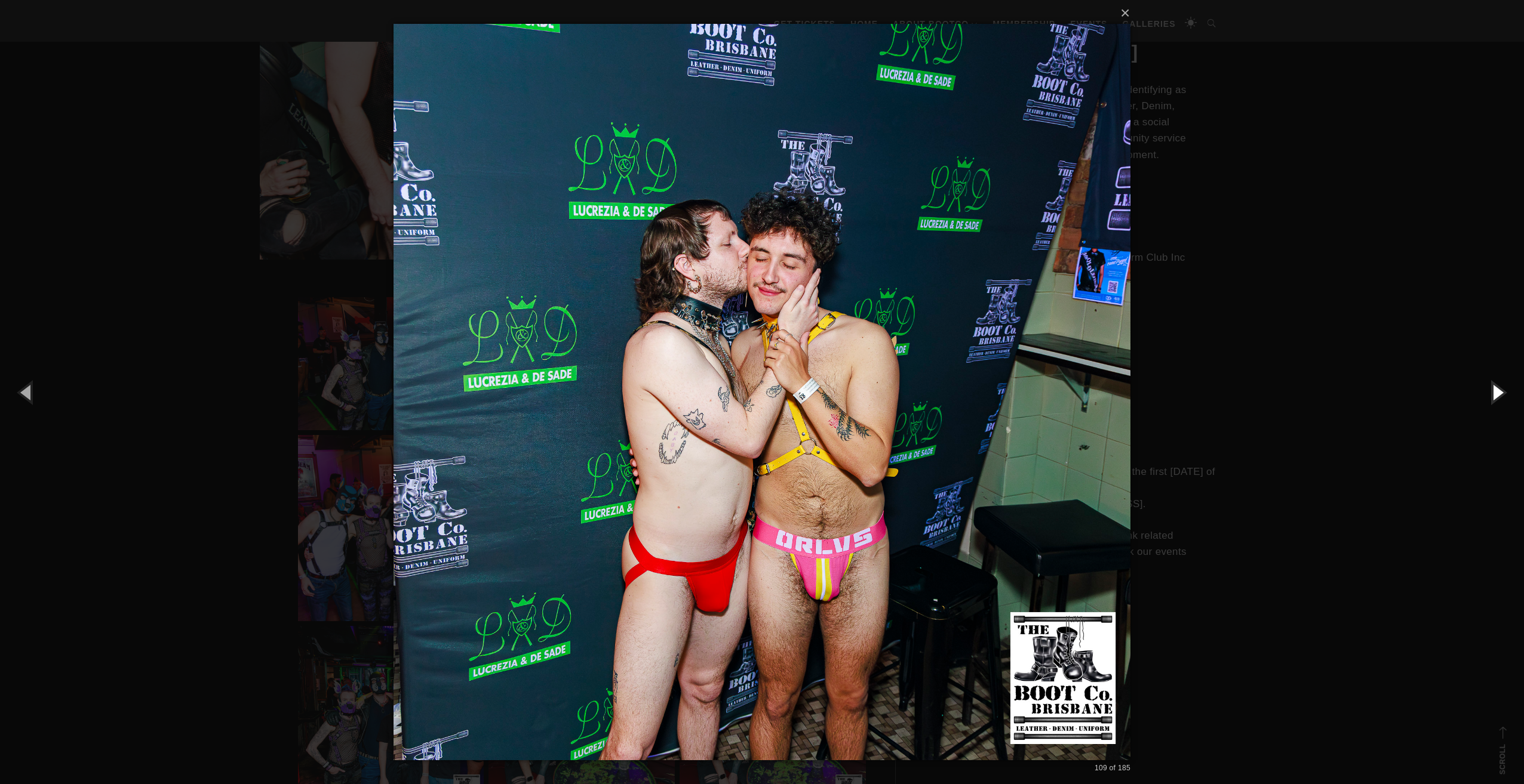
click at [1491, 394] on button "button" at bounding box center [1496, 392] width 53 height 66
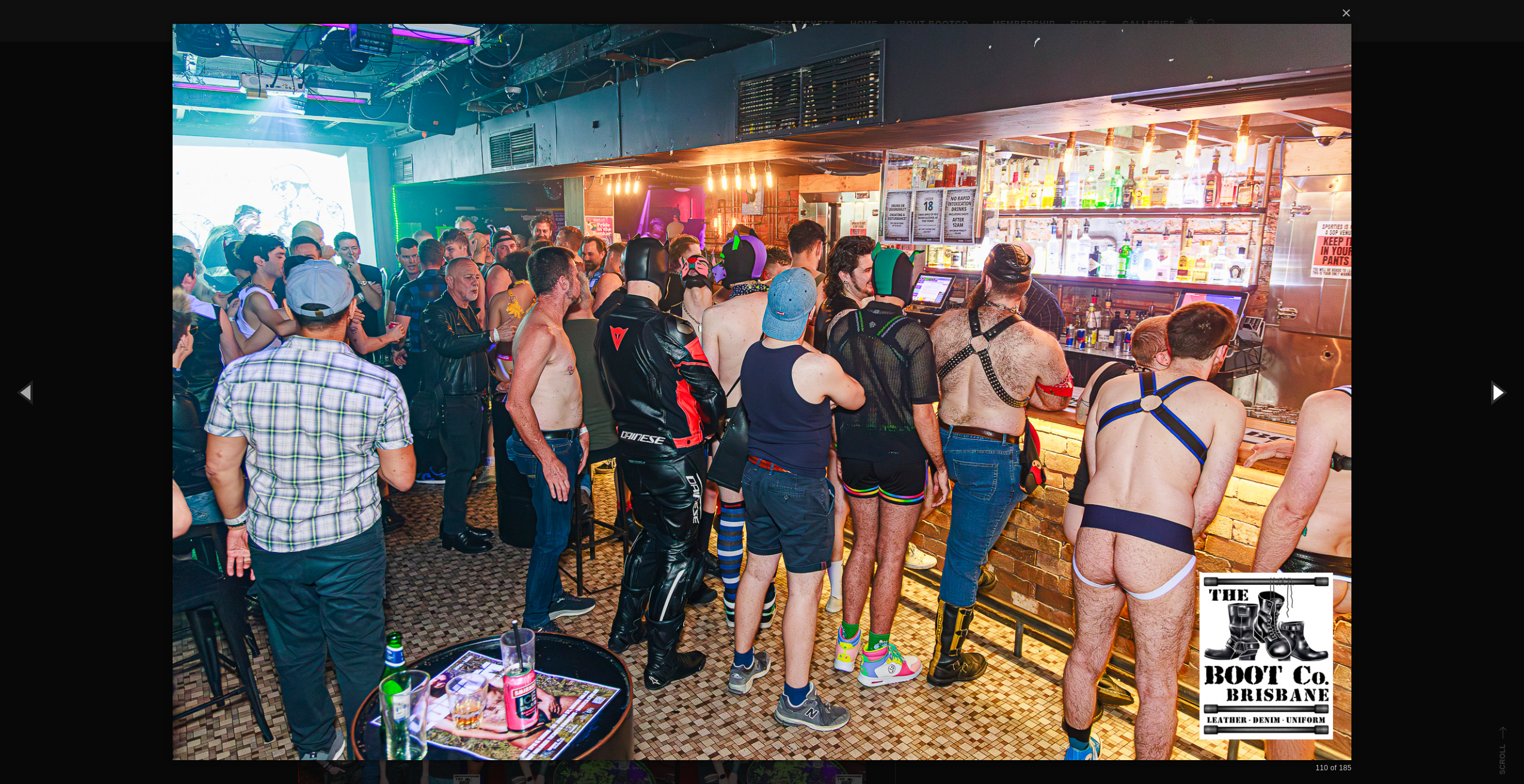
click at [1491, 394] on button "button" at bounding box center [1496, 392] width 53 height 66
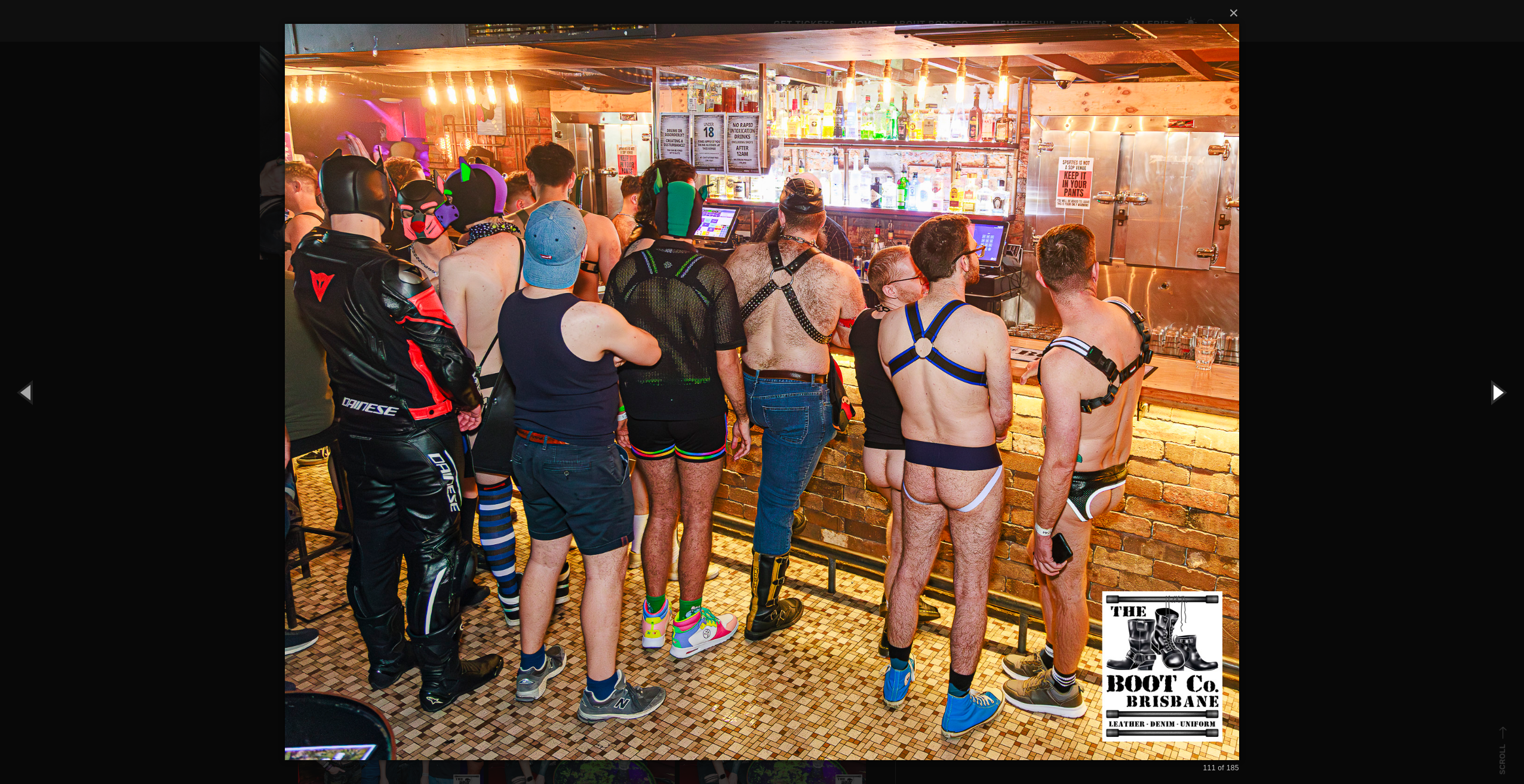
click at [1491, 394] on button "button" at bounding box center [1496, 392] width 53 height 66
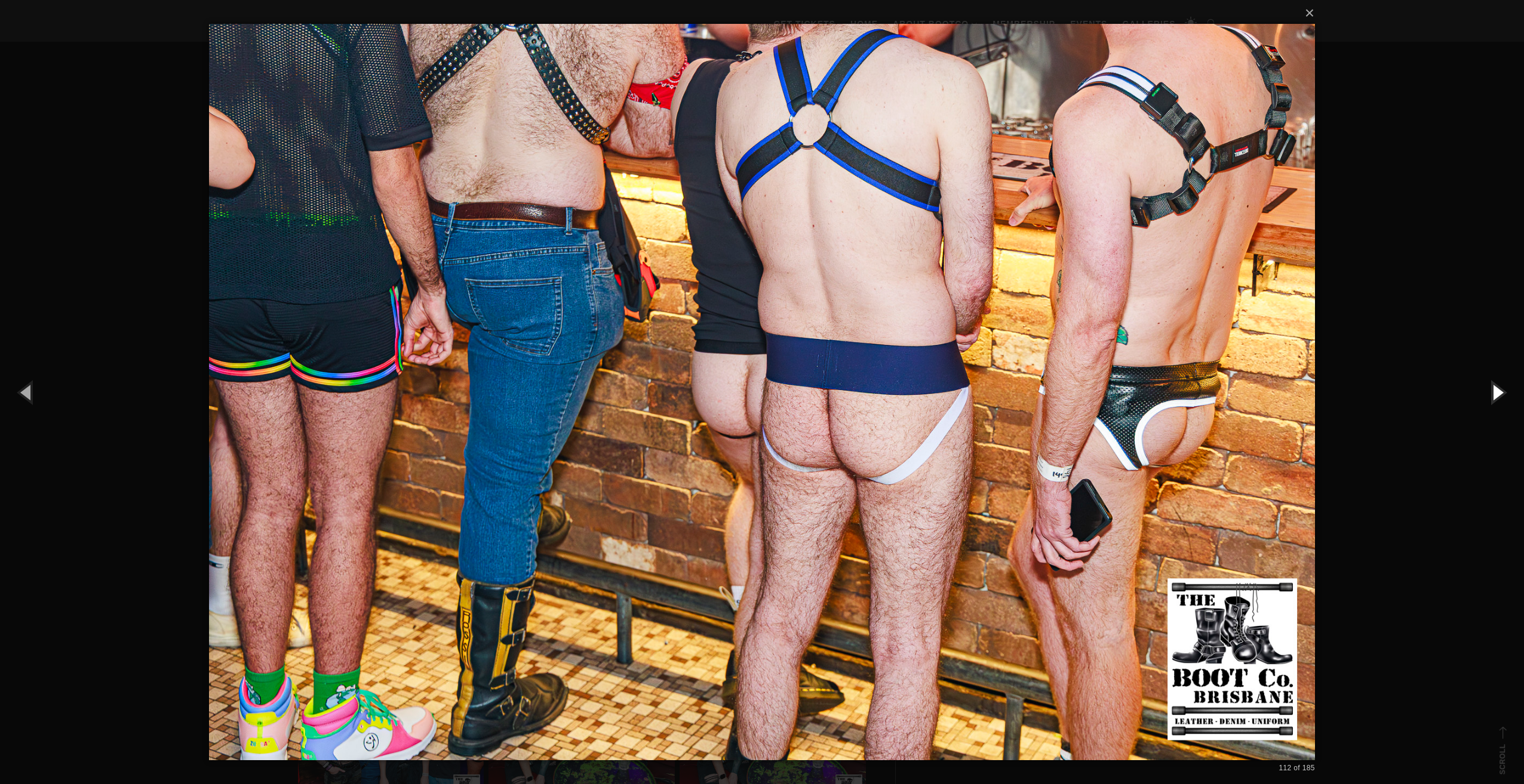
click at [1491, 394] on button "button" at bounding box center [1496, 392] width 53 height 66
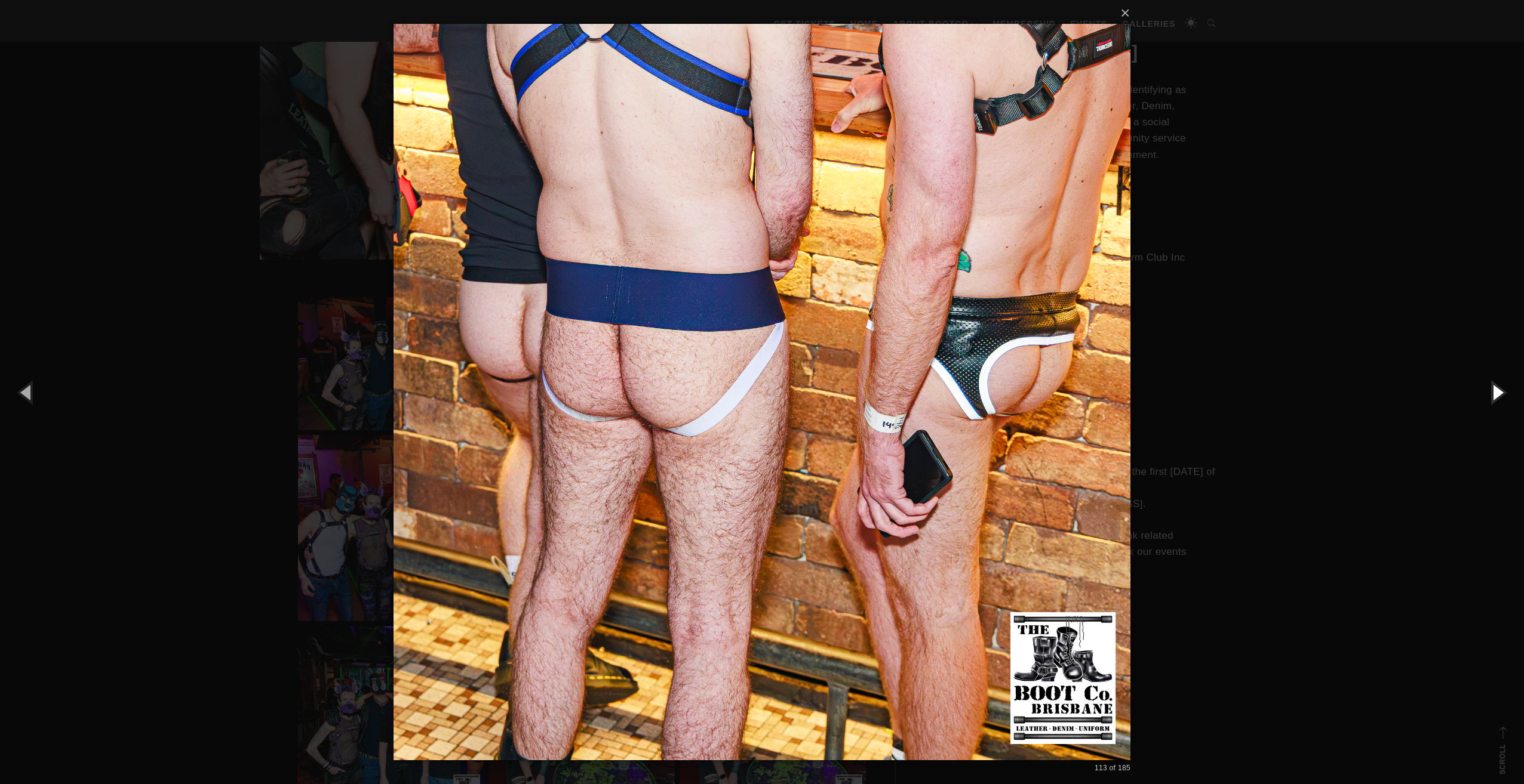
click at [1491, 394] on button "button" at bounding box center [1496, 392] width 53 height 66
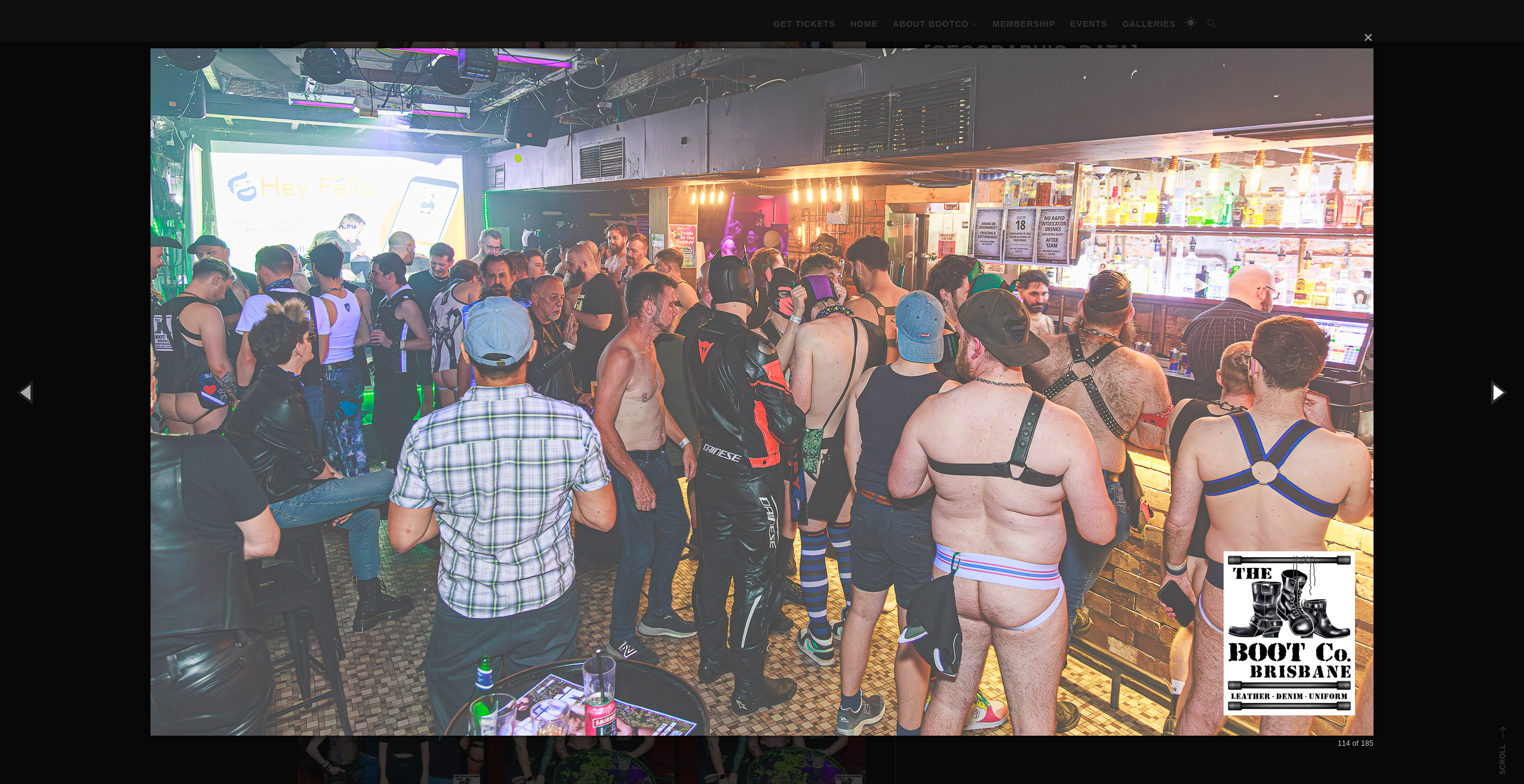
click at [1491, 394] on button "button" at bounding box center [1496, 392] width 53 height 66
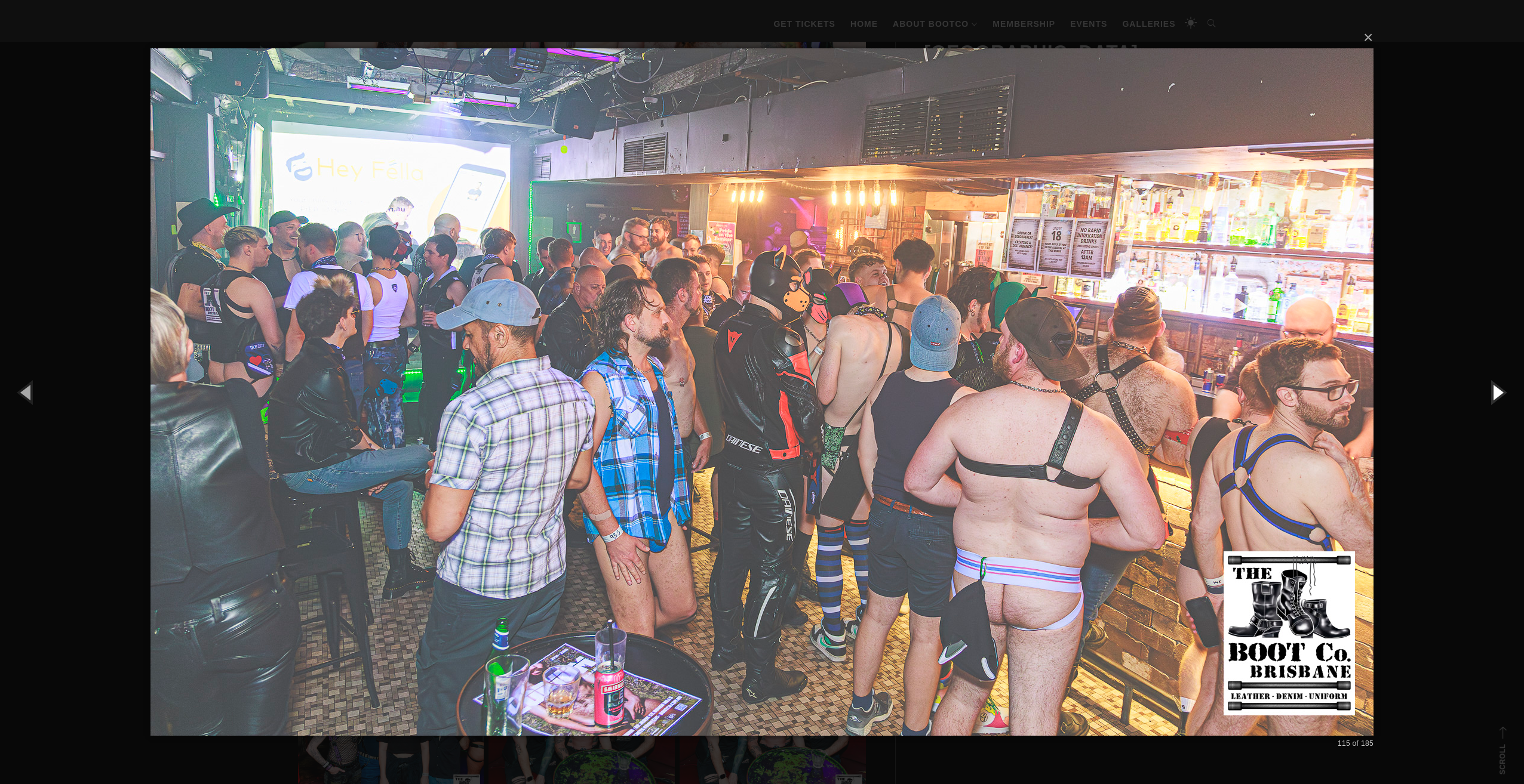
click at [1491, 394] on button "button" at bounding box center [1496, 392] width 53 height 66
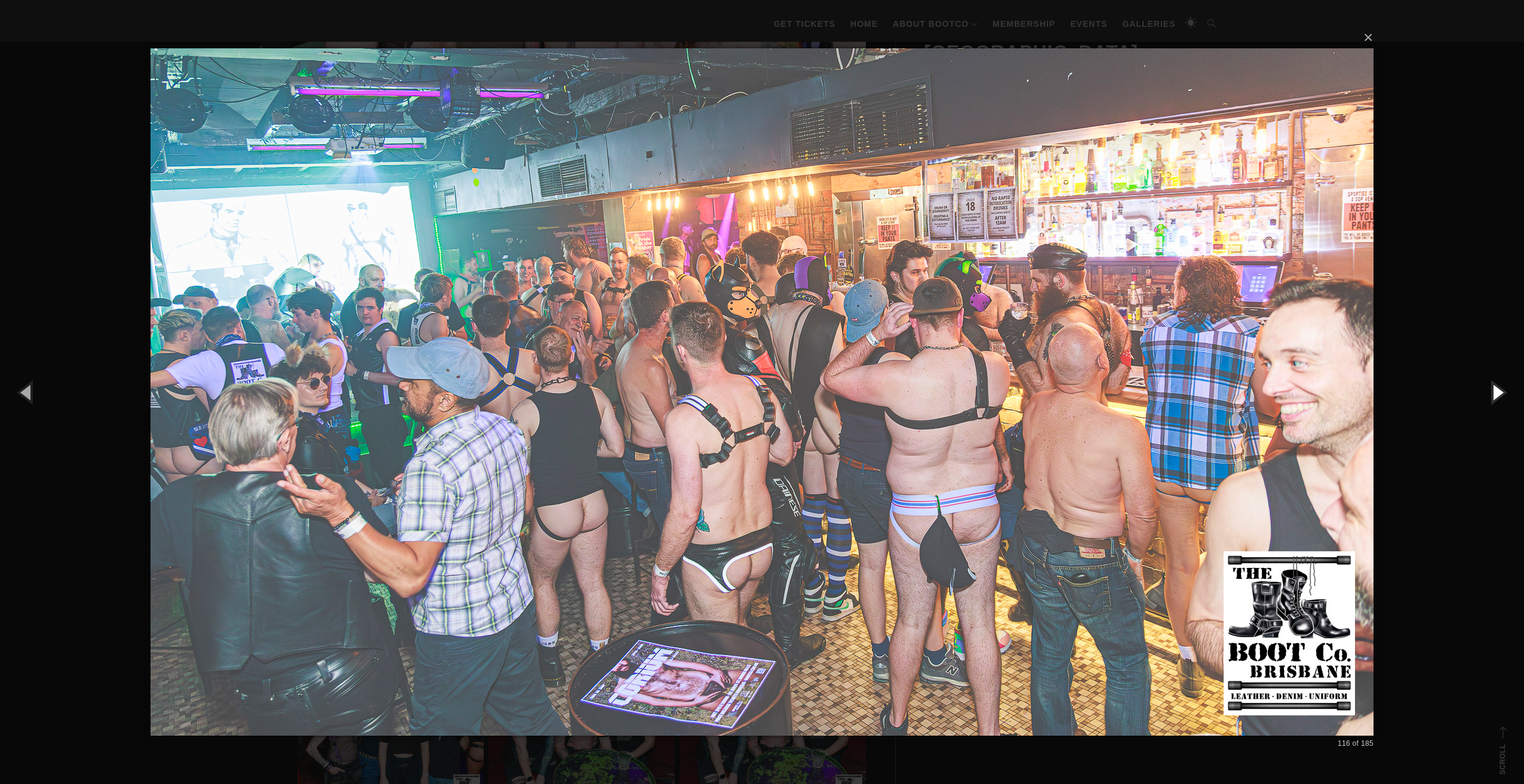
click at [1491, 394] on button "button" at bounding box center [1496, 392] width 53 height 66
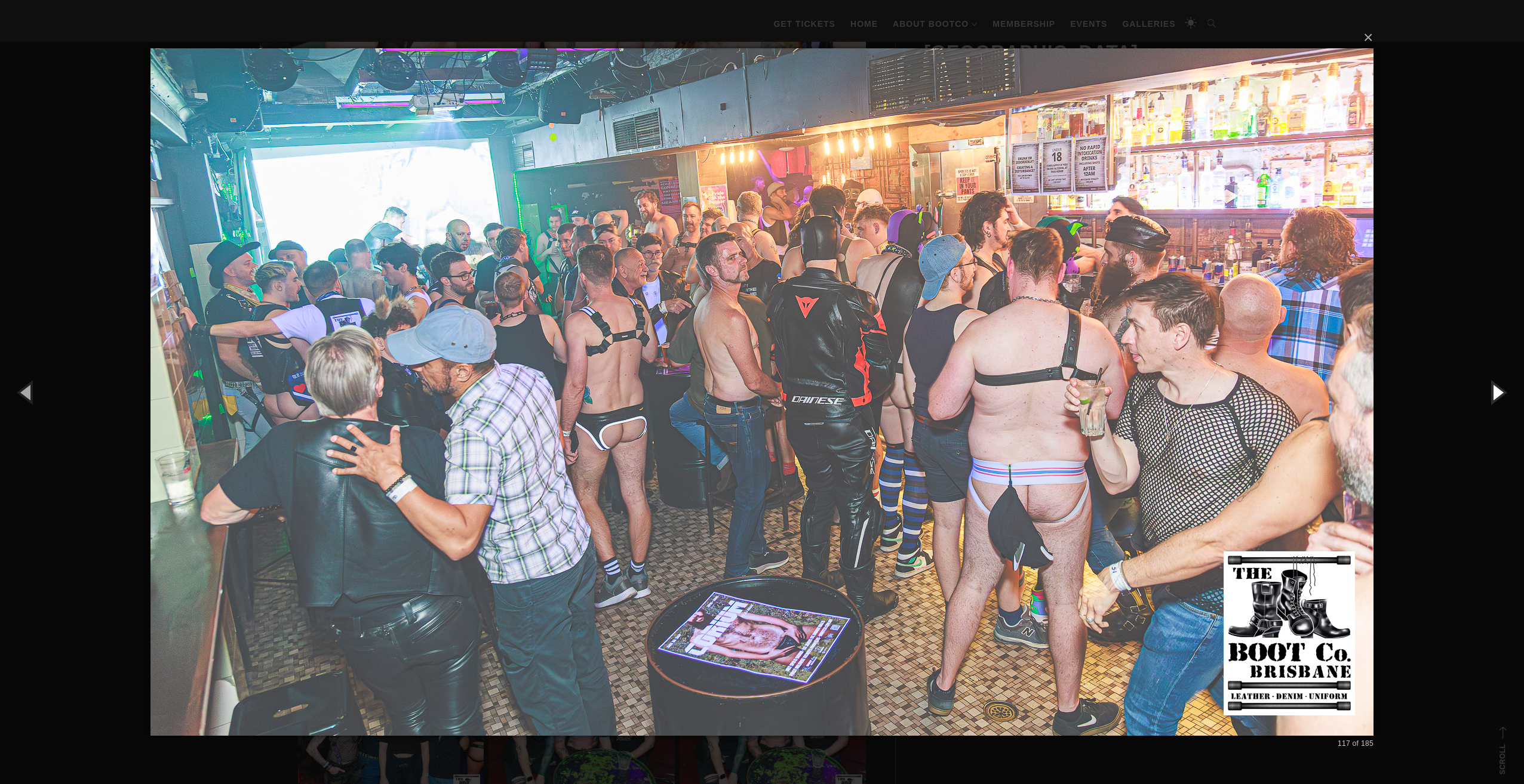
click at [1491, 394] on button "button" at bounding box center [1496, 392] width 53 height 66
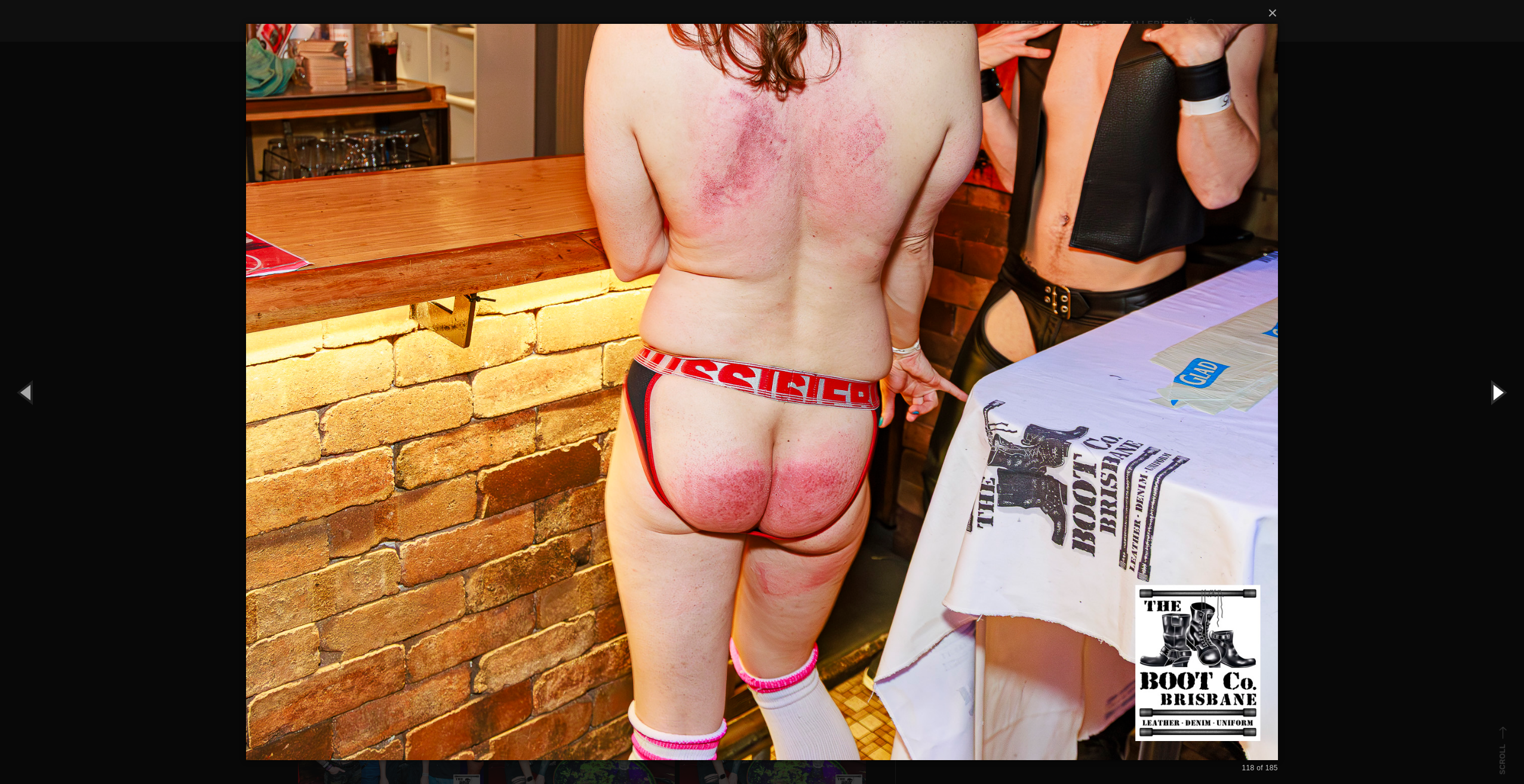
click at [1491, 394] on button "button" at bounding box center [1496, 392] width 53 height 66
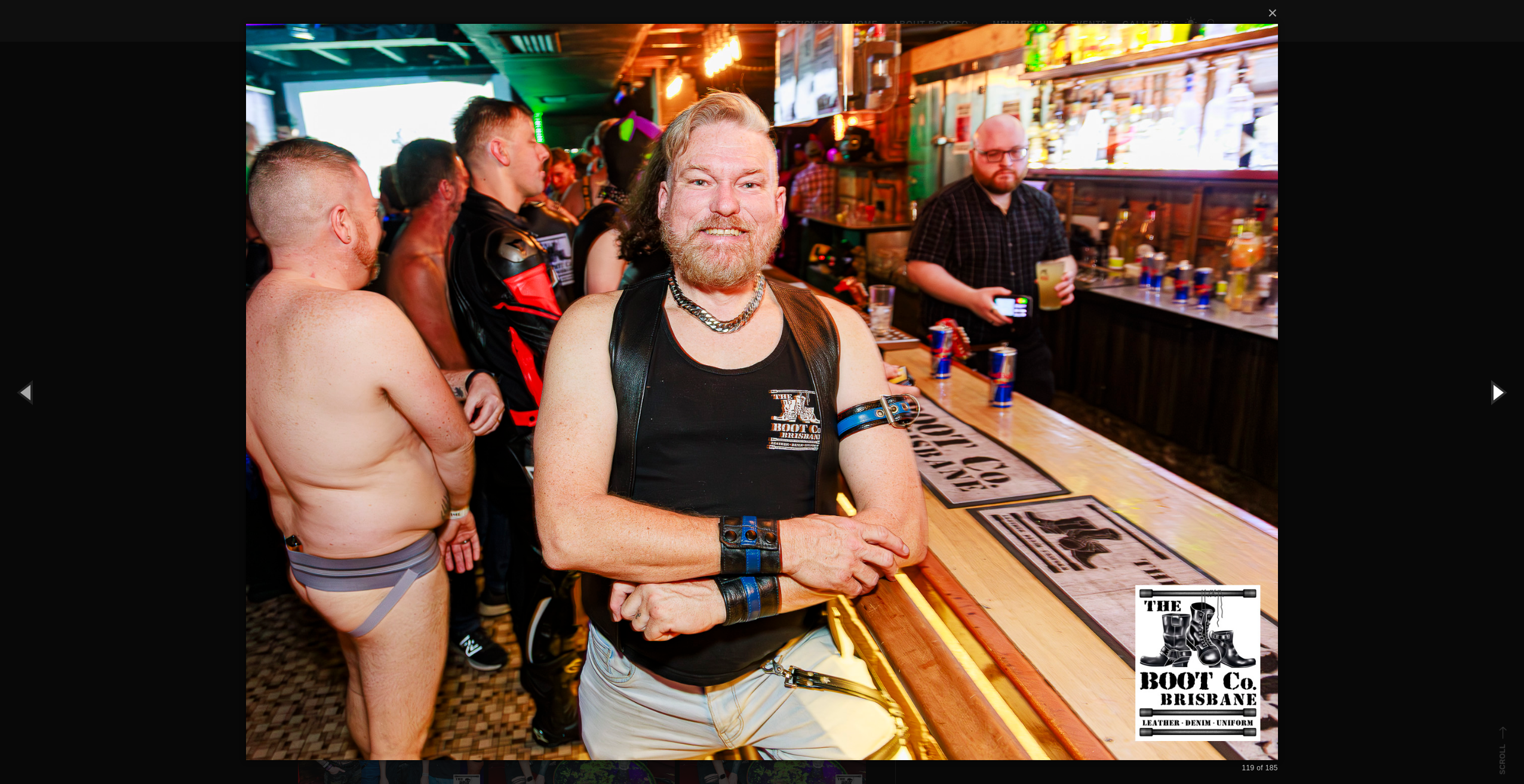
click at [1491, 394] on button "button" at bounding box center [1496, 392] width 53 height 66
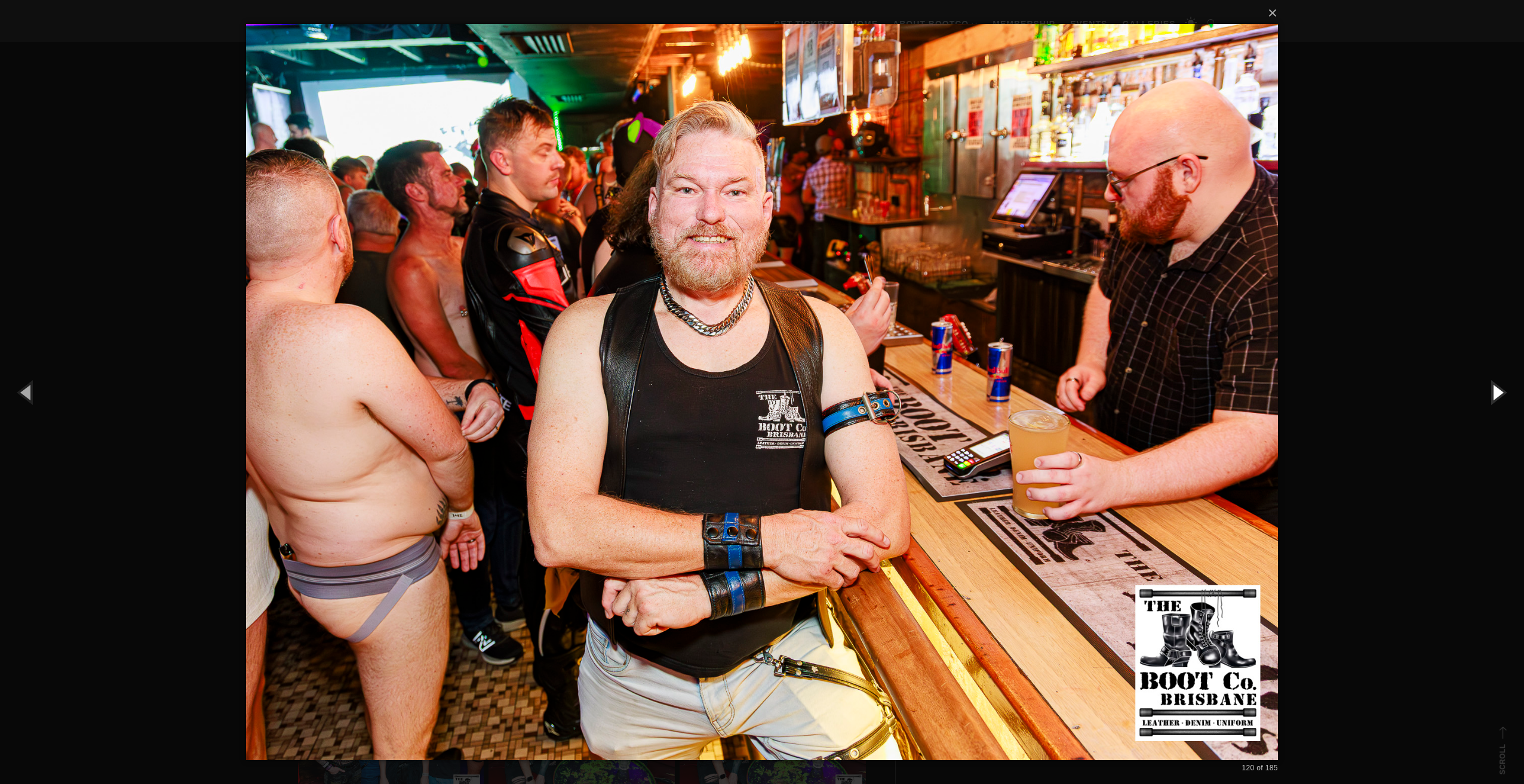
click at [1491, 394] on button "button" at bounding box center [1496, 392] width 53 height 66
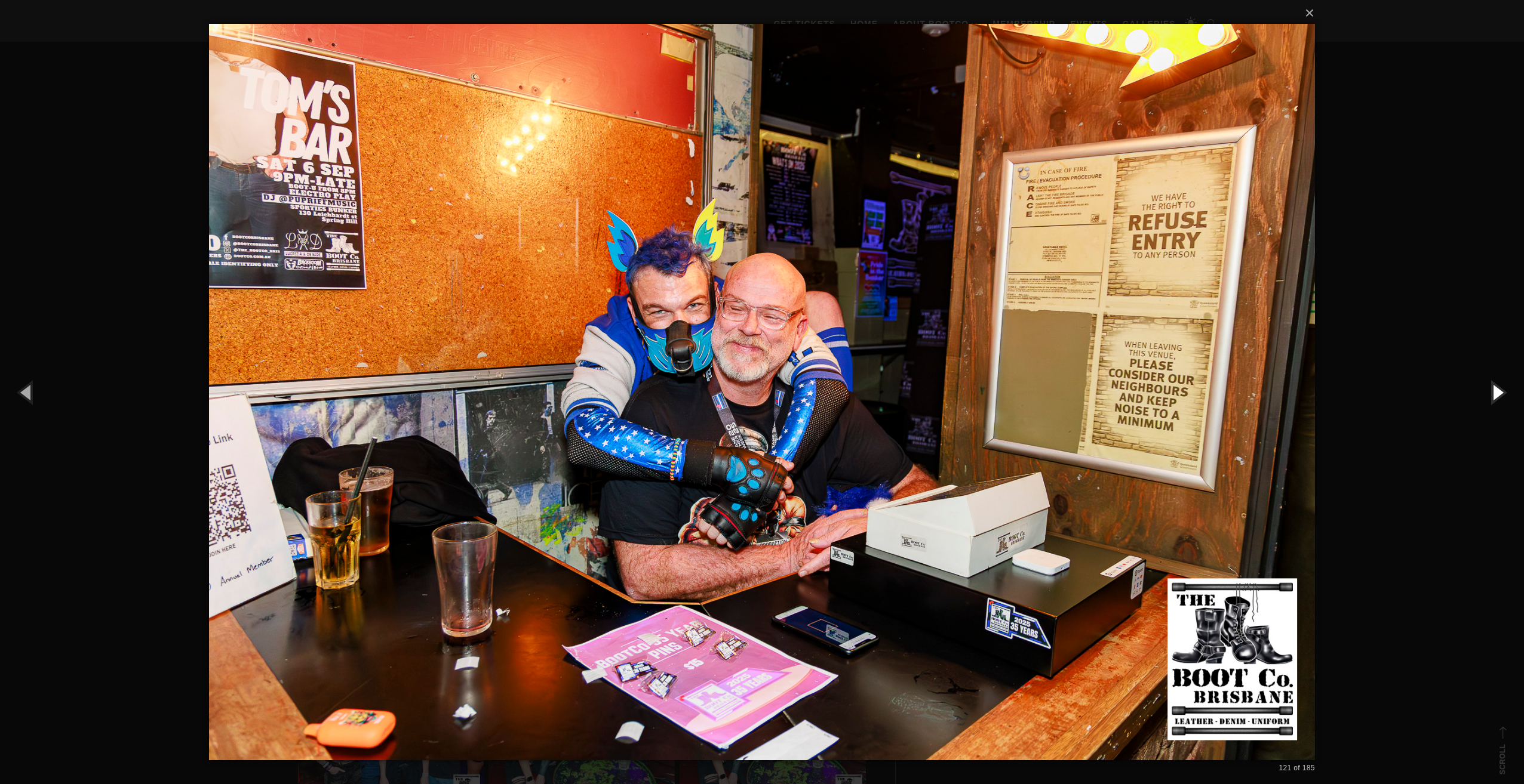
click at [1491, 394] on button "button" at bounding box center [1496, 392] width 53 height 66
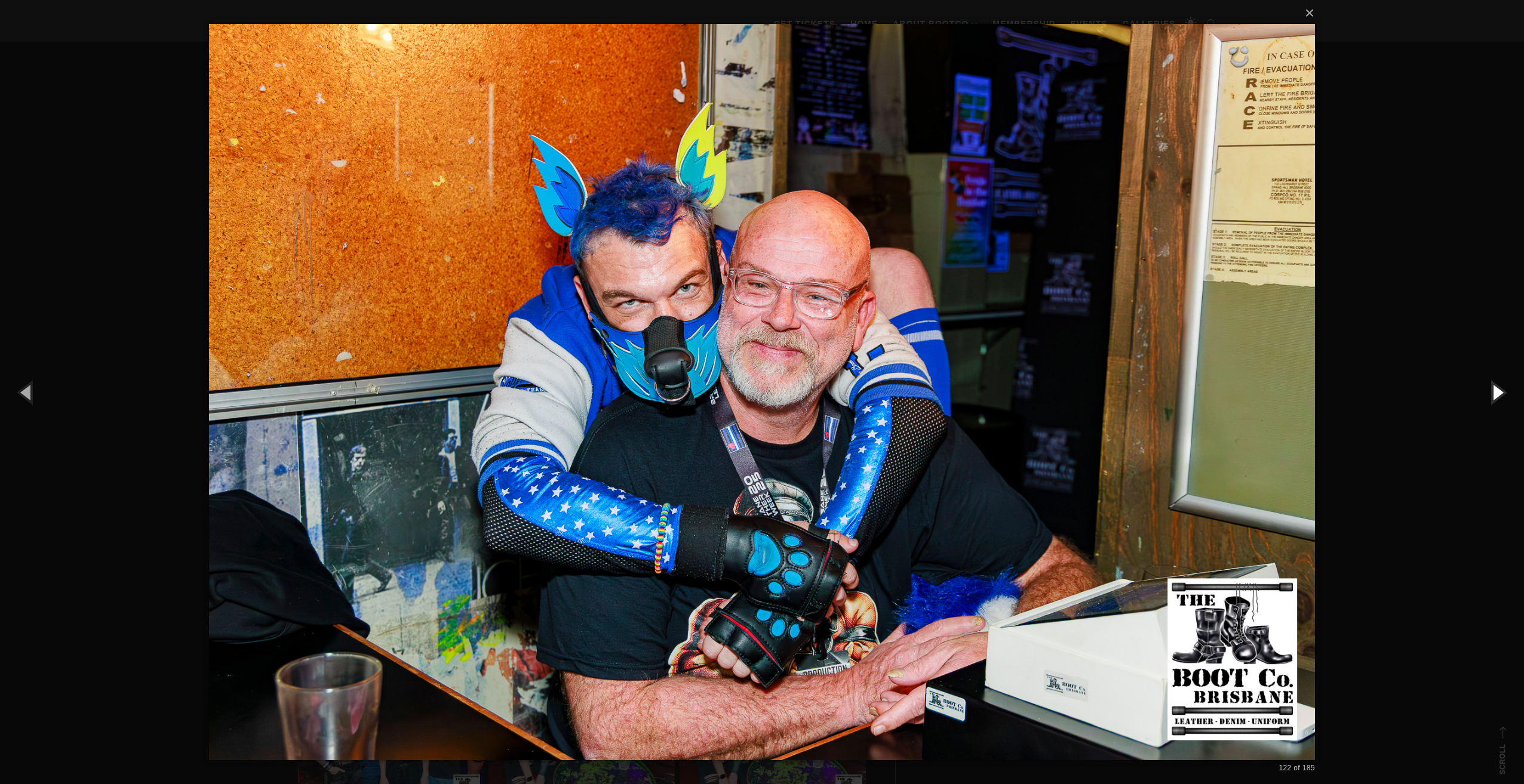
click at [1491, 394] on button "button" at bounding box center [1496, 392] width 53 height 66
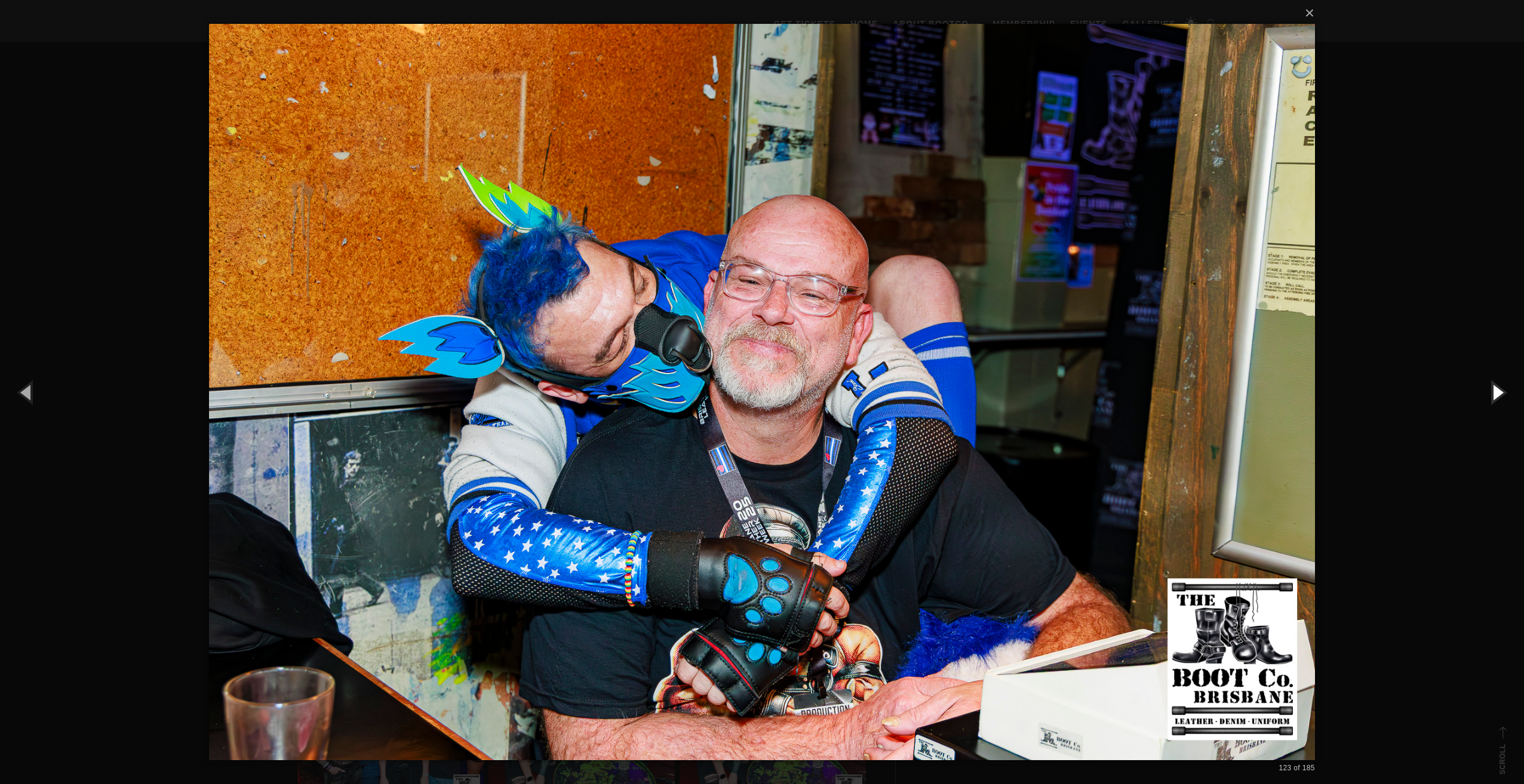
click at [1491, 394] on button "button" at bounding box center [1496, 392] width 53 height 66
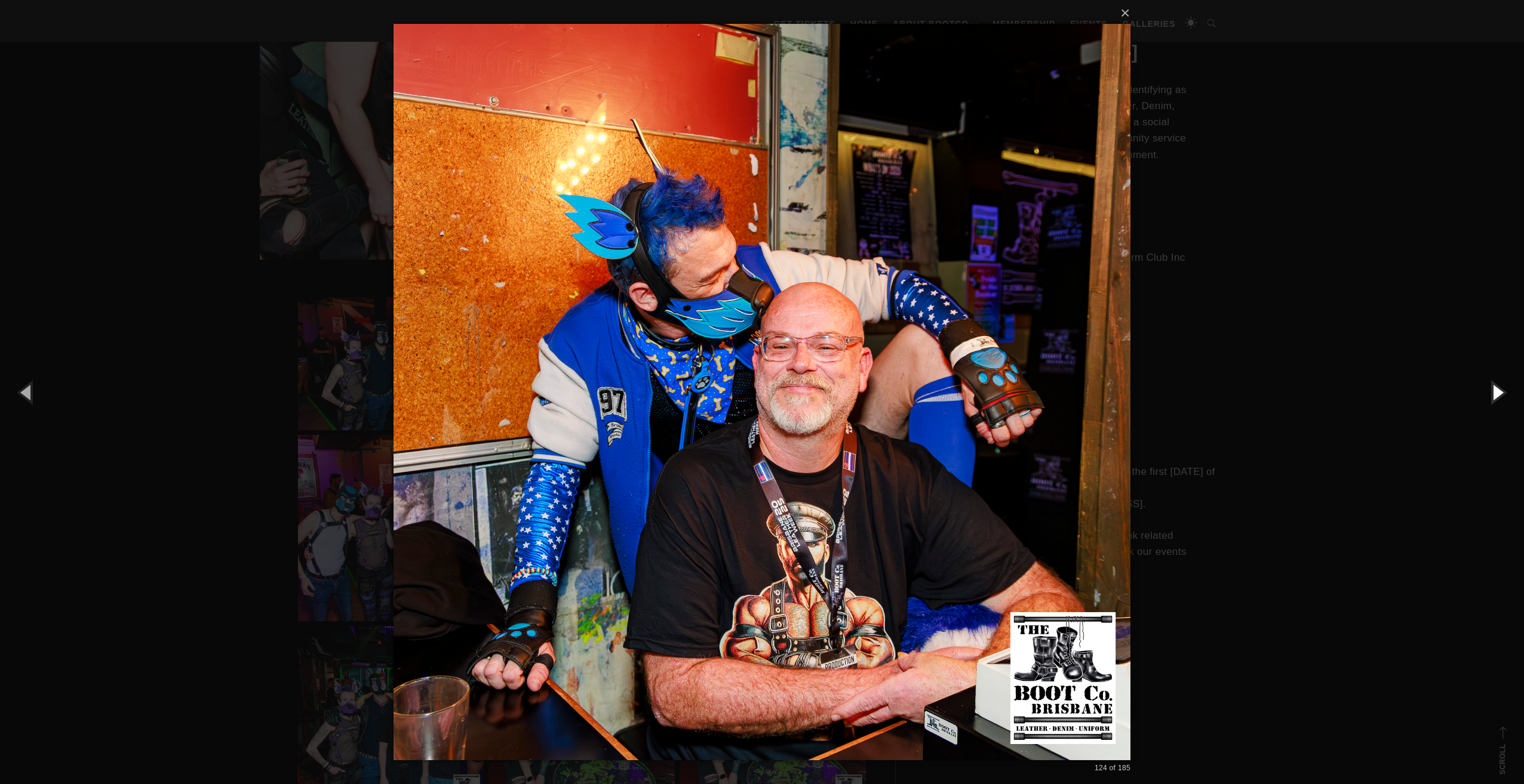
click at [1491, 394] on button "button" at bounding box center [1496, 392] width 53 height 66
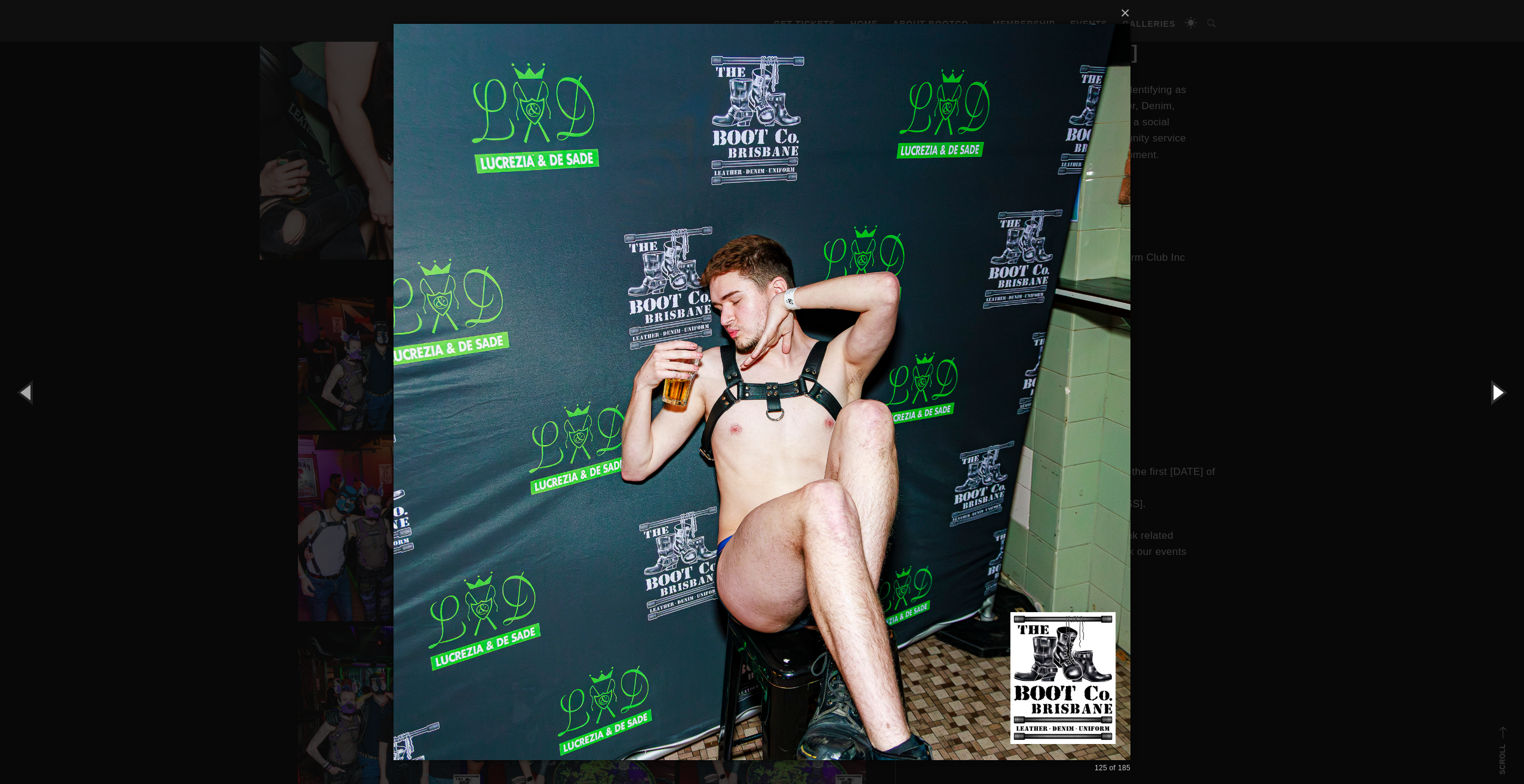
click at [1491, 394] on button "button" at bounding box center [1496, 392] width 53 height 66
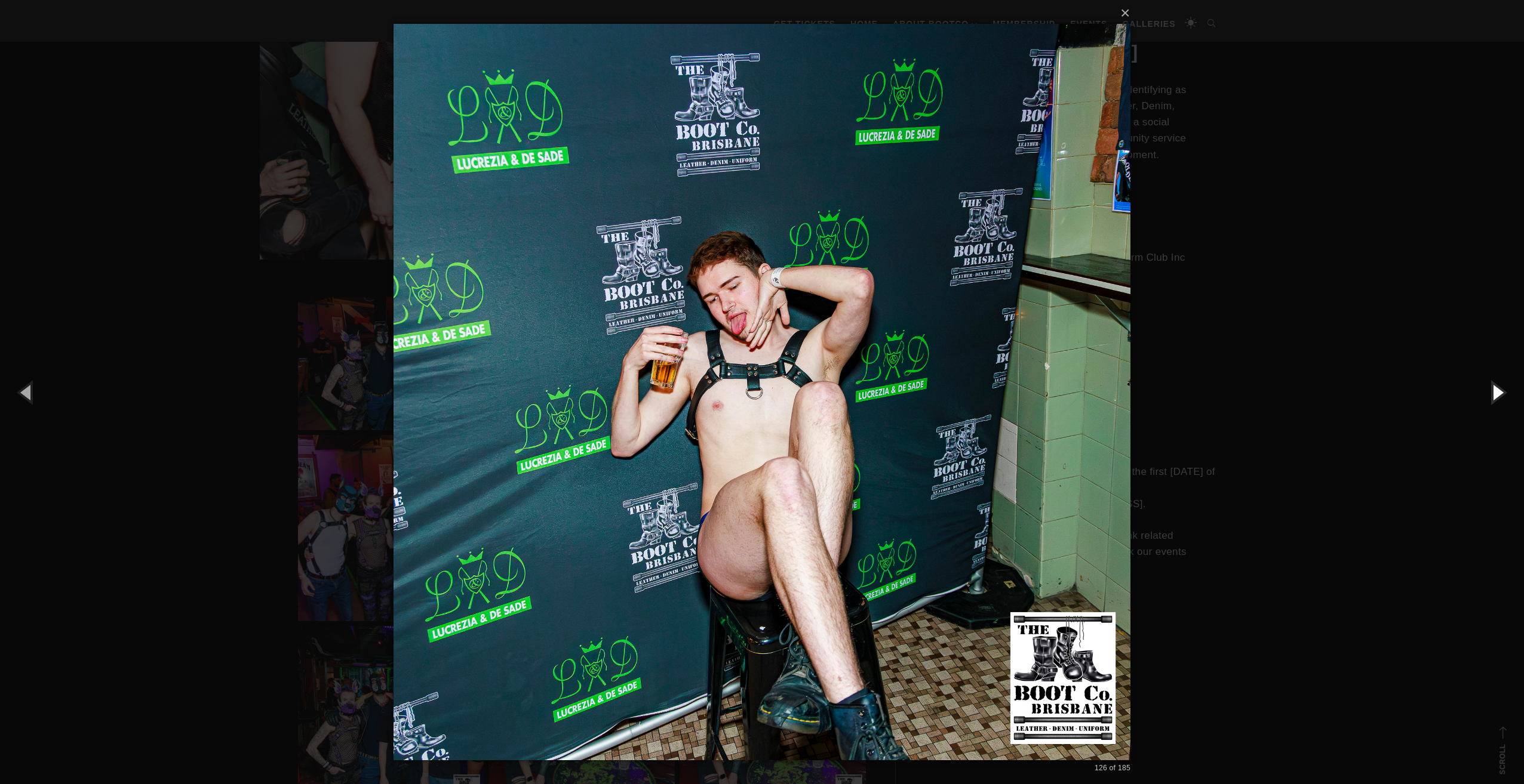
click at [1491, 394] on button "button" at bounding box center [1496, 392] width 53 height 66
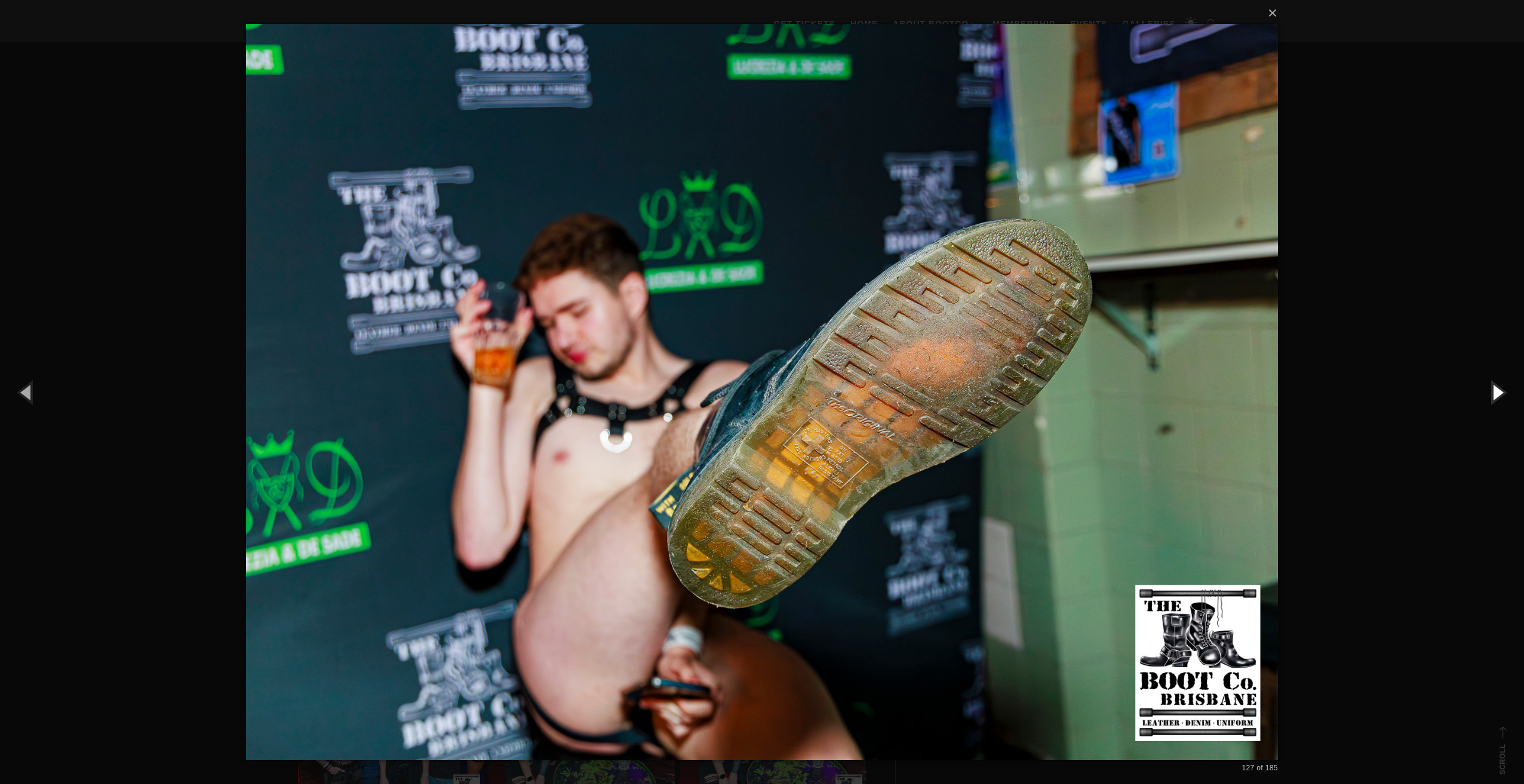
click at [1491, 394] on button "button" at bounding box center [1496, 392] width 53 height 66
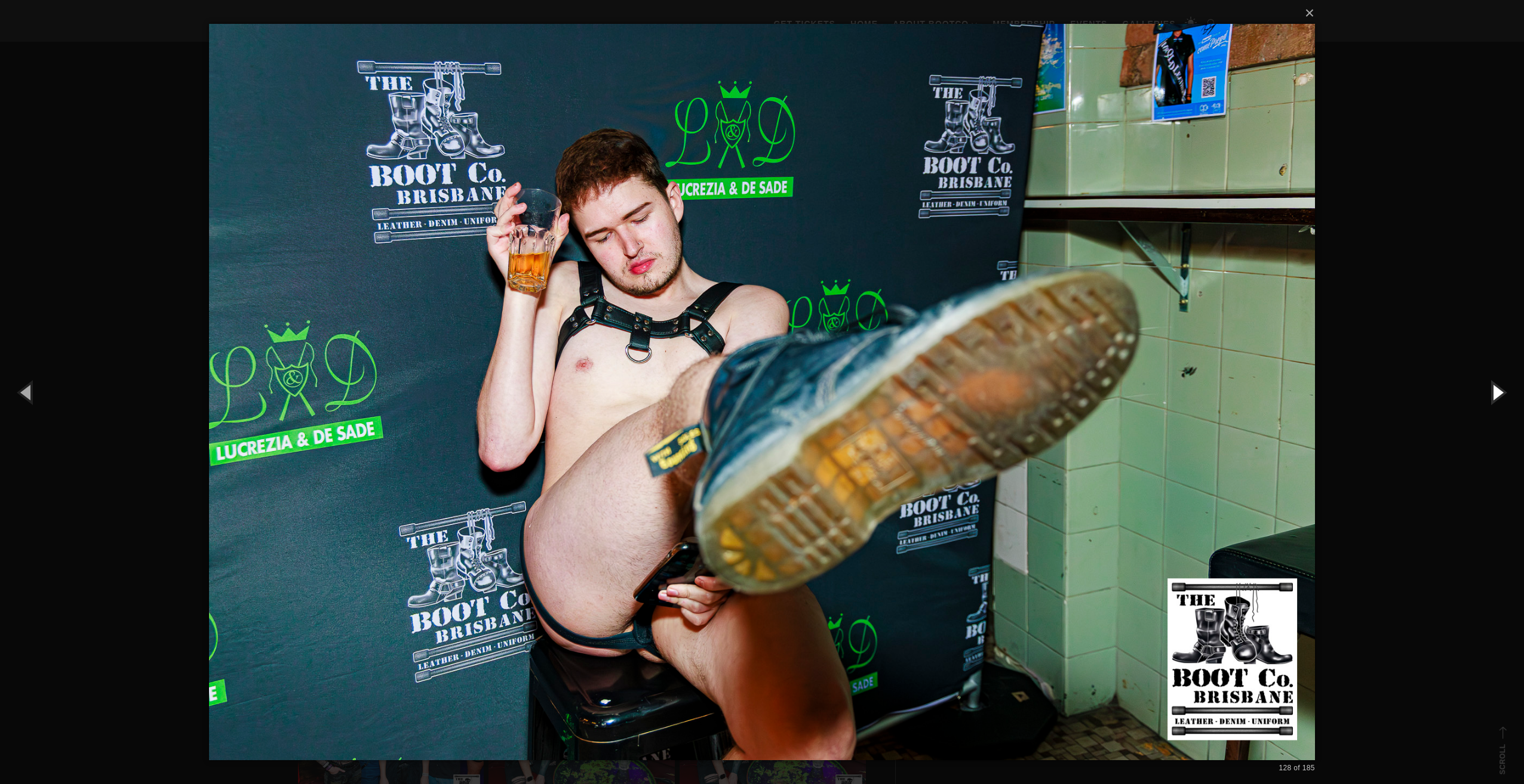
click at [1491, 394] on button "button" at bounding box center [1496, 392] width 53 height 66
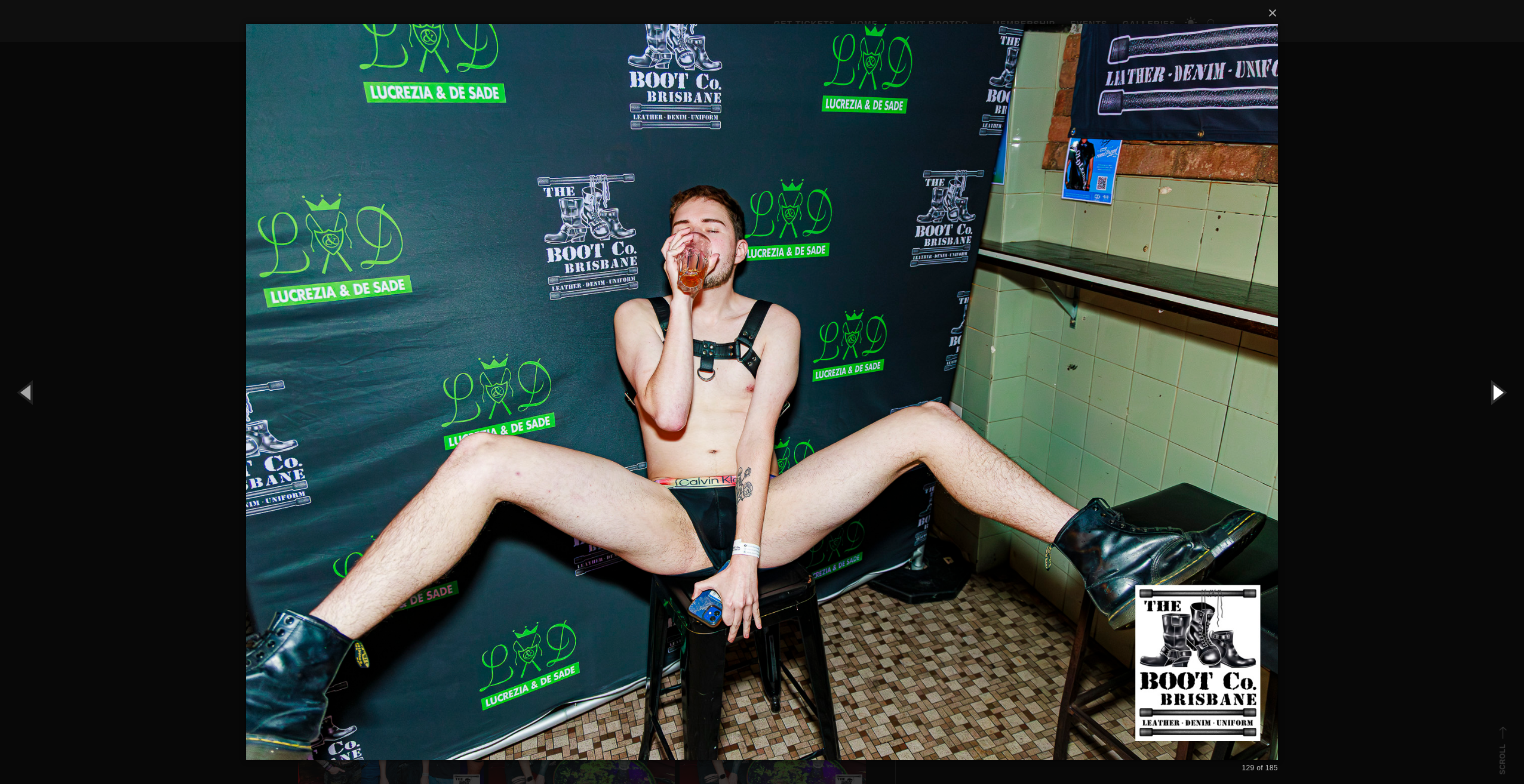
click at [1491, 394] on button "button" at bounding box center [1496, 392] width 53 height 66
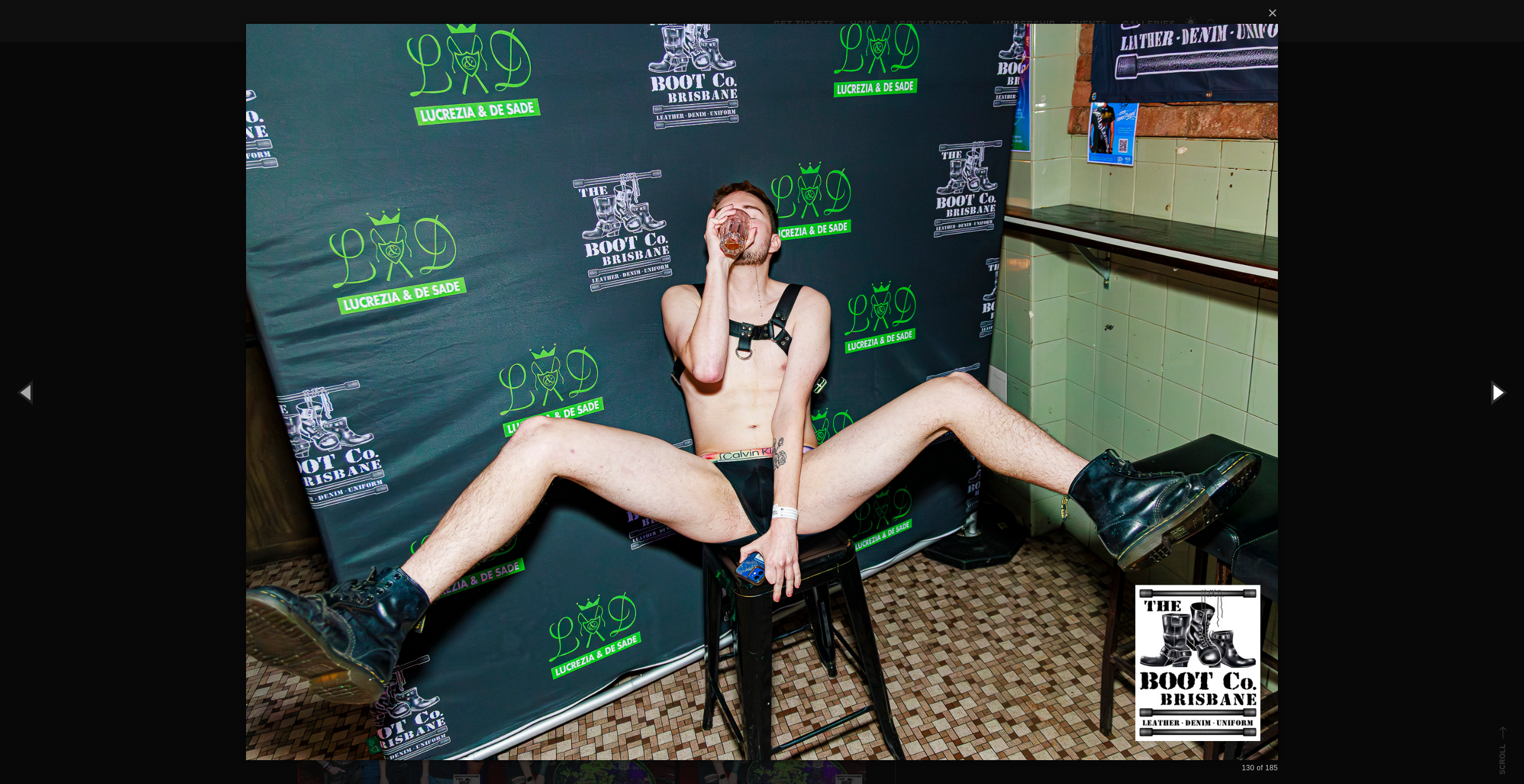
click at [1491, 394] on button "button" at bounding box center [1496, 392] width 53 height 66
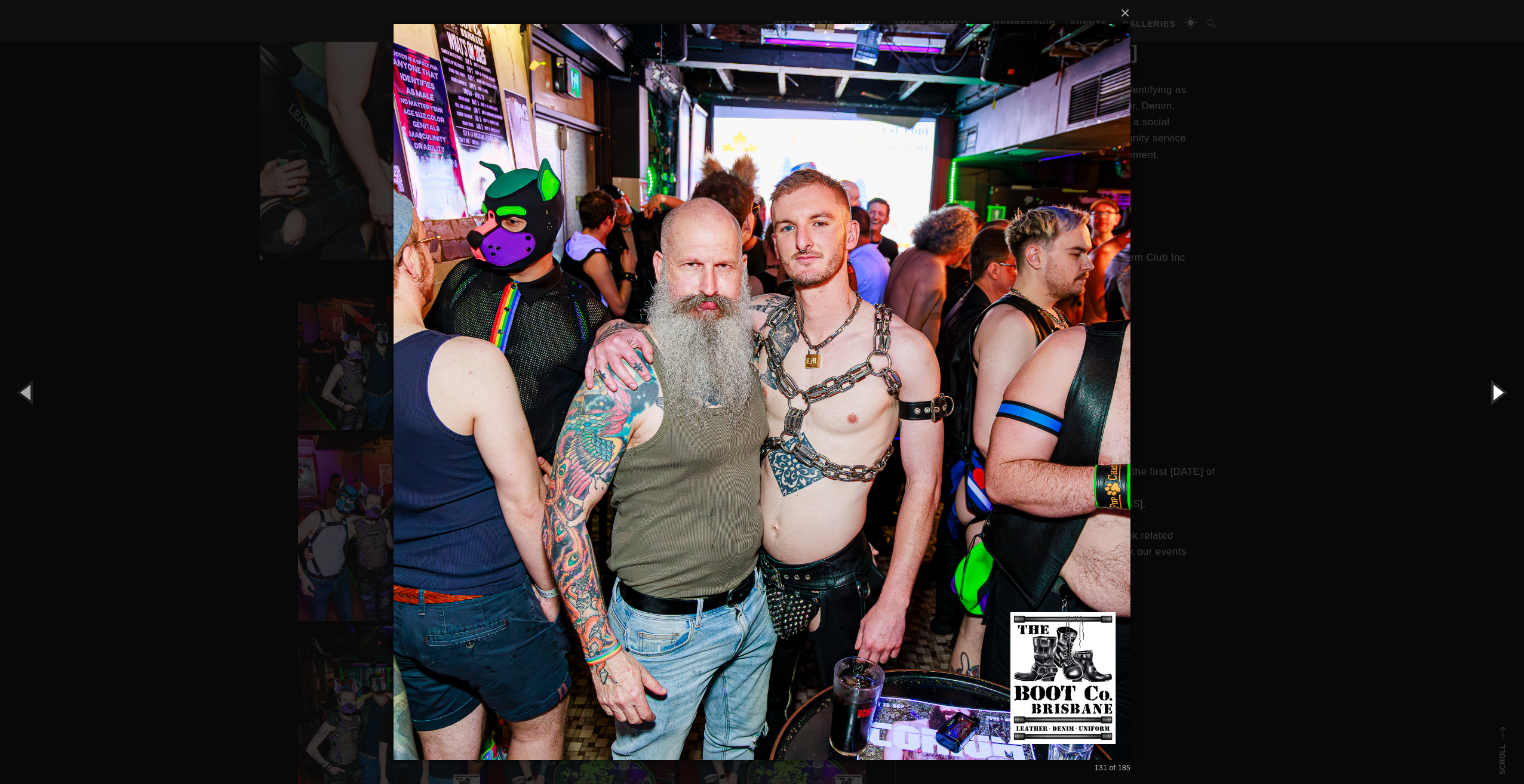
click at [1500, 385] on button "button" at bounding box center [1496, 392] width 53 height 66
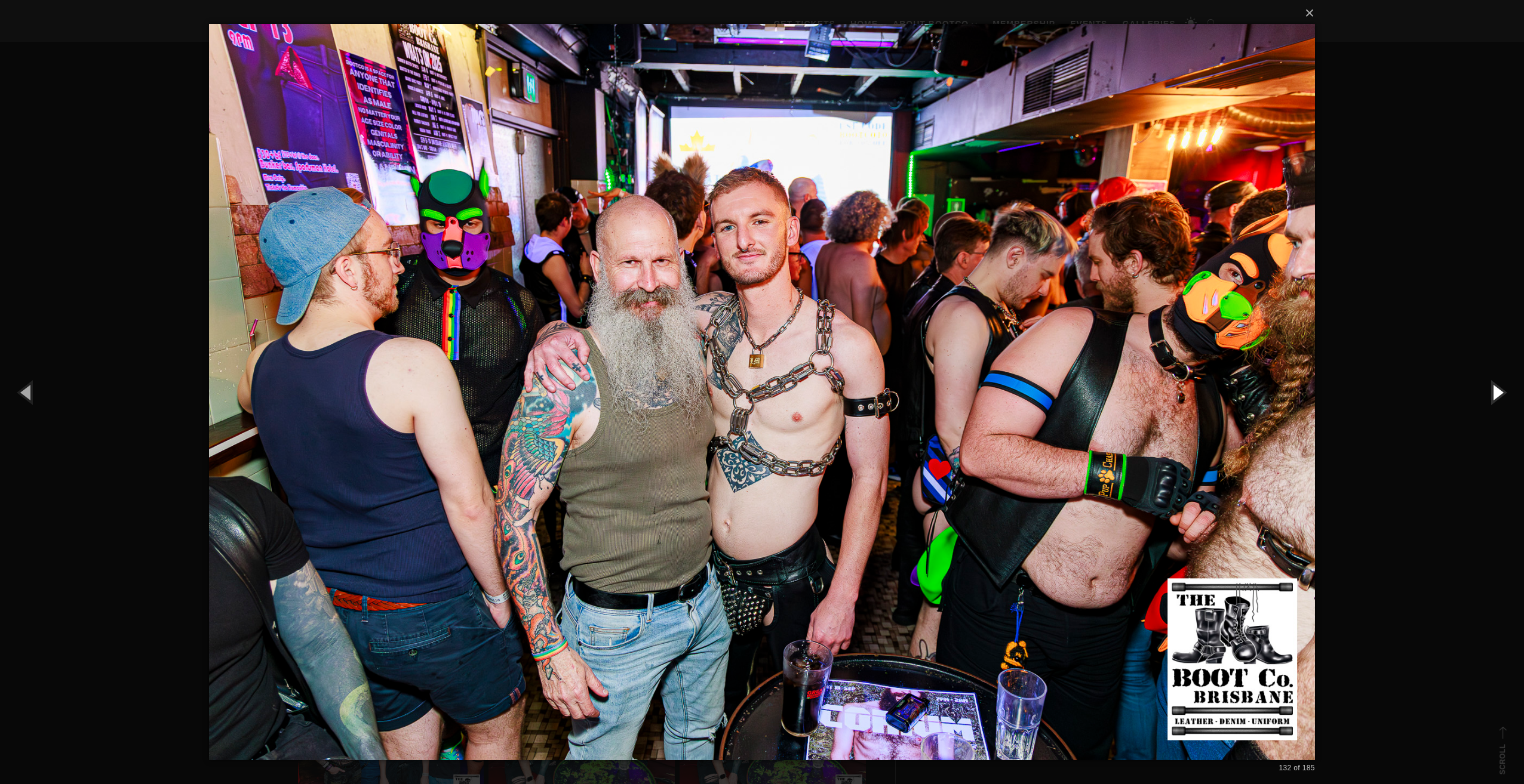
click at [1500, 385] on button "button" at bounding box center [1496, 392] width 53 height 66
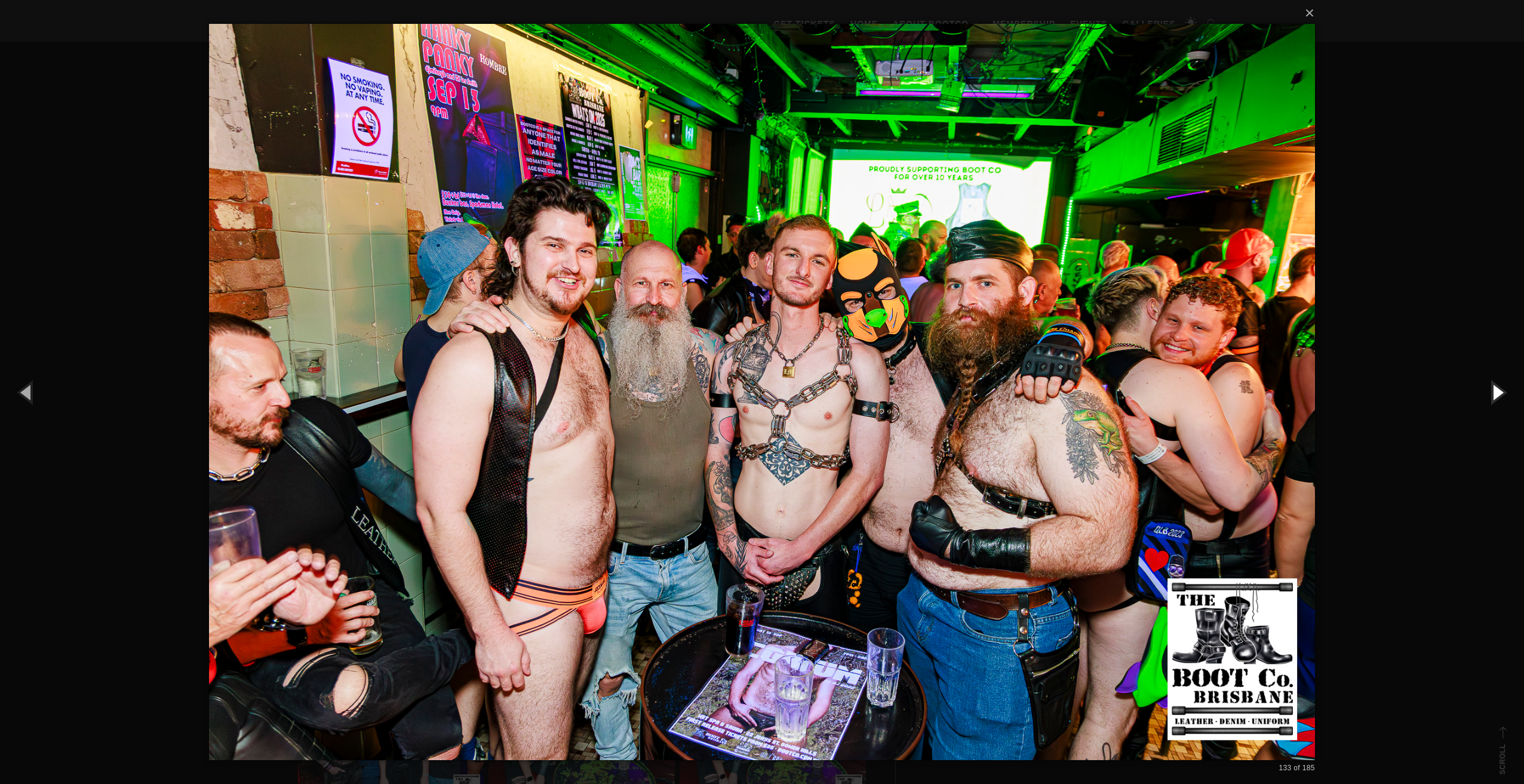
click at [1500, 385] on button "button" at bounding box center [1496, 392] width 53 height 66
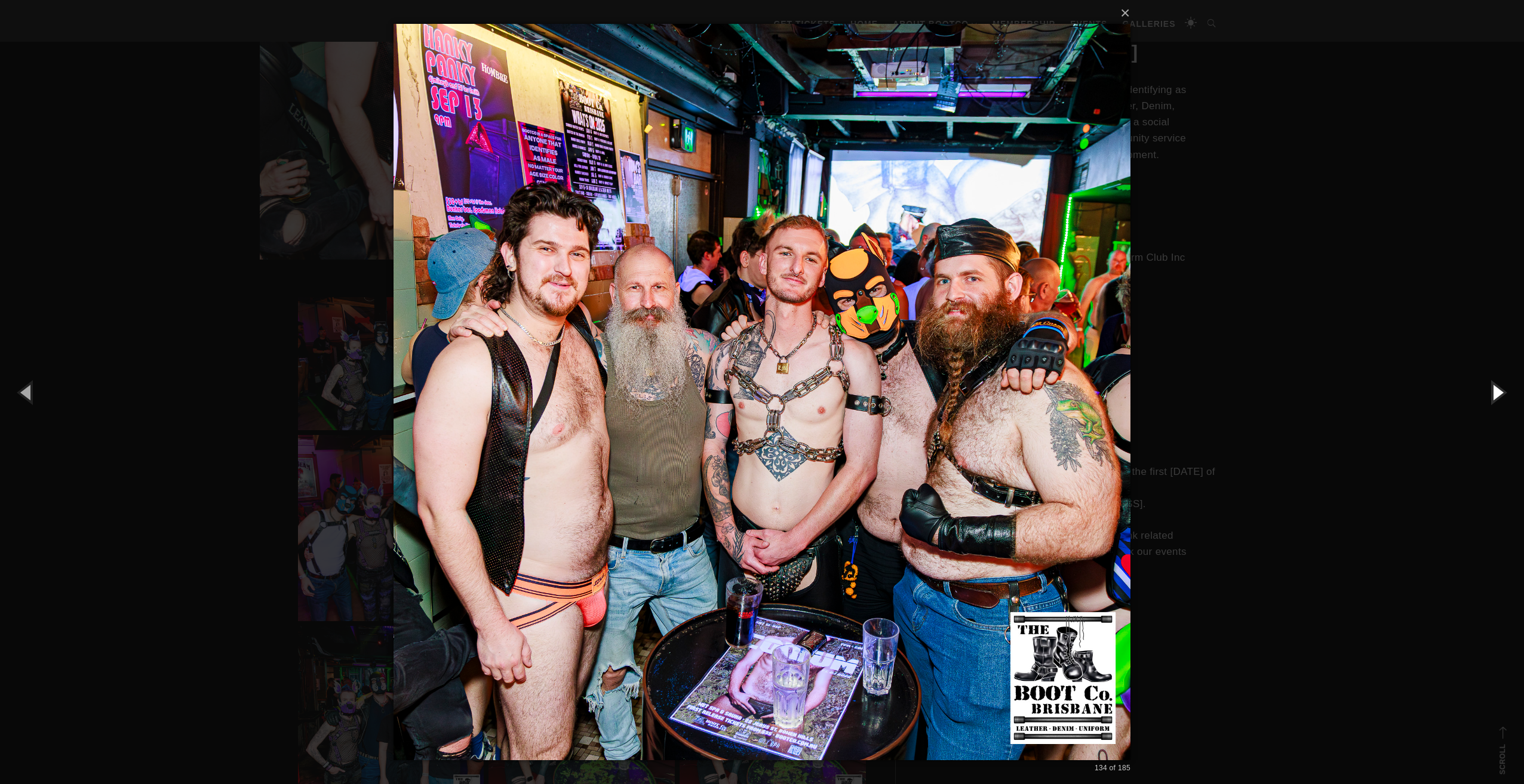
click at [1500, 385] on button "button" at bounding box center [1496, 392] width 53 height 66
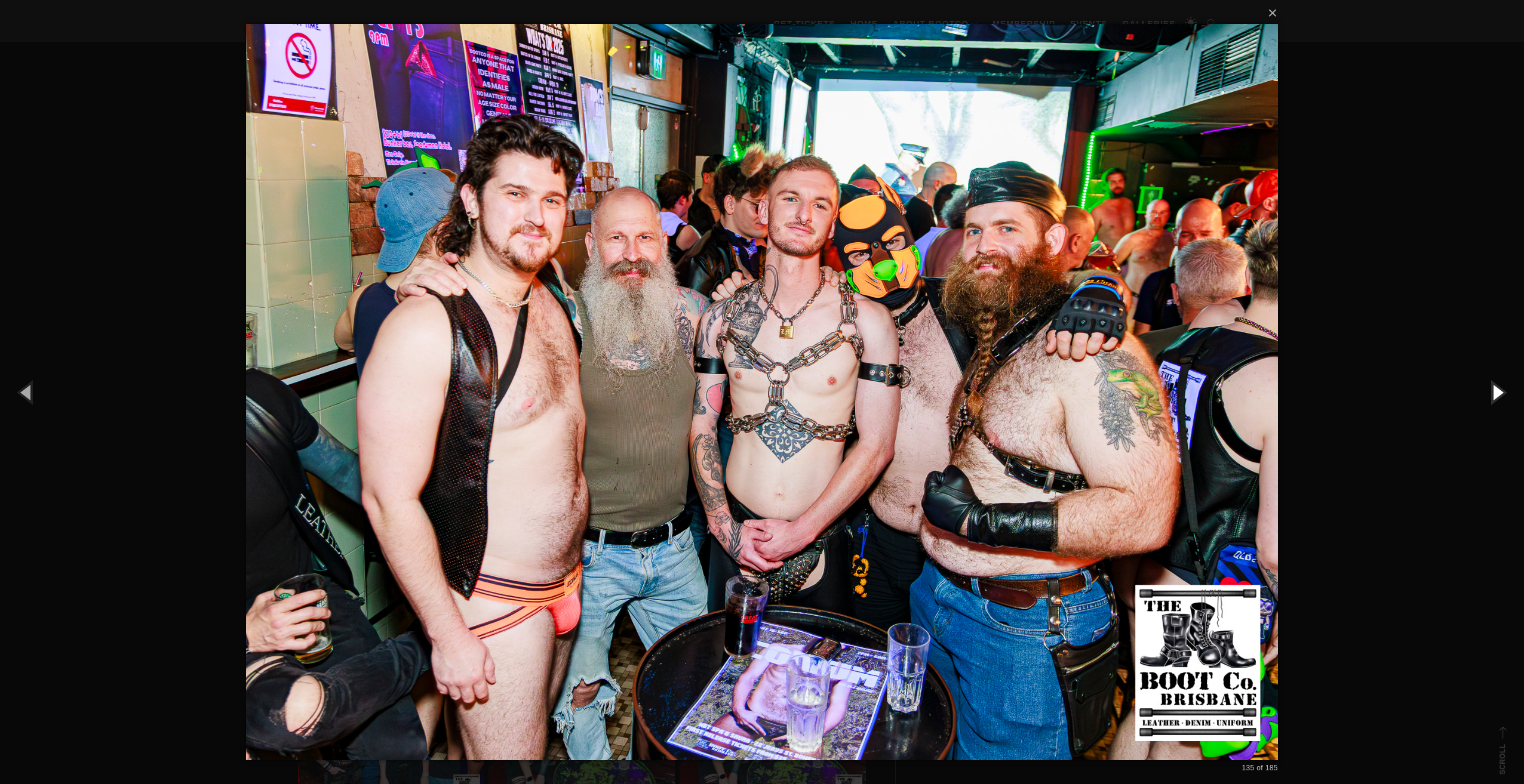
click at [1500, 385] on button "button" at bounding box center [1496, 392] width 53 height 66
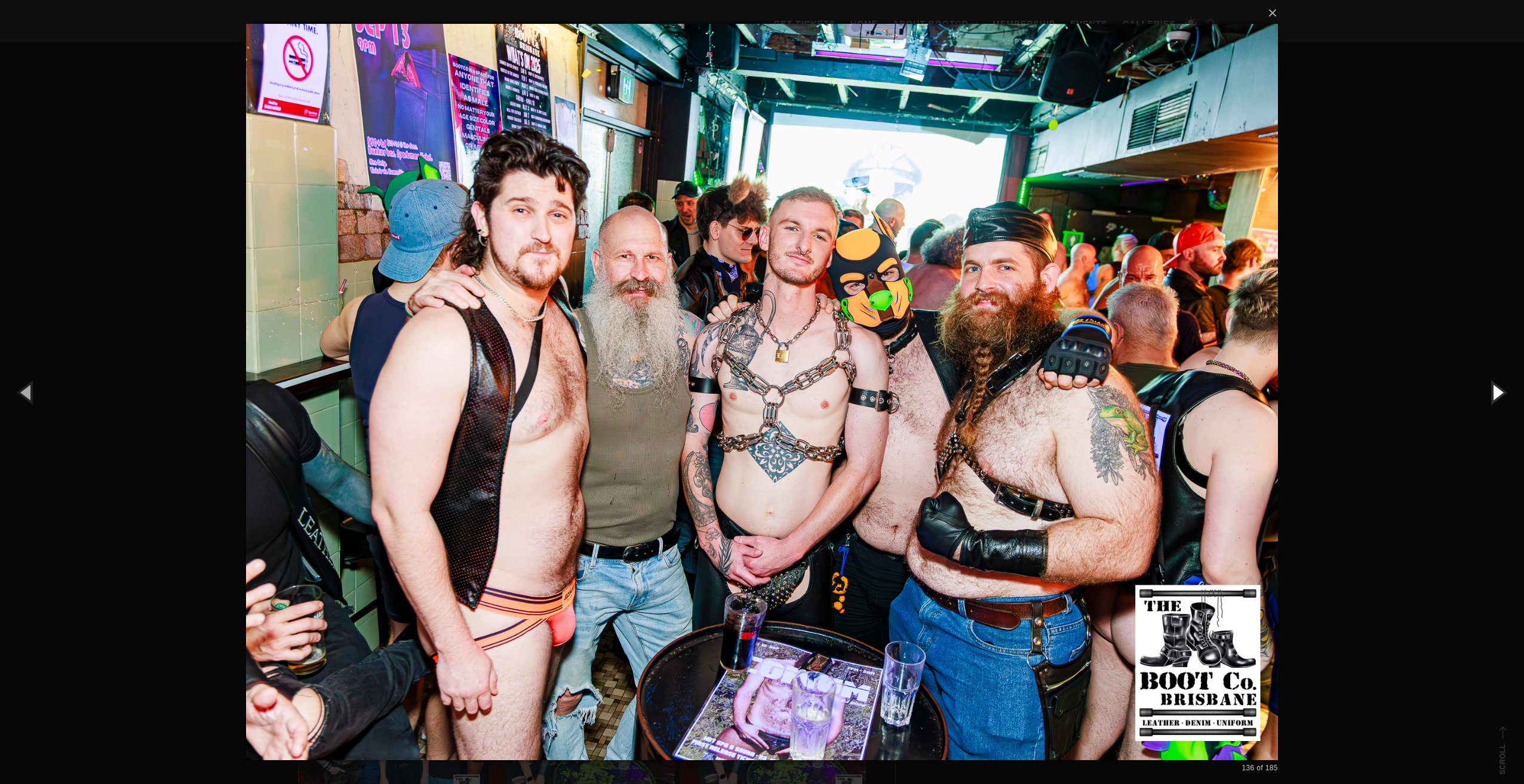
click at [1500, 385] on button "button" at bounding box center [1496, 392] width 53 height 66
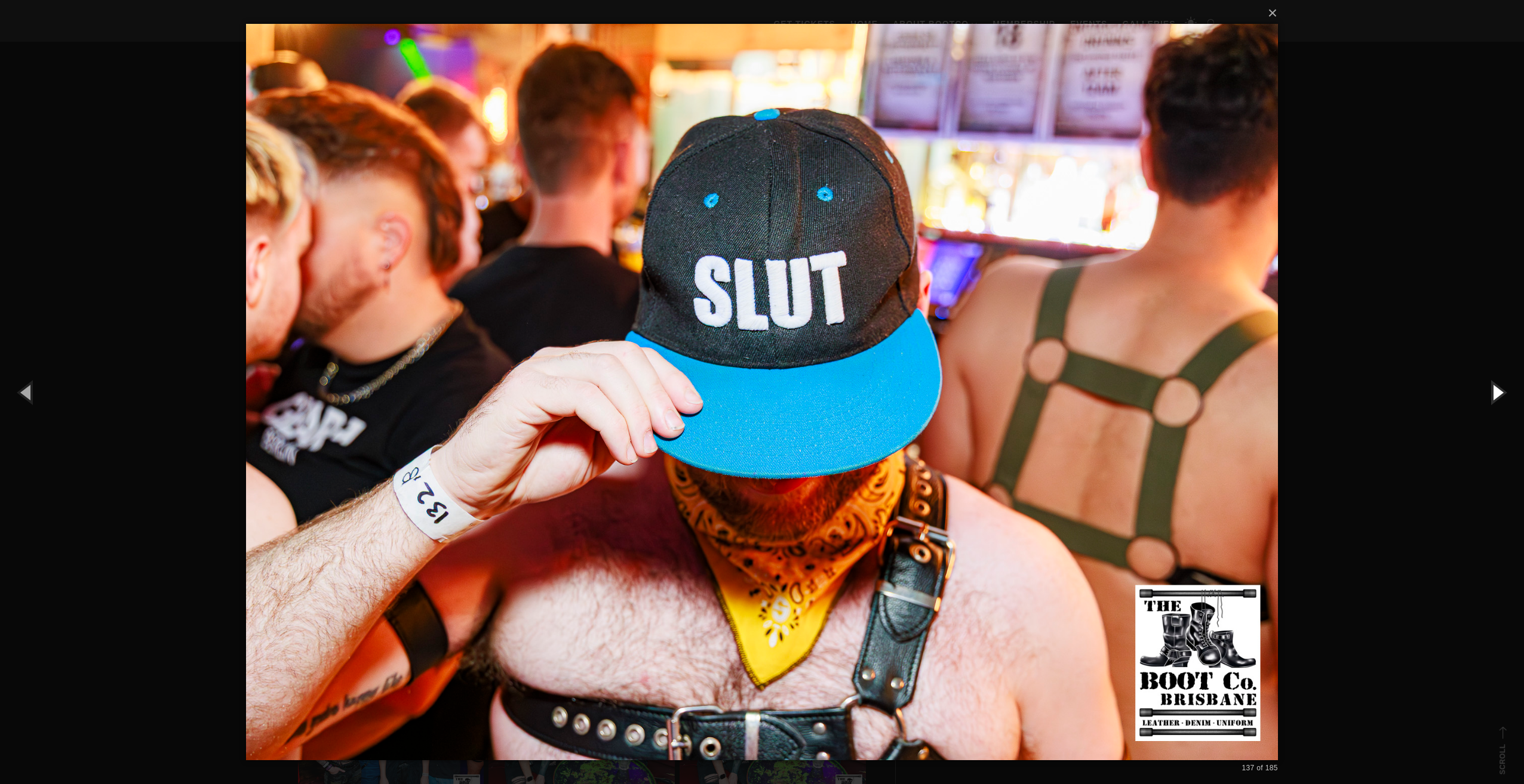
click at [1500, 385] on button "button" at bounding box center [1496, 392] width 53 height 66
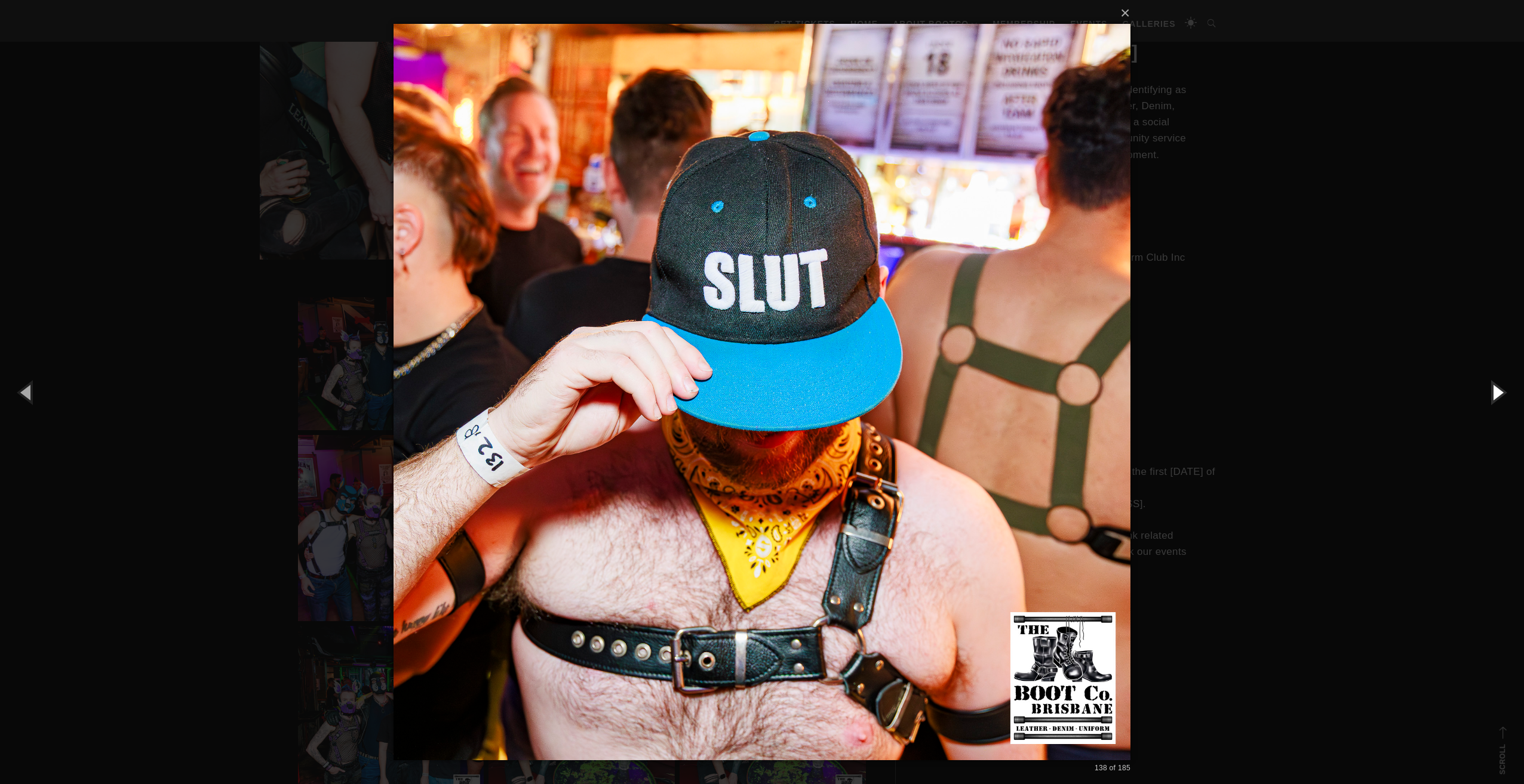
click at [1500, 385] on button "button" at bounding box center [1496, 392] width 53 height 66
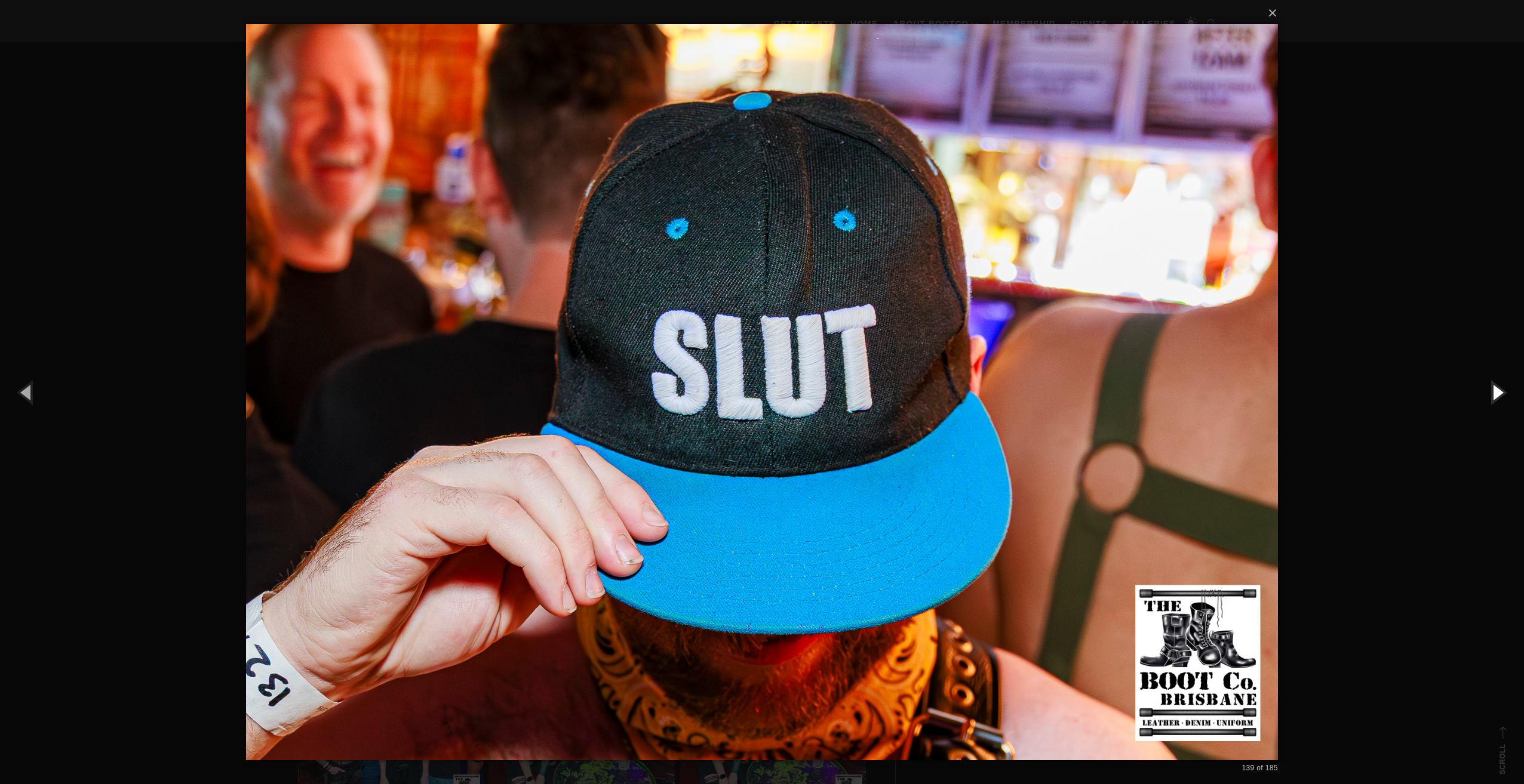
click at [1500, 385] on button "button" at bounding box center [1496, 392] width 53 height 66
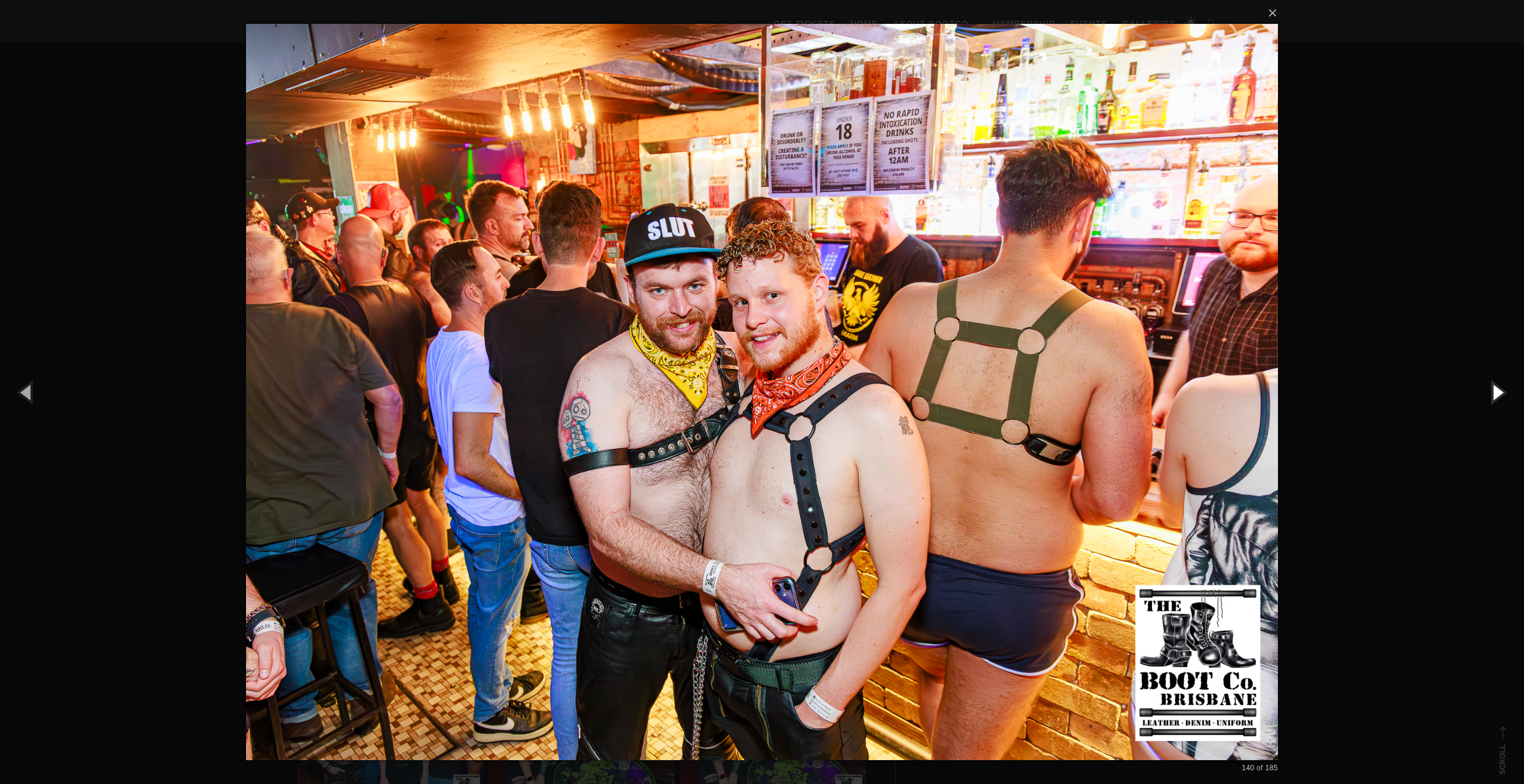
click at [1500, 385] on button "button" at bounding box center [1496, 392] width 53 height 66
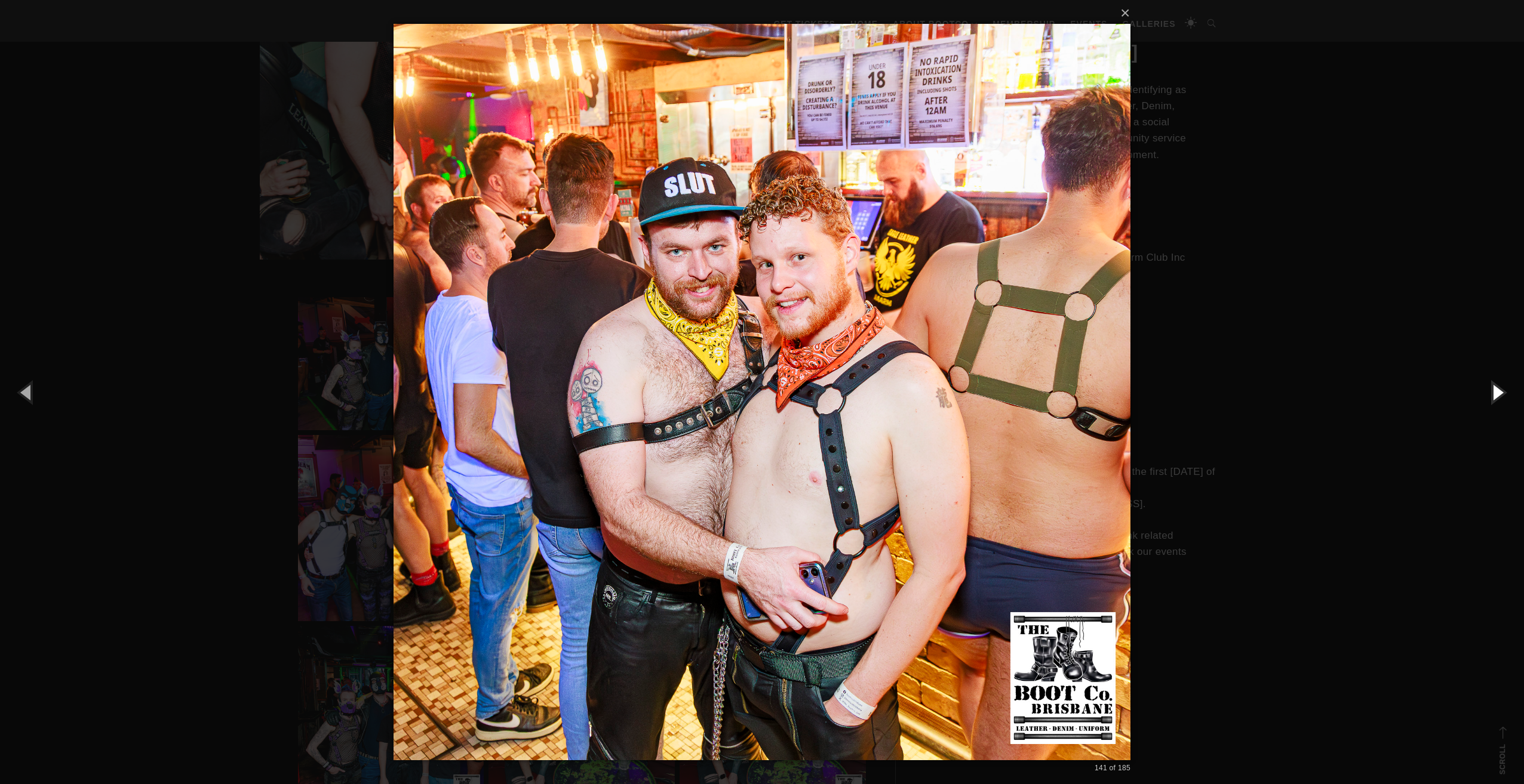
click at [1500, 385] on button "button" at bounding box center [1496, 392] width 53 height 66
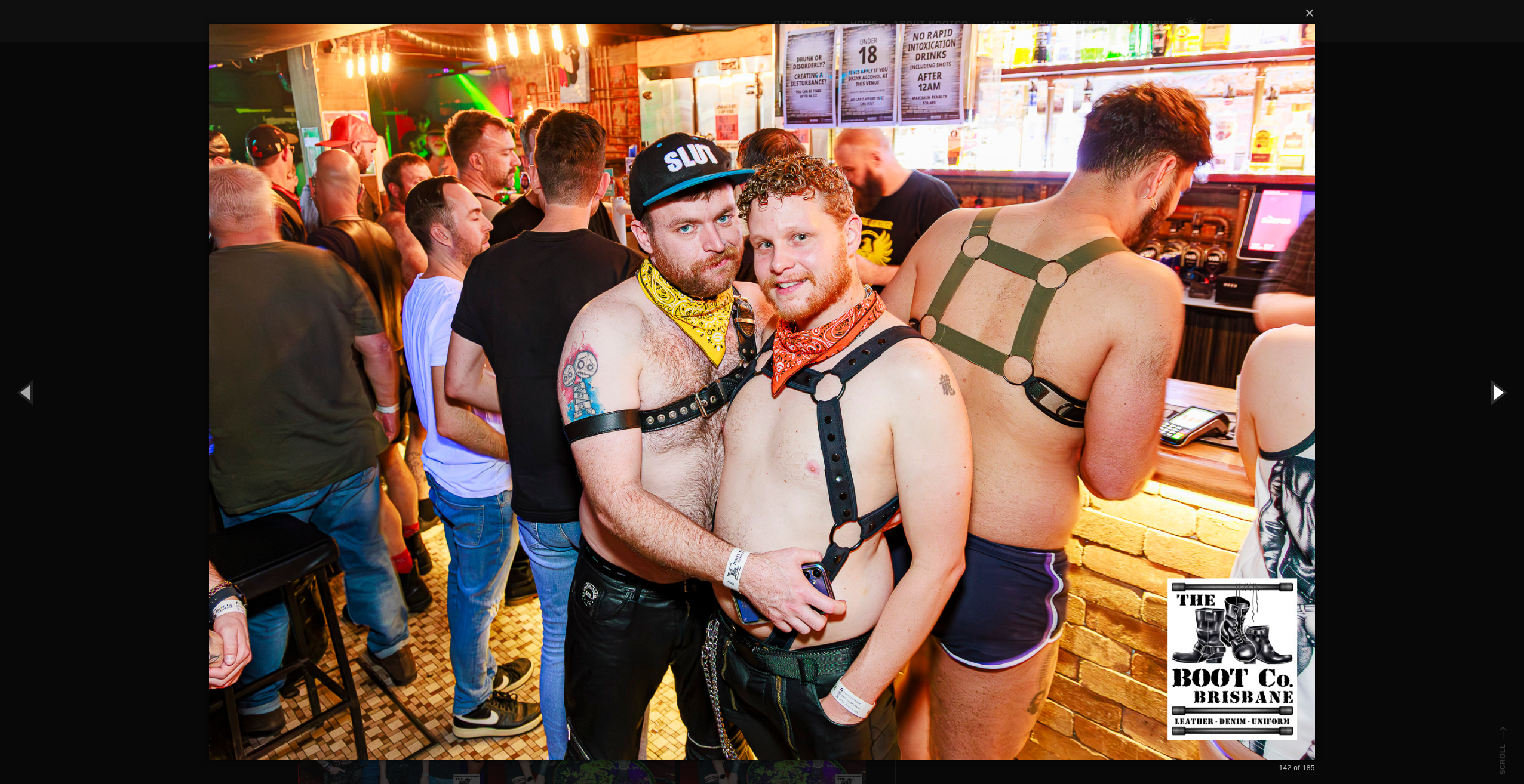
click at [1500, 385] on button "button" at bounding box center [1496, 392] width 53 height 66
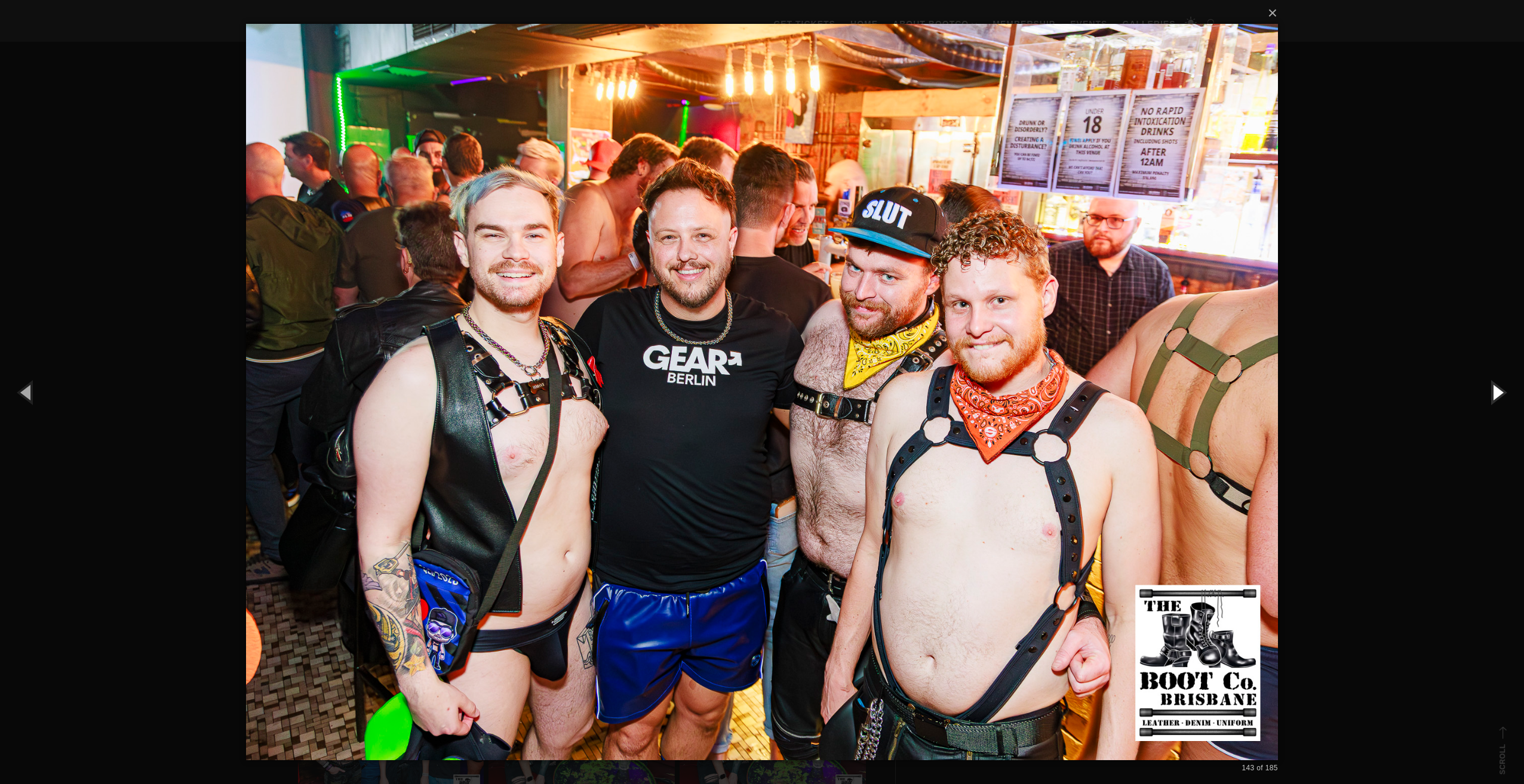
click at [1500, 385] on button "button" at bounding box center [1496, 392] width 53 height 66
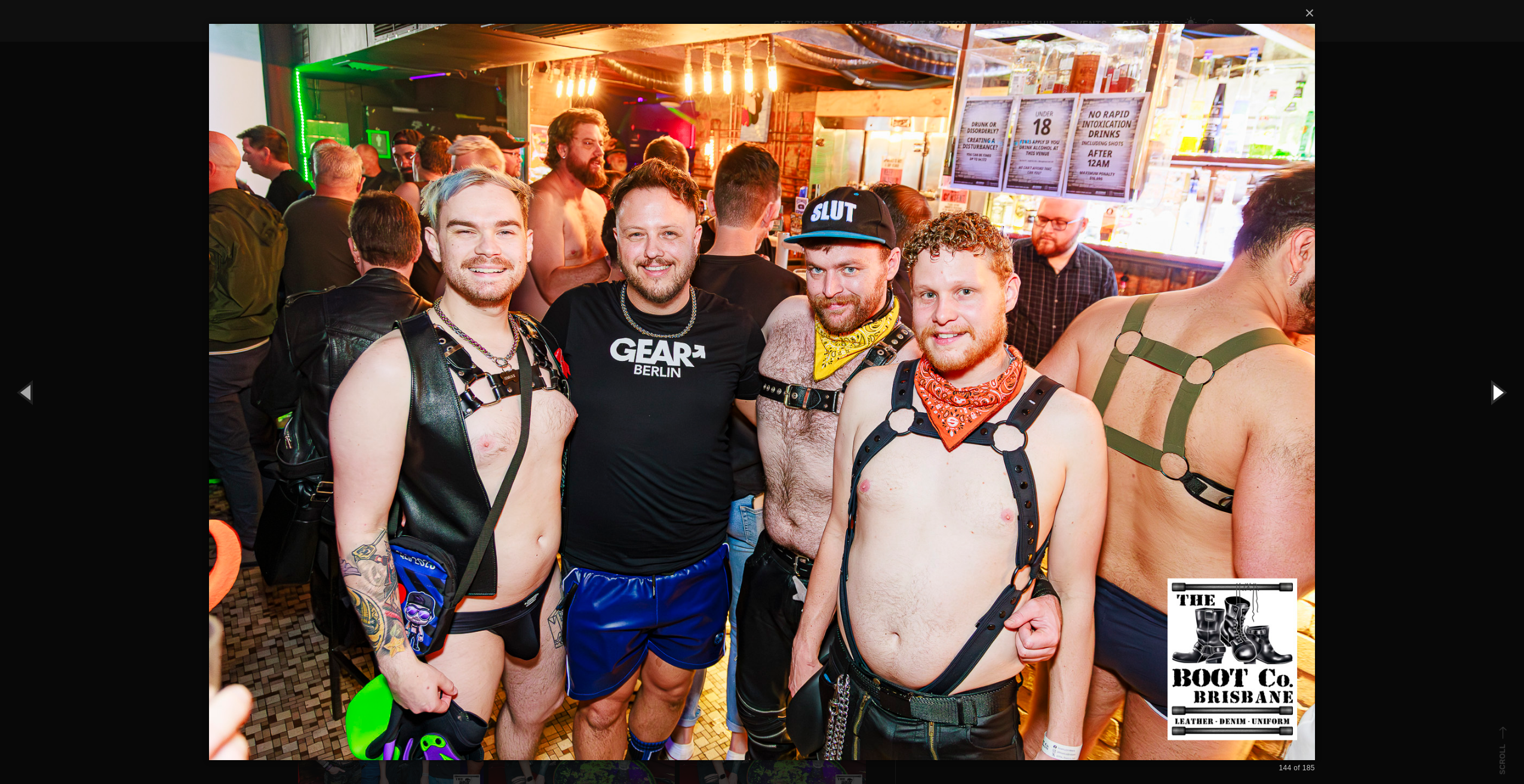
click at [1500, 385] on button "button" at bounding box center [1496, 392] width 53 height 66
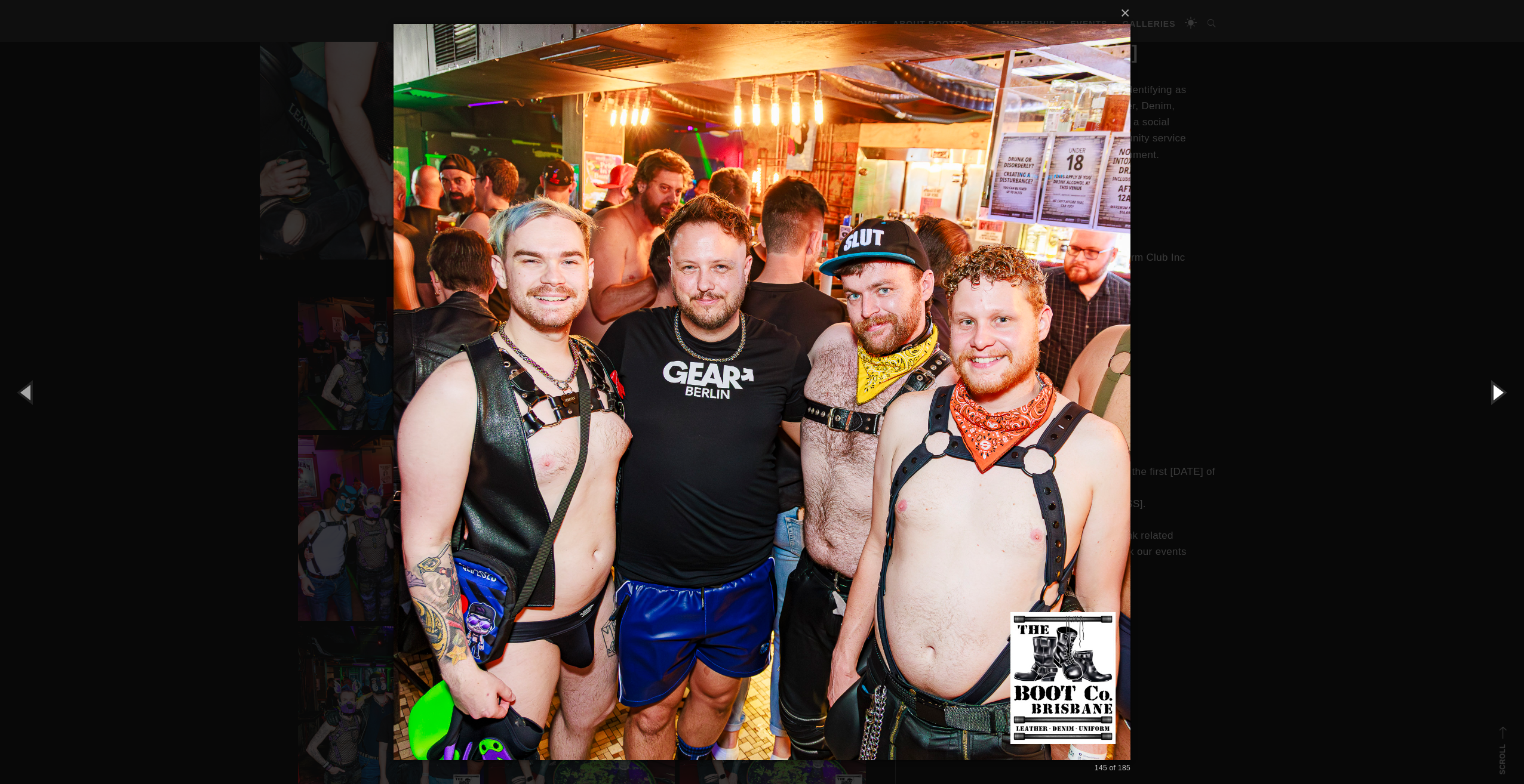
click at [1500, 385] on button "button" at bounding box center [1496, 392] width 53 height 66
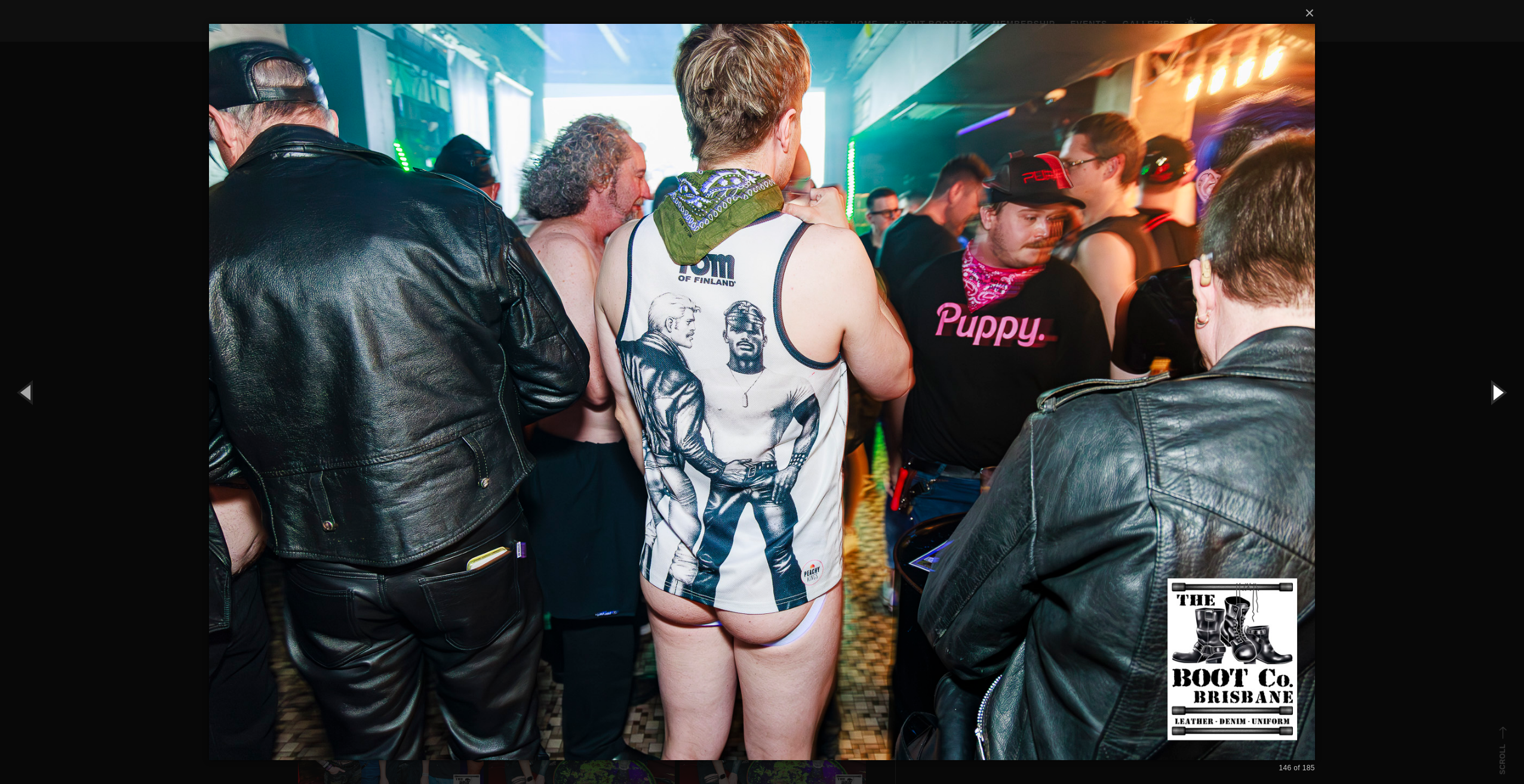
click at [1500, 385] on button "button" at bounding box center [1496, 392] width 53 height 66
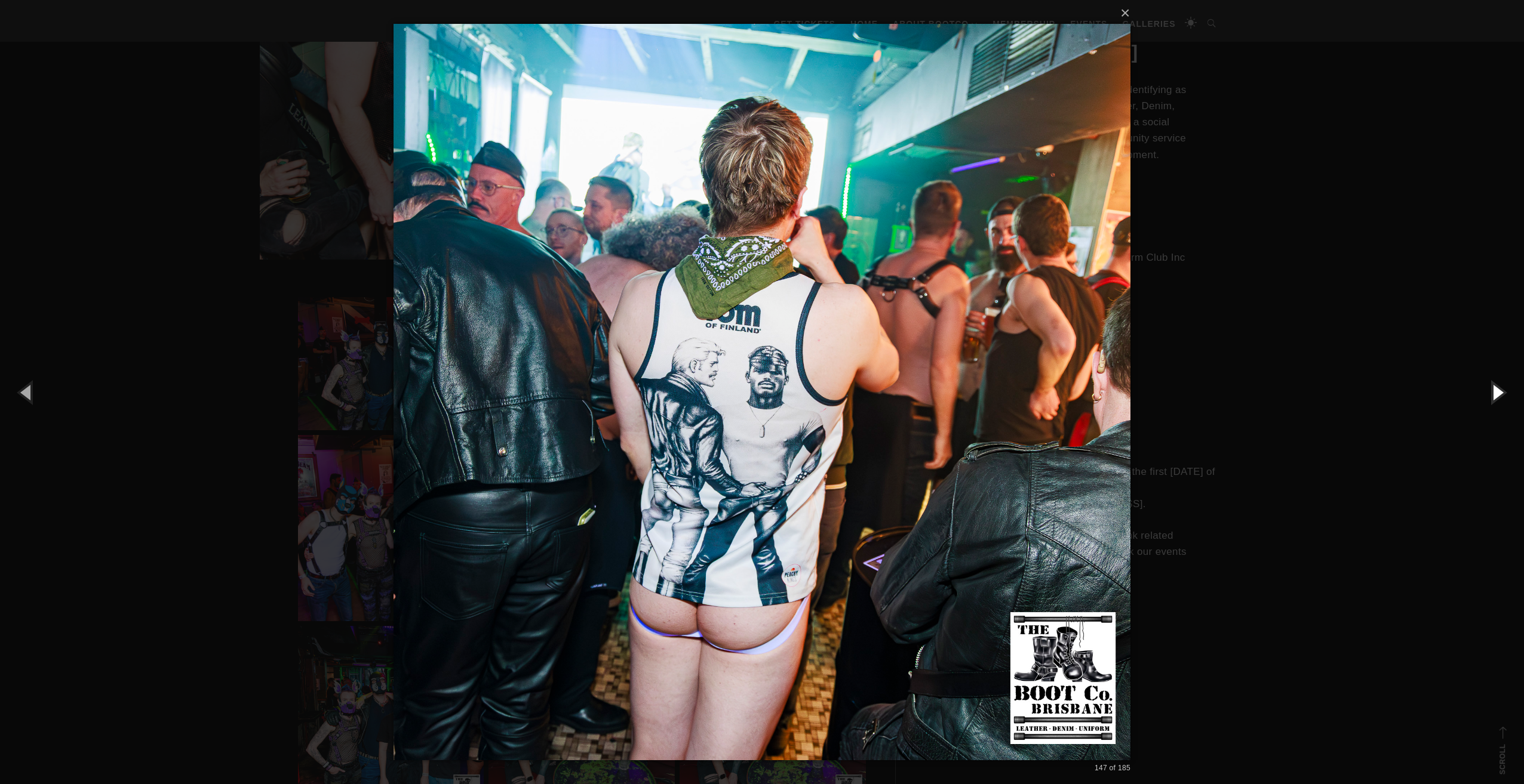
click at [1500, 385] on button "button" at bounding box center [1496, 392] width 53 height 66
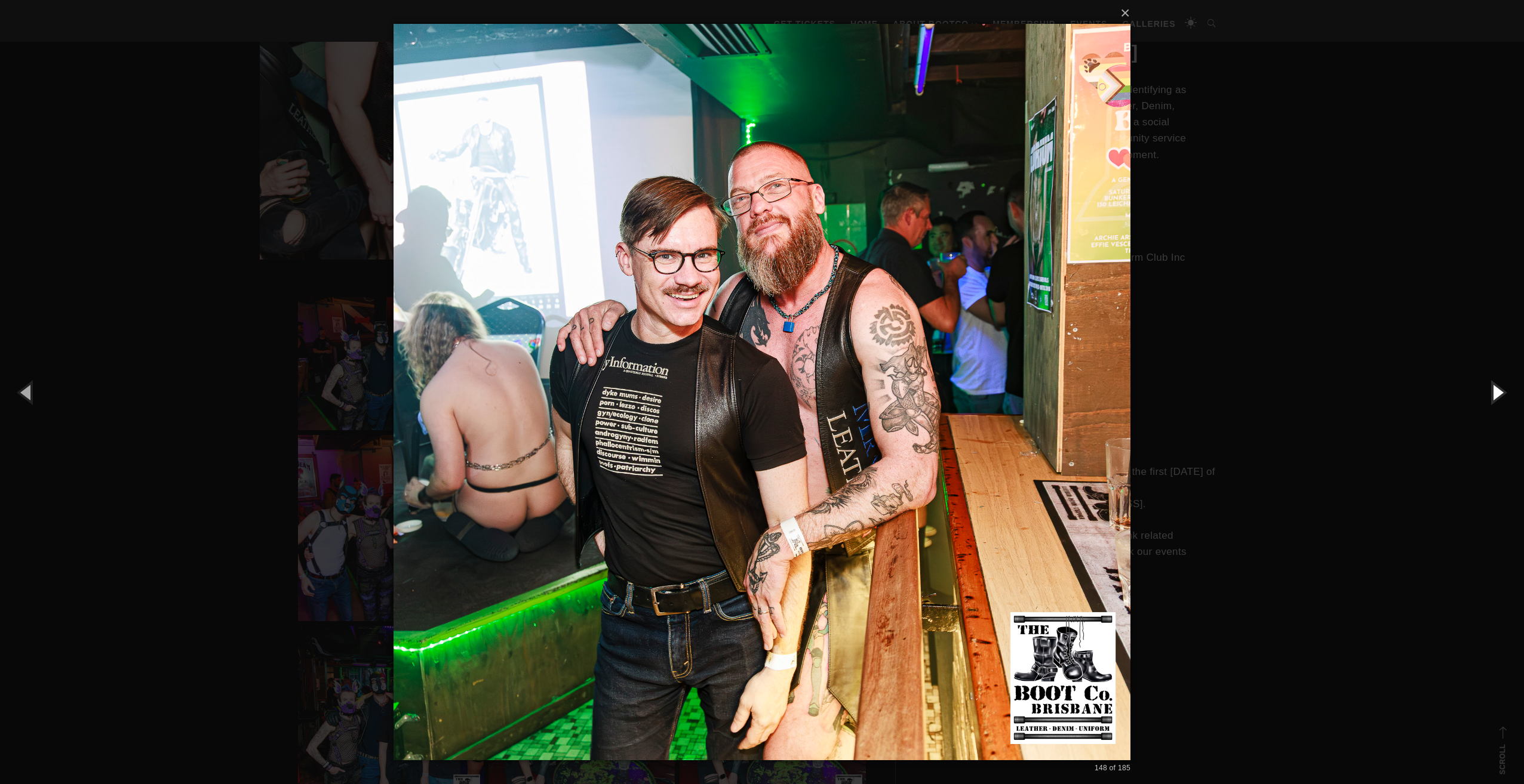
click at [1500, 385] on button "button" at bounding box center [1496, 392] width 53 height 66
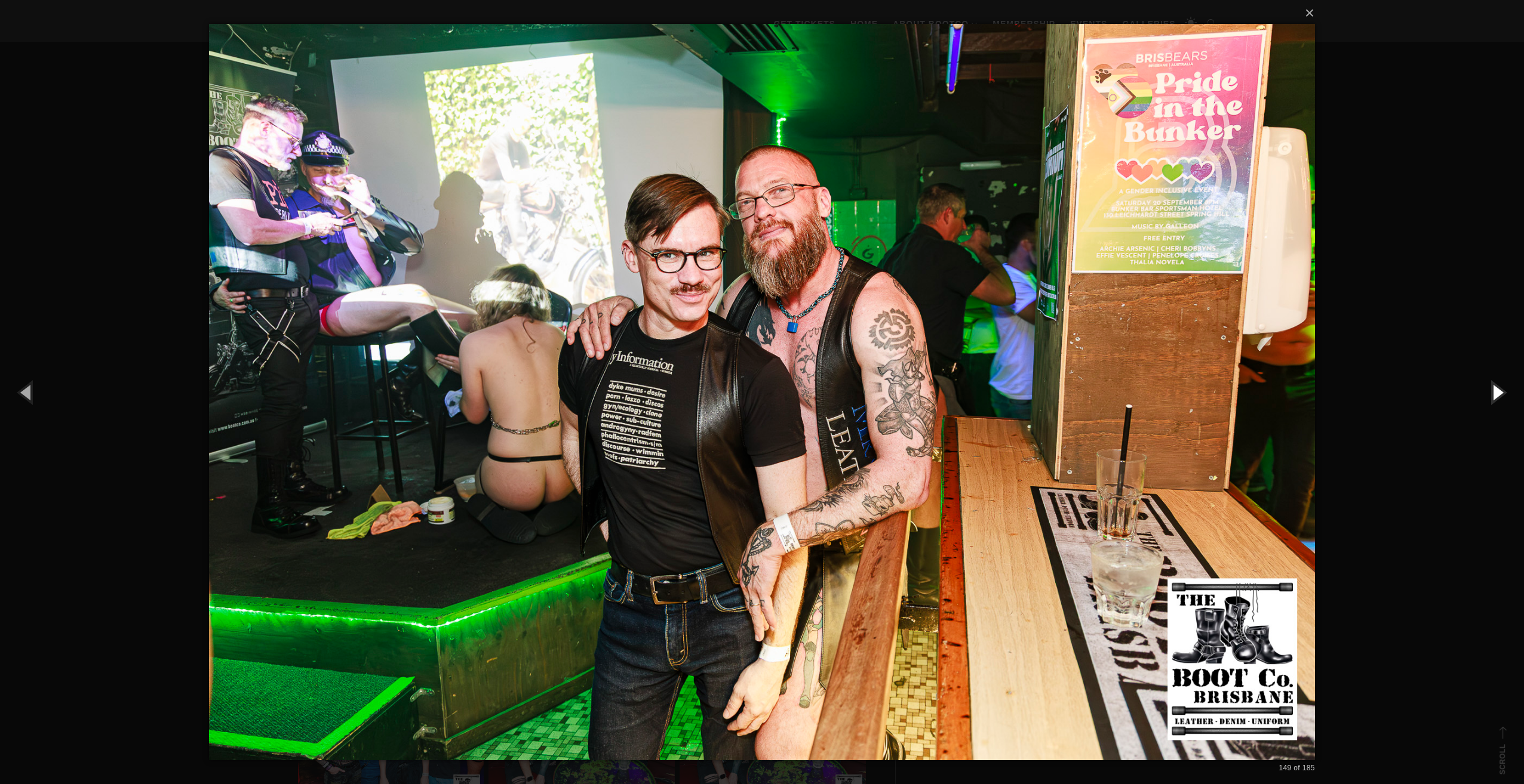
click at [1500, 385] on button "button" at bounding box center [1496, 392] width 53 height 66
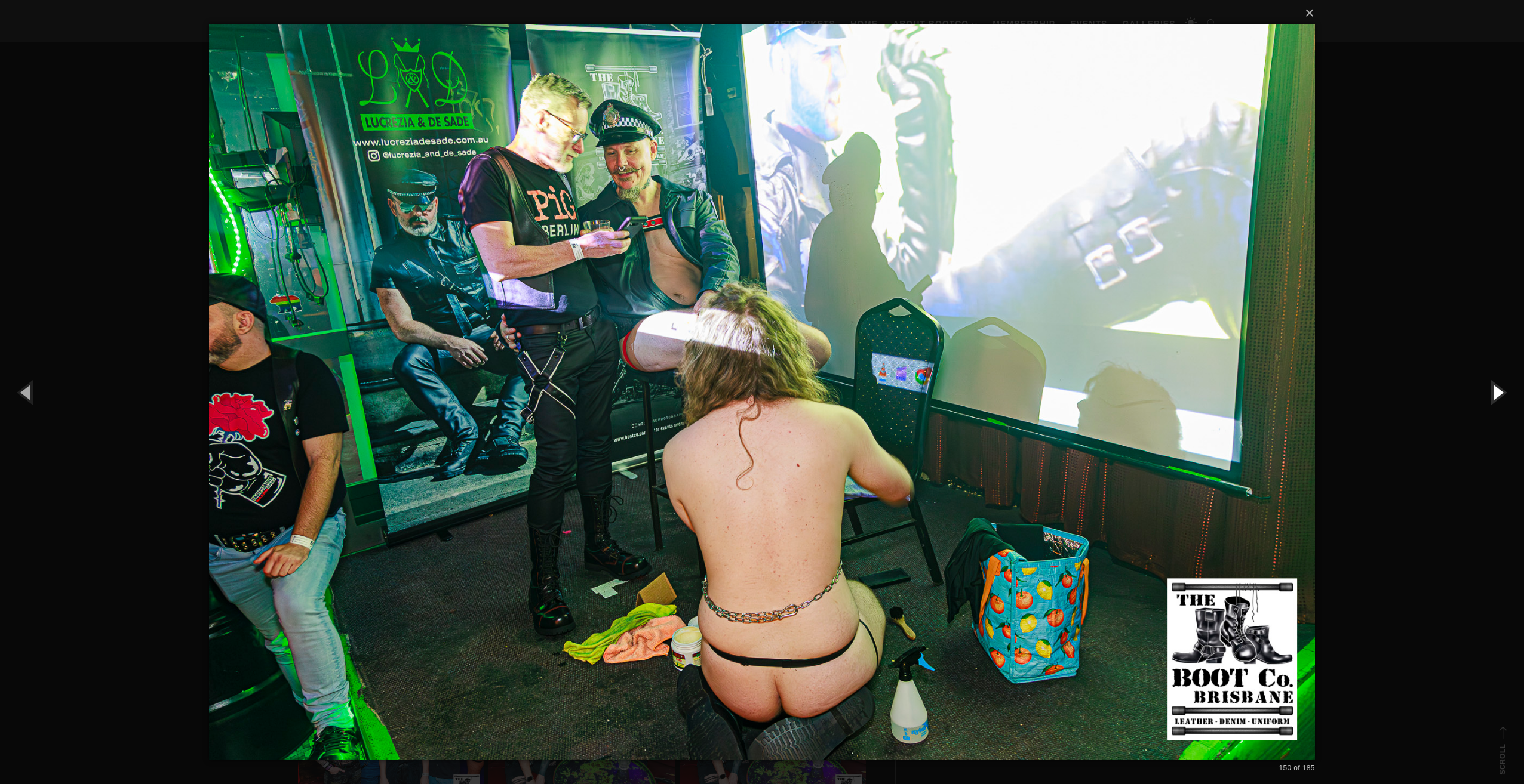
click at [1500, 385] on button "button" at bounding box center [1496, 392] width 53 height 66
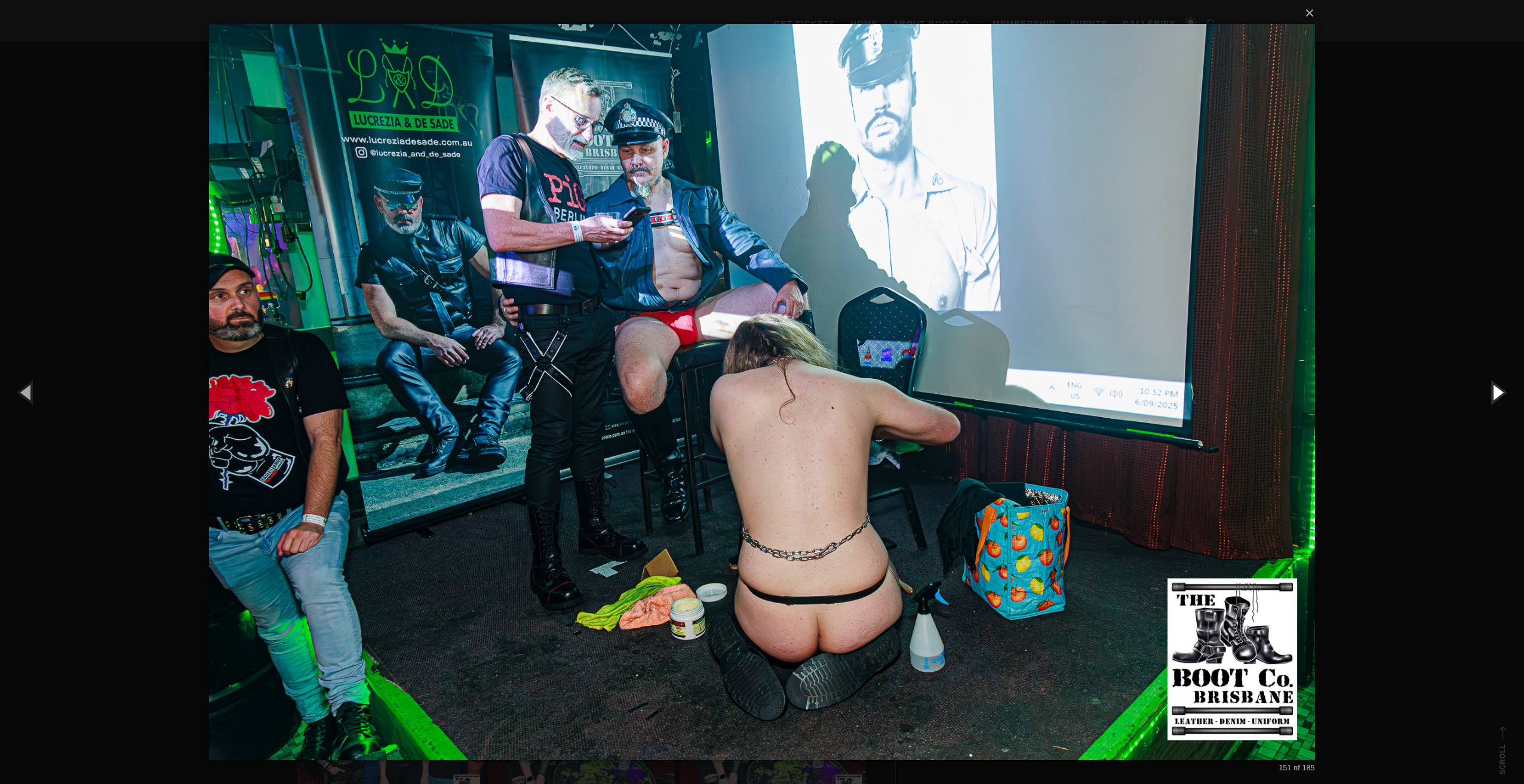
click at [1500, 385] on button "button" at bounding box center [1496, 392] width 53 height 66
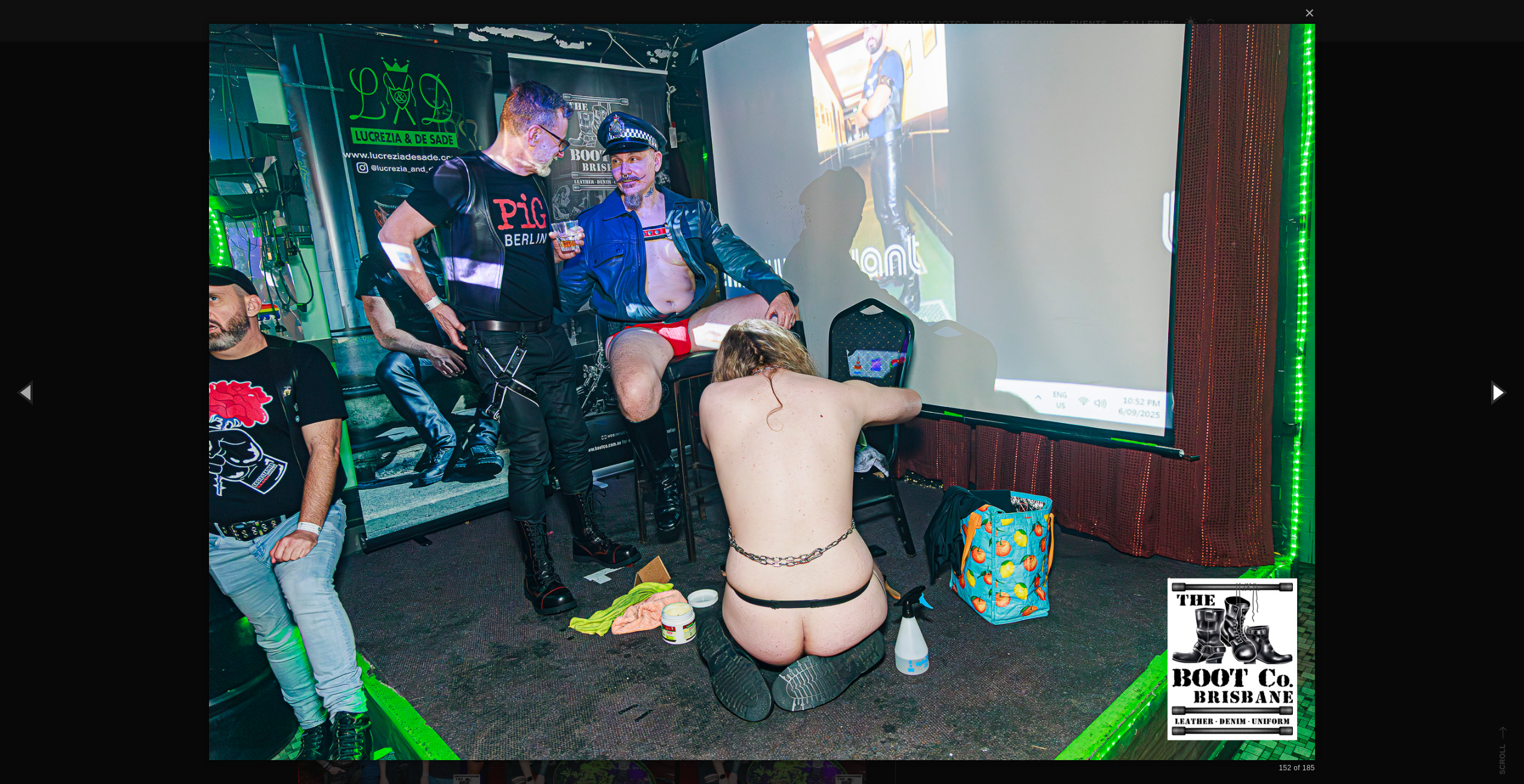
click at [1500, 385] on button "button" at bounding box center [1496, 392] width 53 height 66
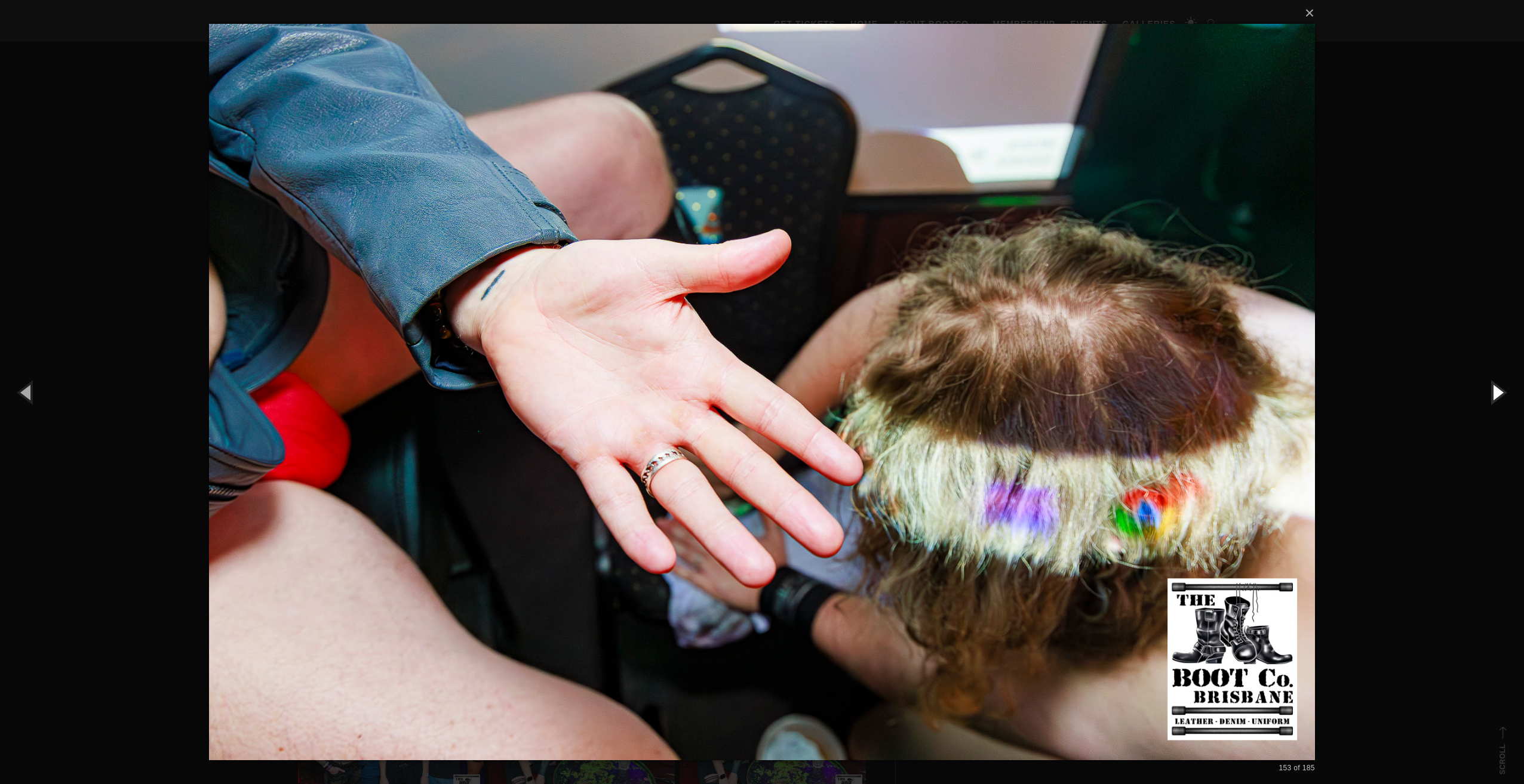
click at [1500, 385] on button "button" at bounding box center [1496, 392] width 53 height 66
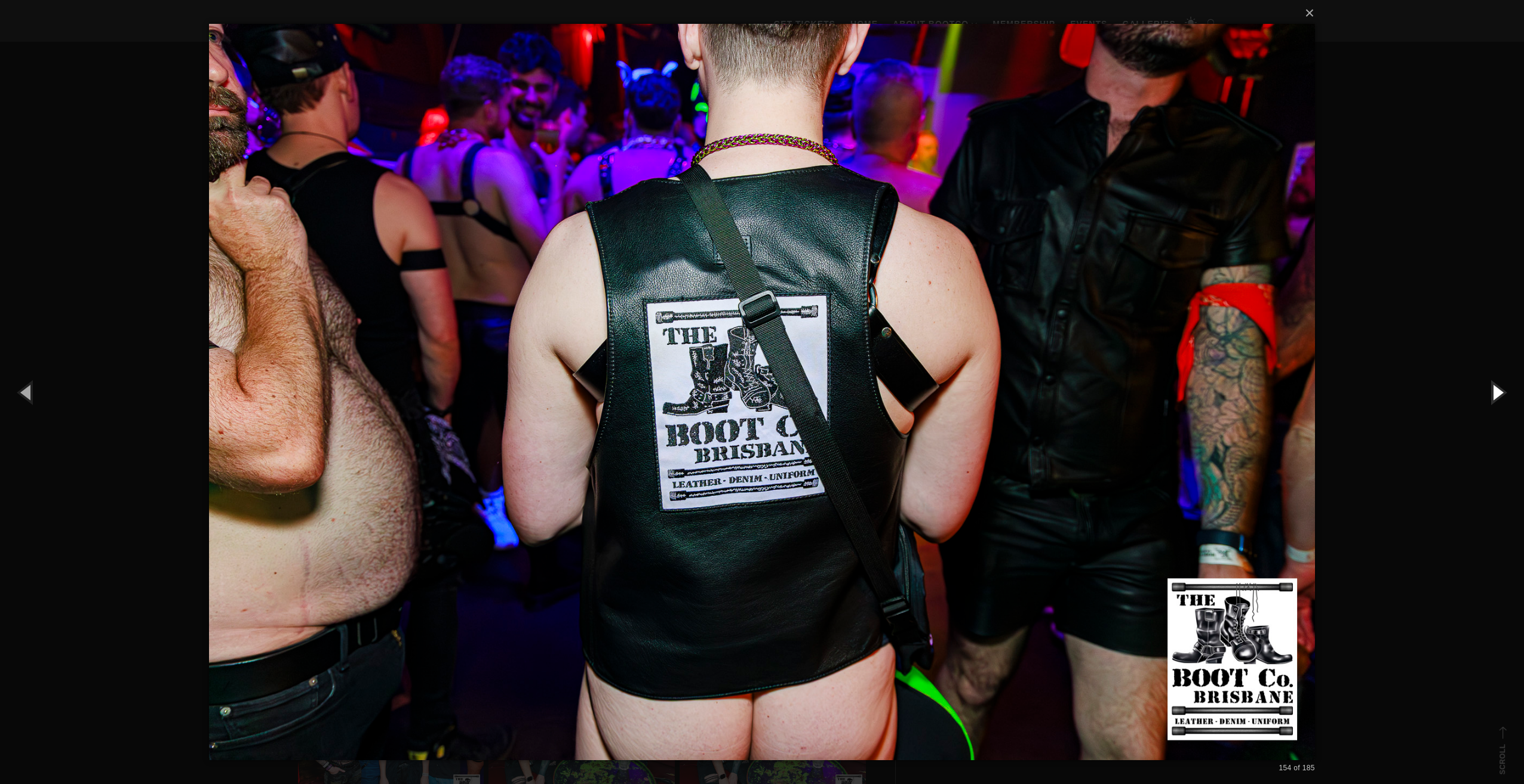
click at [1500, 385] on button "button" at bounding box center [1496, 392] width 53 height 66
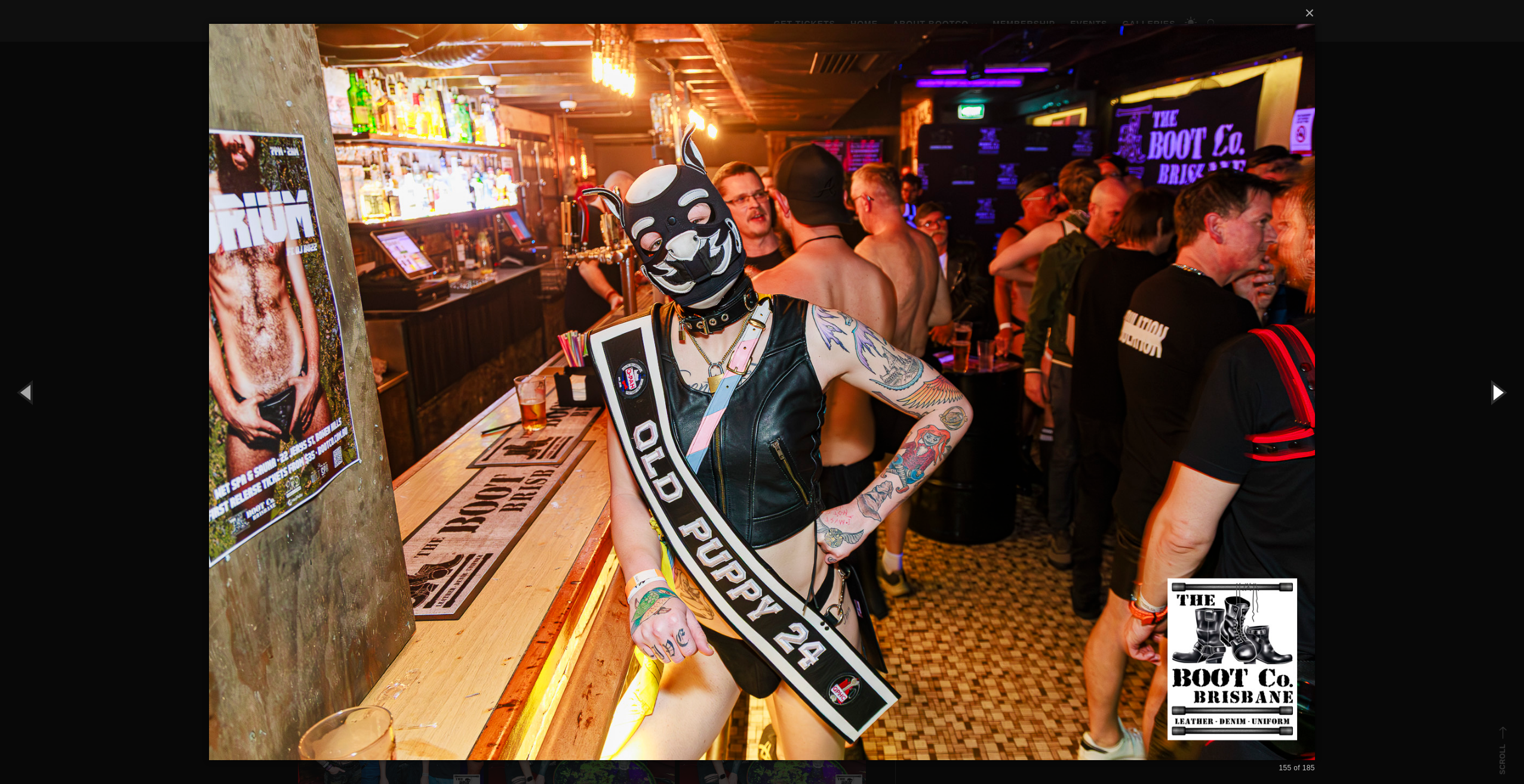
click at [1500, 385] on button "button" at bounding box center [1496, 392] width 53 height 66
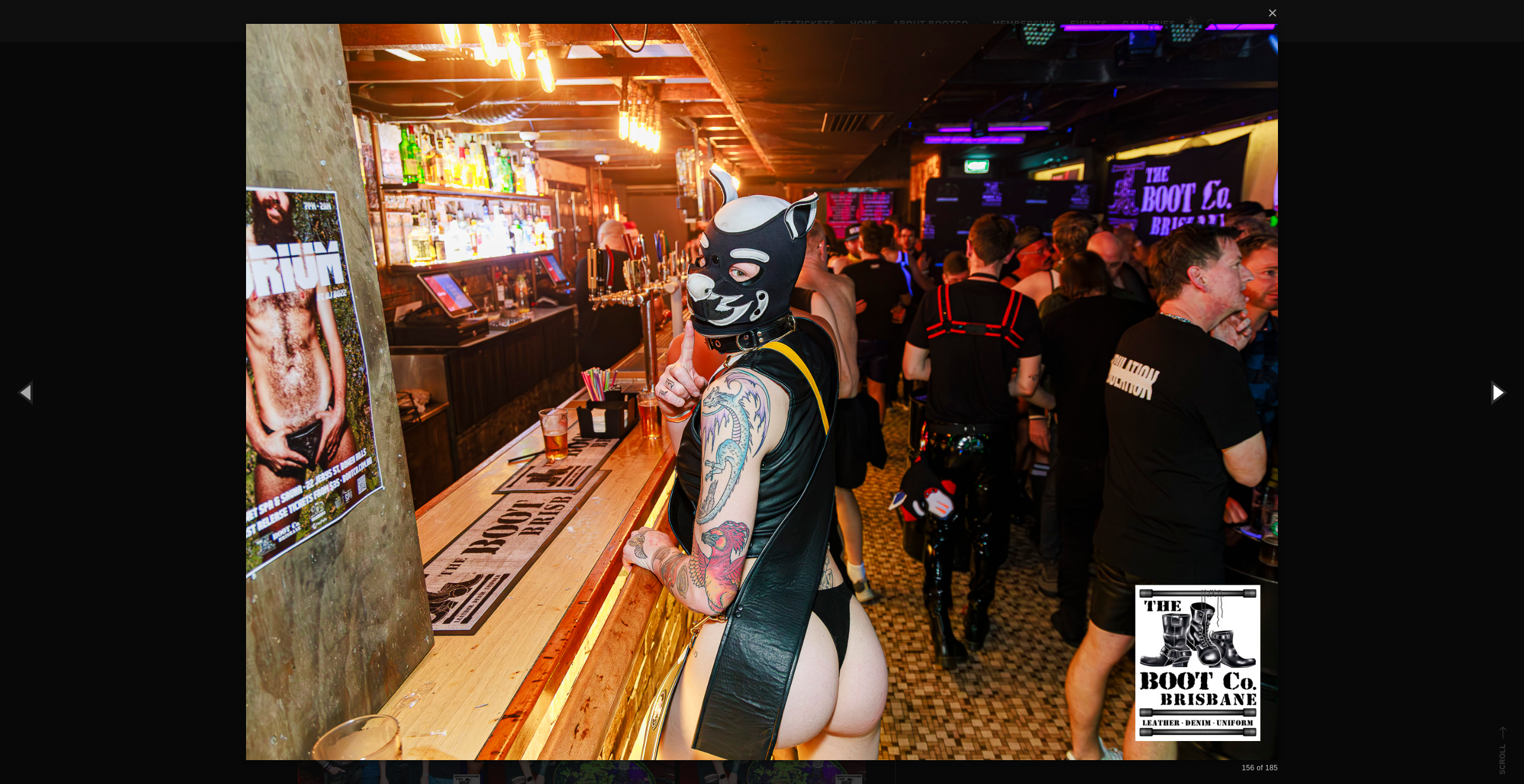
click at [1500, 385] on button "button" at bounding box center [1496, 392] width 53 height 66
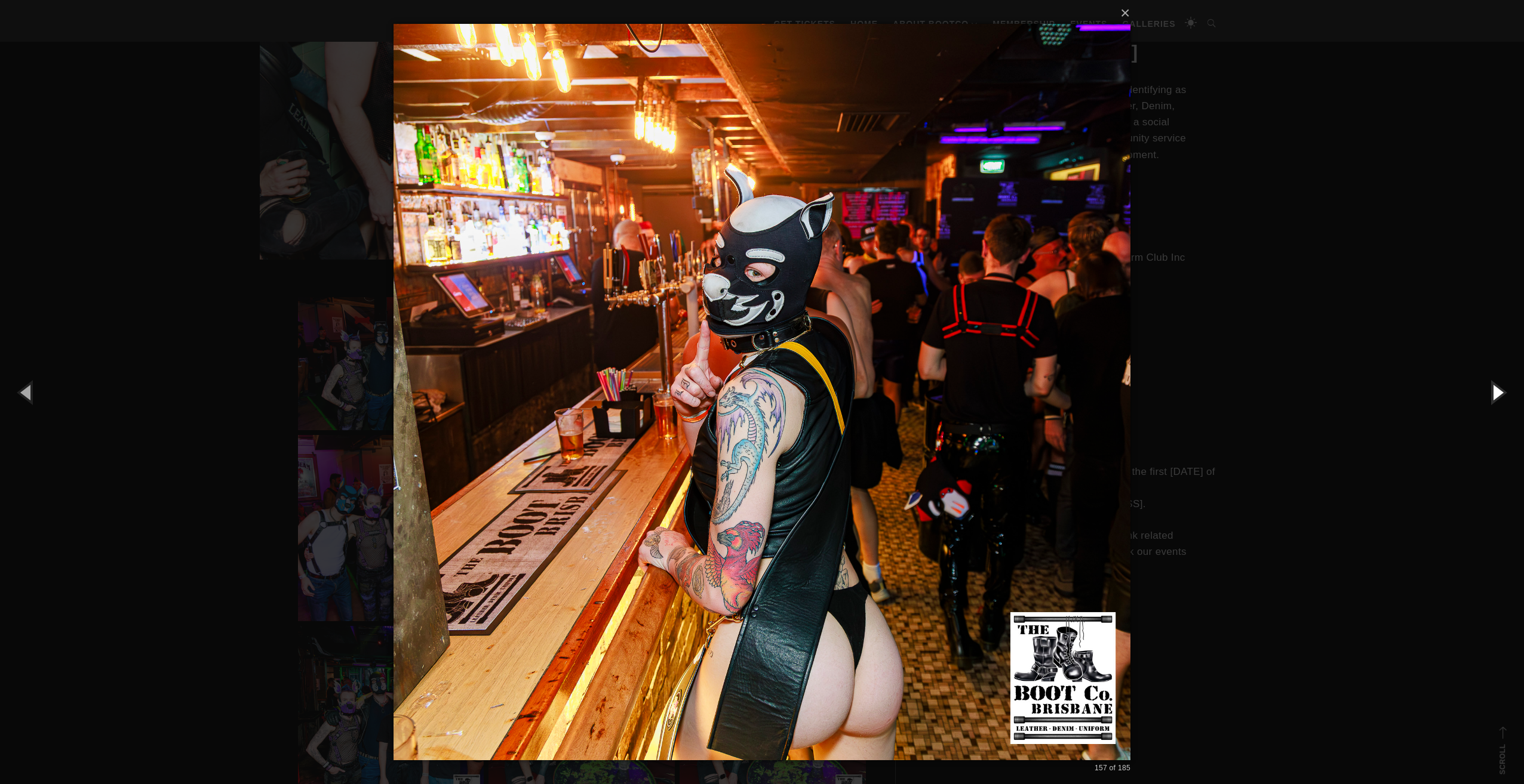
click at [1500, 385] on button "button" at bounding box center [1496, 392] width 53 height 66
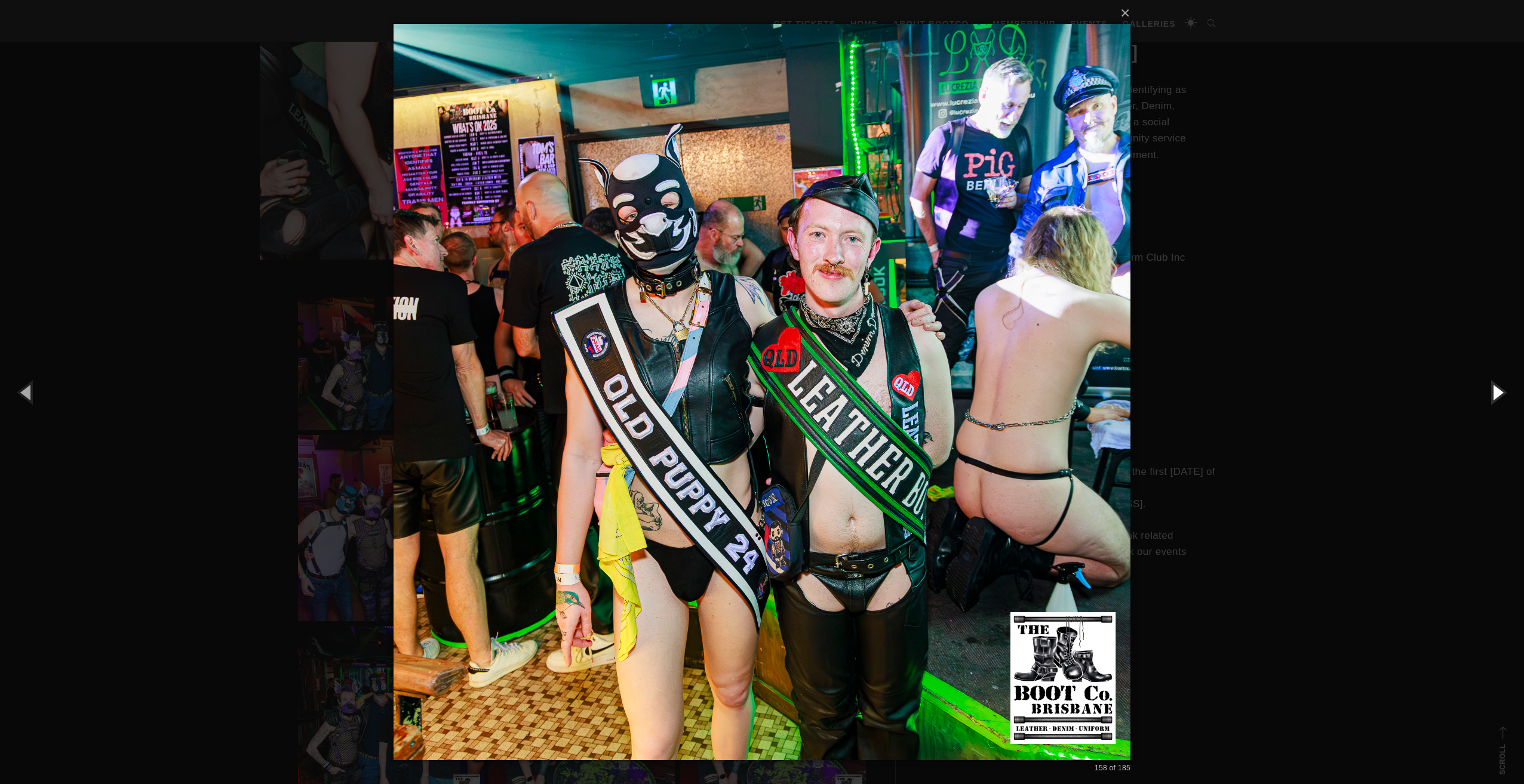
click at [1500, 385] on button "button" at bounding box center [1496, 392] width 53 height 66
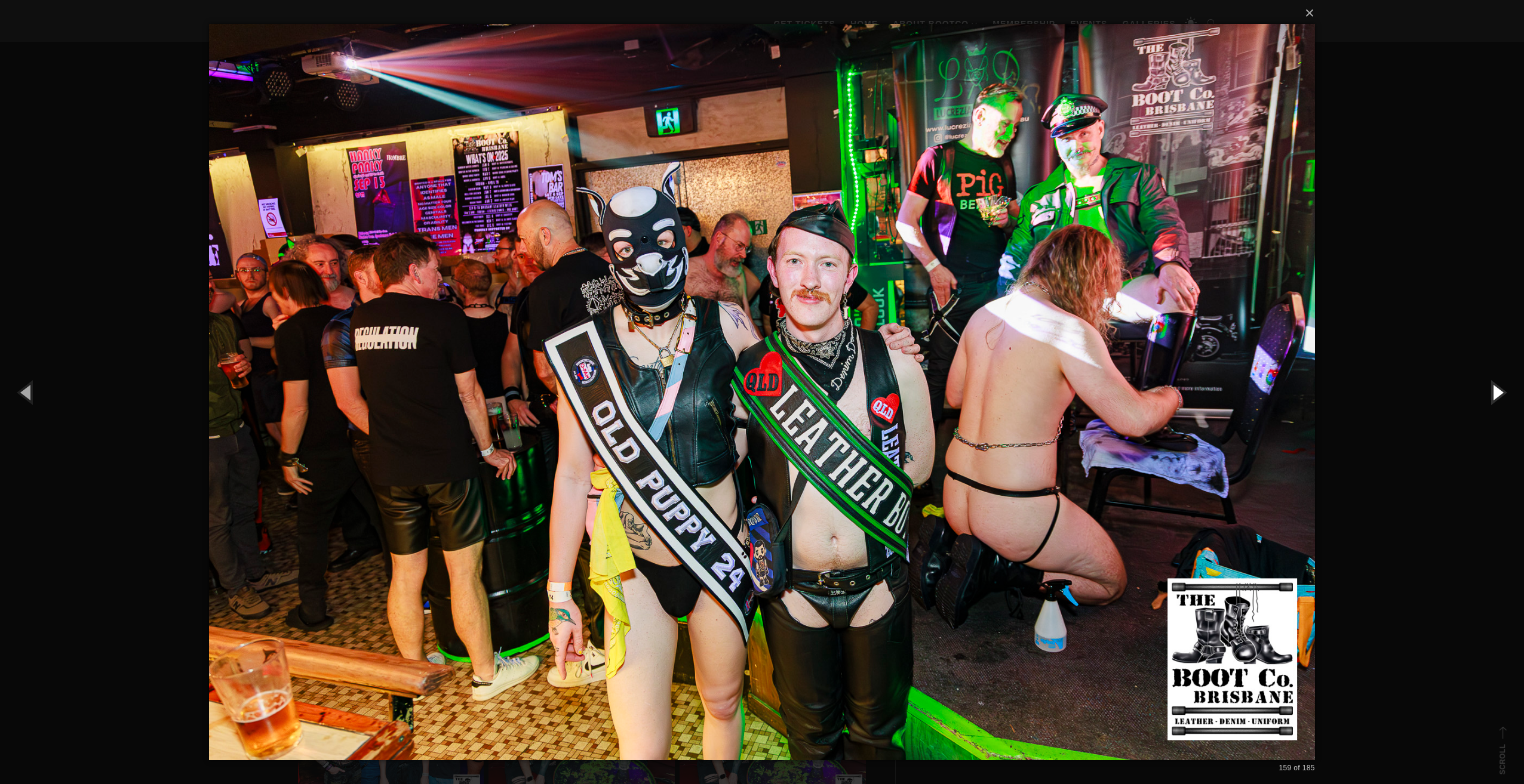
click at [1500, 385] on button "button" at bounding box center [1496, 392] width 53 height 66
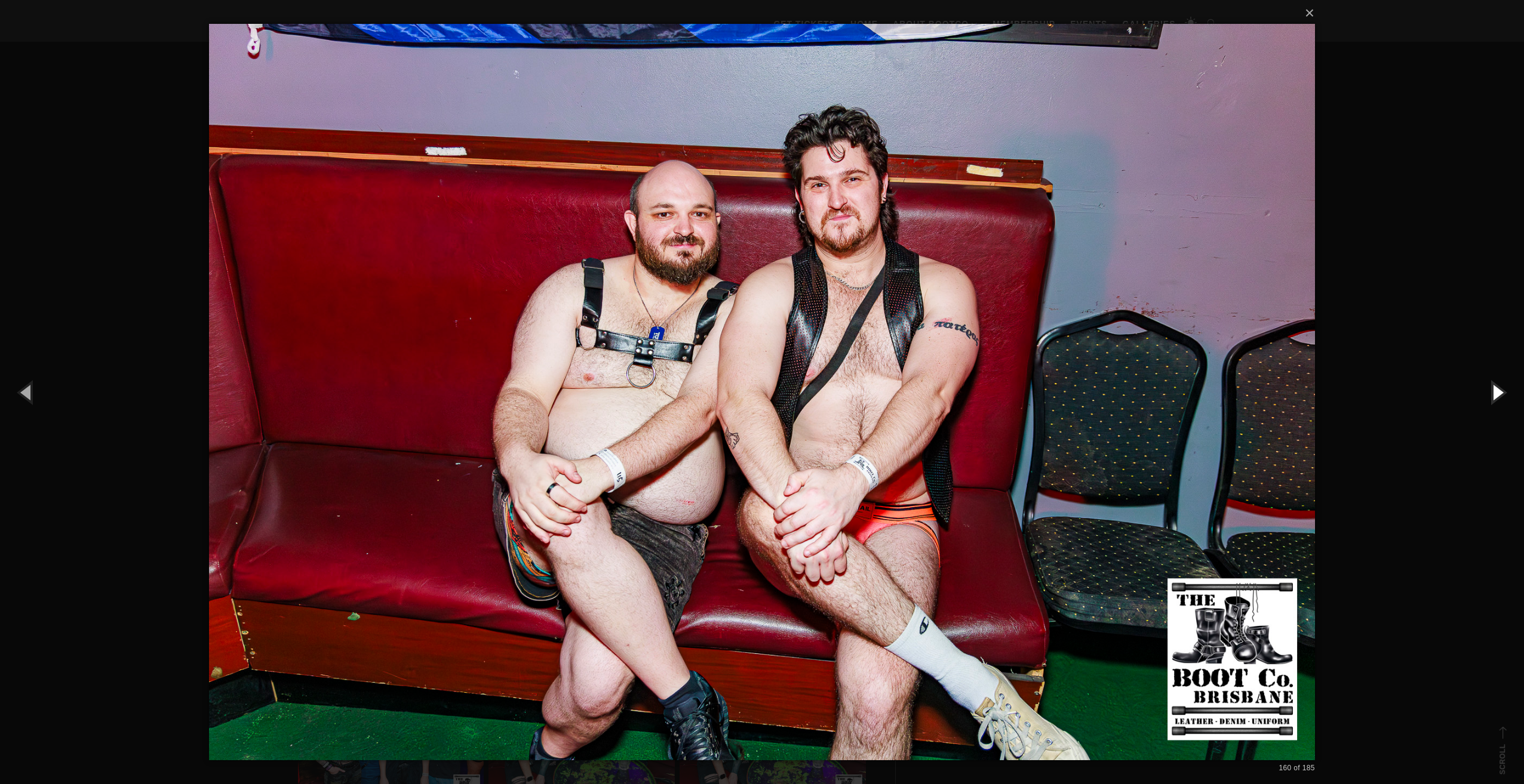
click at [1500, 385] on button "button" at bounding box center [1496, 392] width 53 height 66
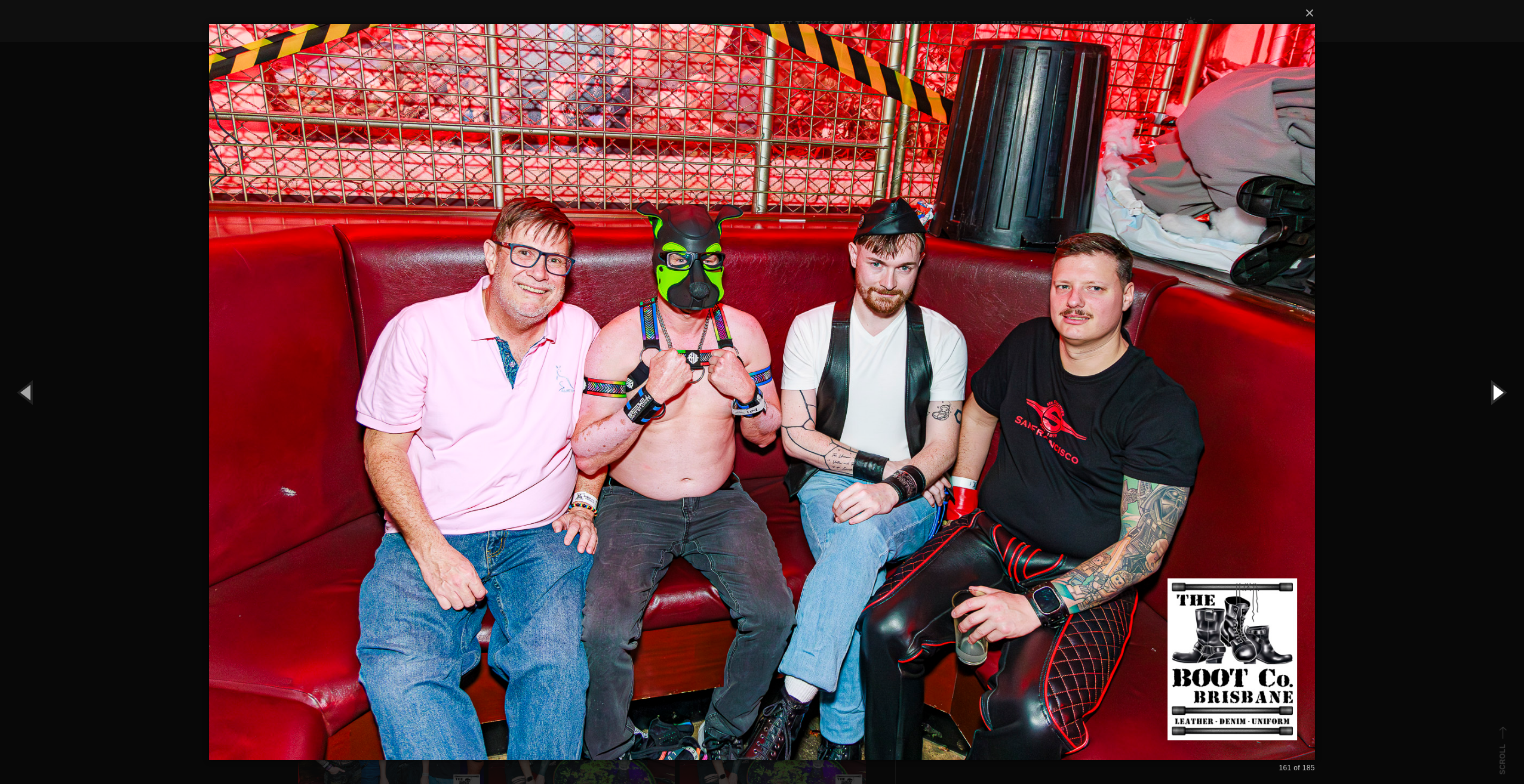
click at [1500, 385] on button "button" at bounding box center [1496, 392] width 53 height 66
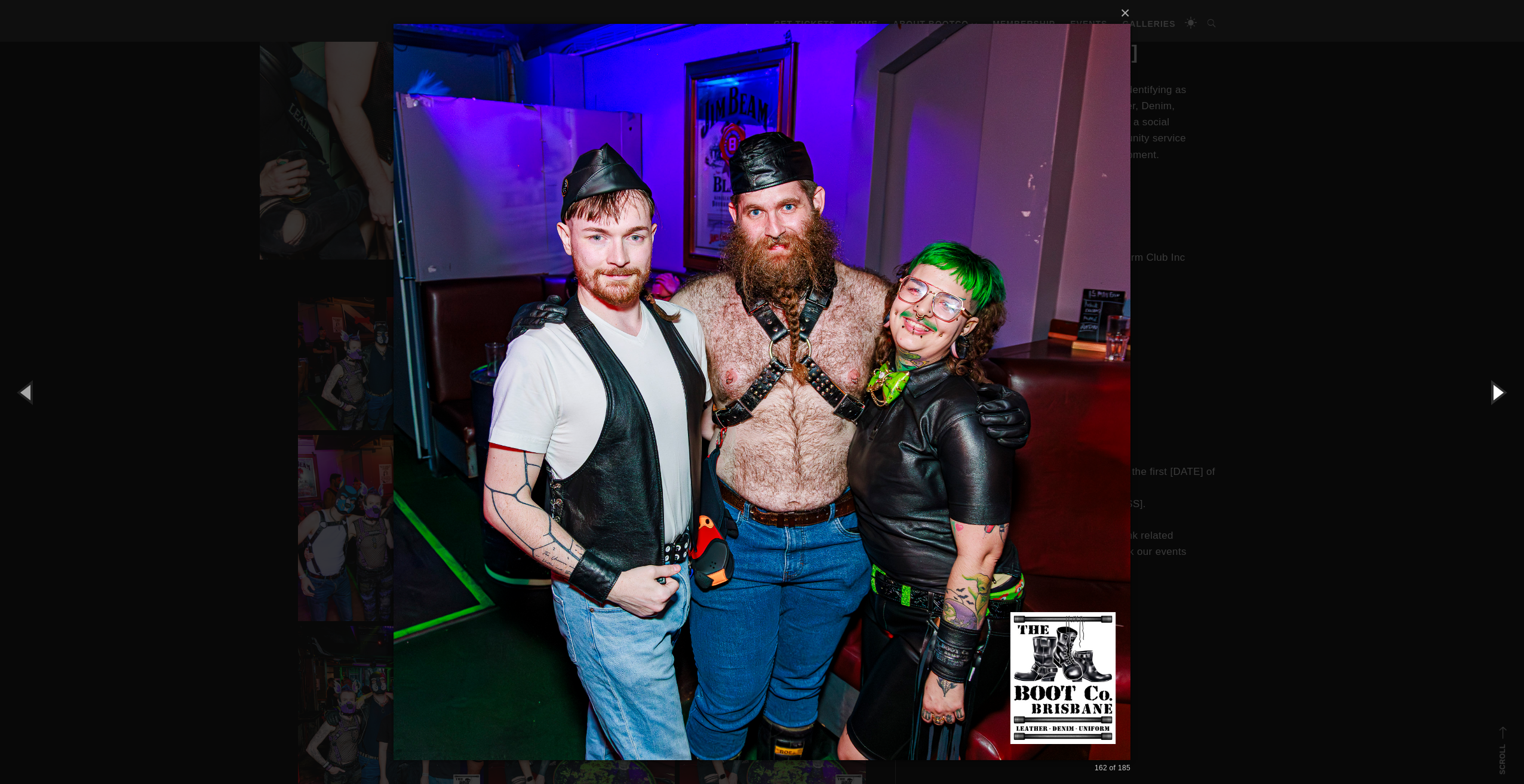
click at [1500, 385] on button "button" at bounding box center [1496, 392] width 53 height 66
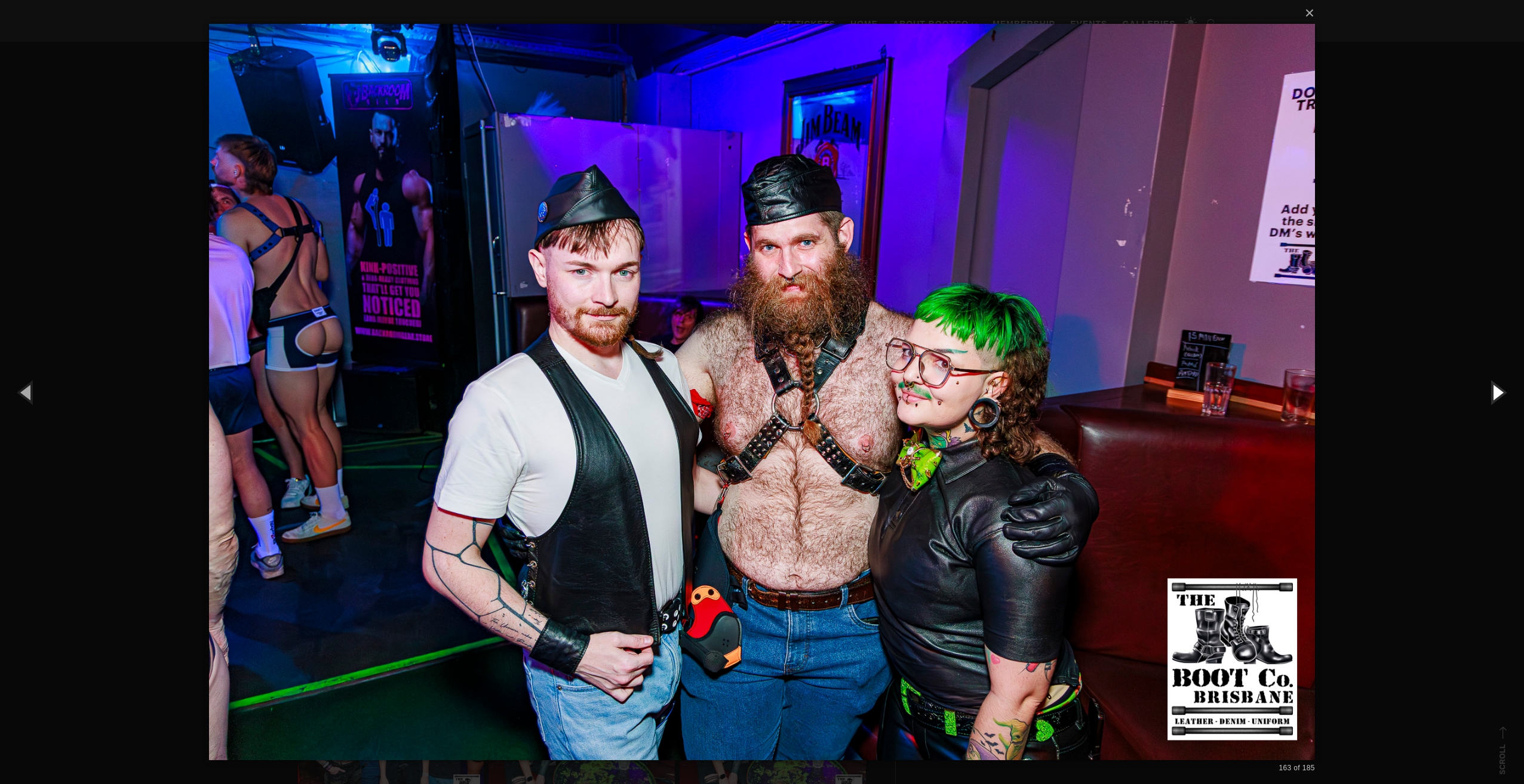
click at [1500, 385] on button "button" at bounding box center [1496, 392] width 53 height 66
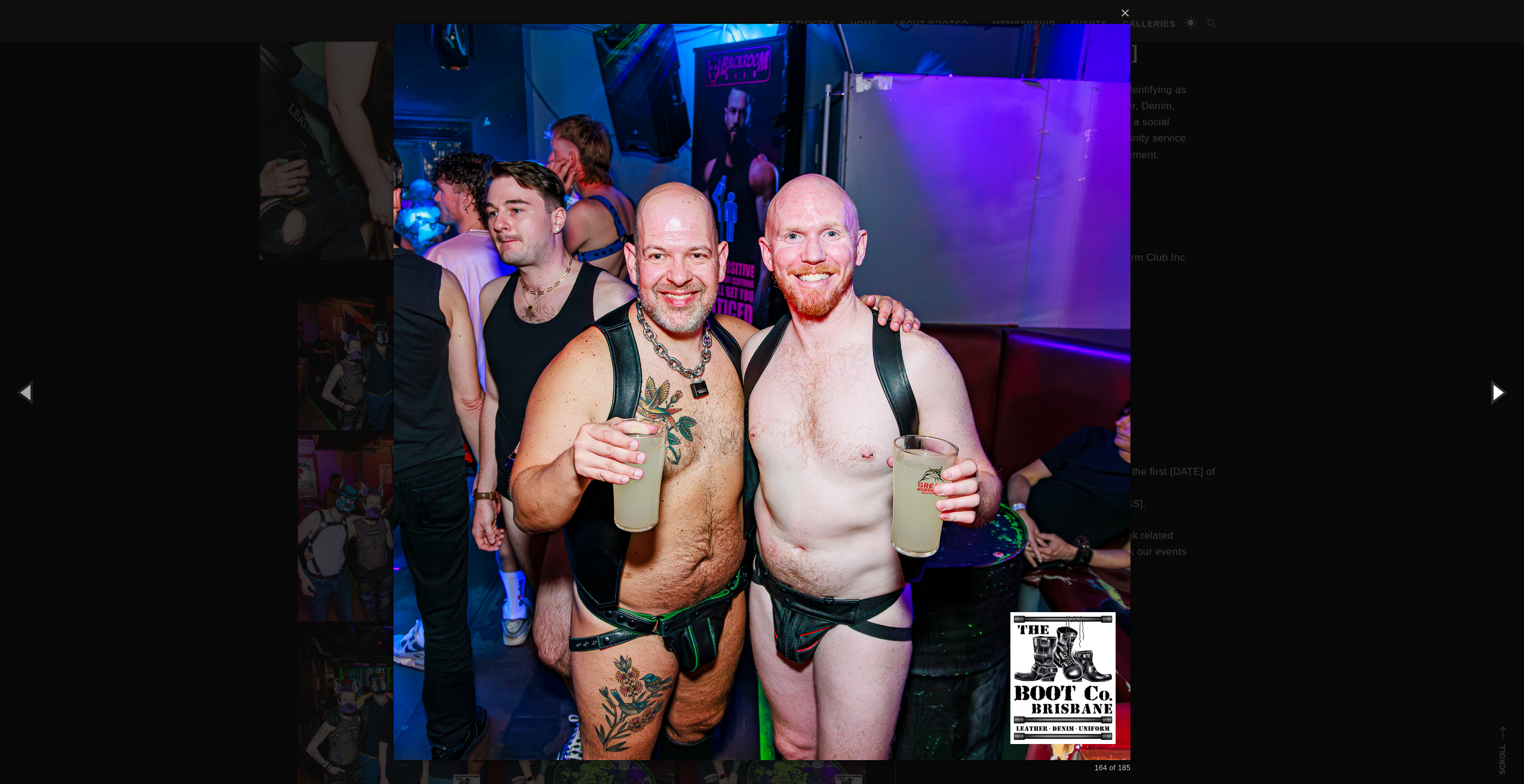
click at [1500, 385] on button "button" at bounding box center [1496, 392] width 53 height 66
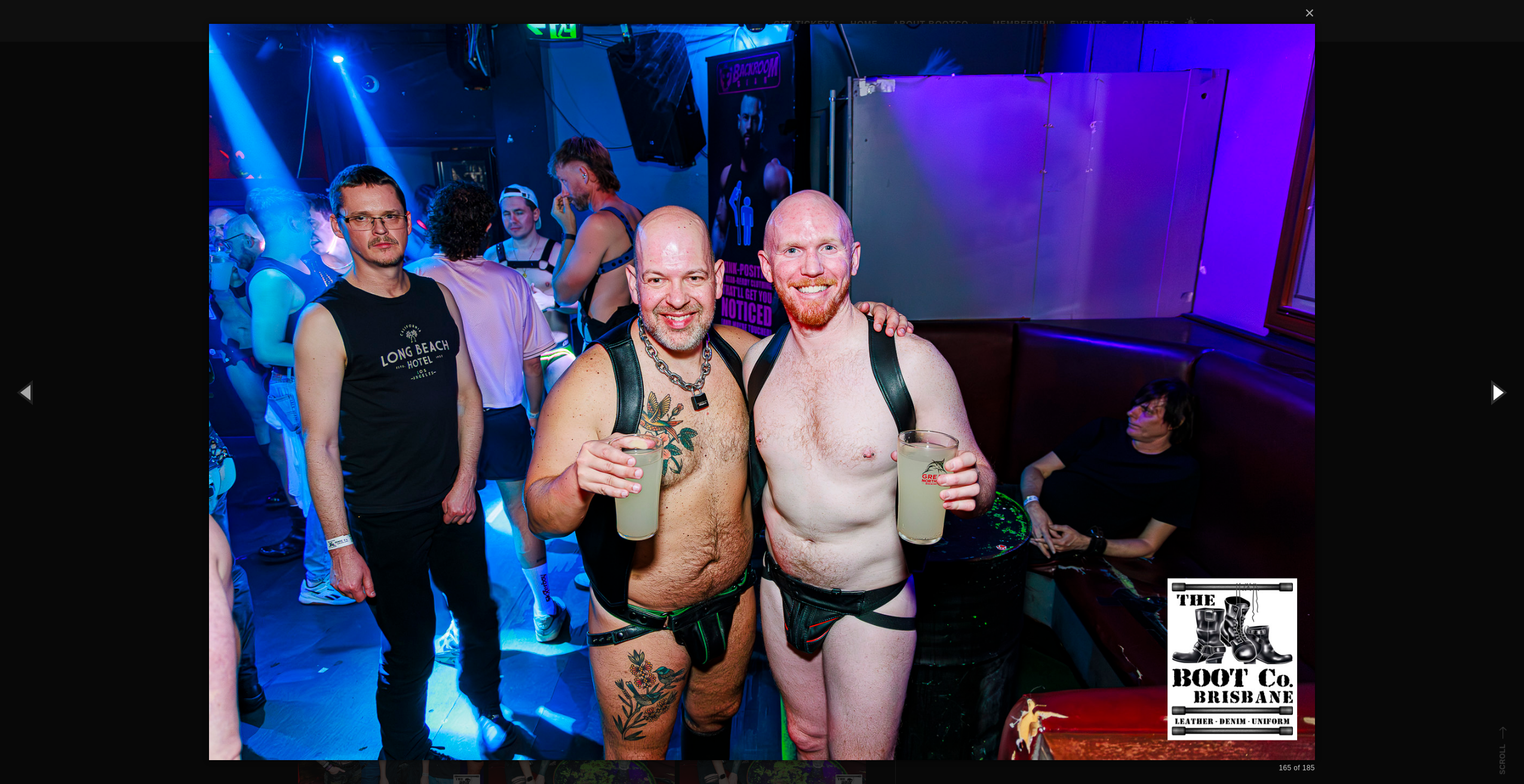
click at [1500, 385] on button "button" at bounding box center [1496, 392] width 53 height 66
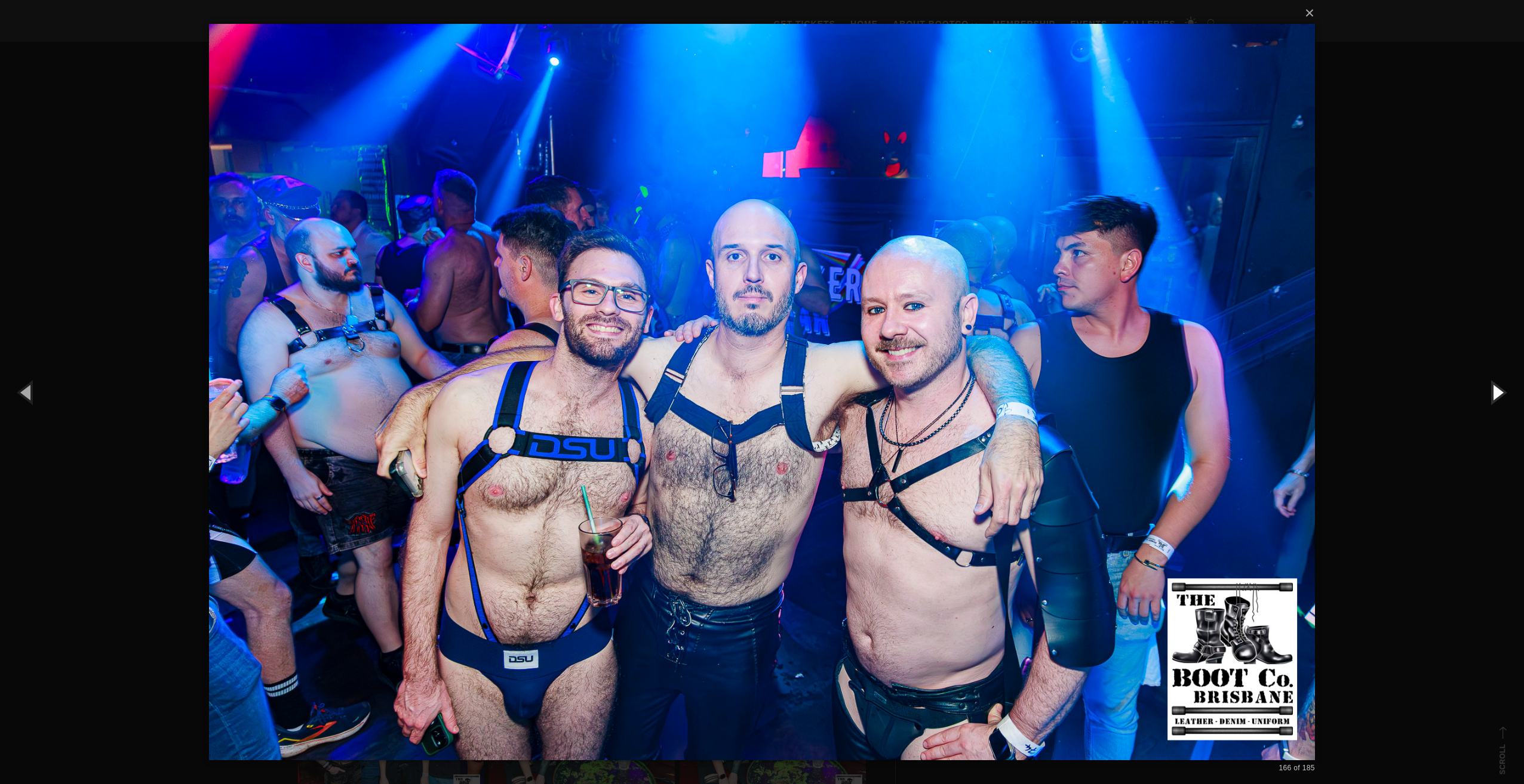
click at [1502, 389] on button "button" at bounding box center [1496, 392] width 53 height 66
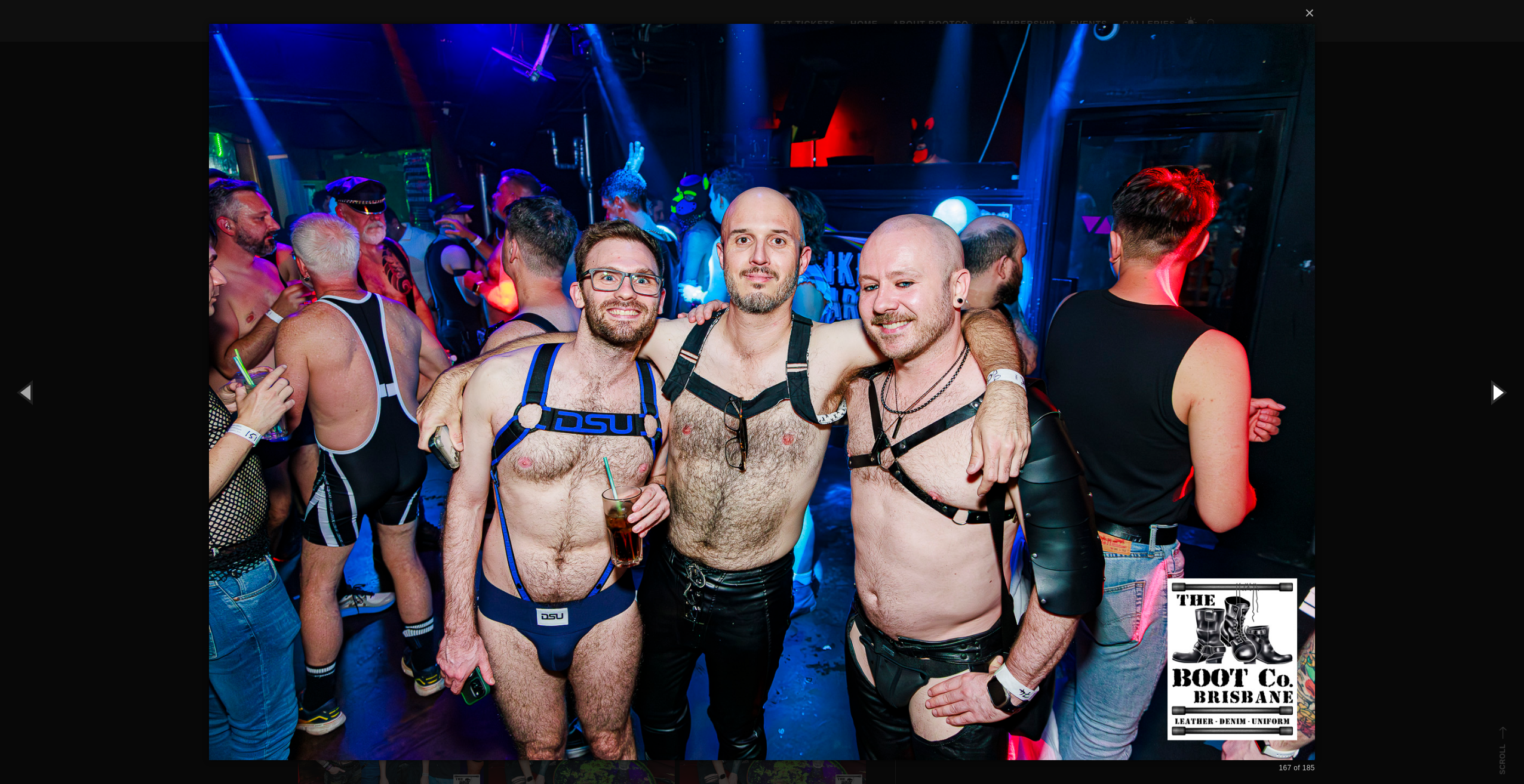
click at [1502, 389] on button "button" at bounding box center [1496, 392] width 53 height 66
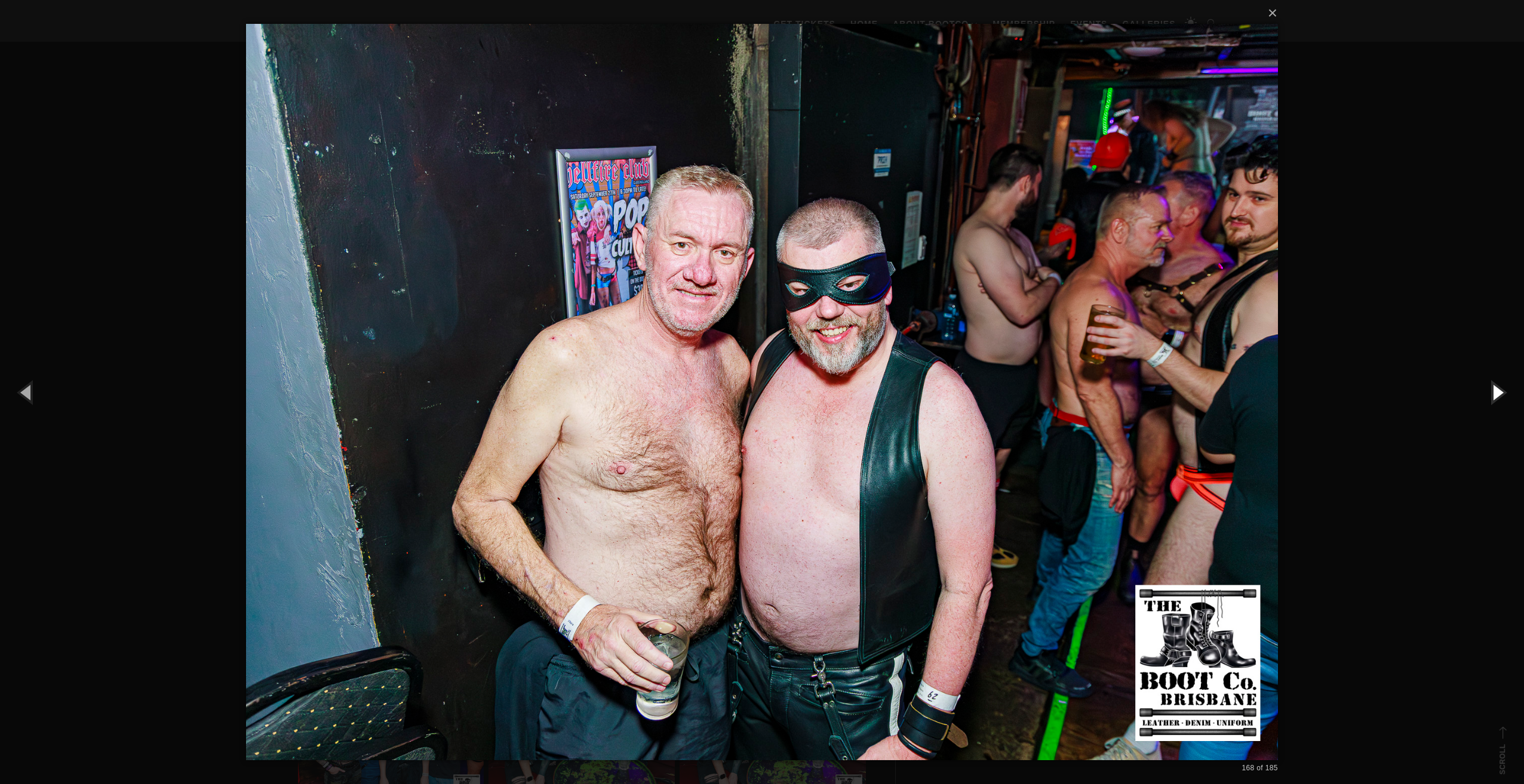
click at [1502, 389] on button "button" at bounding box center [1496, 392] width 53 height 66
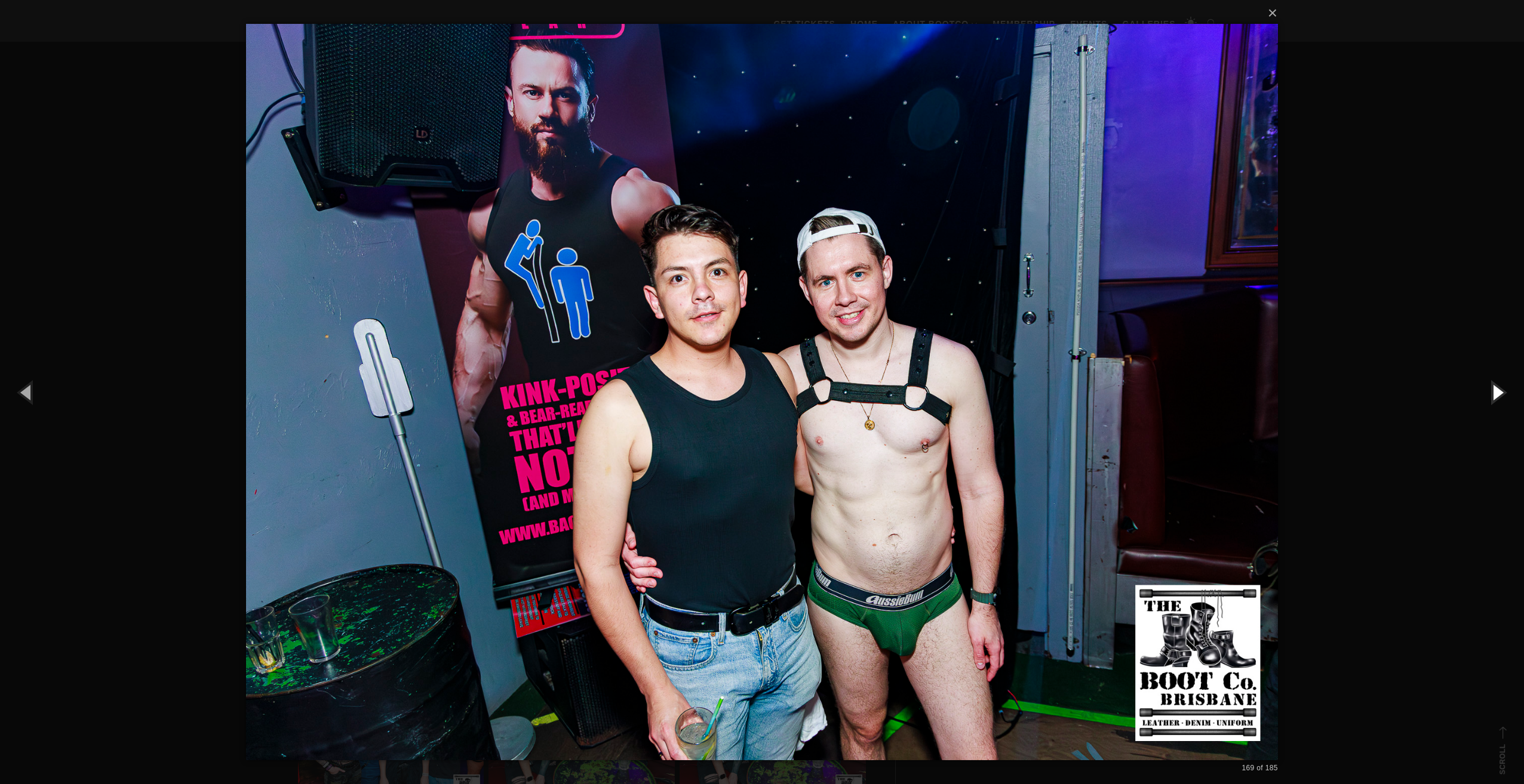
click at [1502, 389] on button "button" at bounding box center [1496, 392] width 53 height 66
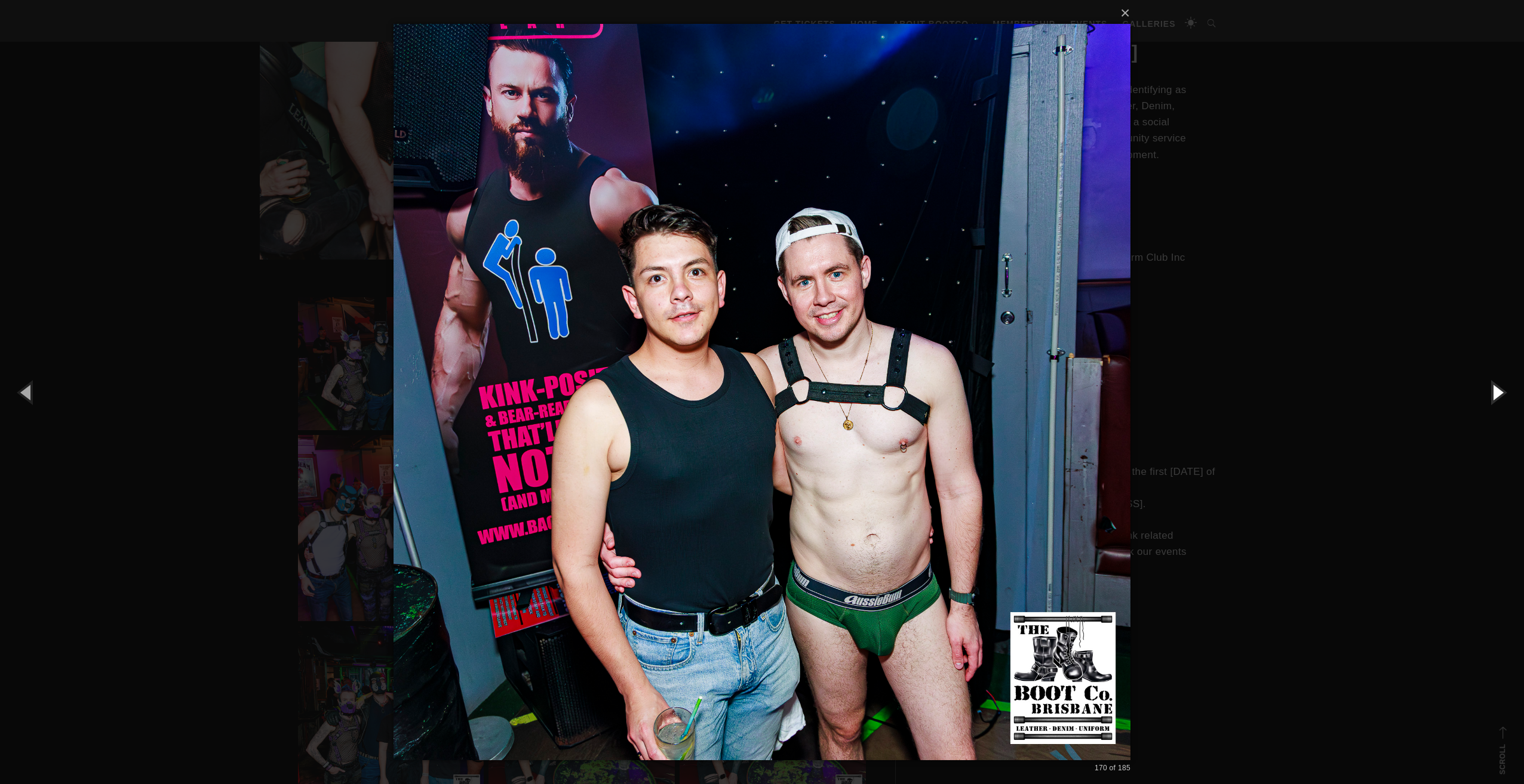
click at [1502, 389] on button "button" at bounding box center [1496, 392] width 53 height 66
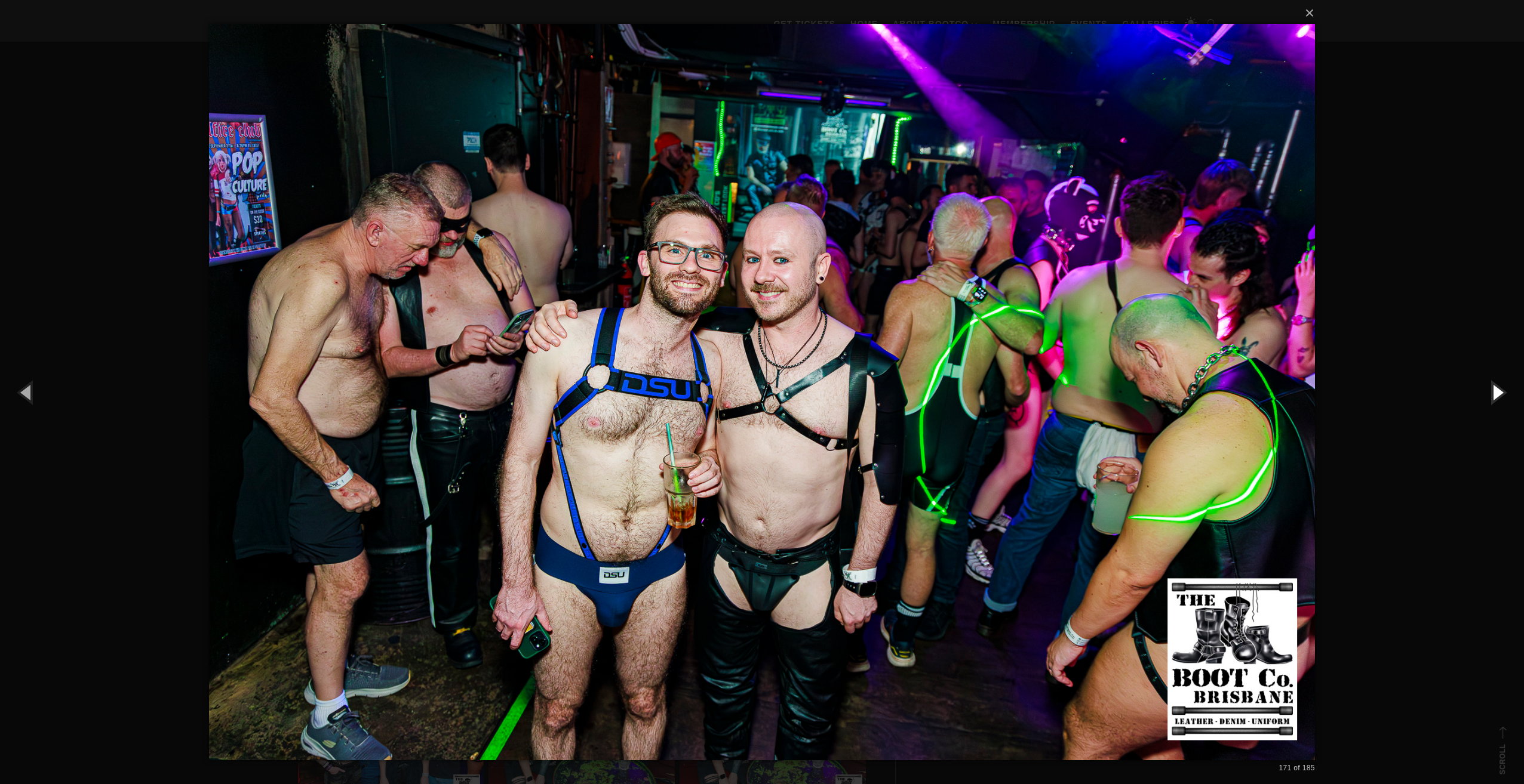
click at [1502, 389] on button "button" at bounding box center [1496, 392] width 53 height 66
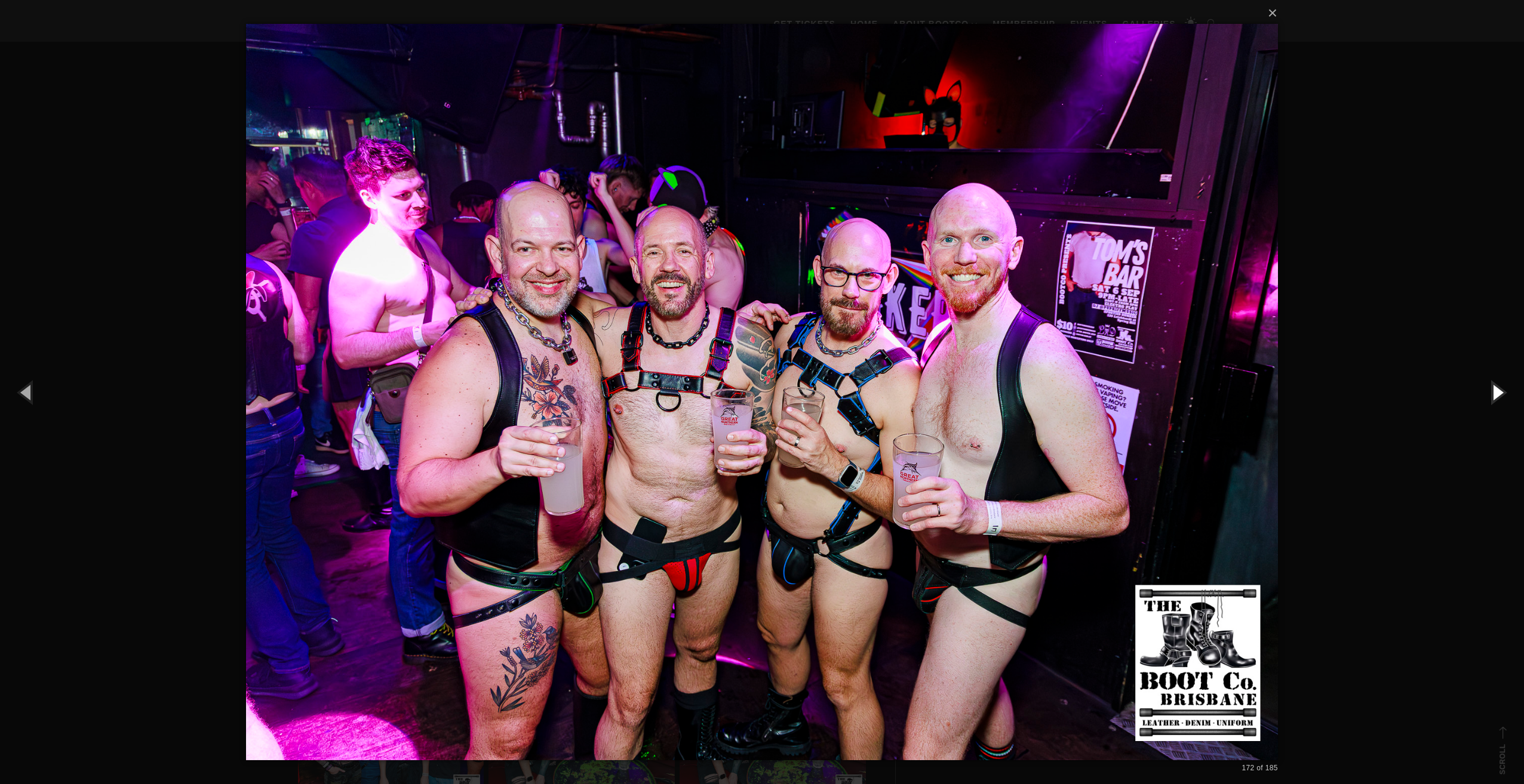
click at [1502, 389] on button "button" at bounding box center [1496, 392] width 53 height 66
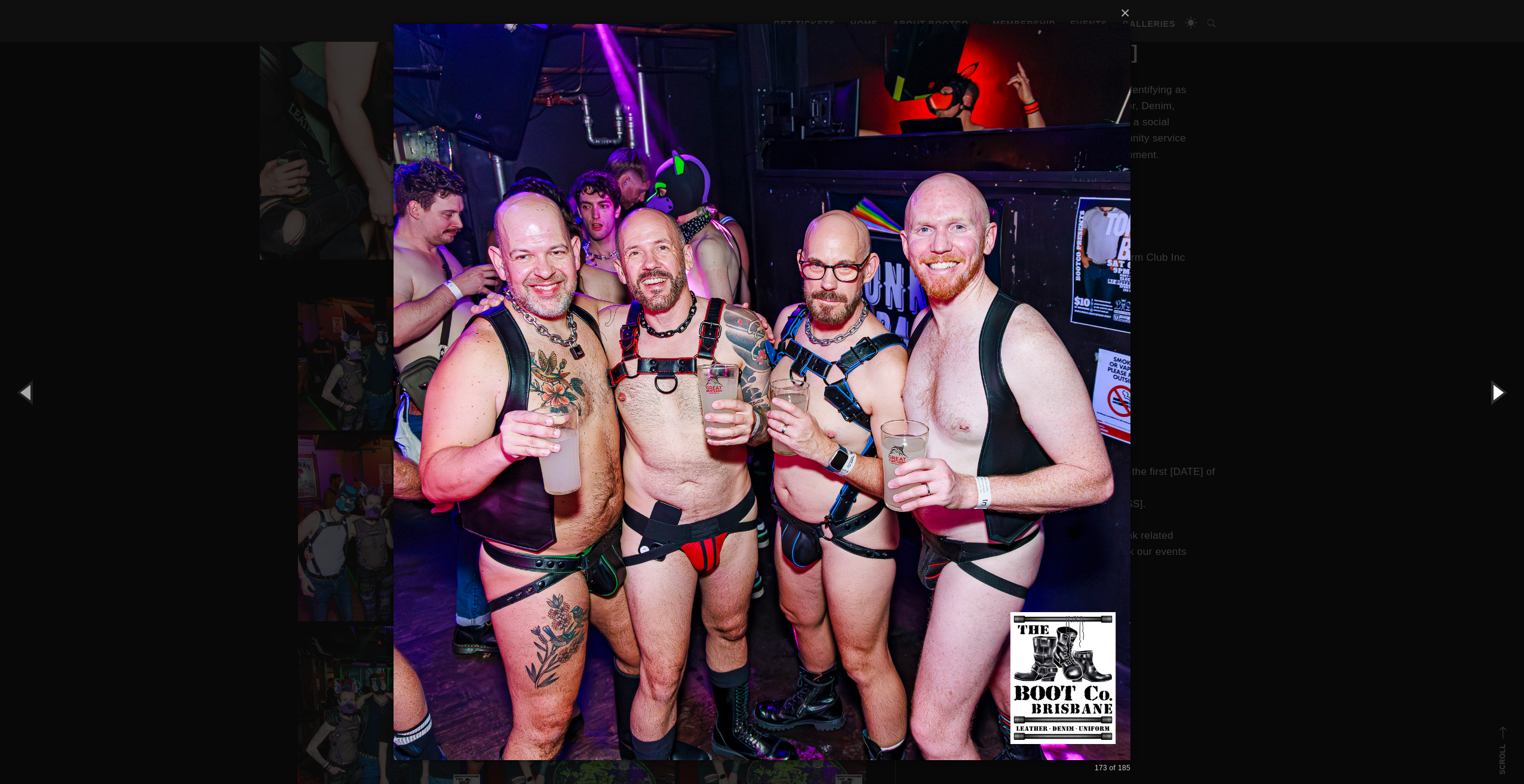
click at [1502, 389] on button "button" at bounding box center [1496, 392] width 53 height 66
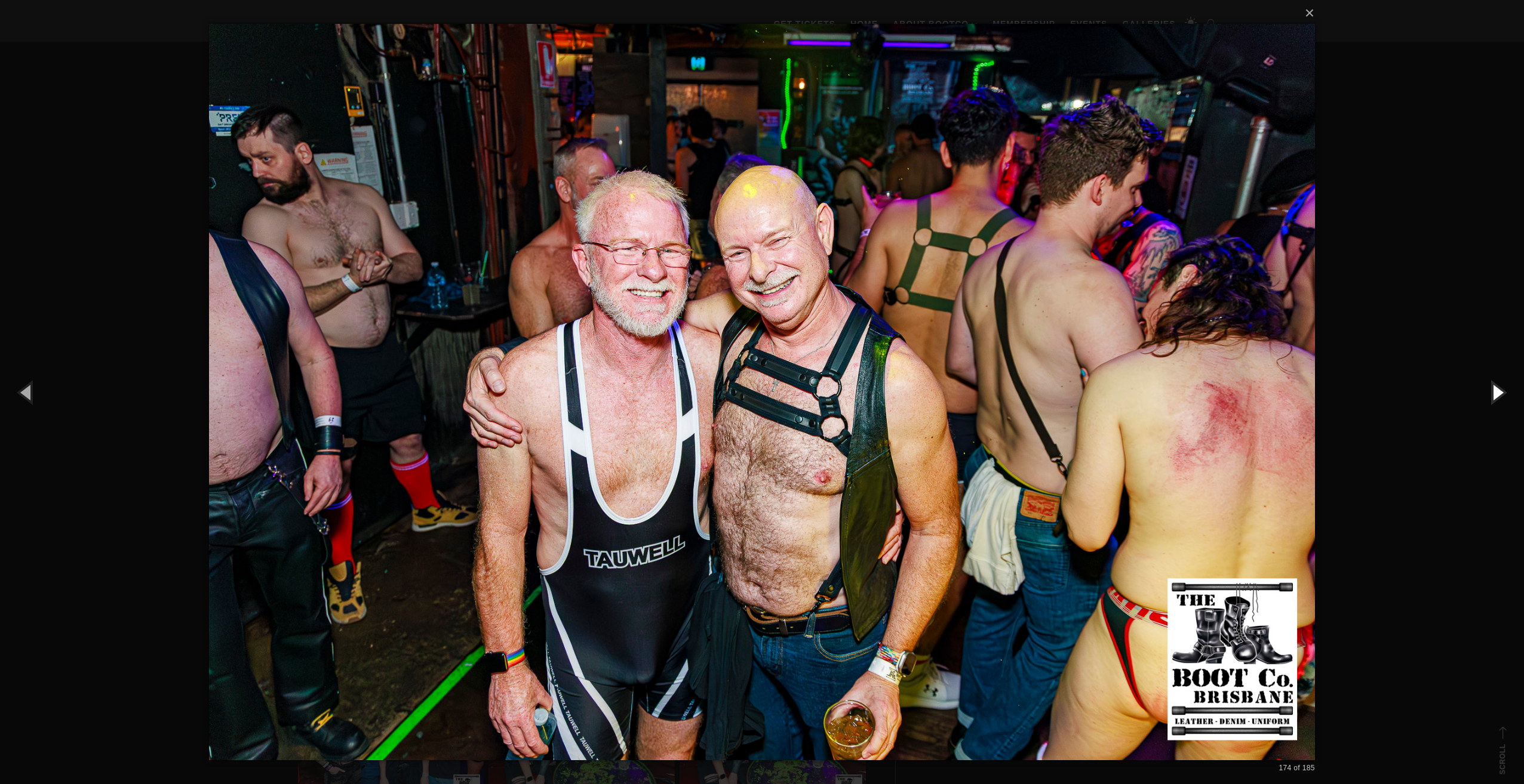
click at [1502, 389] on button "button" at bounding box center [1496, 392] width 53 height 66
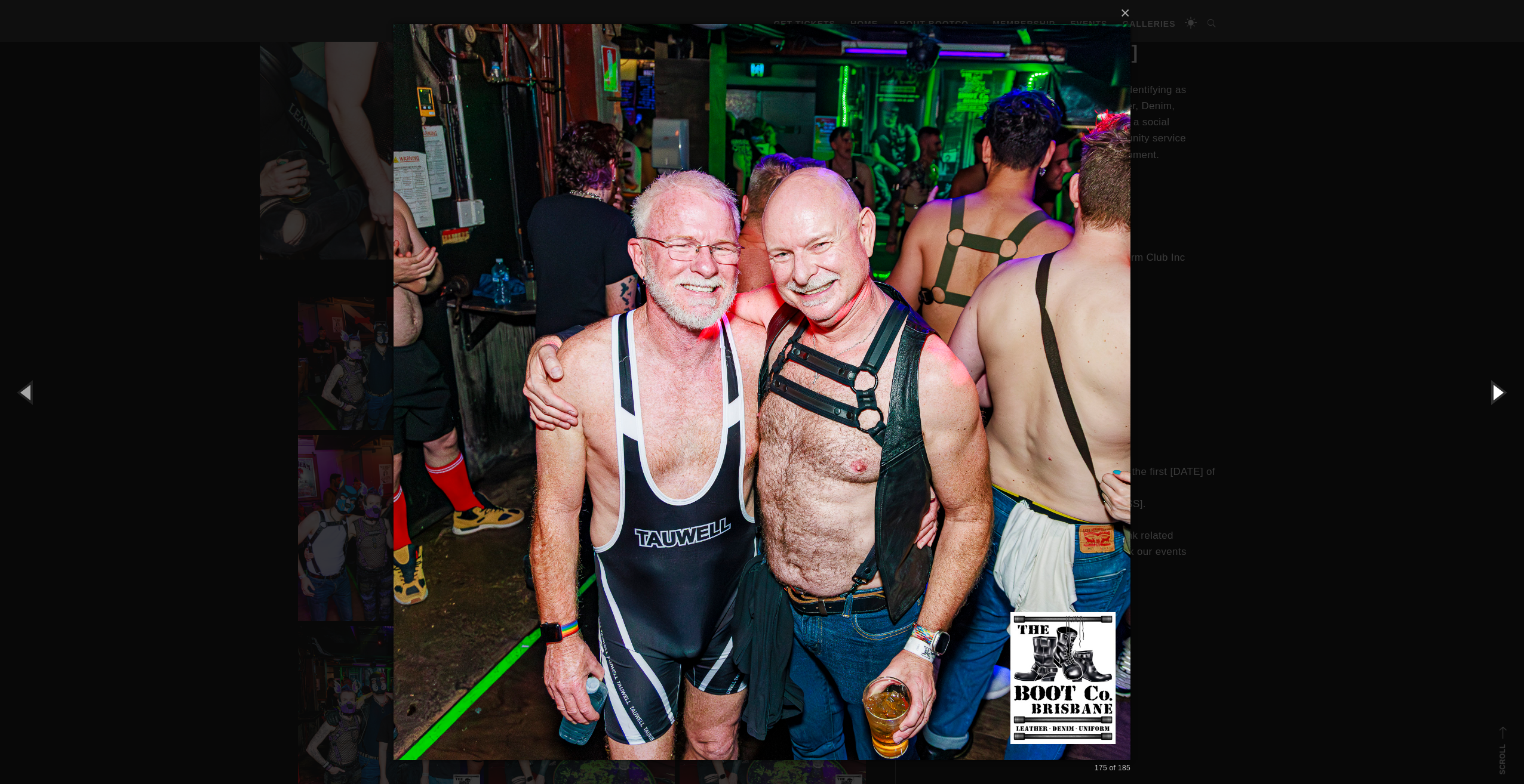
click at [1502, 389] on button "button" at bounding box center [1496, 392] width 53 height 66
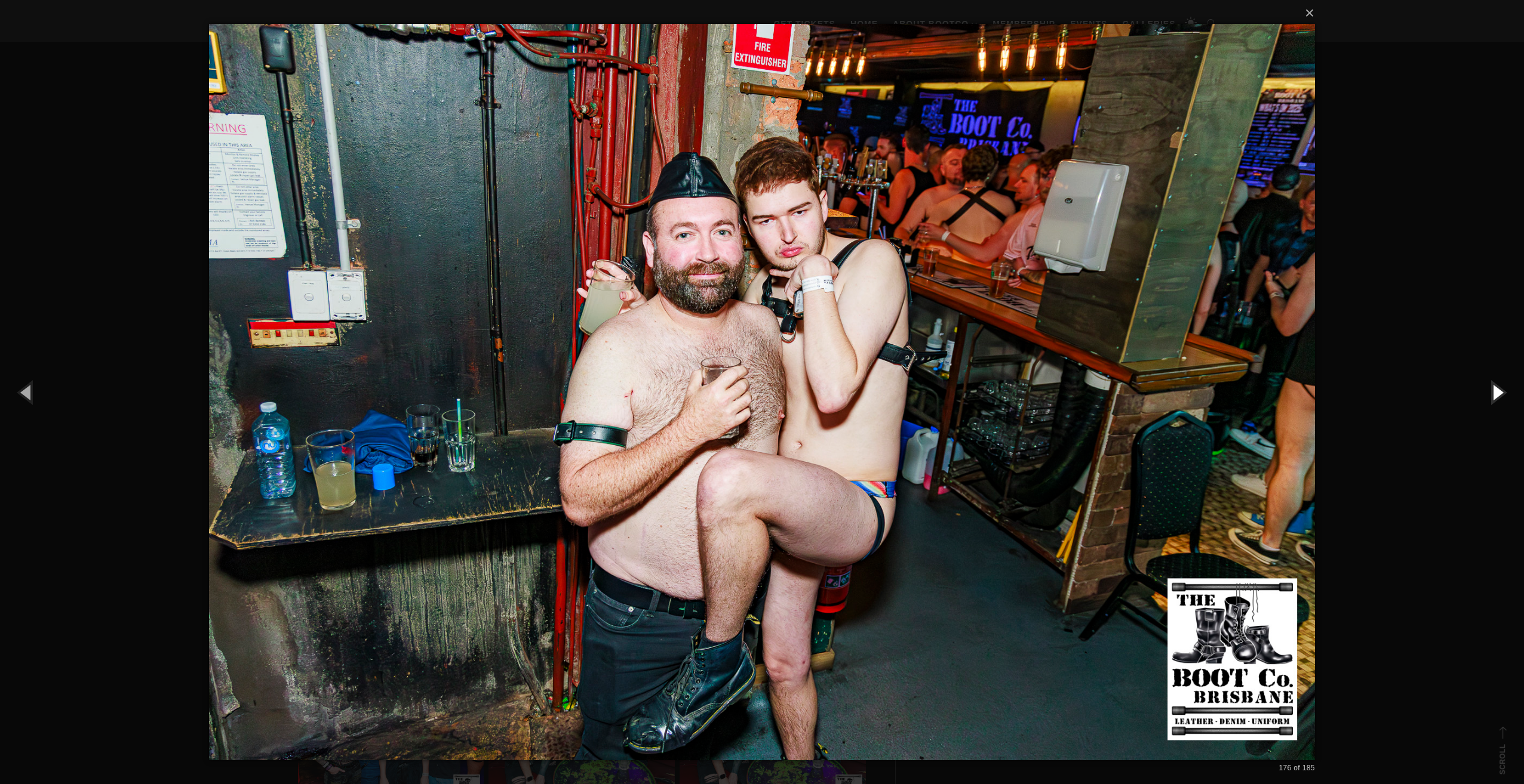
click at [1502, 389] on button "button" at bounding box center [1496, 392] width 53 height 66
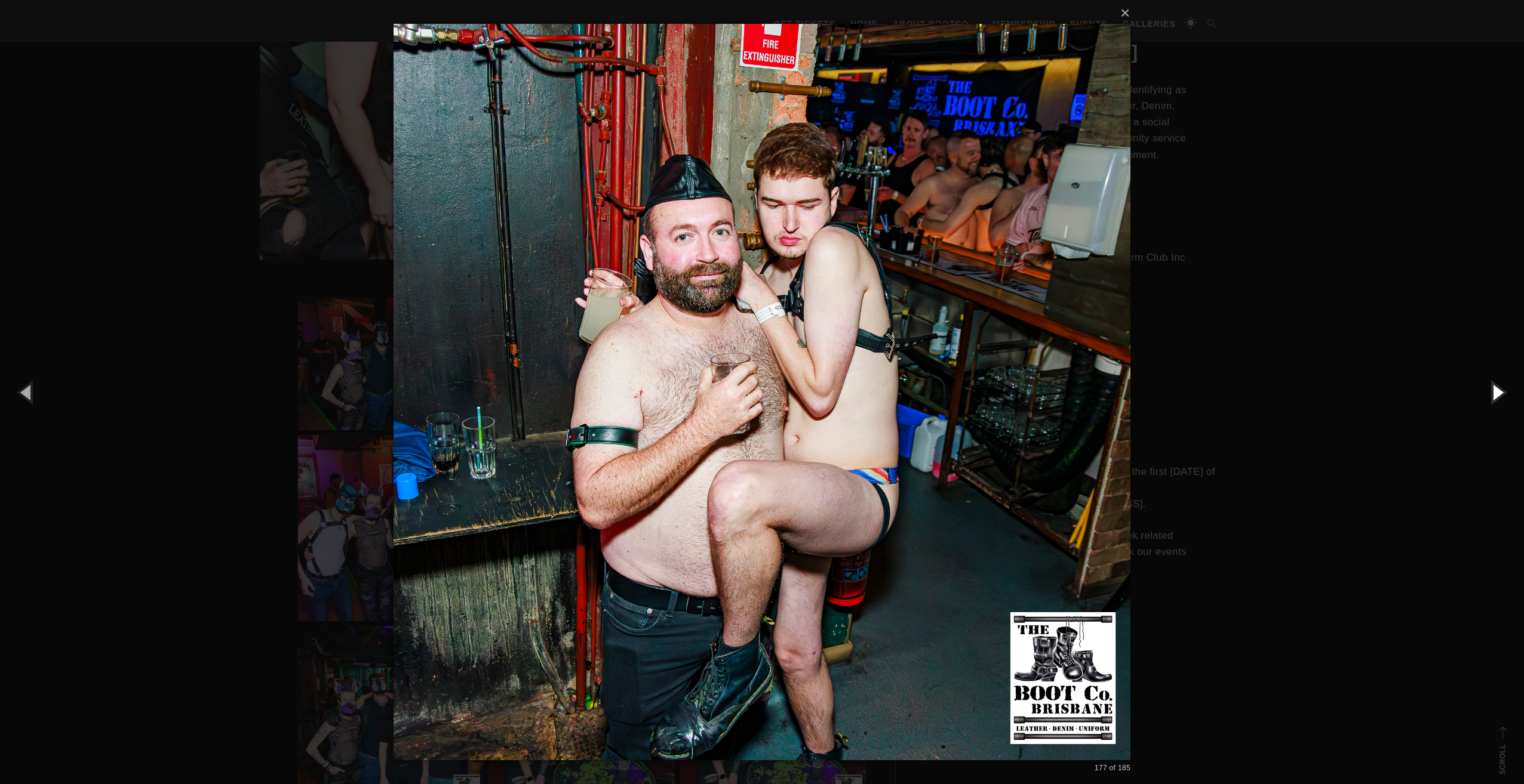
click at [1502, 389] on button "button" at bounding box center [1496, 392] width 53 height 66
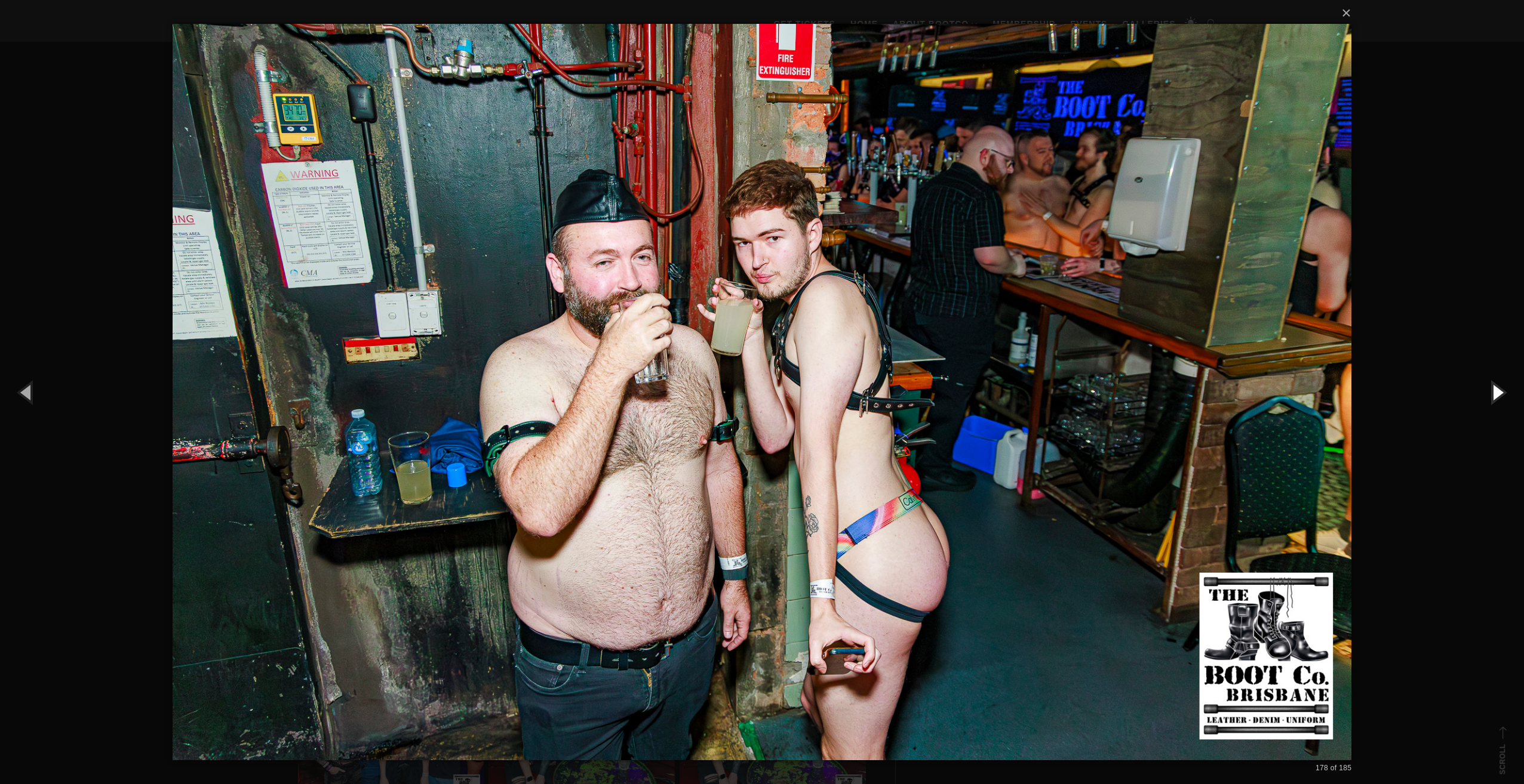
click at [1502, 389] on button "button" at bounding box center [1496, 392] width 53 height 66
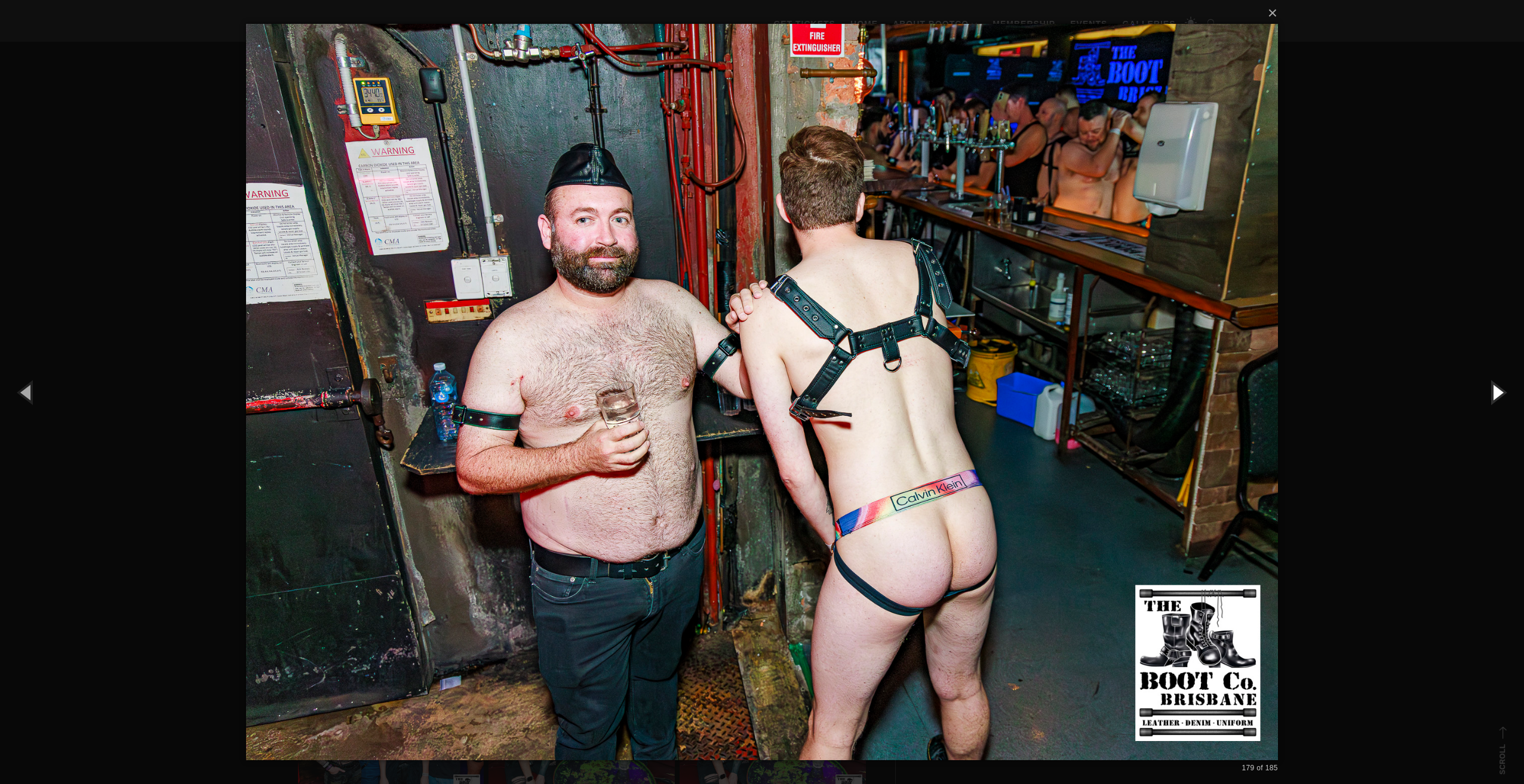
click at [1502, 389] on button "button" at bounding box center [1496, 392] width 53 height 66
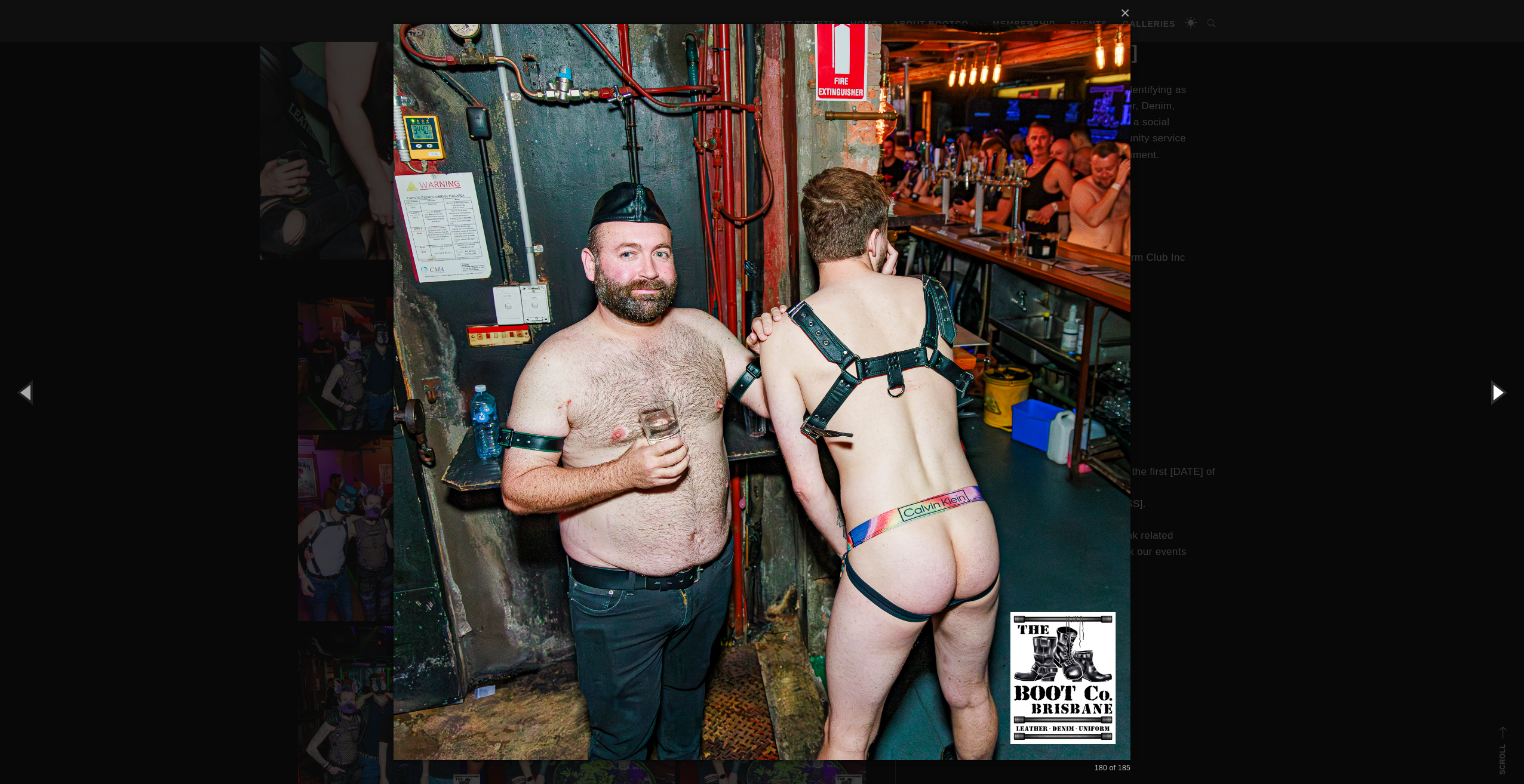
click at [1502, 389] on button "button" at bounding box center [1496, 392] width 53 height 66
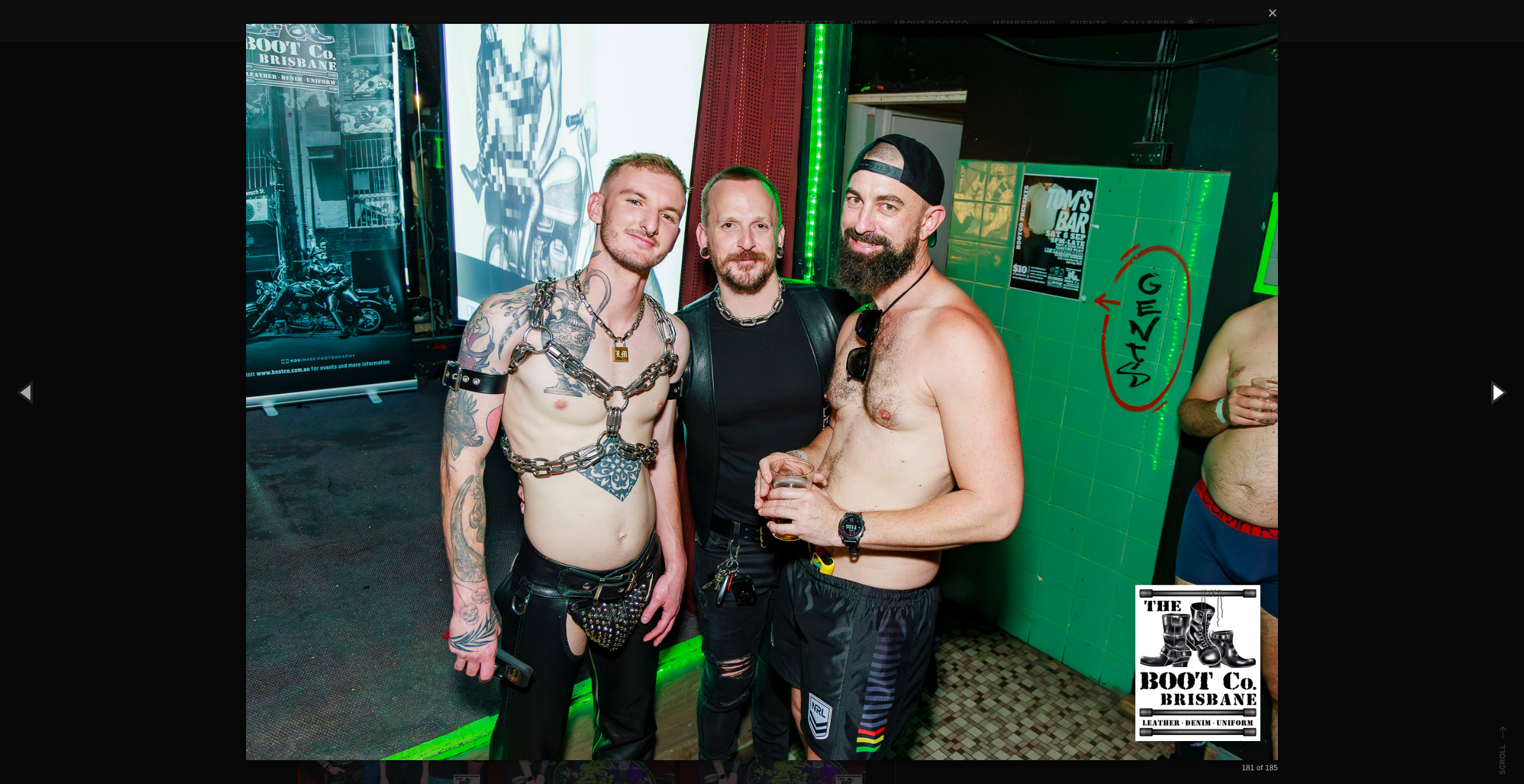
click at [1501, 394] on button "button" at bounding box center [1496, 392] width 53 height 66
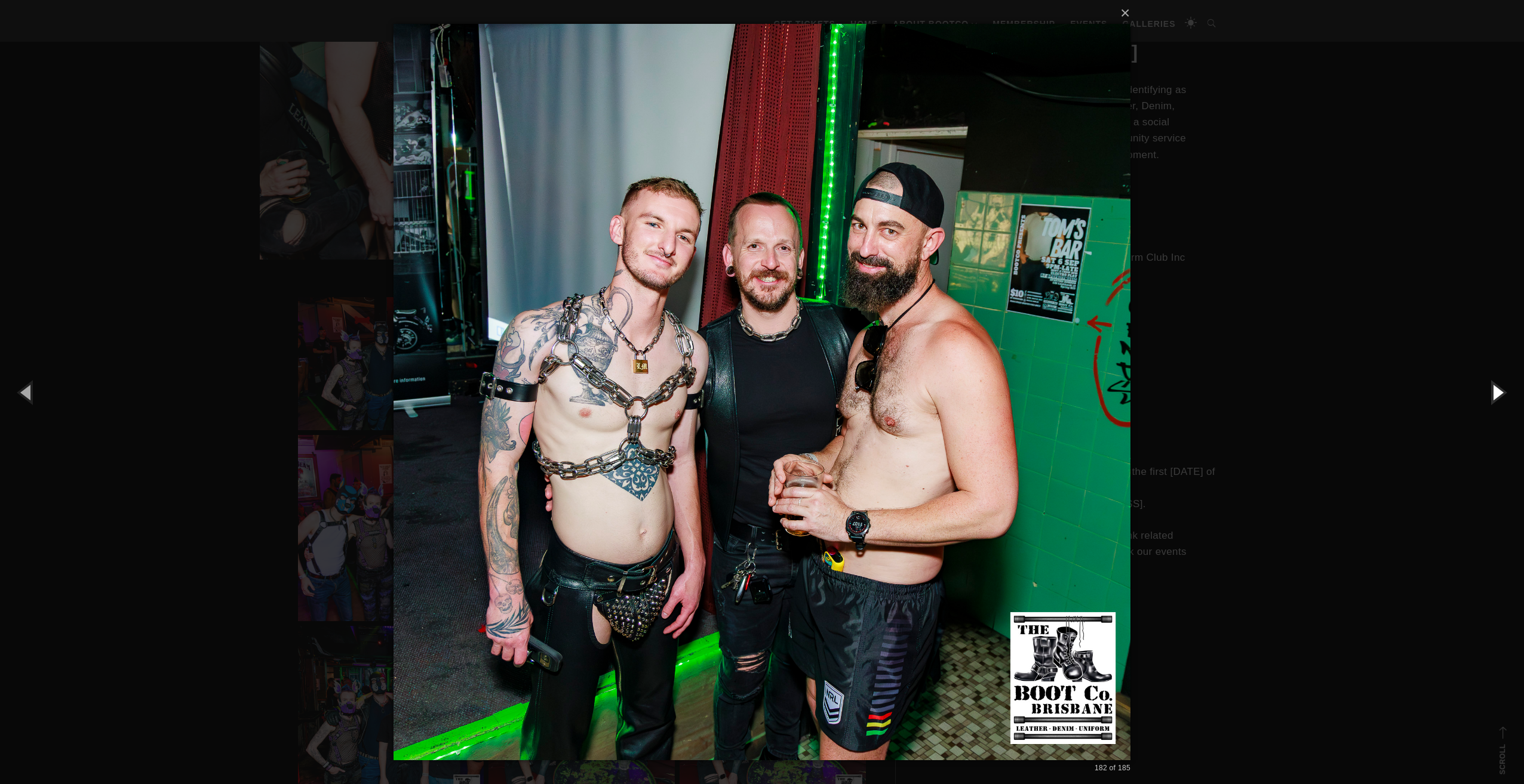
click at [1496, 394] on button "button" at bounding box center [1496, 392] width 53 height 66
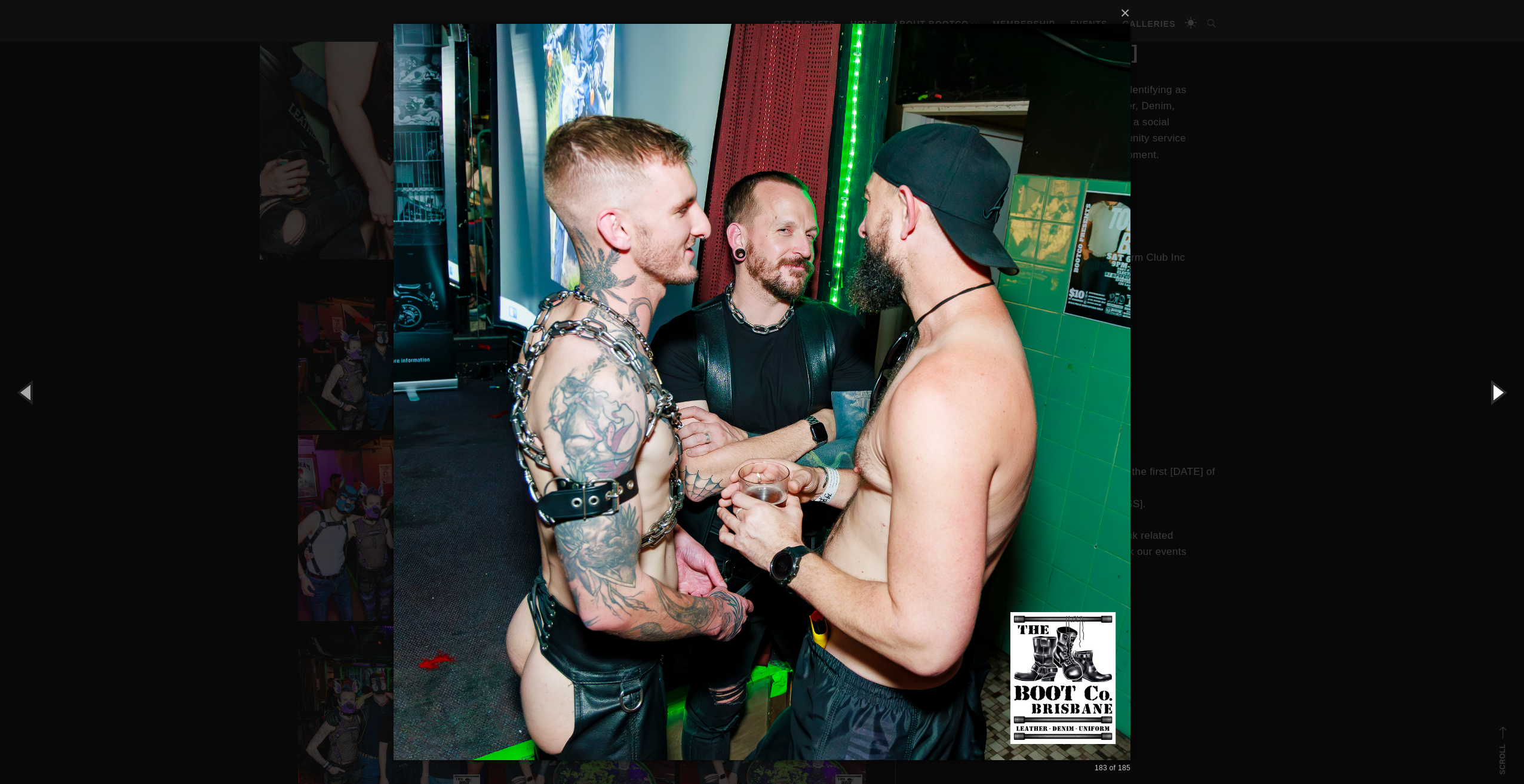
click at [1496, 394] on button "button" at bounding box center [1496, 392] width 53 height 66
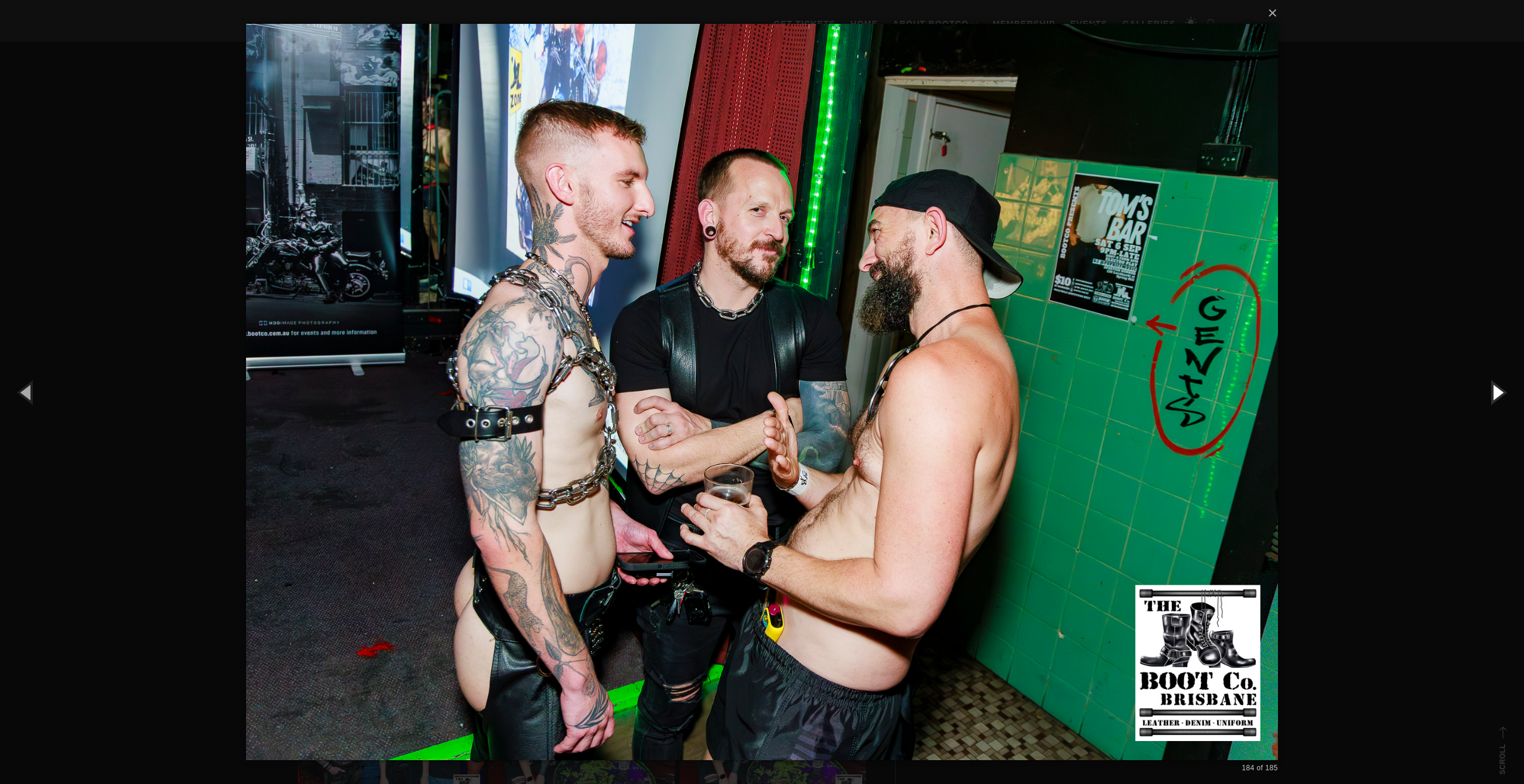
click at [1496, 394] on button "button" at bounding box center [1496, 392] width 53 height 66
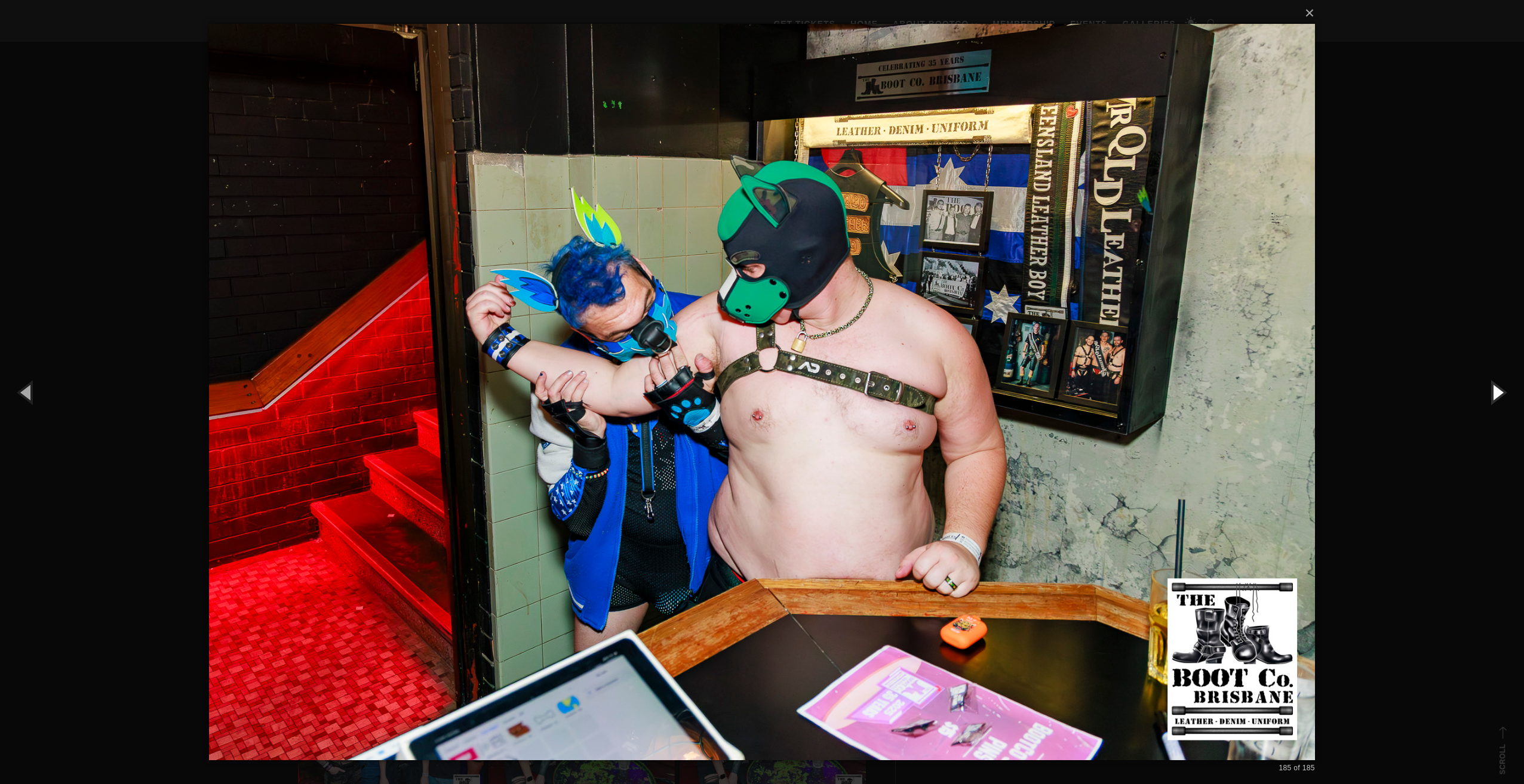
click at [1496, 394] on button "button" at bounding box center [1496, 392] width 53 height 66
